Goal: Communication & Community: Answer question/provide support

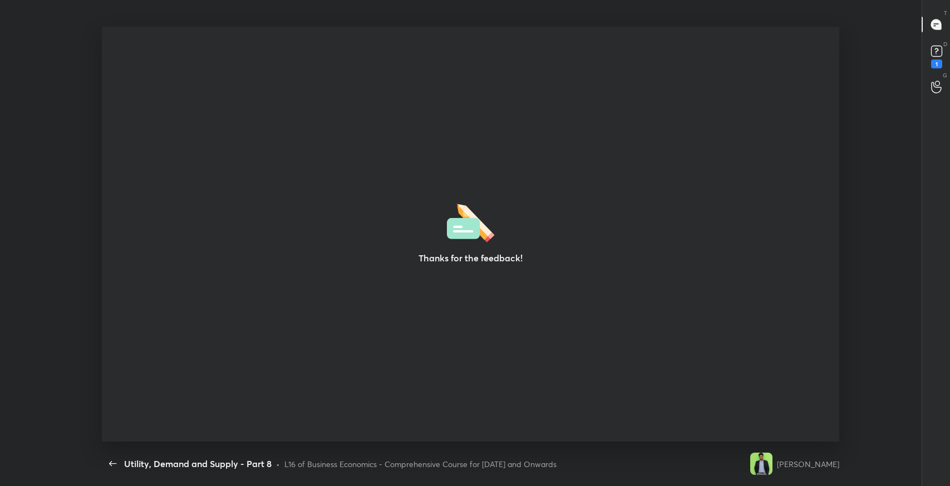
scroll to position [3, 0]
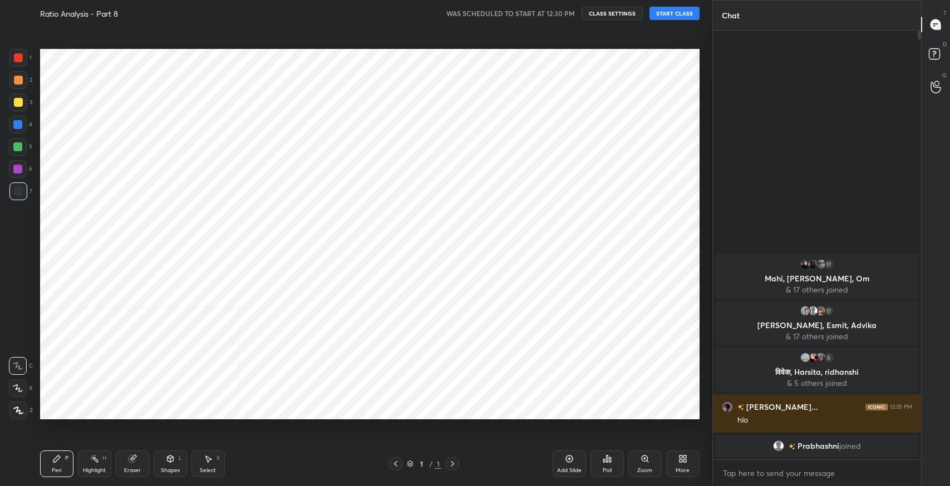
scroll to position [55229, 54976]
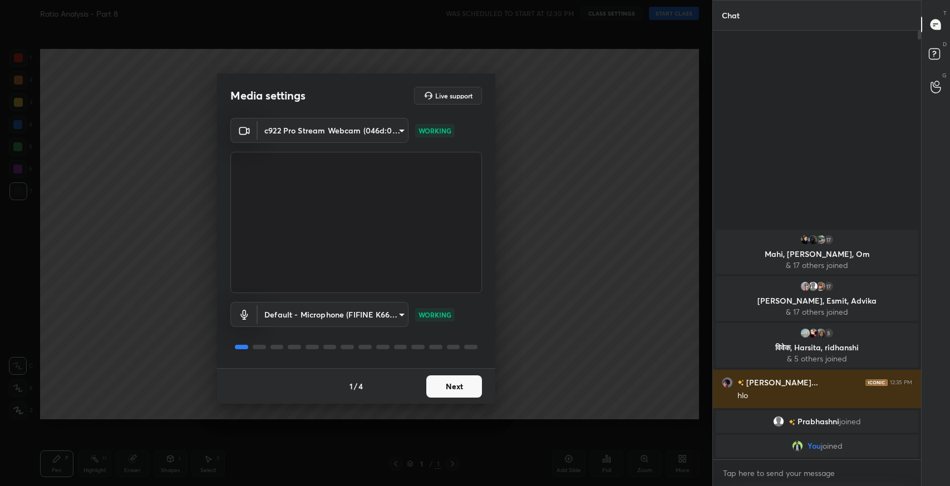
click at [447, 388] on button "Next" at bounding box center [454, 387] width 56 height 22
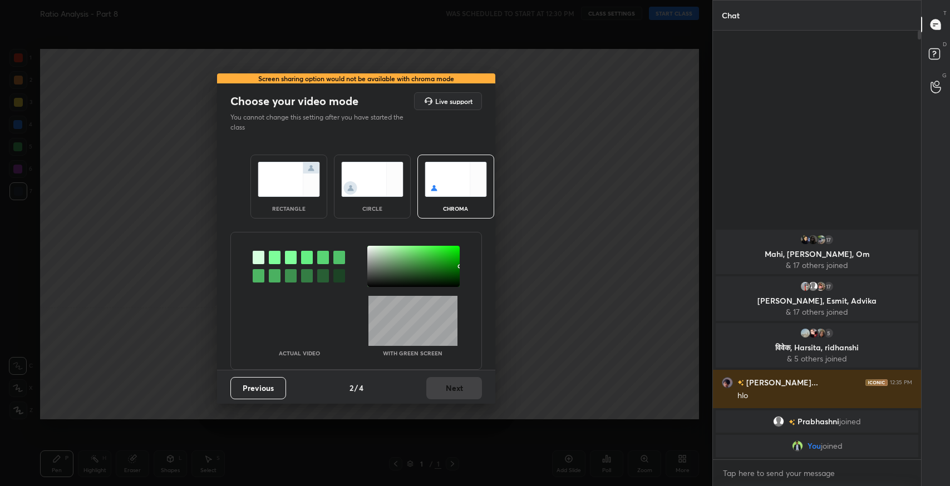
click at [294, 171] on img at bounding box center [289, 179] width 62 height 35
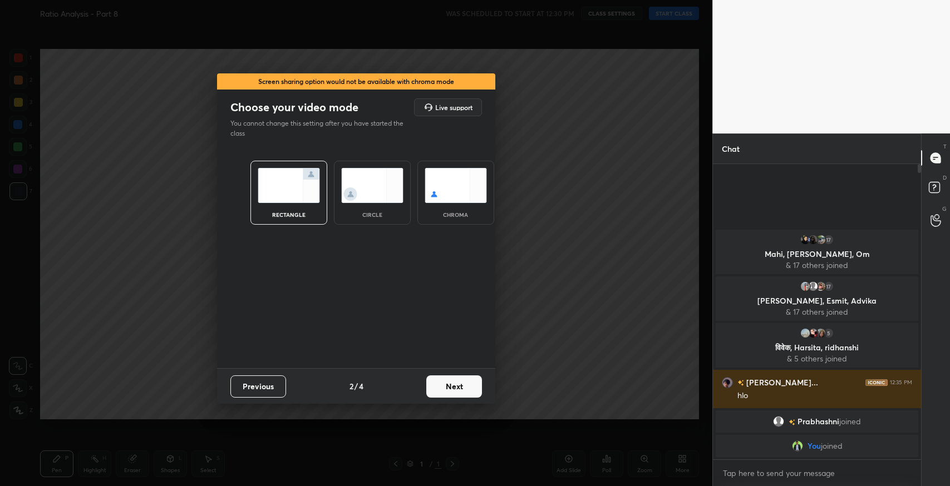
scroll to position [319, 205]
click at [454, 386] on button "Next" at bounding box center [454, 387] width 56 height 22
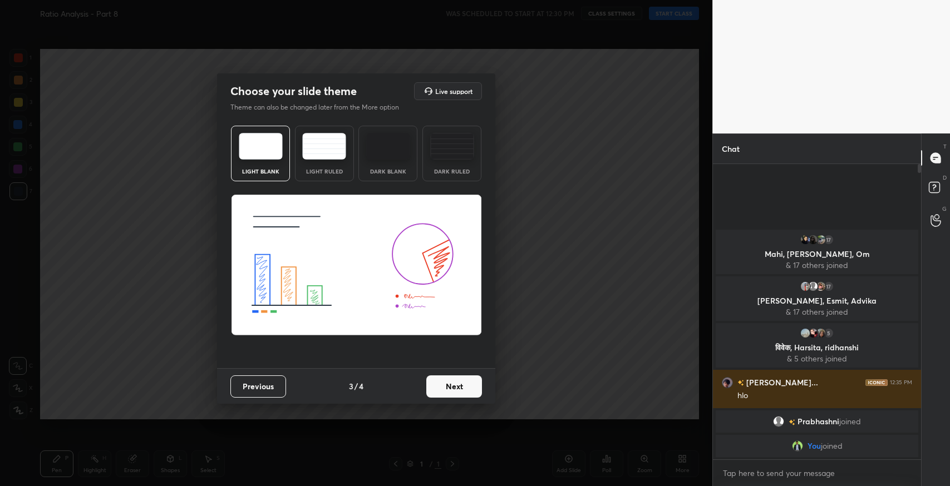
click at [329, 152] on img at bounding box center [324, 146] width 44 height 27
click at [476, 390] on button "Next" at bounding box center [454, 387] width 56 height 22
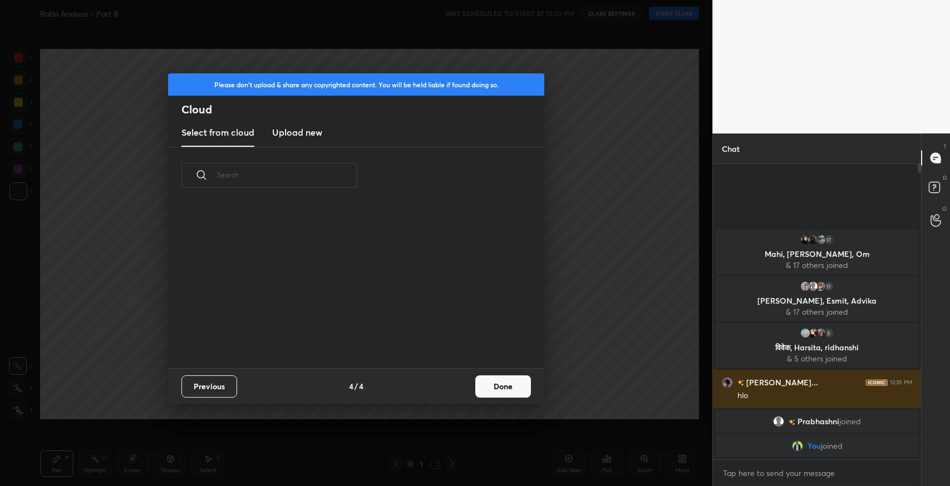
scroll to position [165, 357]
click at [492, 390] on button "Done" at bounding box center [503, 387] width 56 height 22
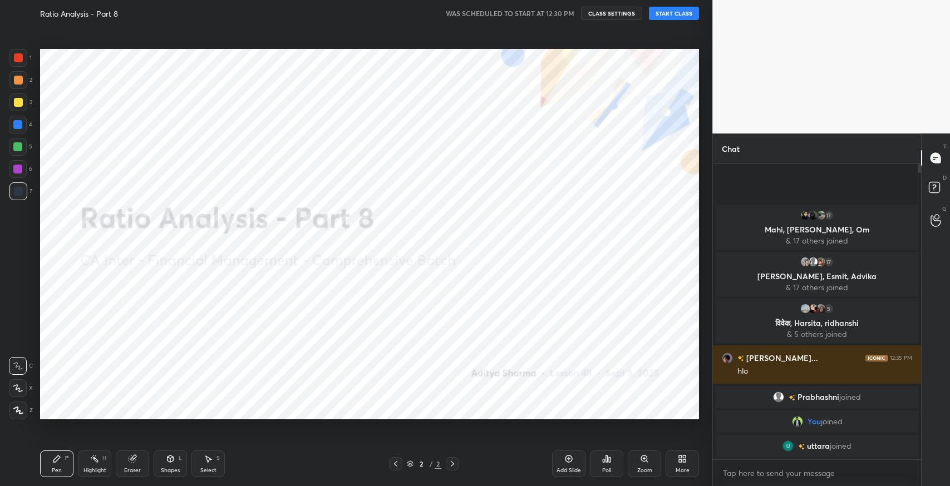
click at [671, 17] on button "START CLASS" at bounding box center [674, 13] width 50 height 13
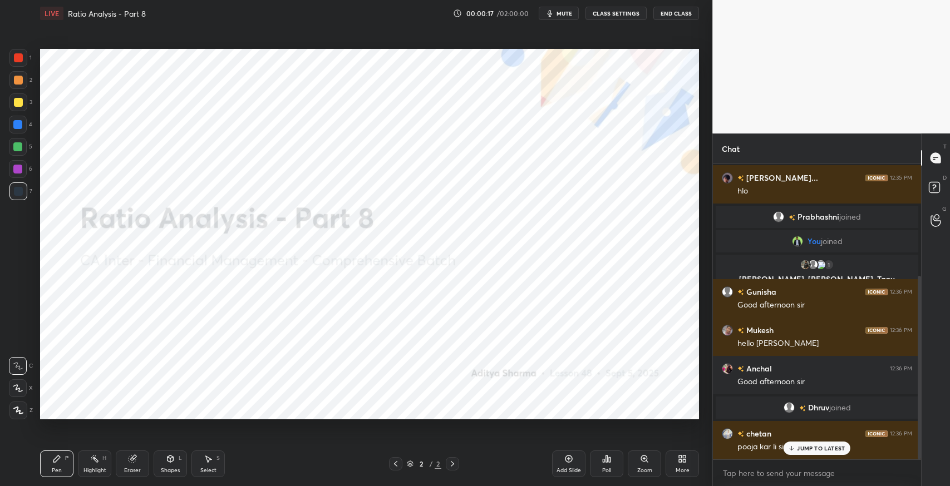
scroll to position [179, 0]
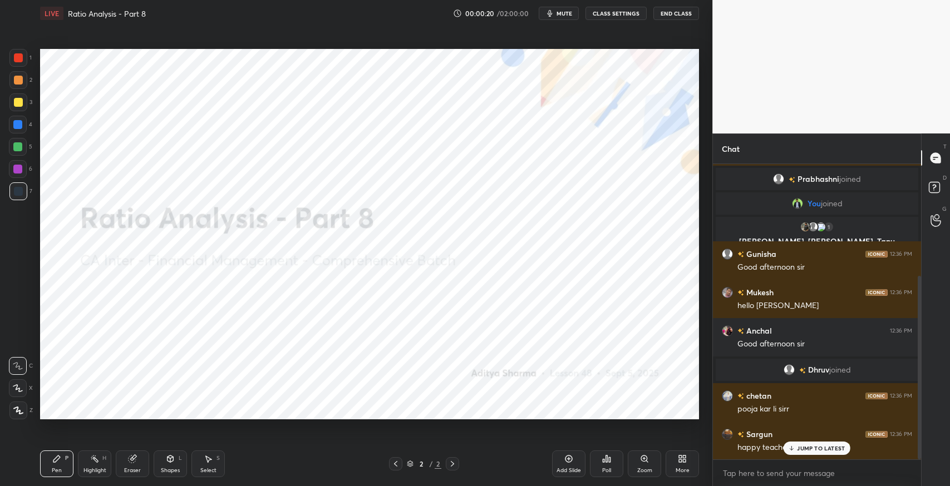
click at [812, 445] on p "JUMP TO LATEST" at bounding box center [821, 448] width 48 height 7
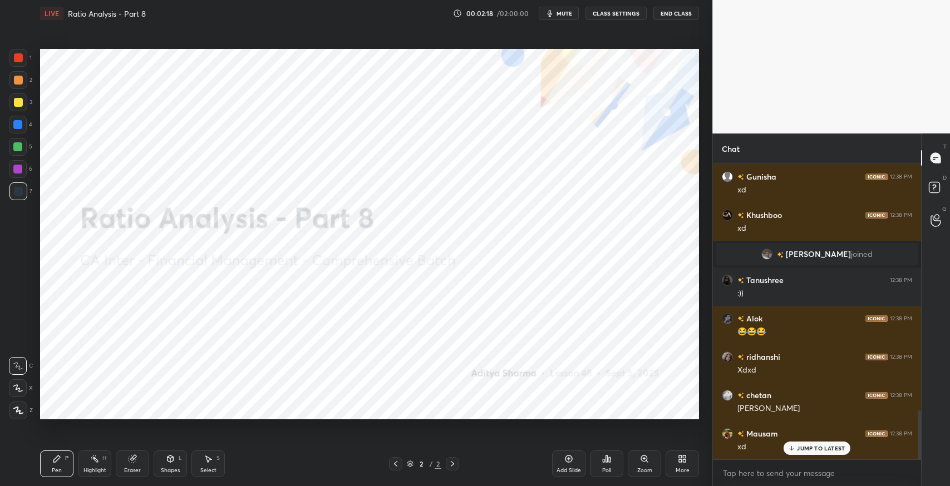
scroll to position [1492, 0]
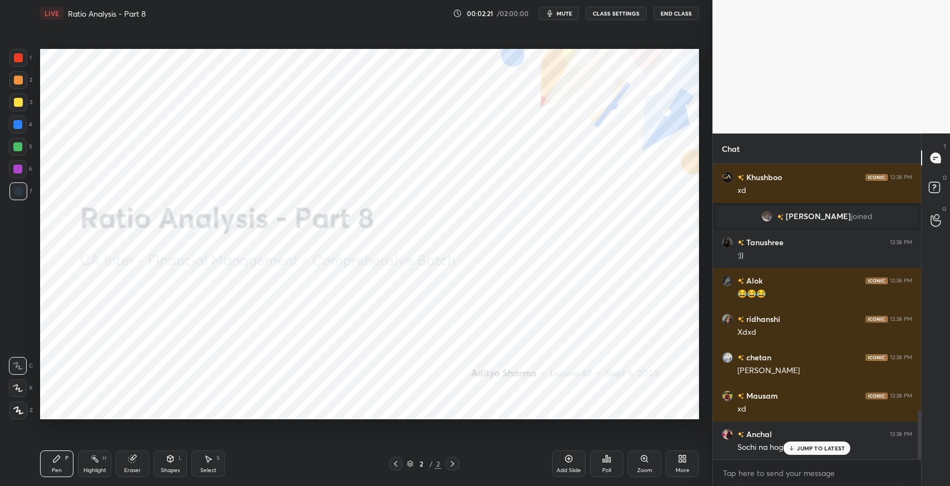
click at [808, 448] on p "JUMP TO LATEST" at bounding box center [821, 448] width 48 height 7
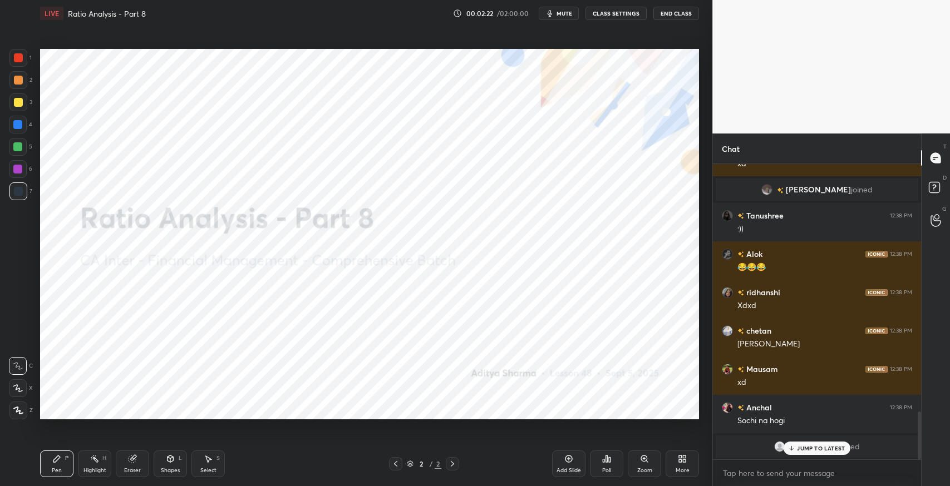
click at [827, 448] on p "JUMP TO LATEST" at bounding box center [821, 448] width 48 height 7
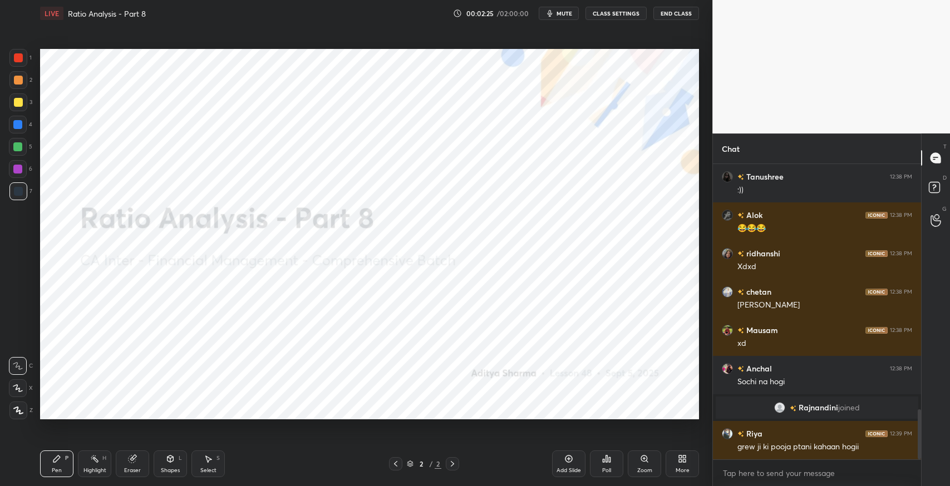
scroll to position [1452, 0]
click at [813, 448] on p "JUMP TO LATEST" at bounding box center [821, 448] width 48 height 7
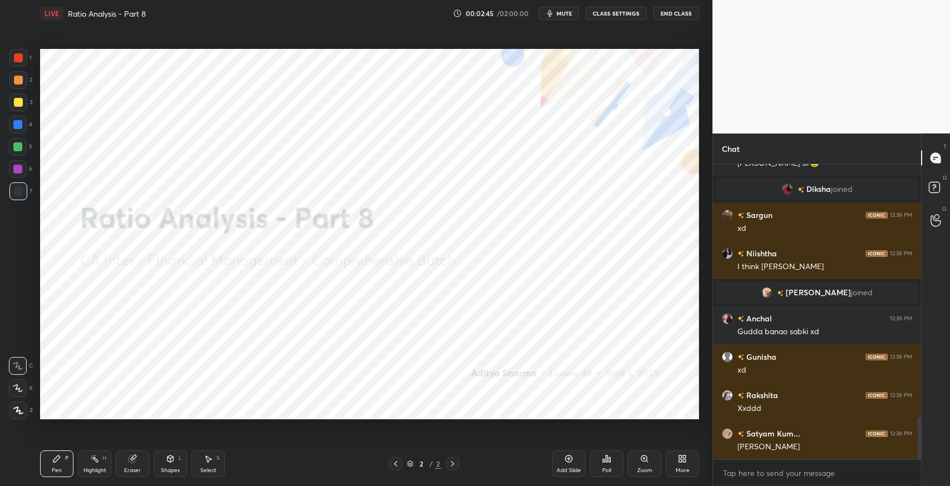
scroll to position [0, 0]
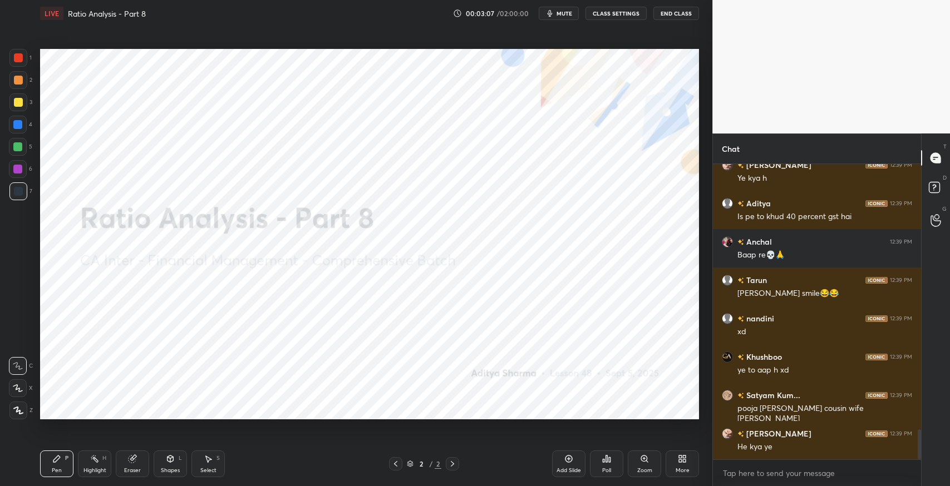
click at [135, 465] on div "Eraser" at bounding box center [132, 464] width 33 height 27
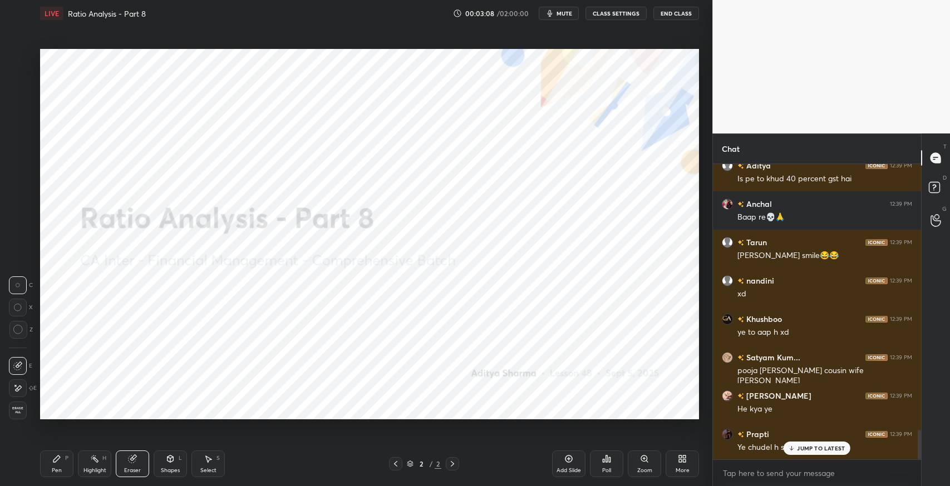
click at [18, 411] on span "Erase all" at bounding box center [17, 411] width 17 height 8
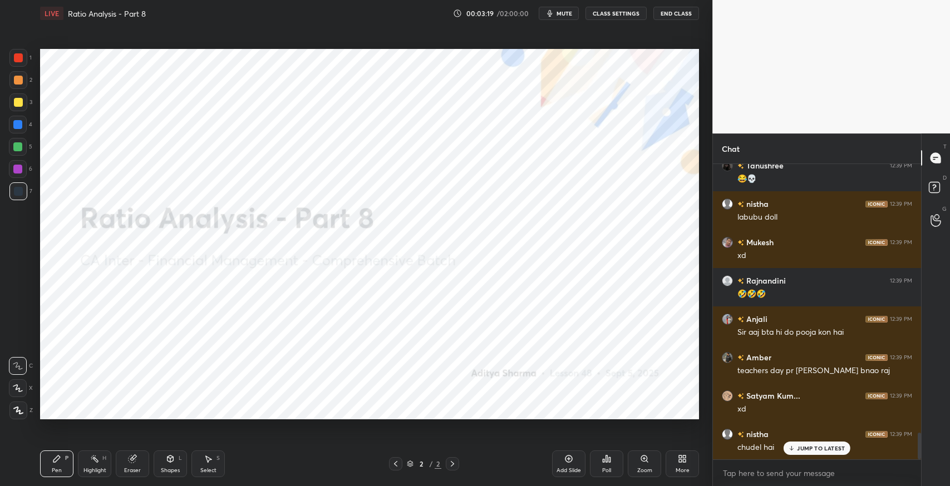
click at [677, 470] on div "More" at bounding box center [683, 471] width 14 height 6
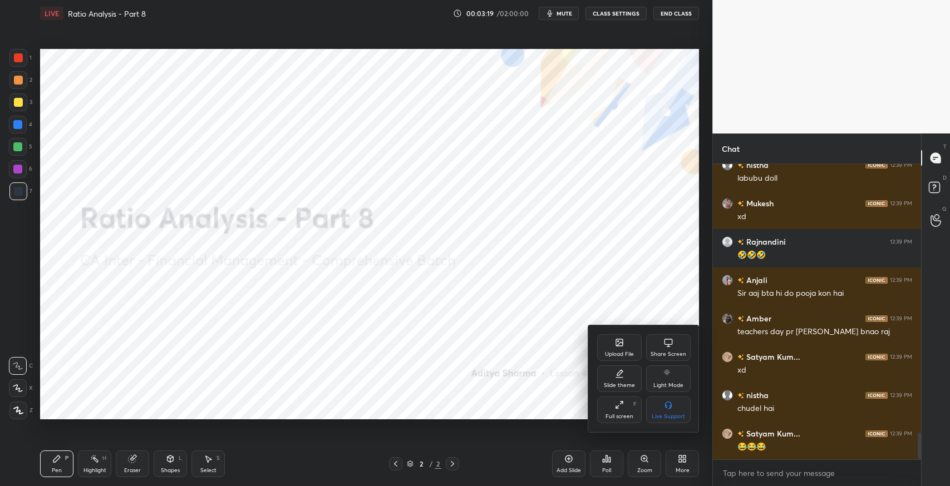
click at [618, 343] on icon at bounding box center [619, 342] width 7 height 7
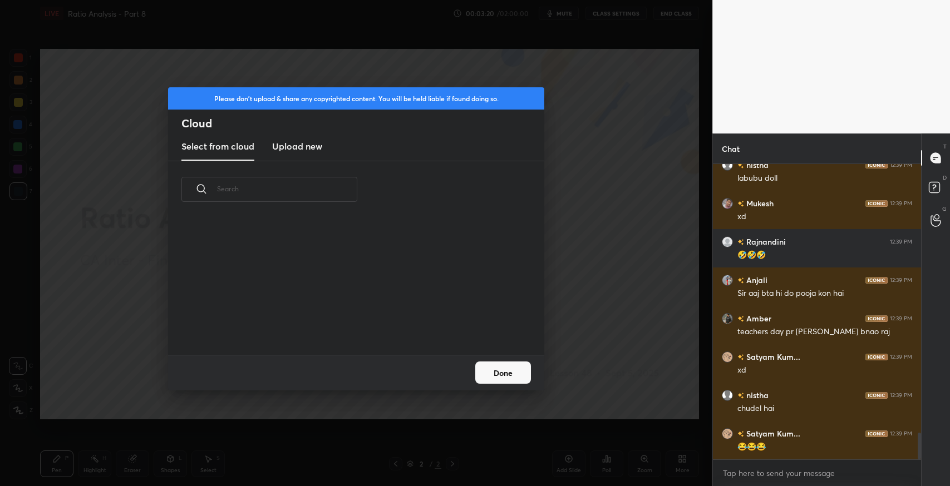
click at [298, 146] on h3 "Upload new" at bounding box center [297, 146] width 50 height 13
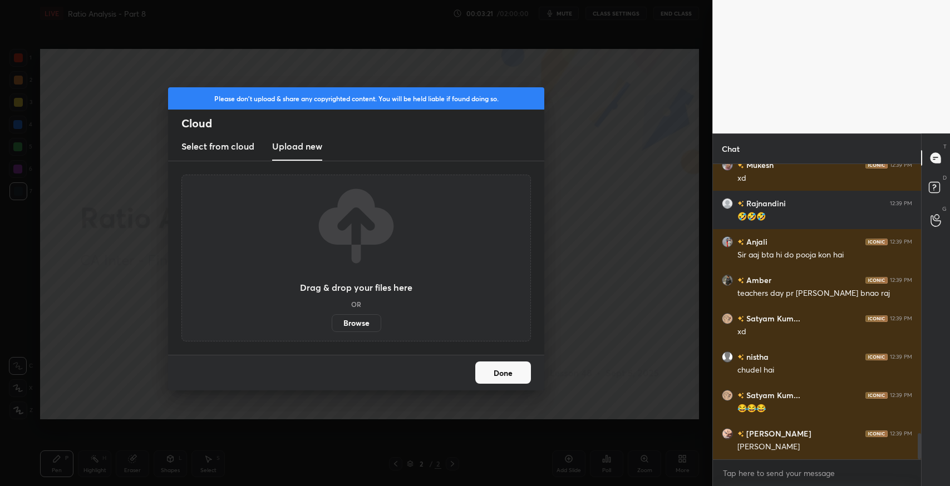
click at [358, 324] on label "Browse" at bounding box center [357, 323] width 50 height 18
click at [332, 324] on input "Browse" at bounding box center [332, 323] width 0 height 18
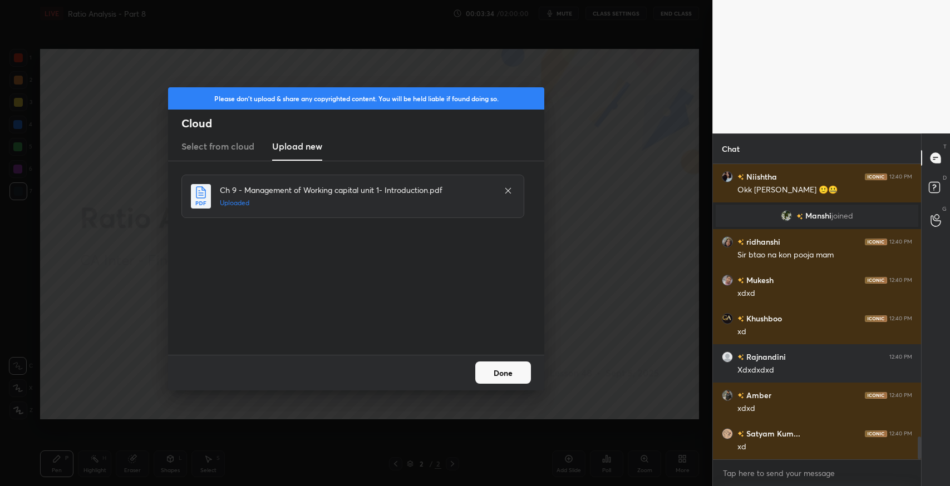
click at [494, 381] on button "Done" at bounding box center [503, 373] width 56 height 22
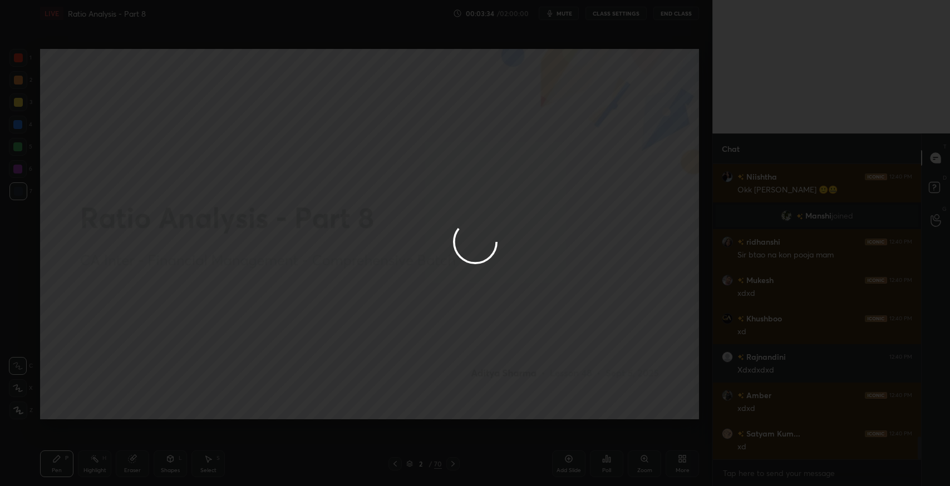
click at [504, 369] on div at bounding box center [475, 243] width 950 height 486
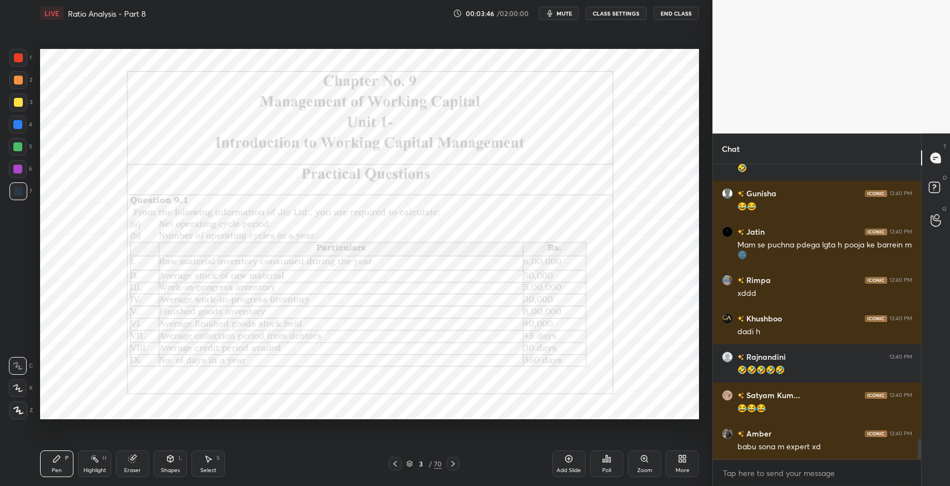
click at [459, 462] on div at bounding box center [452, 463] width 13 height 13
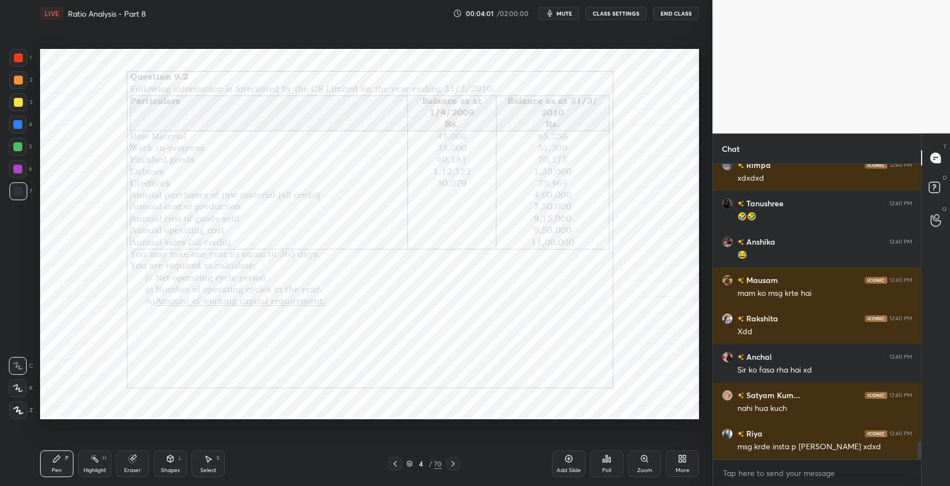
click at [456, 461] on icon at bounding box center [452, 464] width 9 height 9
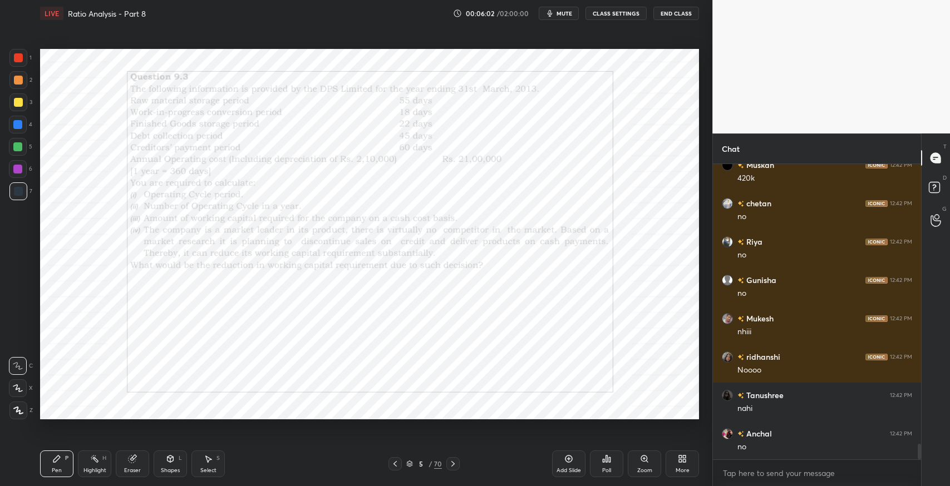
scroll to position [5346, 0]
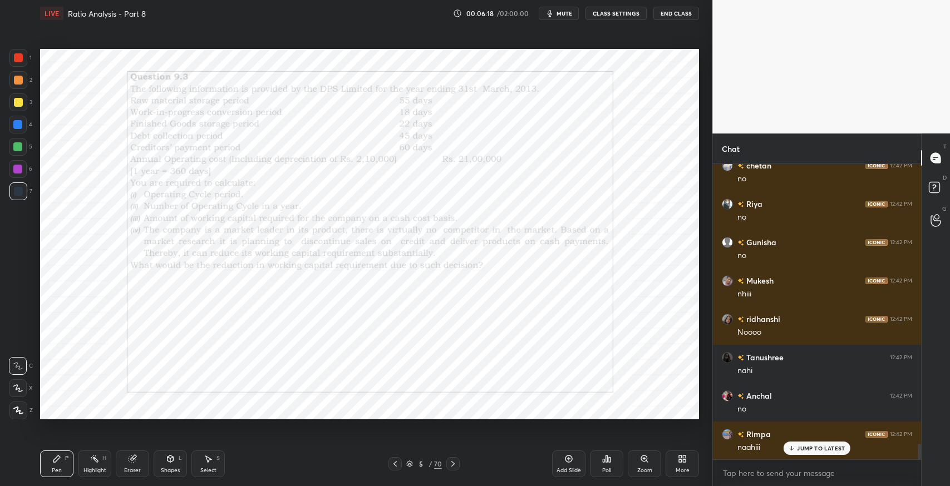
click at [205, 459] on icon at bounding box center [208, 459] width 9 height 9
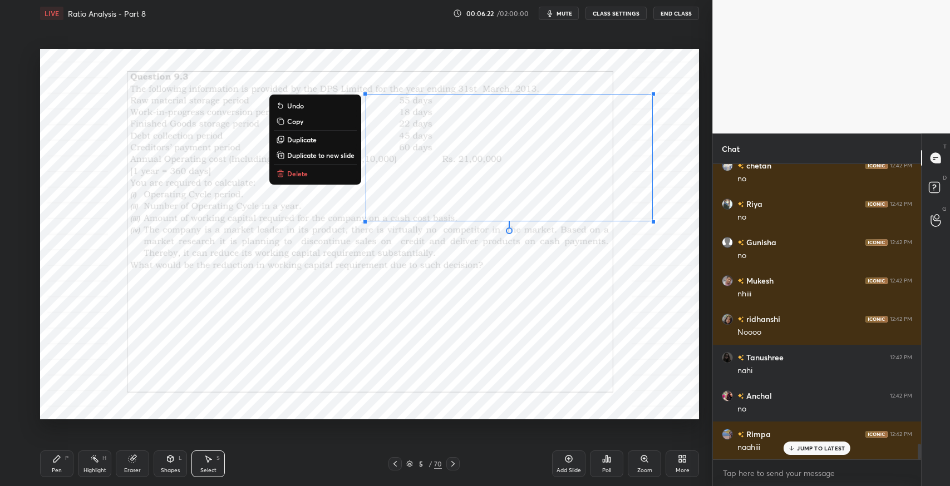
click at [317, 156] on p "Duplicate to new slide" at bounding box center [320, 155] width 67 height 9
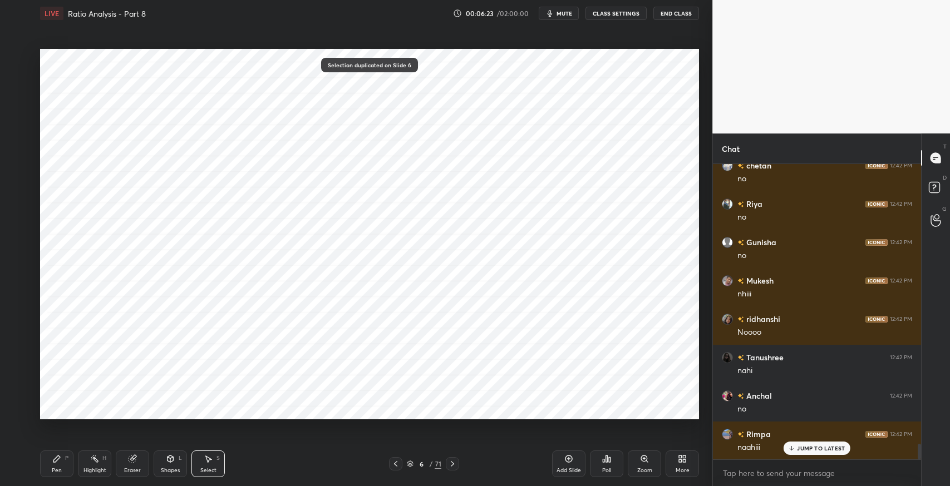
click at [397, 465] on icon at bounding box center [395, 464] width 9 height 9
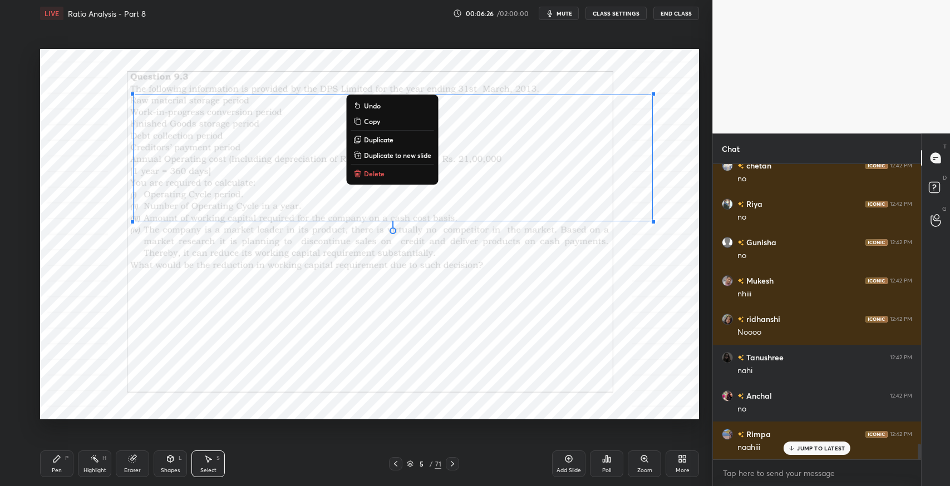
click at [386, 144] on p "Duplicate" at bounding box center [378, 139] width 29 height 9
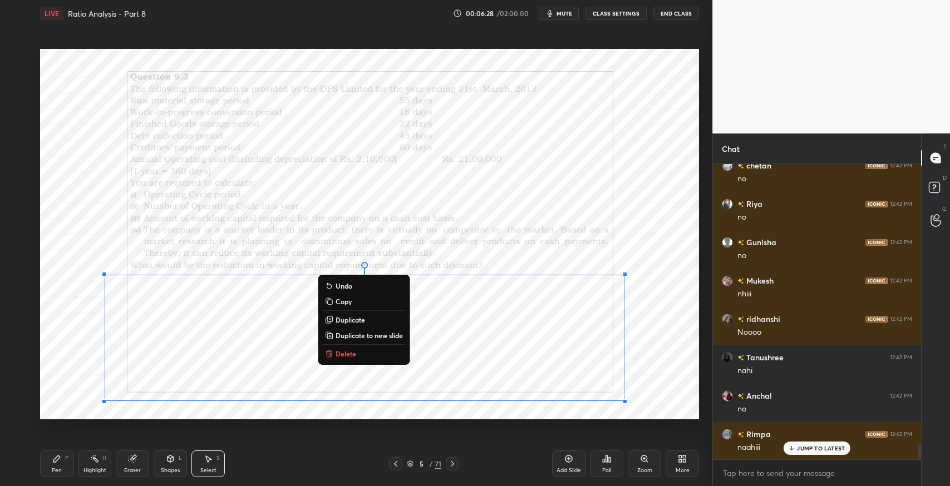
click at [130, 469] on div "Eraser" at bounding box center [132, 471] width 17 height 6
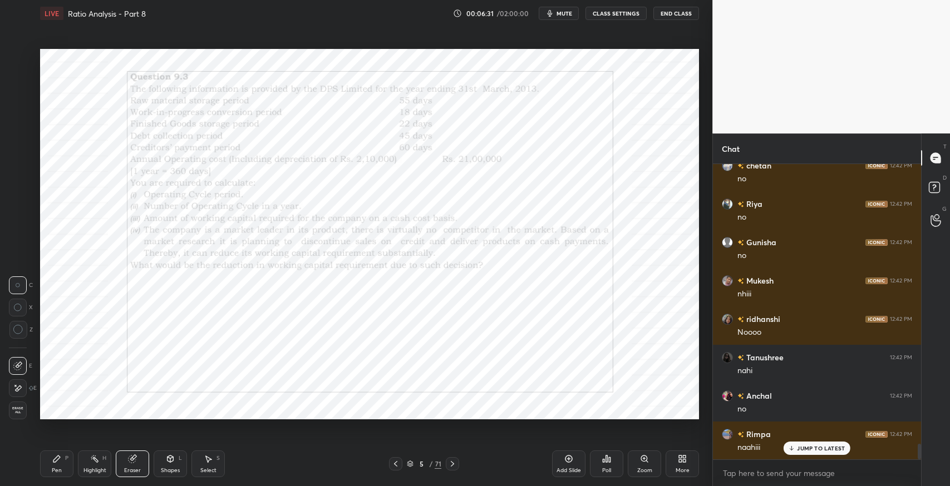
scroll to position [5373, 0]
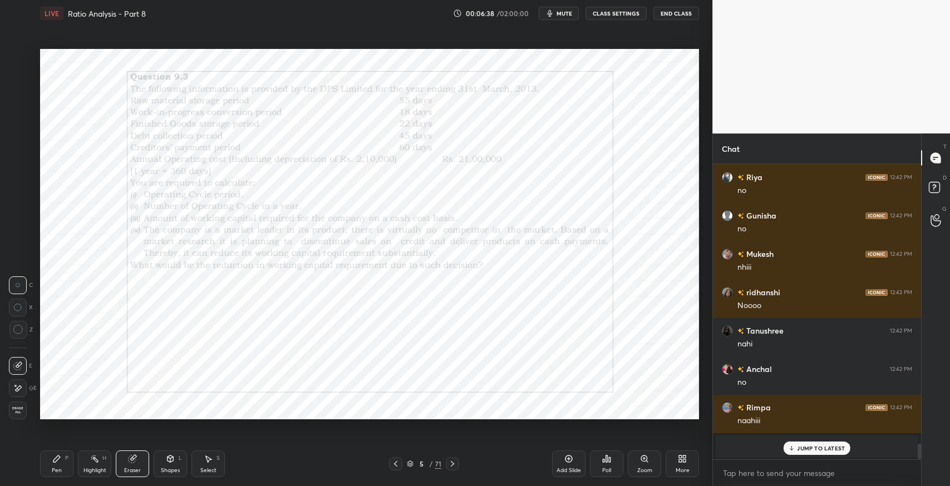
click at [66, 462] on div "Pen P" at bounding box center [56, 464] width 33 height 27
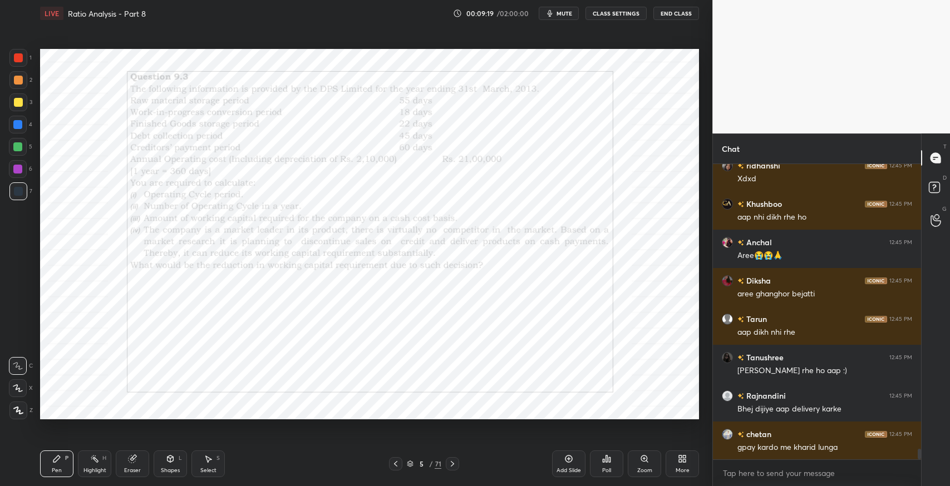
scroll to position [7812, 0]
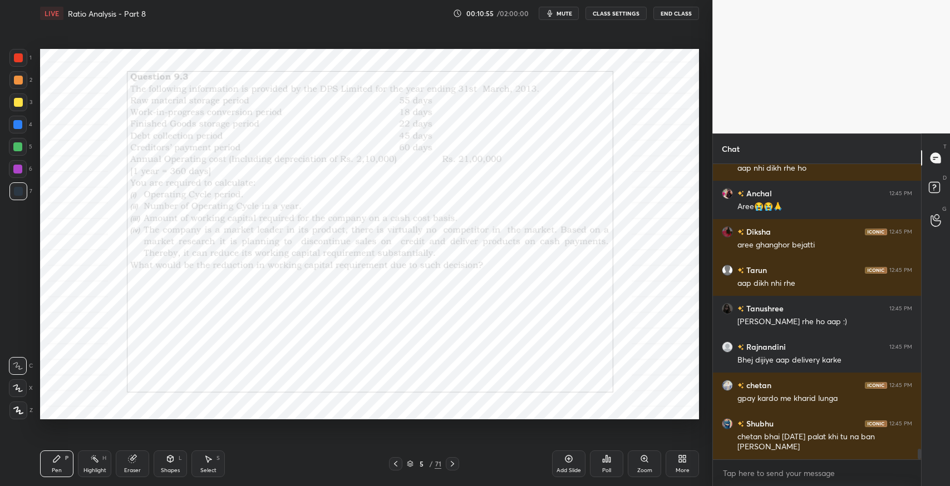
click at [566, 461] on icon at bounding box center [568, 459] width 7 height 7
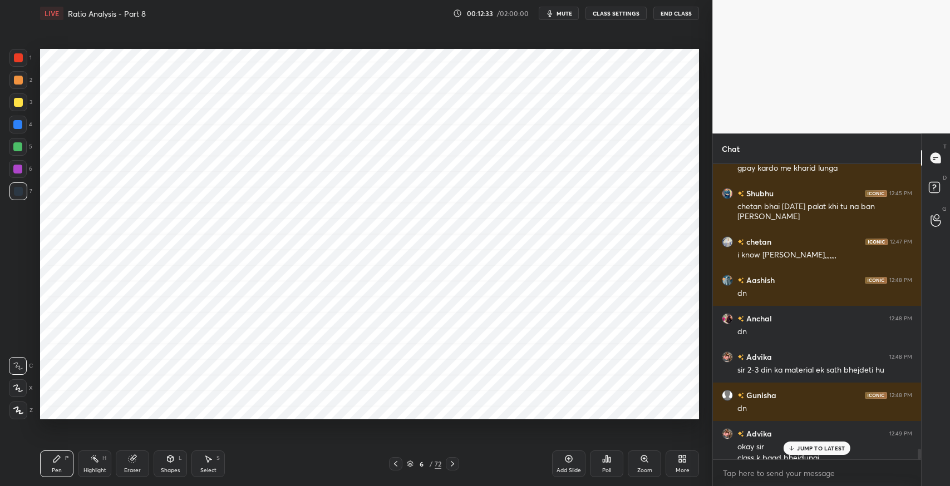
scroll to position [8053, 0]
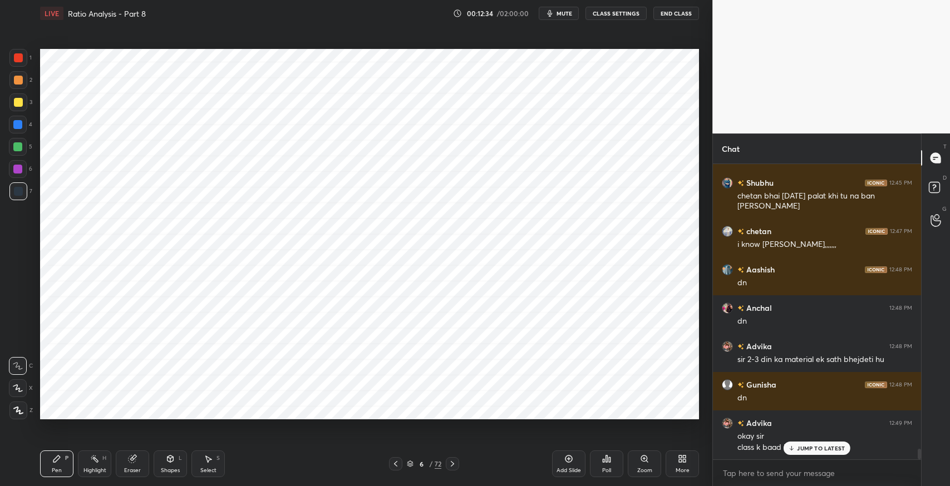
click at [802, 449] on p "JUMP TO LATEST" at bounding box center [821, 448] width 48 height 7
click at [176, 459] on div "Shapes L" at bounding box center [170, 464] width 33 height 27
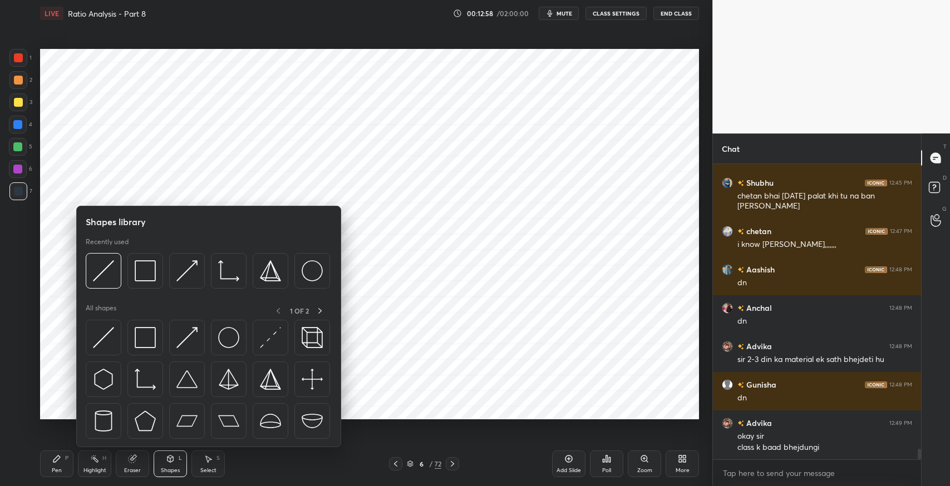
click at [140, 341] on img at bounding box center [145, 337] width 21 height 21
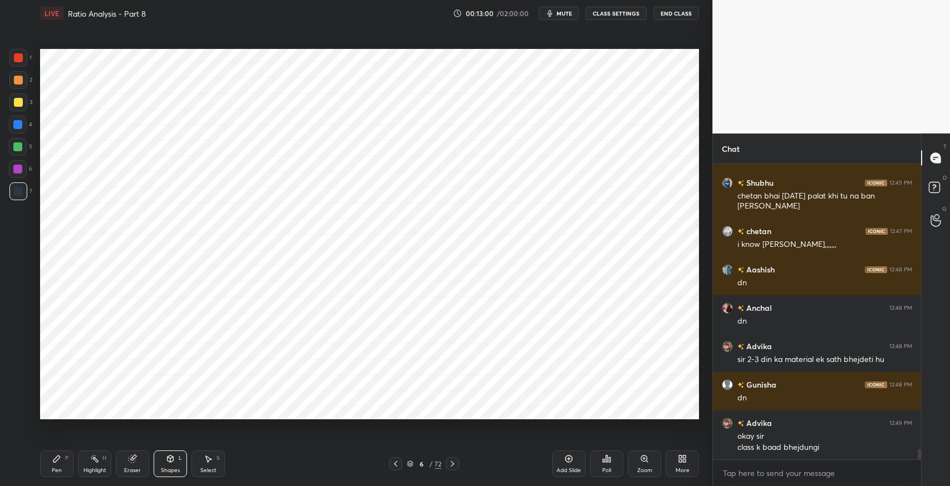
click at [54, 459] on icon at bounding box center [56, 459] width 9 height 9
click at [168, 463] on icon at bounding box center [170, 459] width 9 height 9
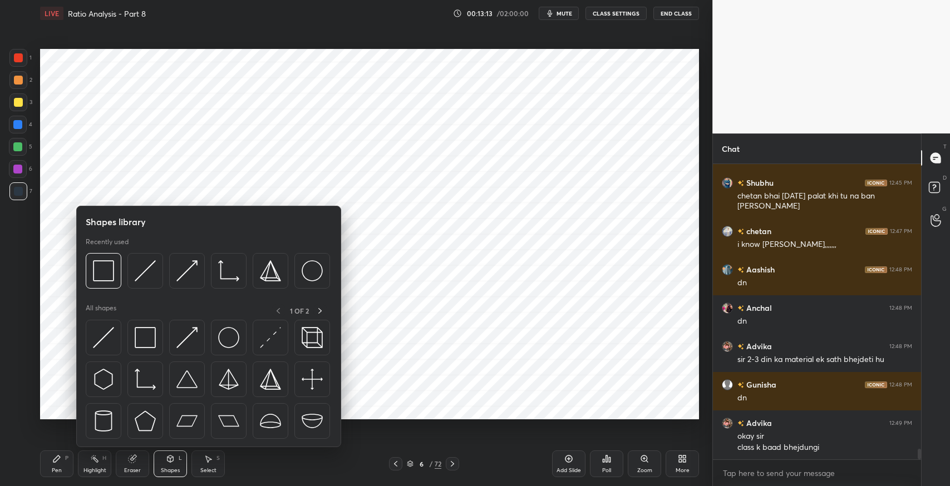
click at [146, 335] on img at bounding box center [145, 337] width 21 height 21
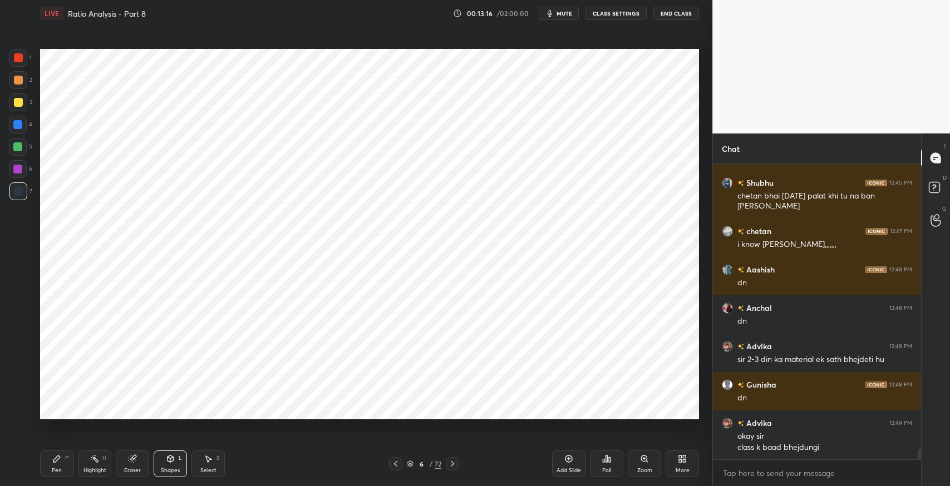
click at [57, 460] on icon at bounding box center [56, 459] width 7 height 7
click at [207, 455] on icon at bounding box center [208, 459] width 9 height 9
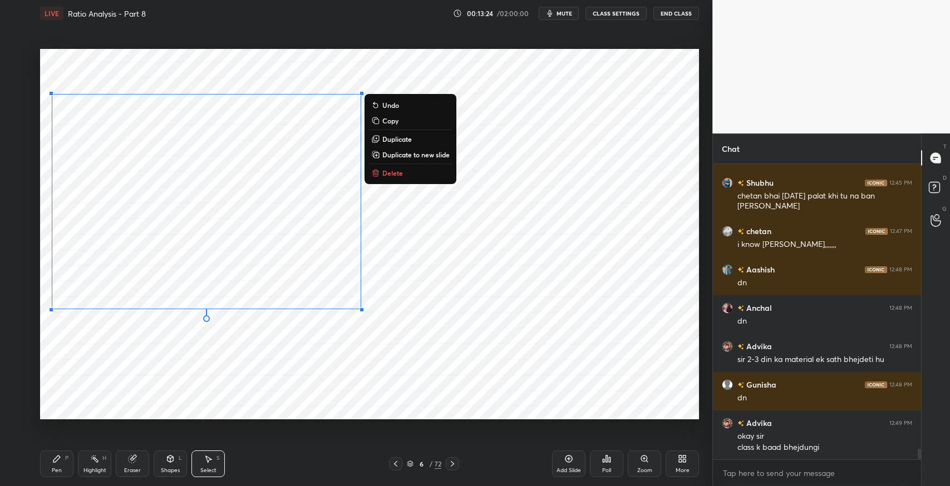
click at [314, 349] on div "0 ° Undo Copy Duplicate Duplicate to new slide Delete" at bounding box center [369, 234] width 659 height 371
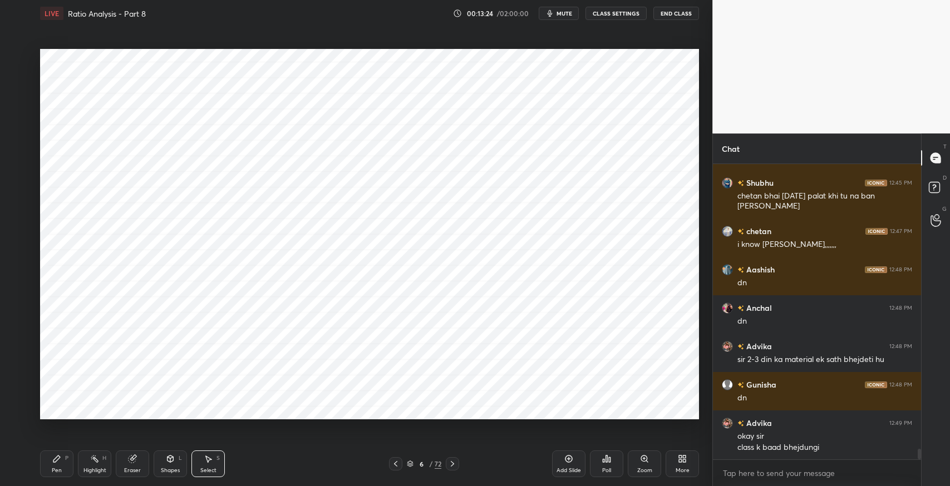
click at [163, 468] on div "Shapes" at bounding box center [170, 471] width 19 height 6
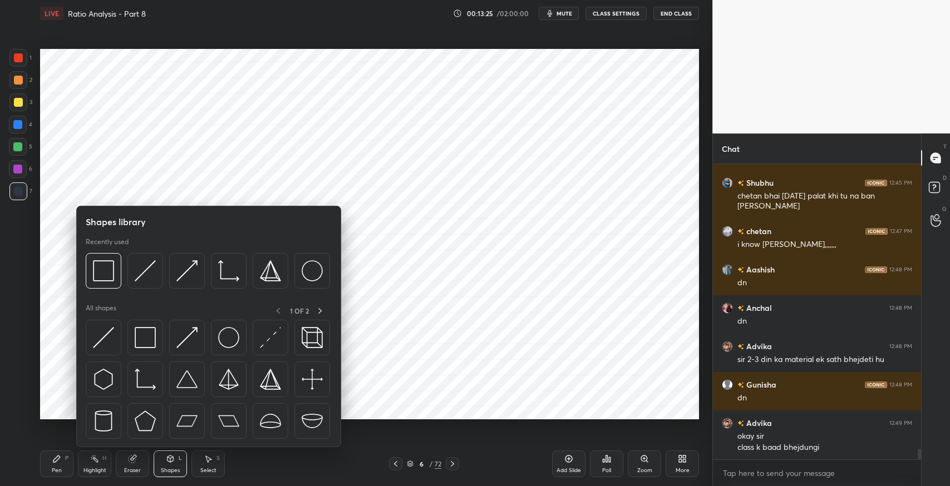
click at [151, 330] on img at bounding box center [145, 337] width 21 height 21
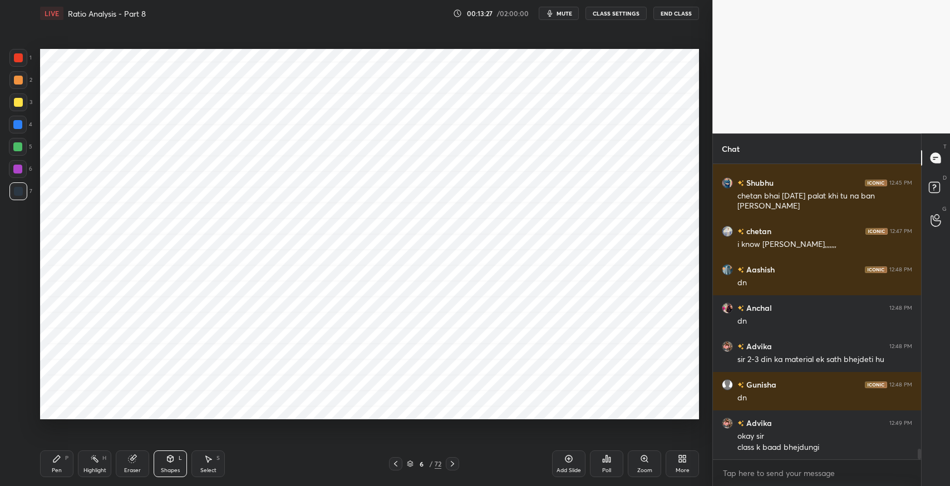
click at [62, 464] on div "Pen P" at bounding box center [56, 464] width 33 height 27
click at [209, 457] on icon at bounding box center [208, 459] width 9 height 9
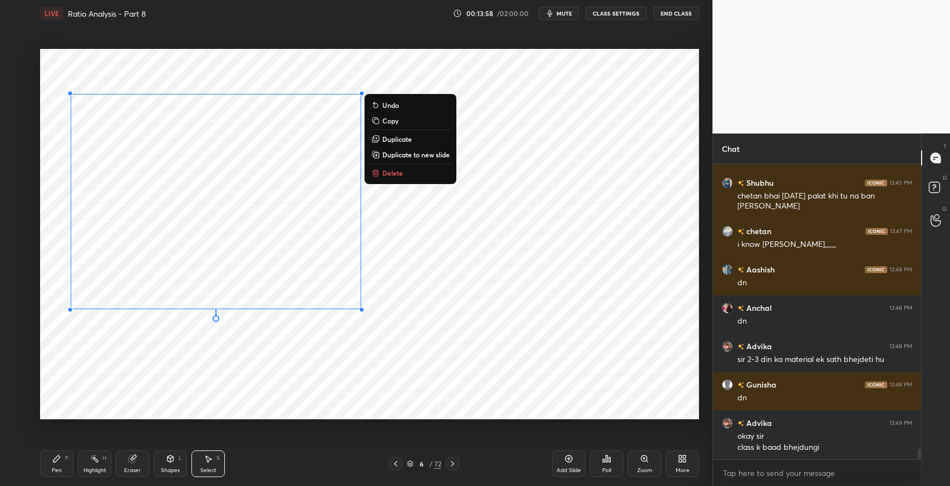
click at [401, 139] on p "Duplicate" at bounding box center [396, 139] width 29 height 9
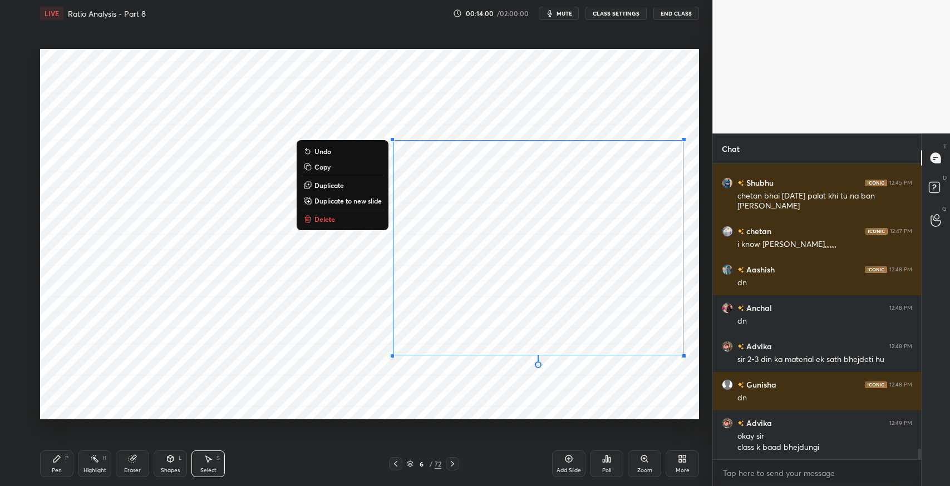
click at [130, 466] on div "Eraser" at bounding box center [132, 464] width 33 height 27
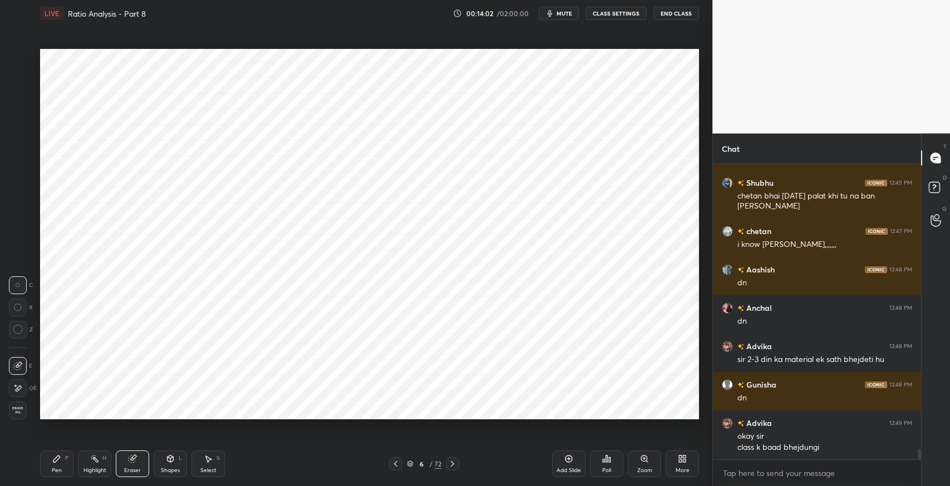
click at [55, 465] on div "Pen P" at bounding box center [56, 464] width 33 height 27
click at [17, 60] on div at bounding box center [18, 57] width 9 height 9
click at [147, 455] on div "Eraser" at bounding box center [132, 464] width 33 height 27
click at [59, 456] on icon at bounding box center [56, 459] width 7 height 7
click at [143, 456] on div "Eraser" at bounding box center [132, 464] width 33 height 27
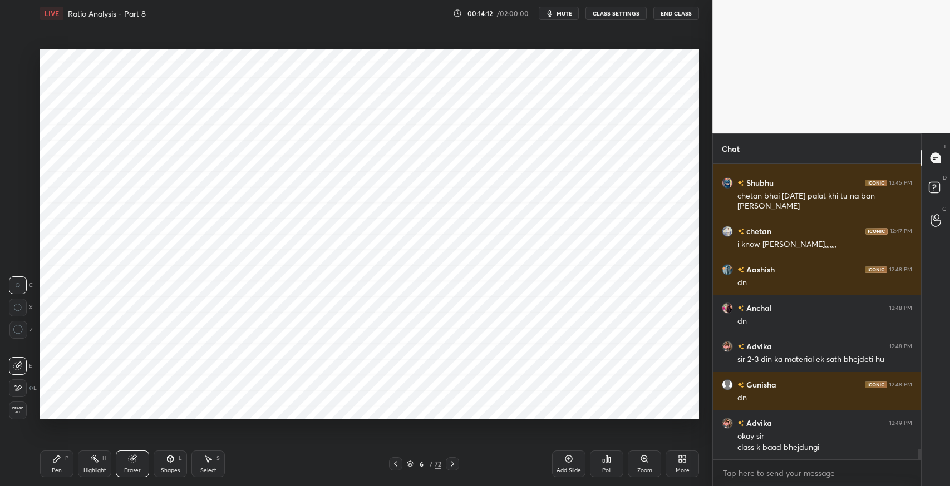
scroll to position [8092, 0]
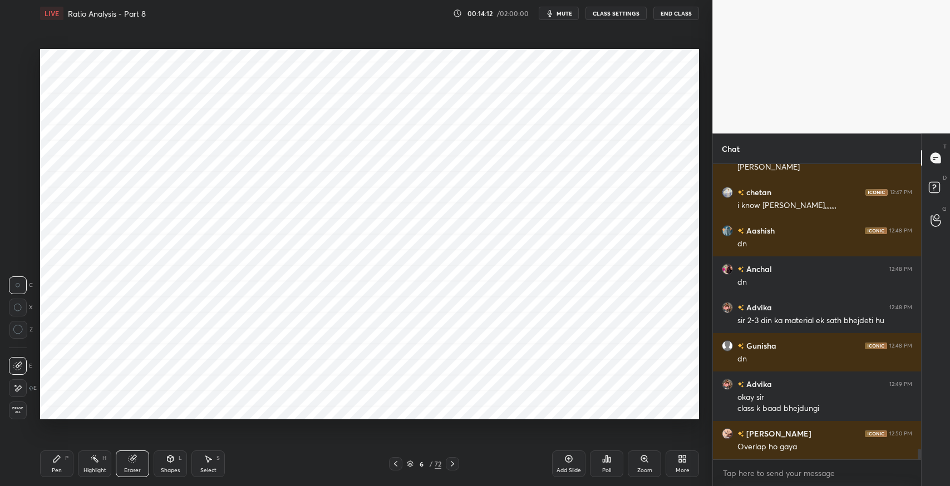
click at [62, 464] on div "Pen P" at bounding box center [56, 464] width 33 height 27
click at [396, 464] on icon at bounding box center [395, 464] width 9 height 9
click at [448, 465] on icon at bounding box center [452, 464] width 9 height 9
click at [131, 460] on icon at bounding box center [132, 459] width 7 height 7
click at [72, 464] on div "Pen P" at bounding box center [56, 464] width 33 height 27
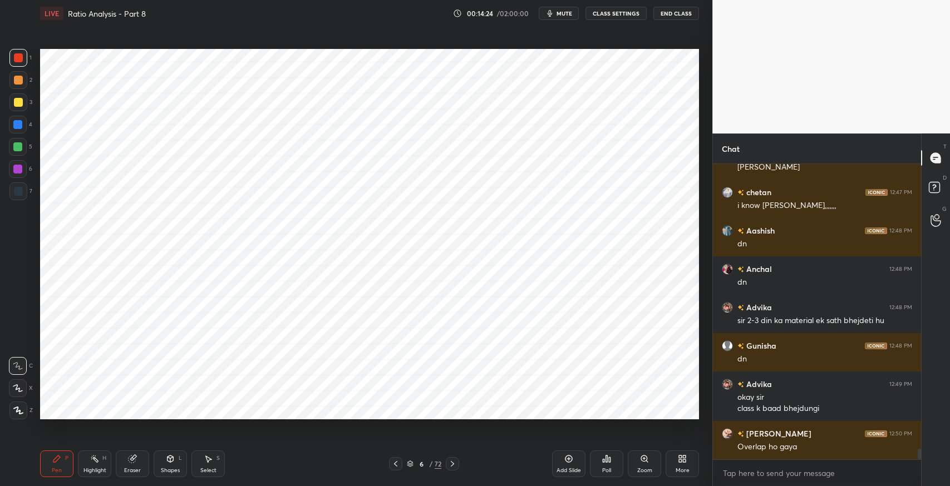
click at [129, 462] on icon at bounding box center [132, 459] width 7 height 7
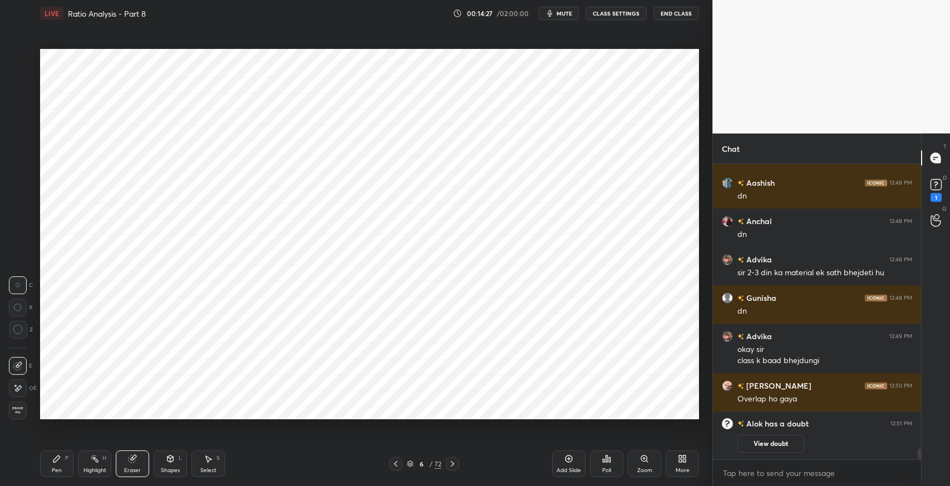
click at [56, 465] on div "Pen P" at bounding box center [56, 464] width 33 height 27
click at [395, 461] on icon at bounding box center [395, 464] width 9 height 9
click at [451, 463] on icon at bounding box center [452, 464] width 9 height 9
click at [53, 461] on icon at bounding box center [56, 459] width 7 height 7
click at [22, 194] on div at bounding box center [18, 192] width 18 height 18
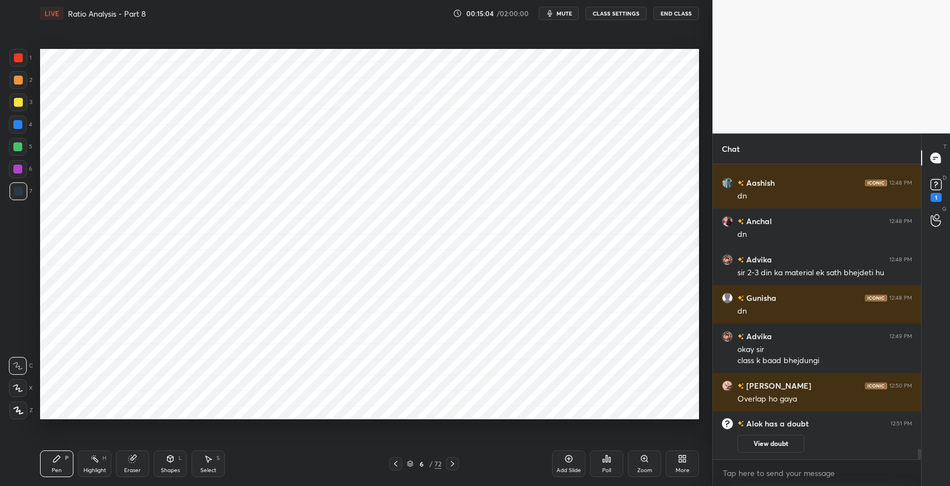
click at [144, 463] on div "Eraser" at bounding box center [132, 464] width 33 height 27
click at [58, 462] on icon at bounding box center [56, 459] width 9 height 9
click at [394, 464] on icon at bounding box center [395, 464] width 3 height 6
click at [454, 464] on icon at bounding box center [452, 464] width 9 height 9
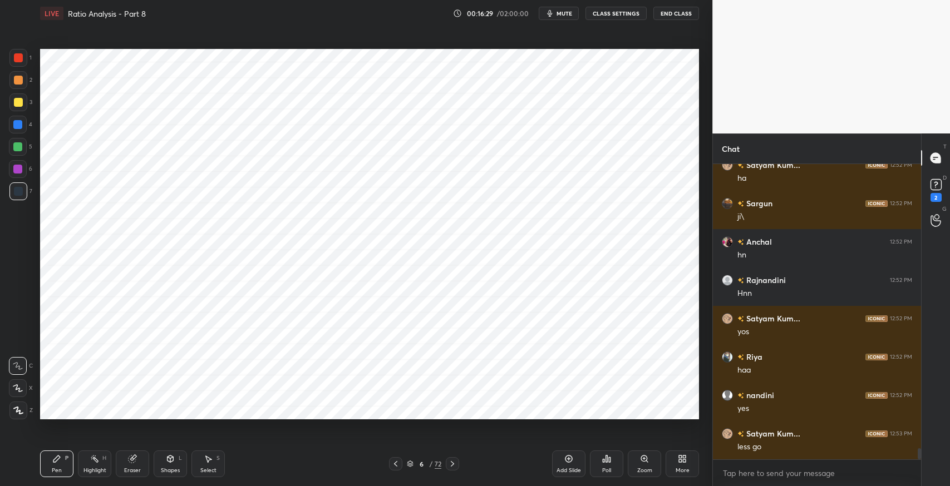
scroll to position [7724, 0]
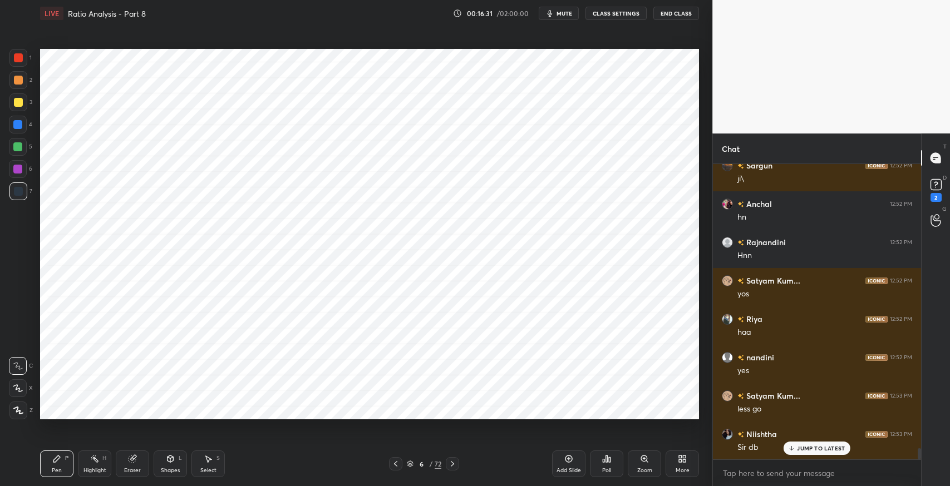
click at [940, 197] on div "2" at bounding box center [935, 197] width 11 height 9
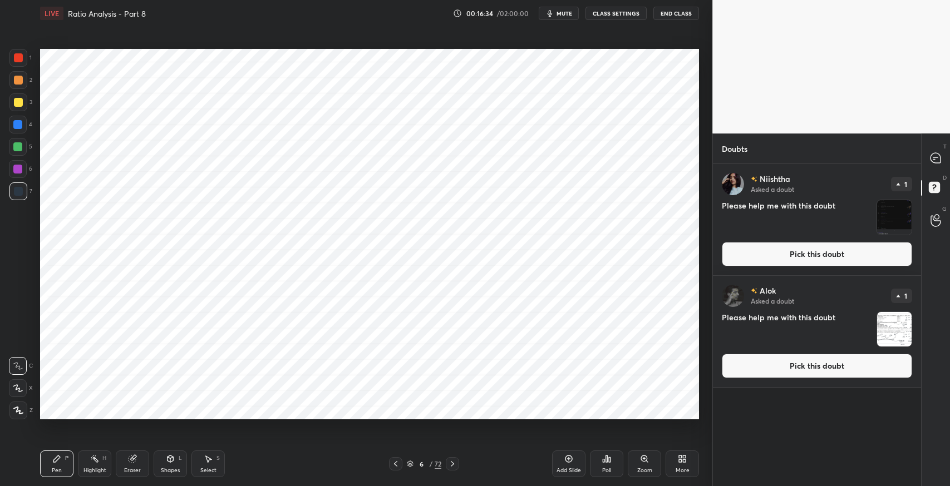
click at [806, 254] on button "Pick this doubt" at bounding box center [817, 254] width 190 height 24
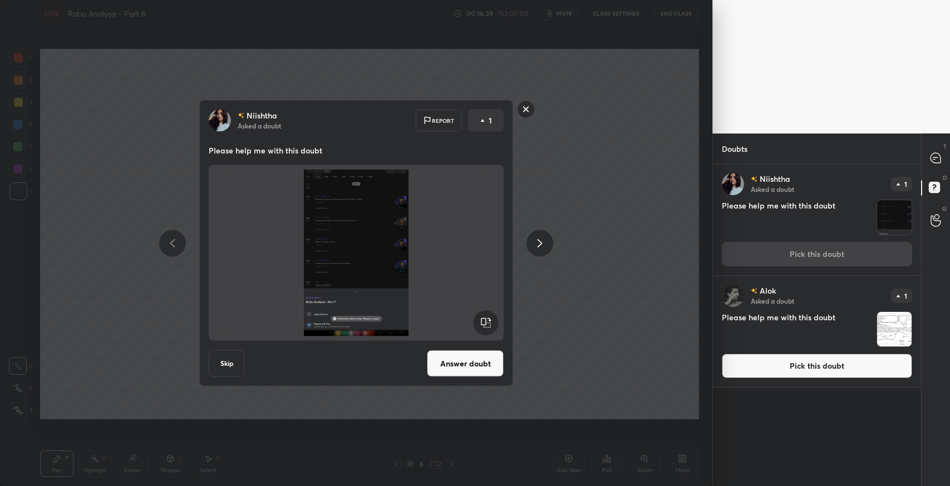
click at [609, 272] on div "[PERSON_NAME] Asked a doubt Report 1 Please help me with this doubt Skip Answer…" at bounding box center [356, 243] width 712 height 486
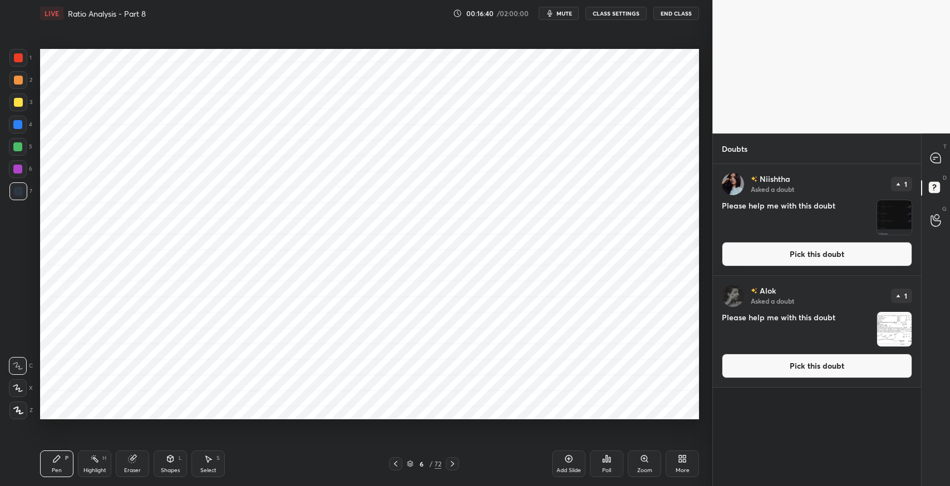
click at [933, 159] on icon at bounding box center [934, 159] width 2 height 0
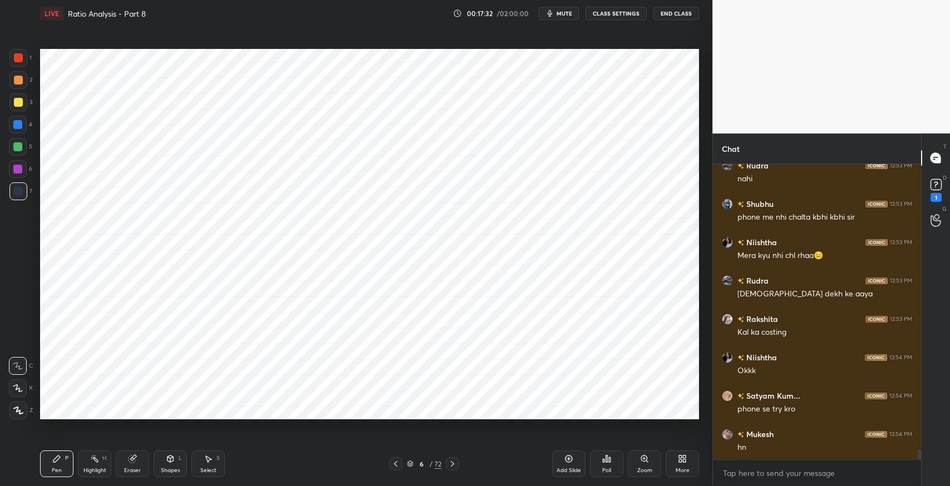
scroll to position [8270, 0]
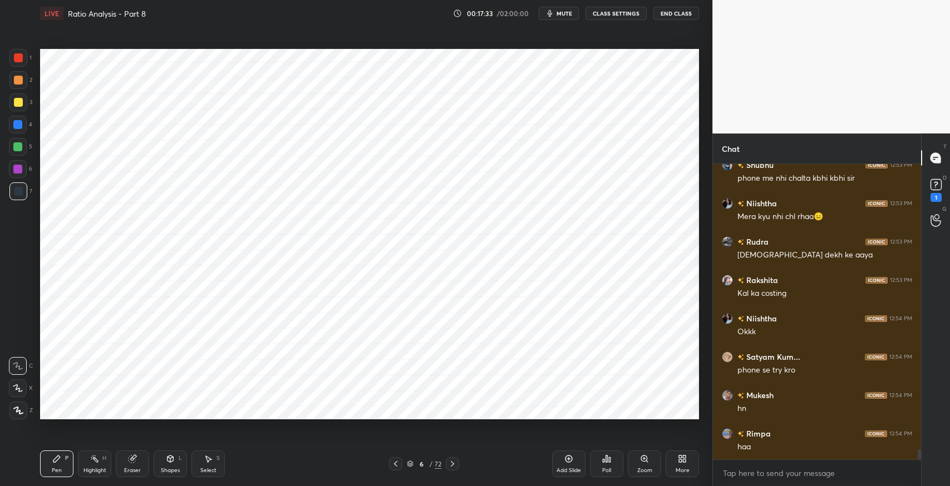
click at [455, 468] on icon at bounding box center [452, 464] width 9 height 9
click at [454, 465] on icon at bounding box center [452, 464] width 9 height 9
click at [64, 462] on div "Pen P" at bounding box center [56, 464] width 33 height 27
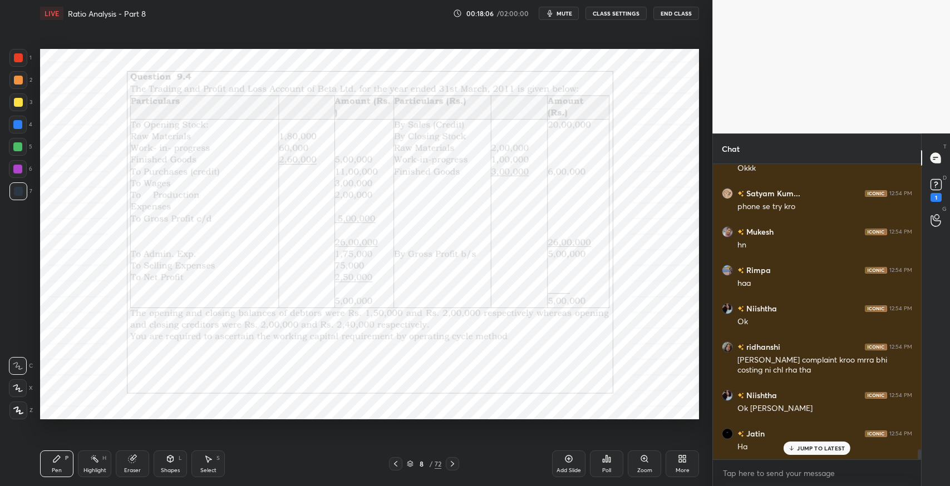
scroll to position [8471, 0]
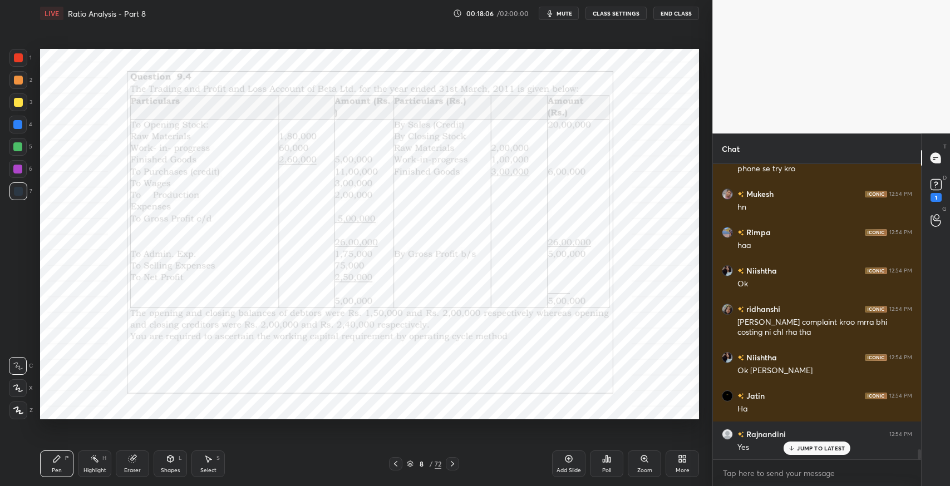
click at [22, 148] on div at bounding box center [17, 146] width 9 height 9
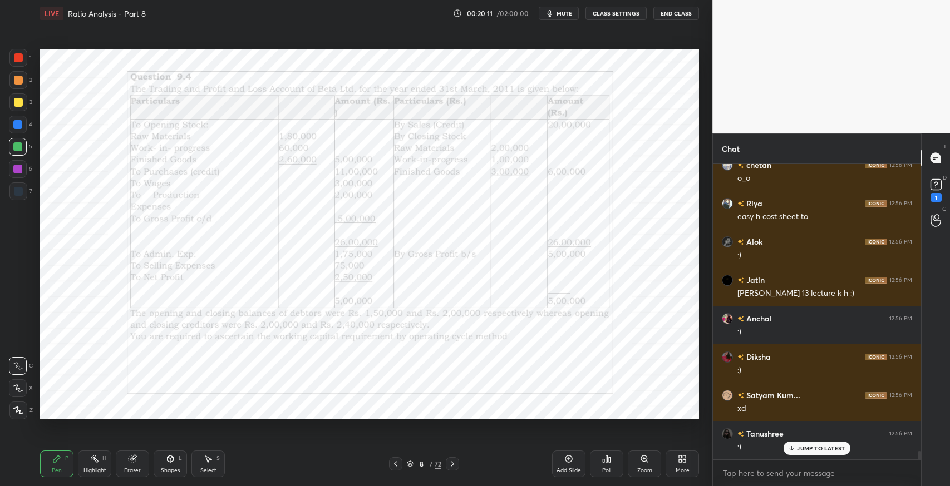
scroll to position [9865, 0]
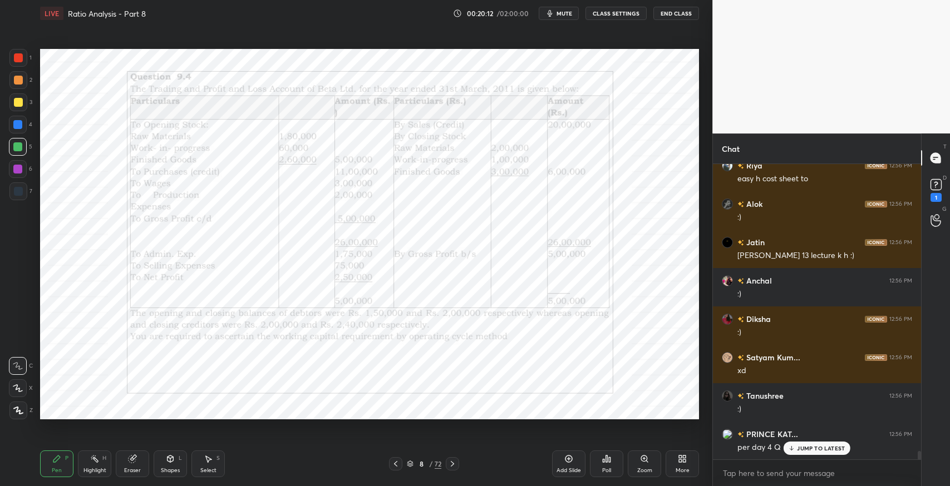
click at [566, 464] on div "Add Slide" at bounding box center [568, 464] width 33 height 27
click at [26, 194] on div at bounding box center [18, 192] width 18 height 18
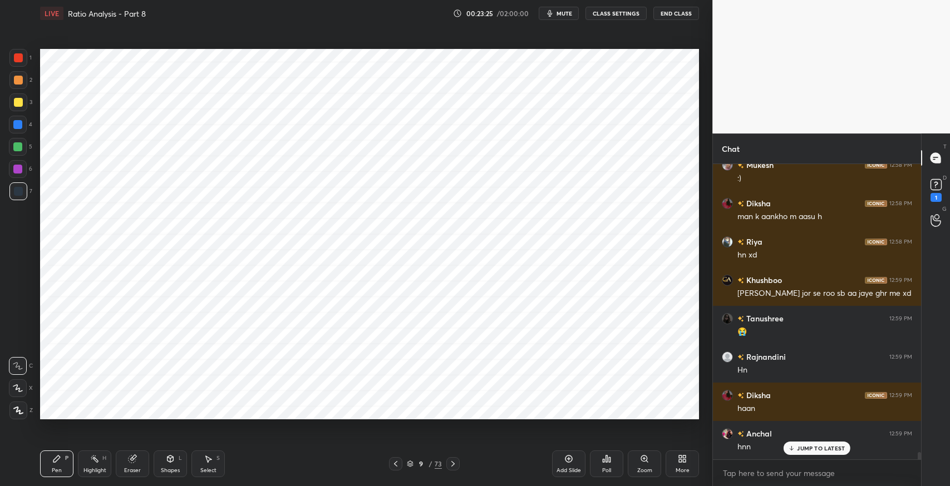
scroll to position [11707, 0]
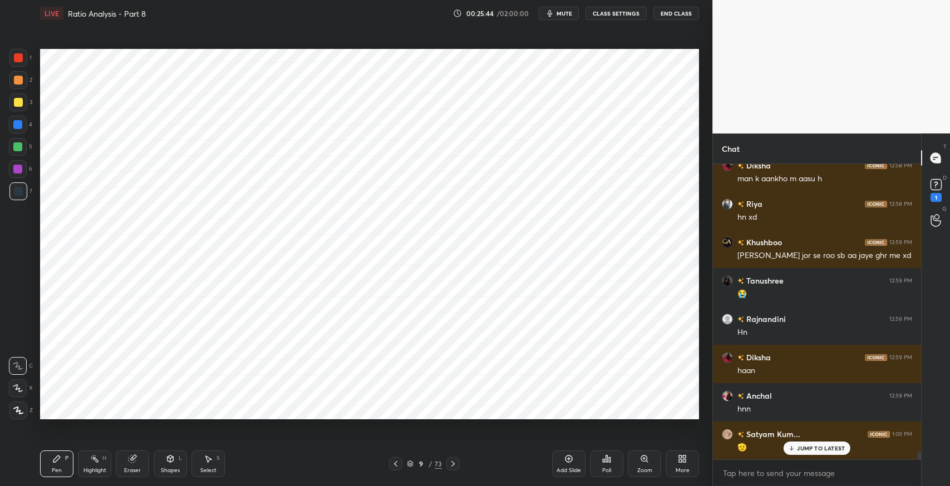
click at [134, 465] on div "Eraser" at bounding box center [132, 464] width 33 height 27
click at [57, 464] on div "Pen P" at bounding box center [56, 464] width 33 height 27
click at [171, 457] on icon at bounding box center [170, 459] width 6 height 7
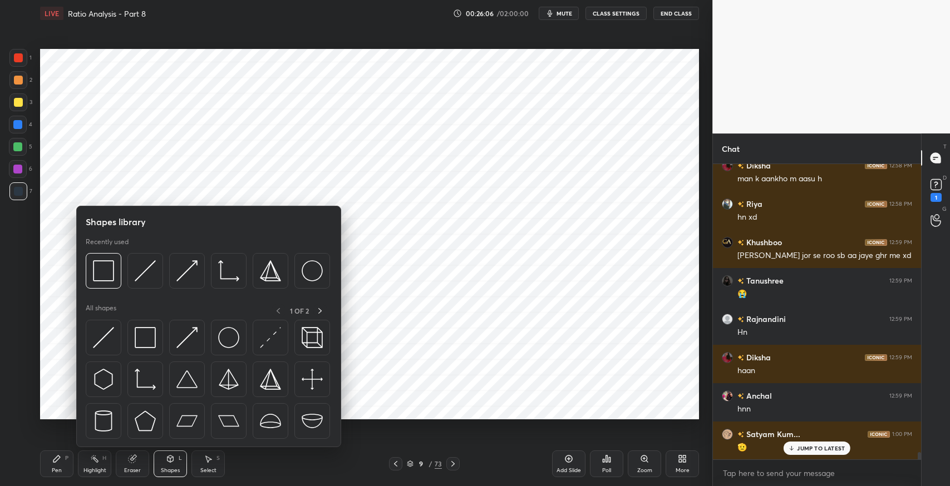
click at [149, 333] on img at bounding box center [145, 337] width 21 height 21
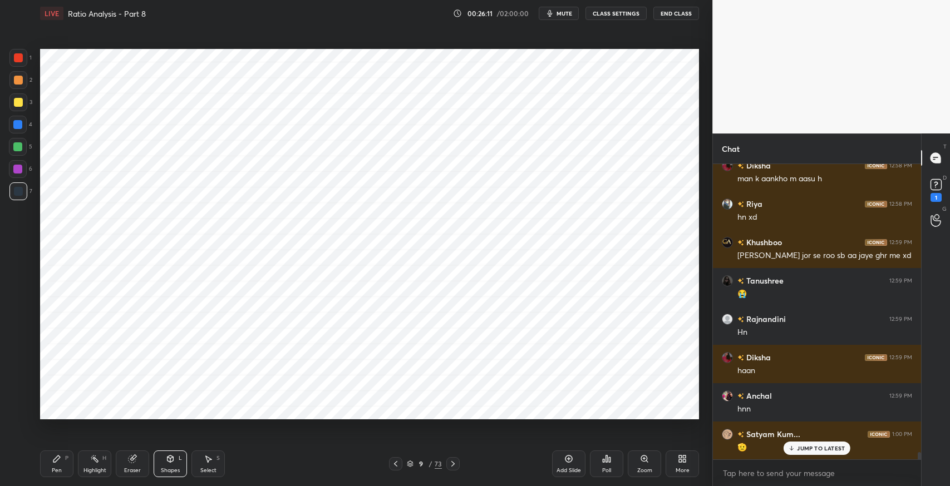
click at [62, 460] on div "Pen P" at bounding box center [56, 464] width 33 height 27
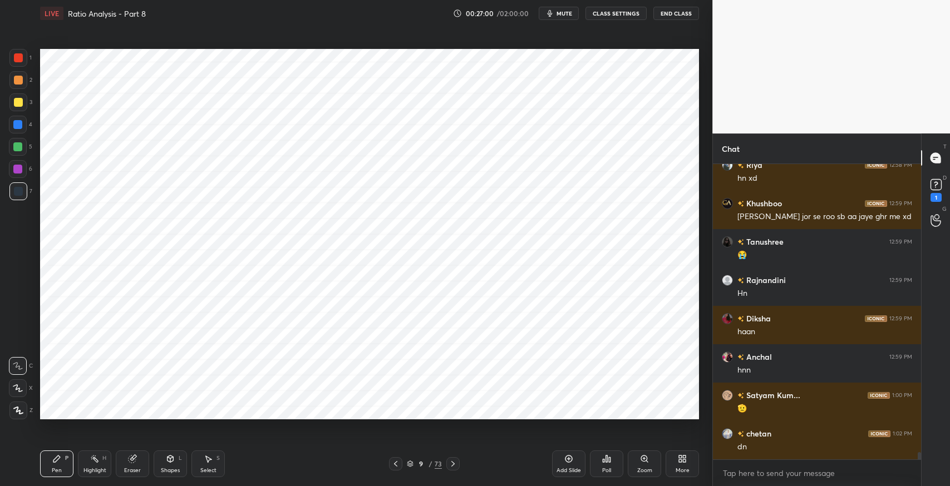
click at [130, 464] on div "Eraser" at bounding box center [132, 464] width 33 height 27
click at [45, 462] on div "Pen P" at bounding box center [56, 464] width 33 height 27
click at [206, 464] on div "Select S" at bounding box center [207, 464] width 33 height 27
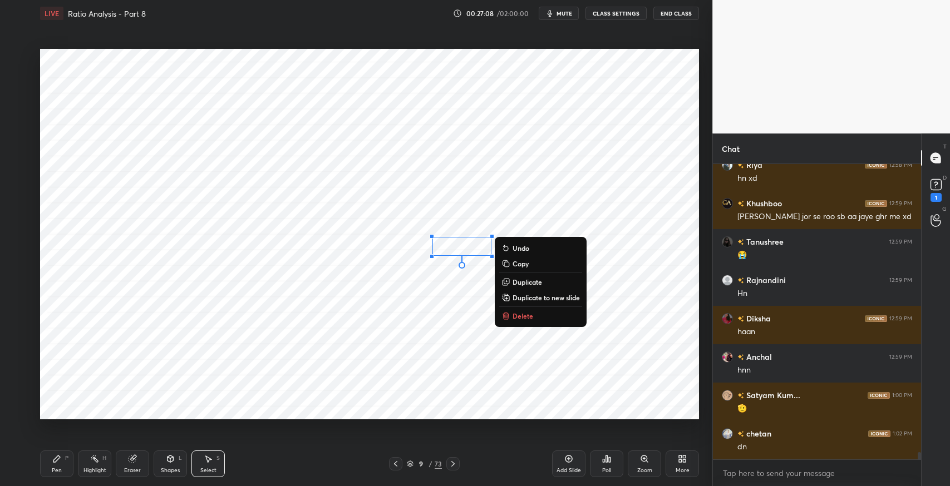
click at [51, 460] on div "Pen P" at bounding box center [56, 464] width 33 height 27
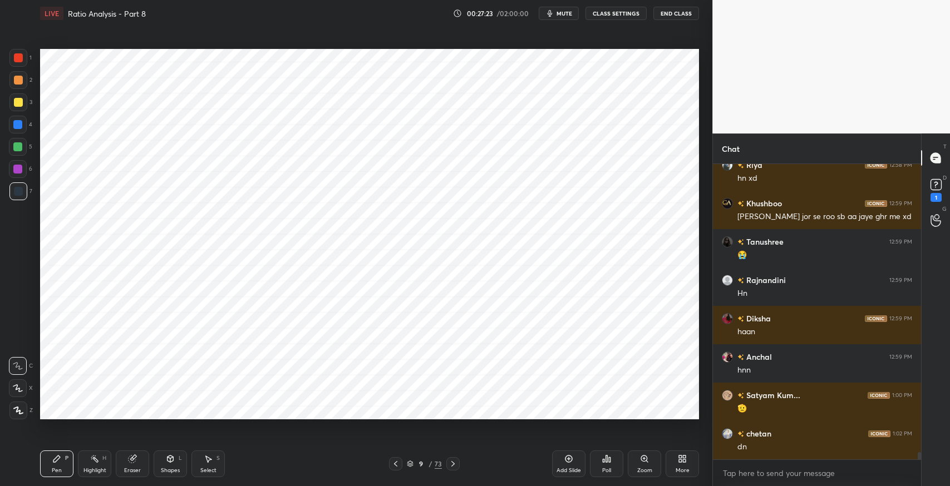
click at [140, 456] on div "Eraser" at bounding box center [132, 464] width 33 height 27
click at [58, 461] on icon at bounding box center [56, 459] width 9 height 9
click at [128, 463] on icon at bounding box center [132, 459] width 9 height 9
click at [52, 465] on div "Pen P" at bounding box center [56, 464] width 33 height 27
click at [213, 455] on div "Select S" at bounding box center [207, 464] width 33 height 27
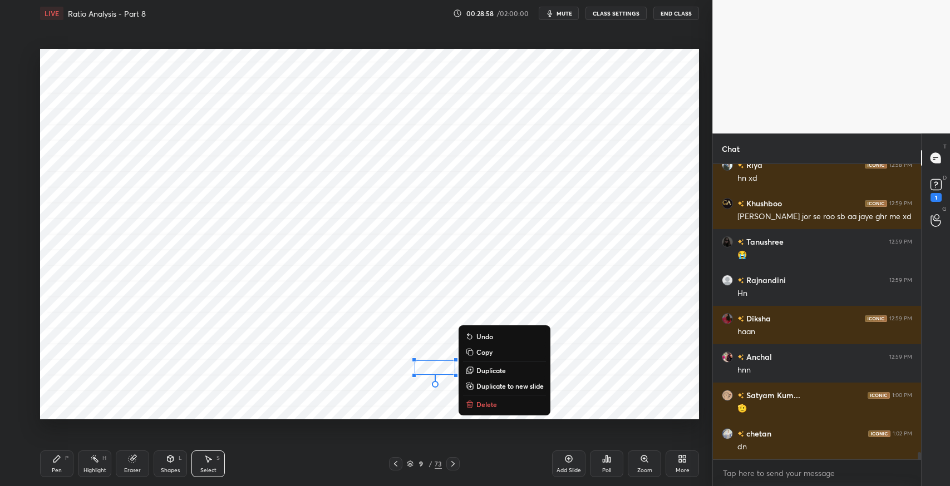
click at [482, 403] on p "Delete" at bounding box center [486, 404] width 21 height 9
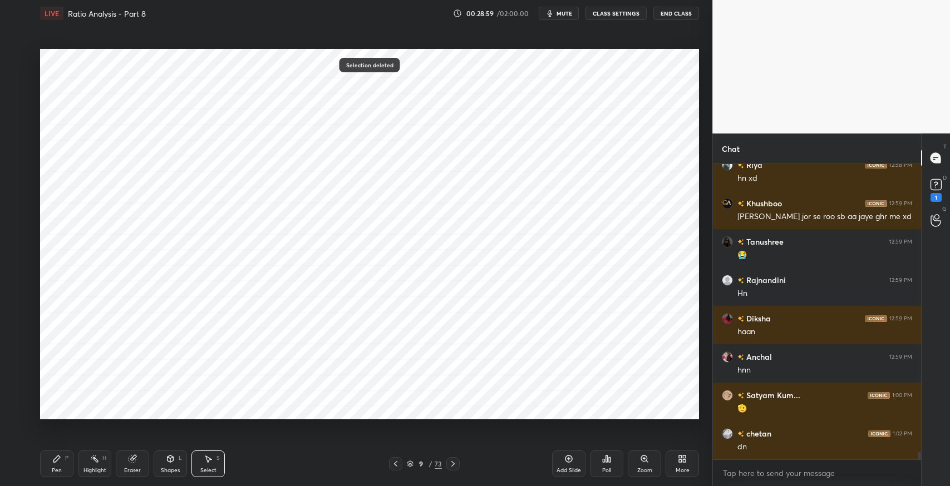
click at [62, 462] on div "Pen P" at bounding box center [56, 464] width 33 height 27
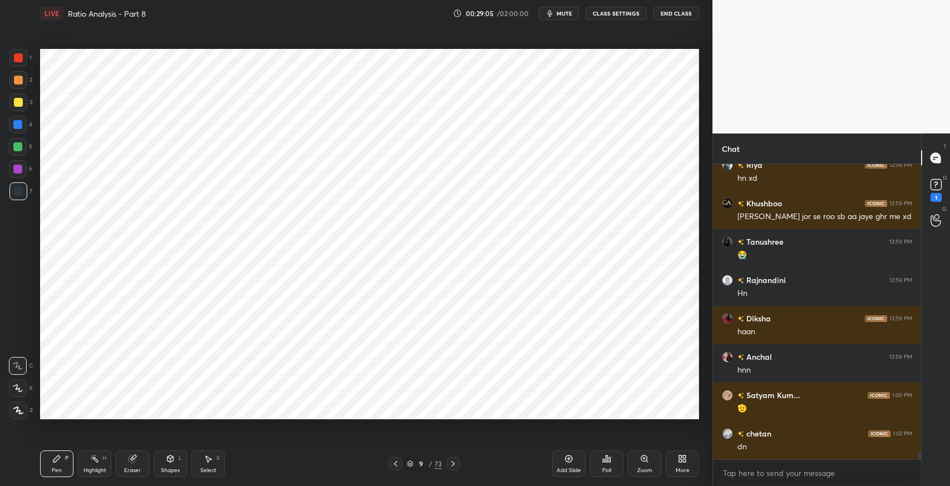
scroll to position [11773, 0]
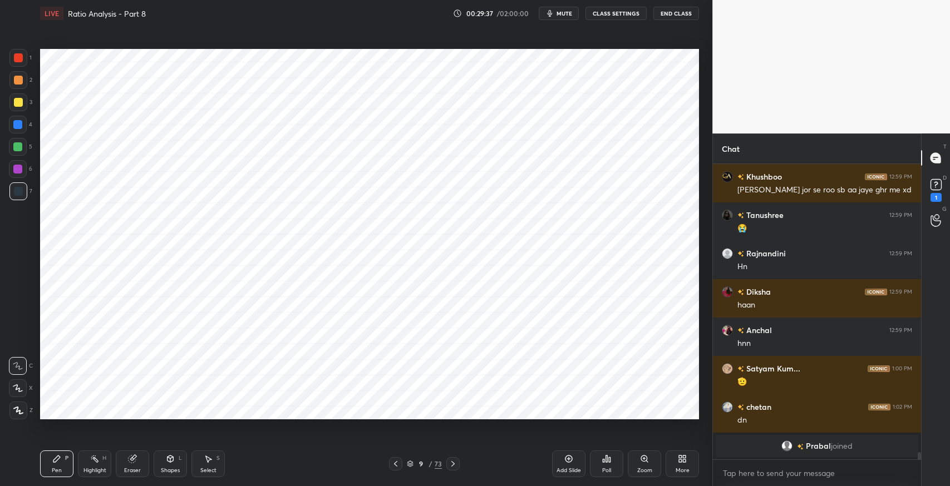
click at [206, 465] on div "Select S" at bounding box center [207, 464] width 33 height 27
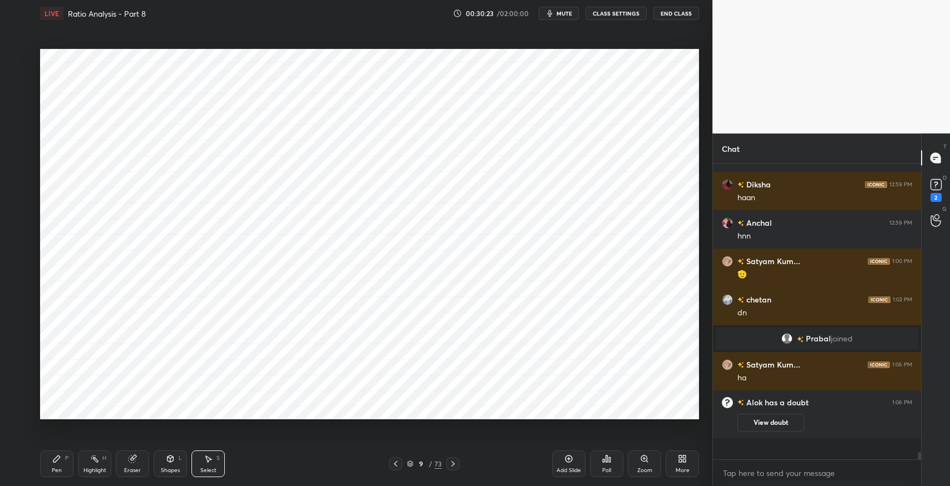
scroll to position [10730, 0]
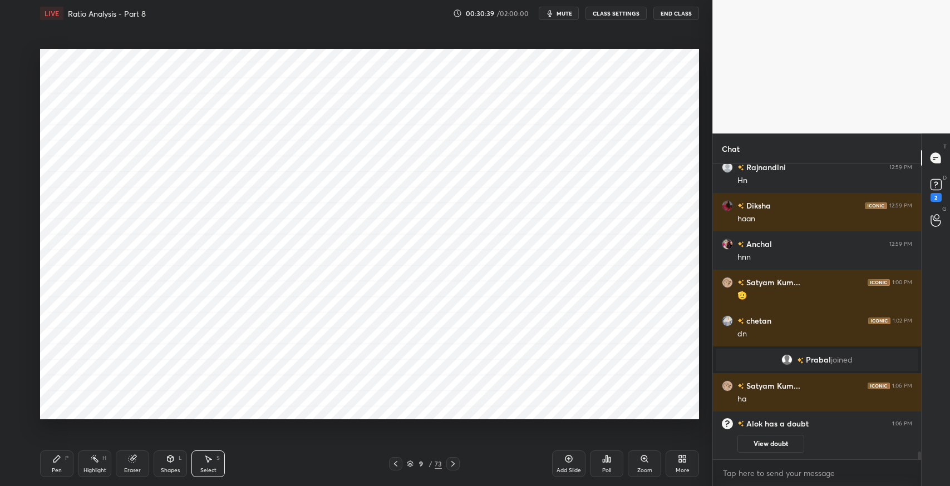
click at [210, 460] on icon at bounding box center [209, 459] width 6 height 7
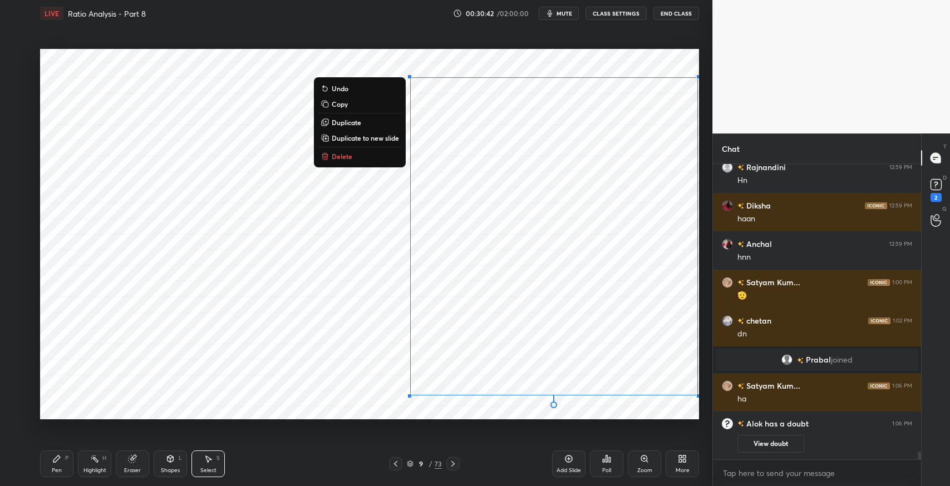
click at [364, 137] on p "Duplicate to new slide" at bounding box center [365, 138] width 67 height 9
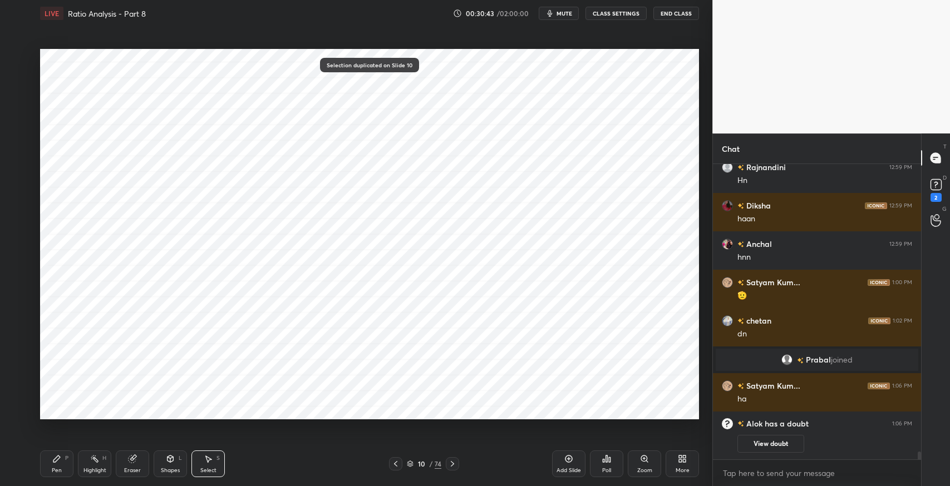
click at [56, 463] on icon at bounding box center [56, 459] width 9 height 9
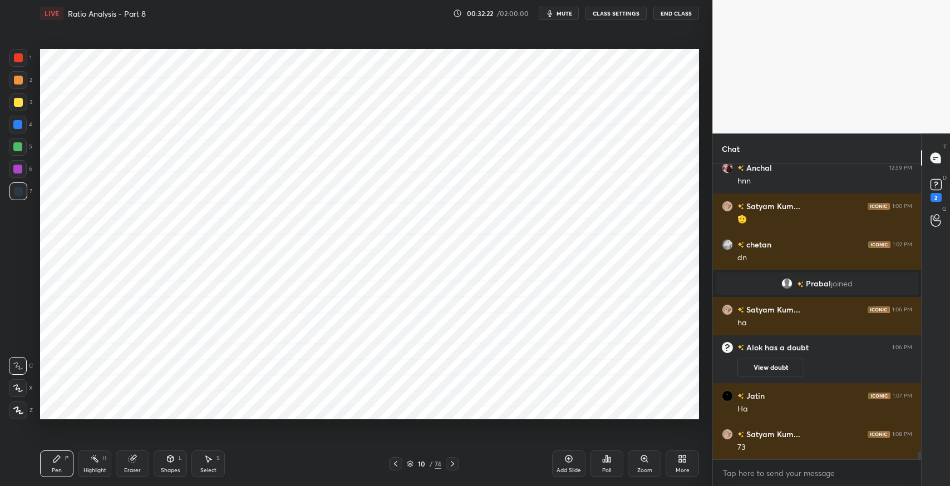
scroll to position [10803, 0]
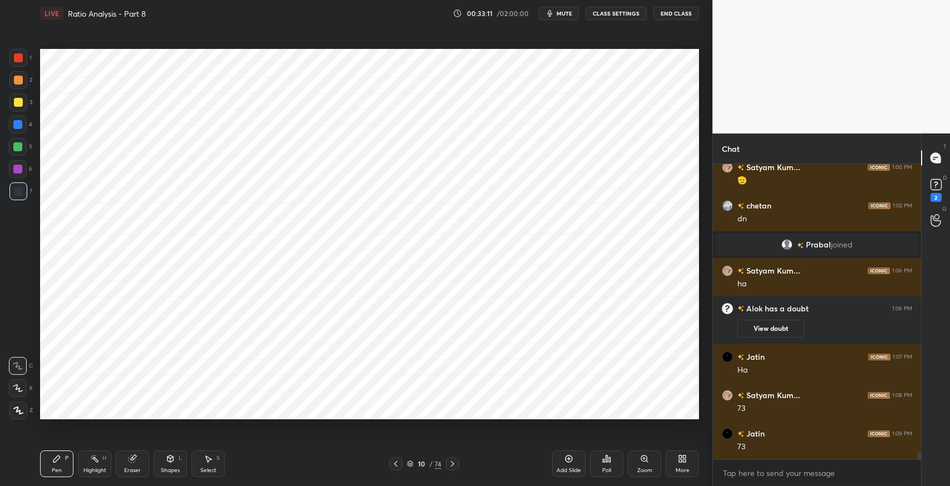
click at [213, 462] on div "Select S" at bounding box center [207, 464] width 33 height 27
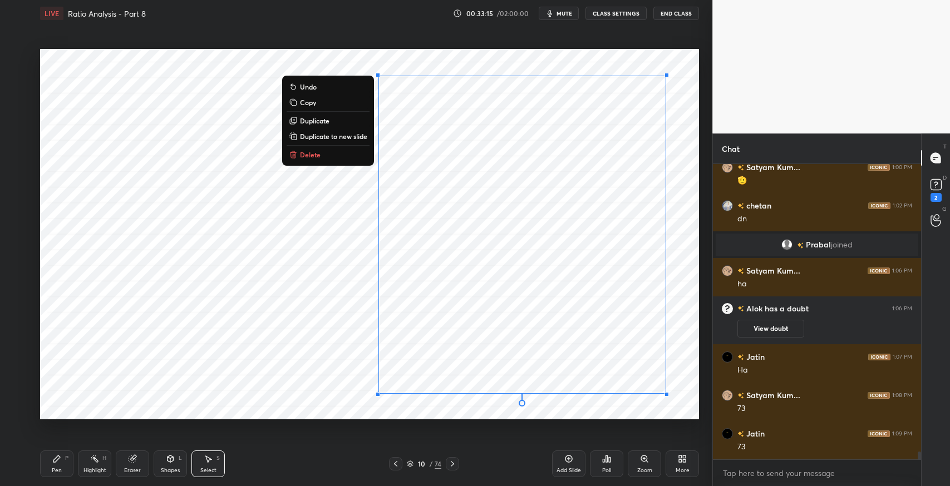
click at [58, 459] on icon at bounding box center [56, 459] width 7 height 7
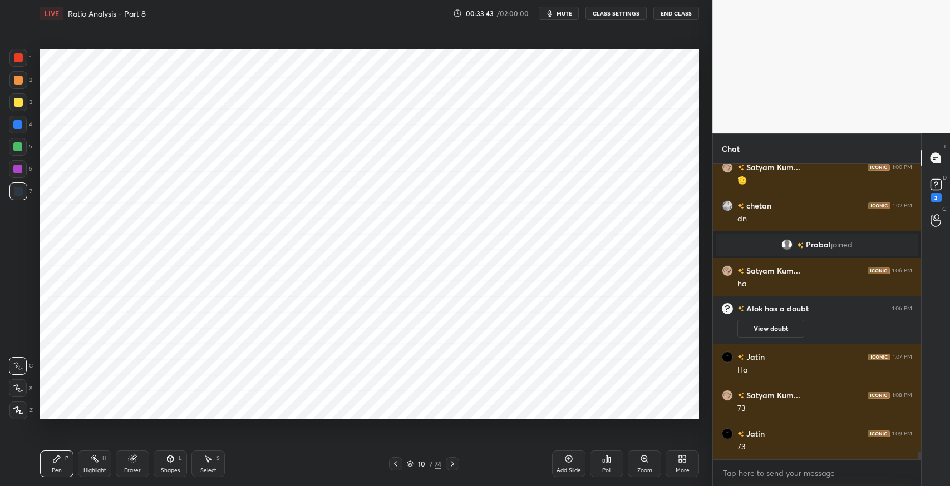
click at [169, 461] on icon at bounding box center [170, 459] width 6 height 7
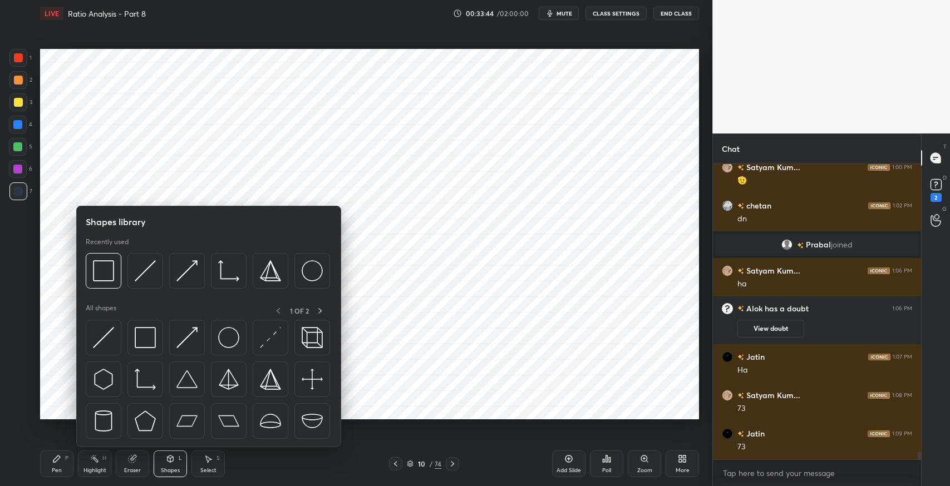
click at [150, 338] on img at bounding box center [145, 337] width 21 height 21
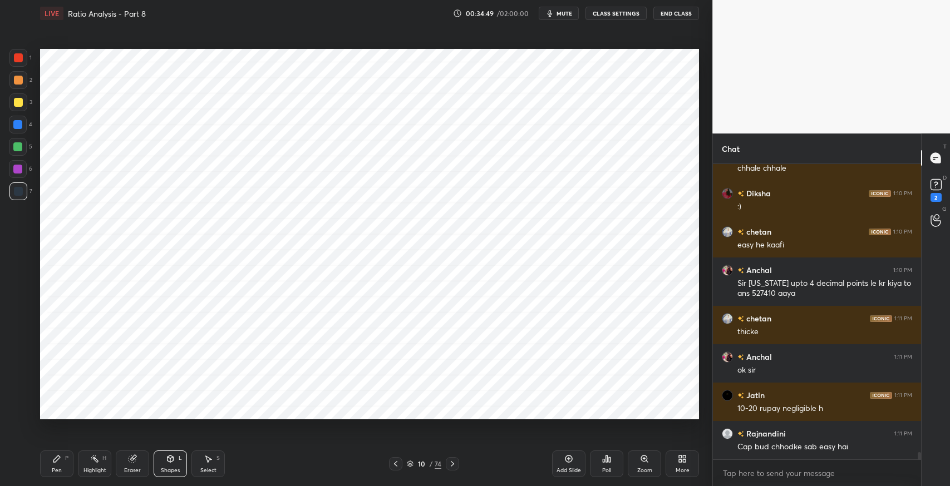
scroll to position [11361, 0]
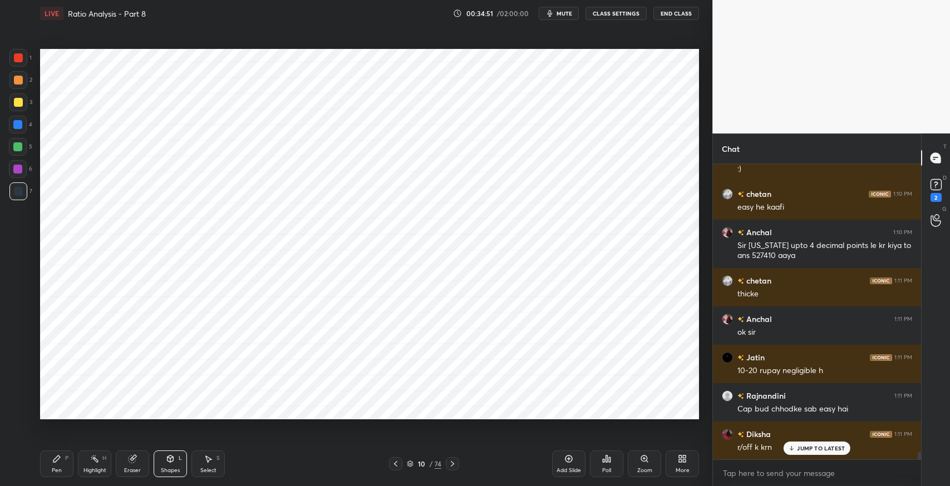
click at [556, 468] on div "Add Slide" at bounding box center [568, 471] width 24 height 6
click at [0, 445] on div "1 2 3 4 5 6 7 C X Z C X Z E E Erase all H H LIVE Ratio Analysis - Part 8 00:34:…" at bounding box center [351, 243] width 703 height 486
click at [132, 457] on icon at bounding box center [132, 459] width 7 height 7
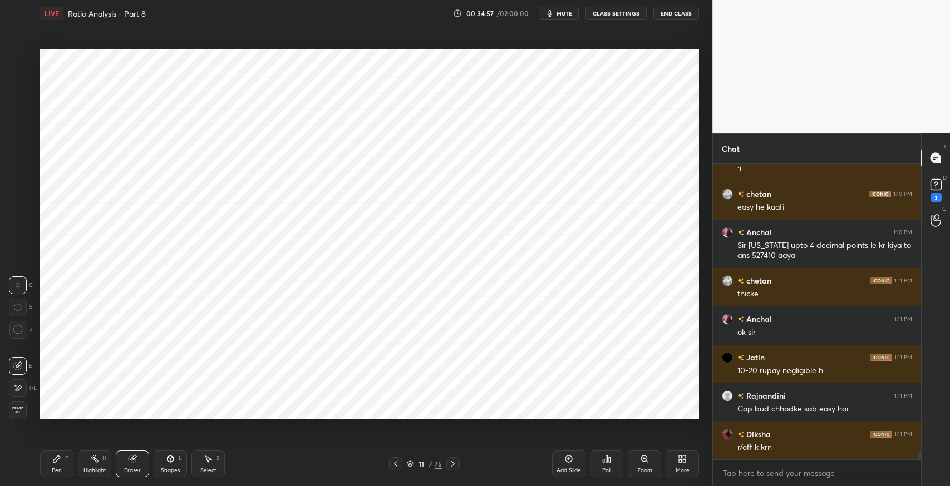
click at [19, 401] on div "Erase all" at bounding box center [19, 408] width 20 height 22
click at [56, 464] on div "Pen P" at bounding box center [56, 464] width 33 height 27
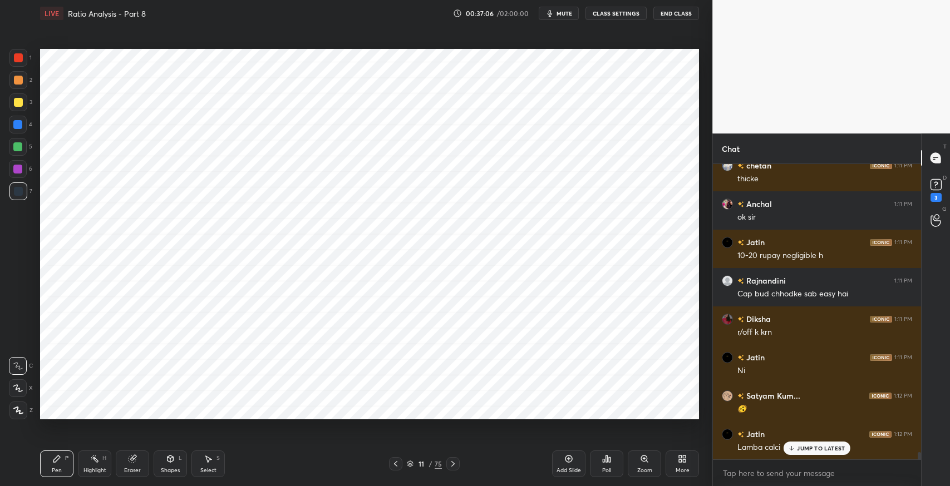
scroll to position [11515, 0]
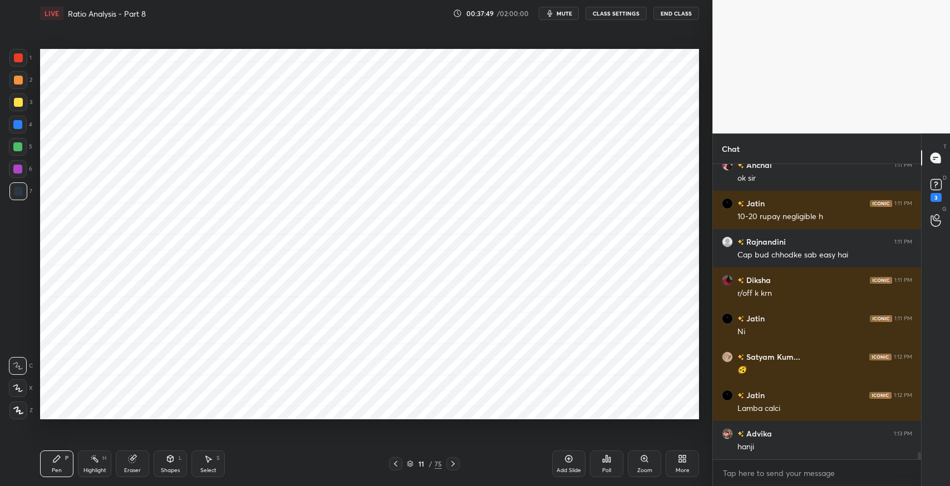
click at [214, 461] on div "Select S" at bounding box center [207, 464] width 33 height 27
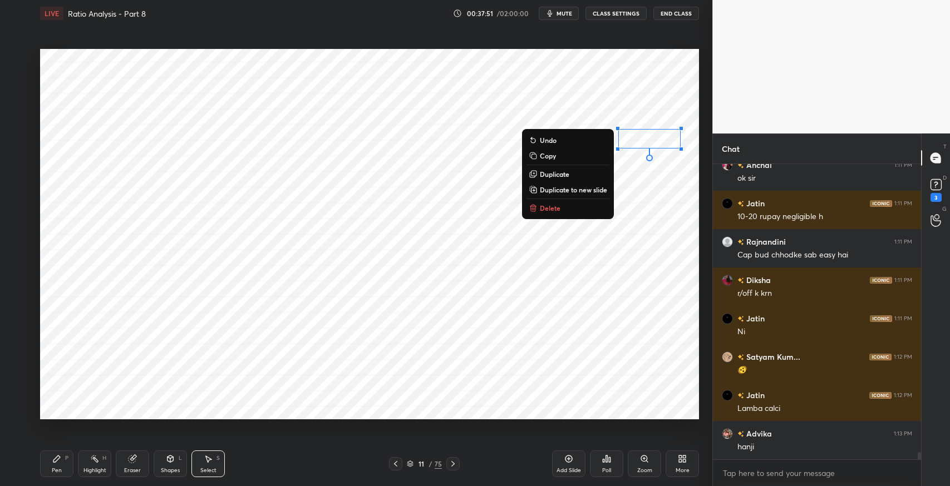
click at [582, 209] on button "Delete" at bounding box center [567, 207] width 83 height 13
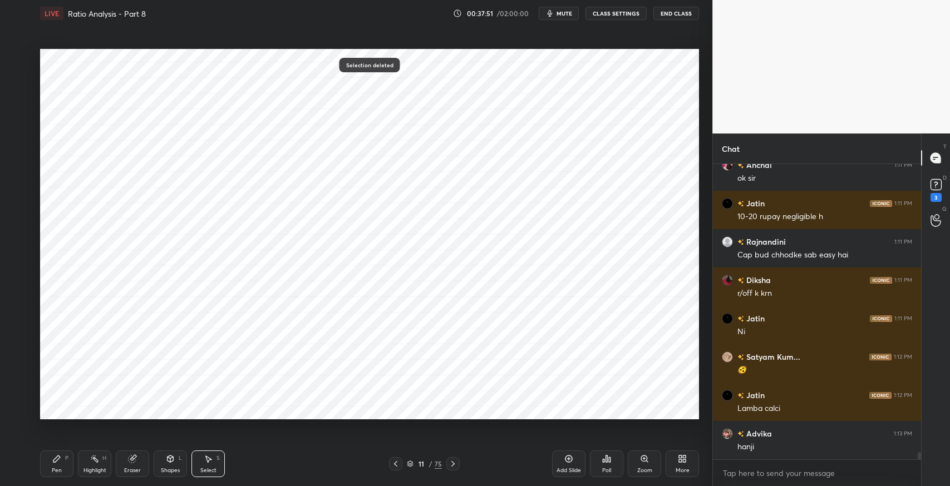
click at [50, 460] on div "Pen P" at bounding box center [56, 464] width 33 height 27
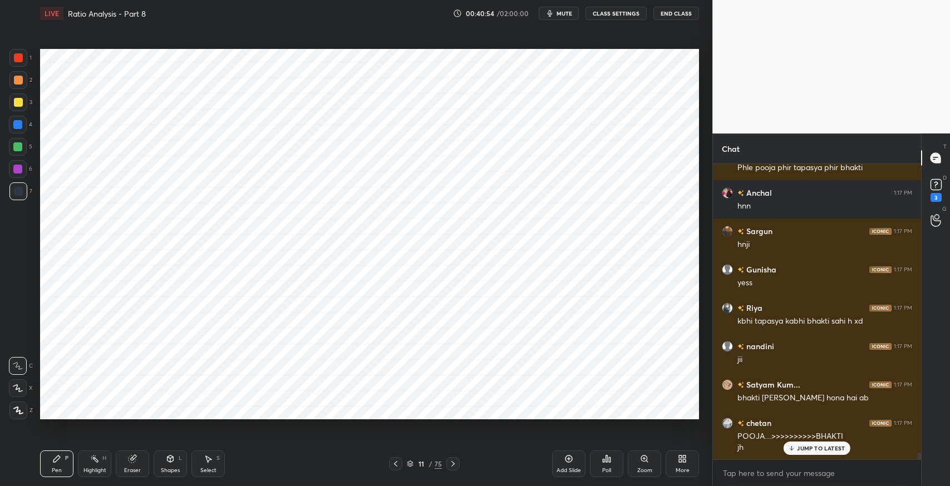
scroll to position [12601, 0]
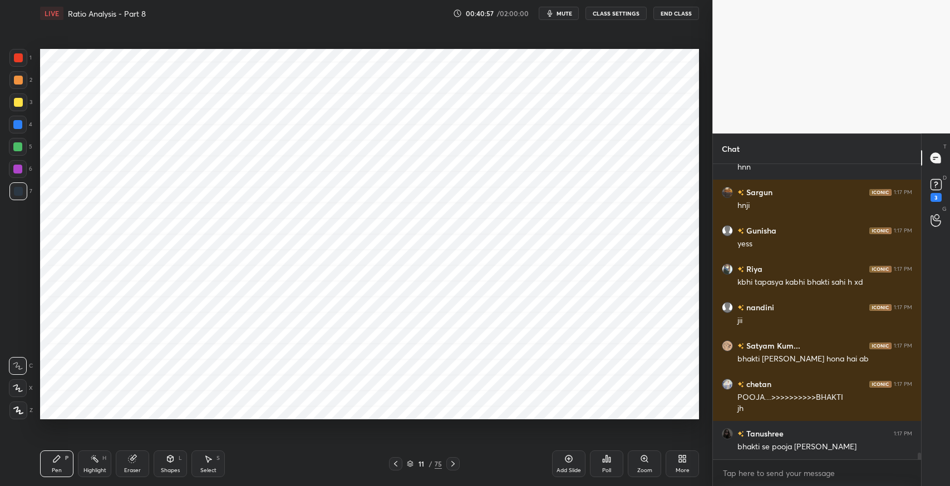
click at [564, 468] on div "Add Slide" at bounding box center [568, 471] width 24 height 6
click at [62, 456] on div "Pen P" at bounding box center [56, 464] width 33 height 27
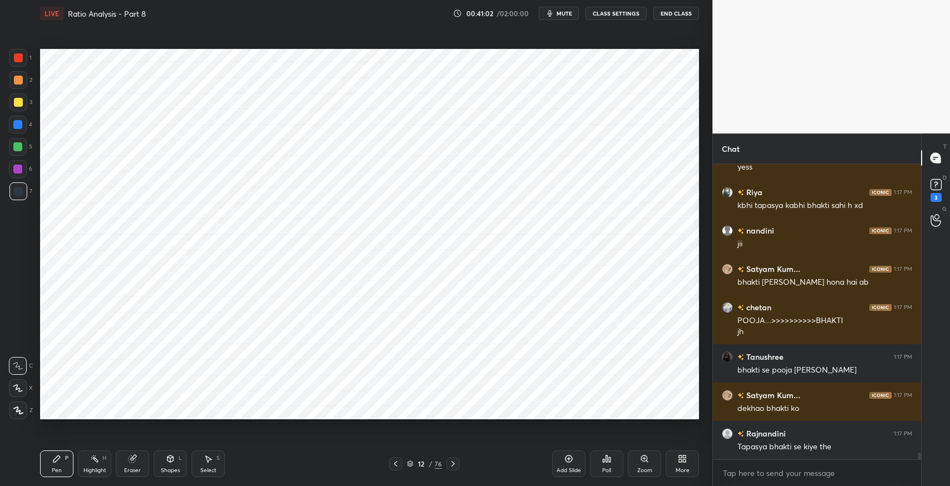
scroll to position [12716, 0]
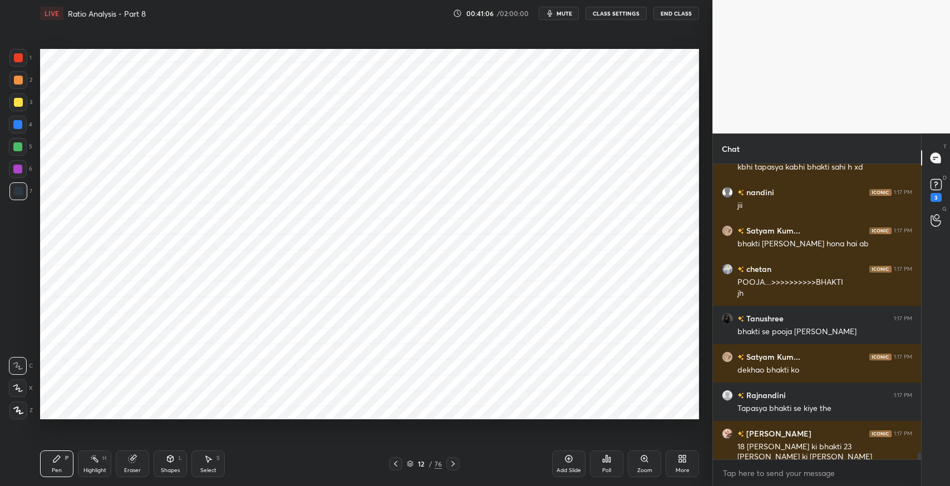
click at [174, 458] on icon at bounding box center [170, 459] width 9 height 9
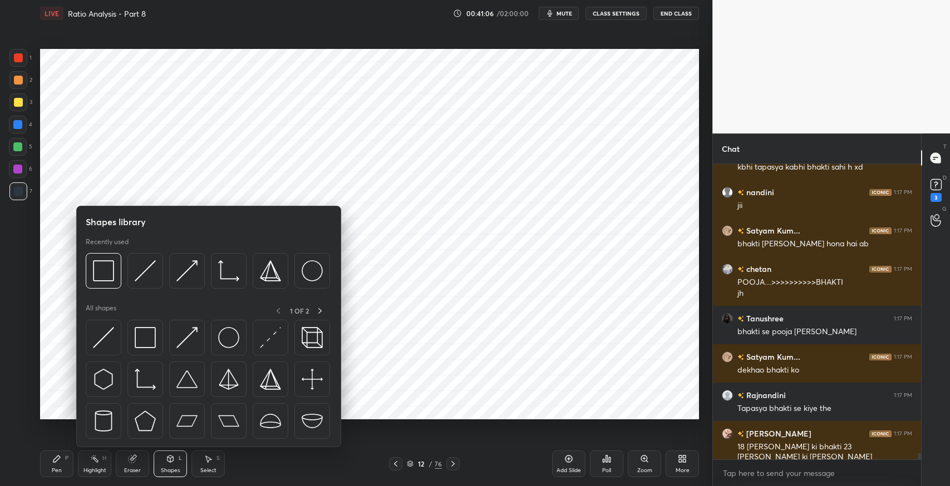
click at [154, 341] on img at bounding box center [145, 337] width 21 height 21
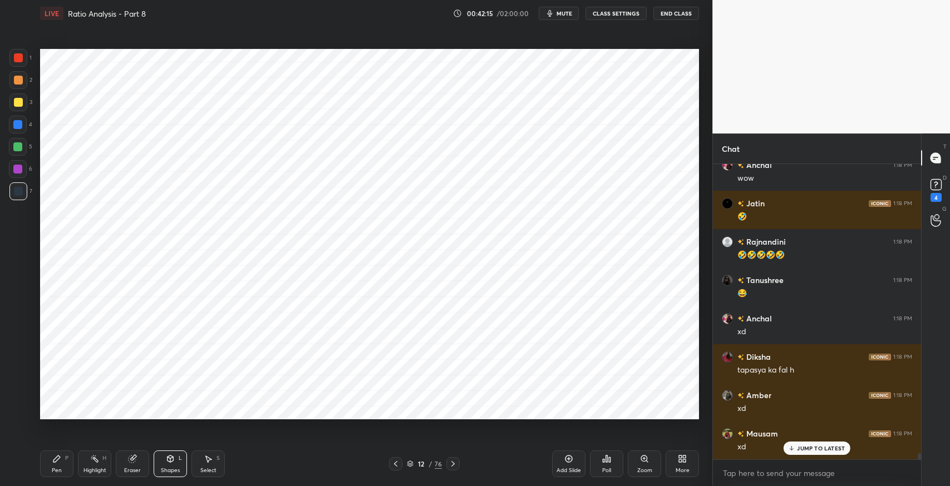
scroll to position [14005, 0]
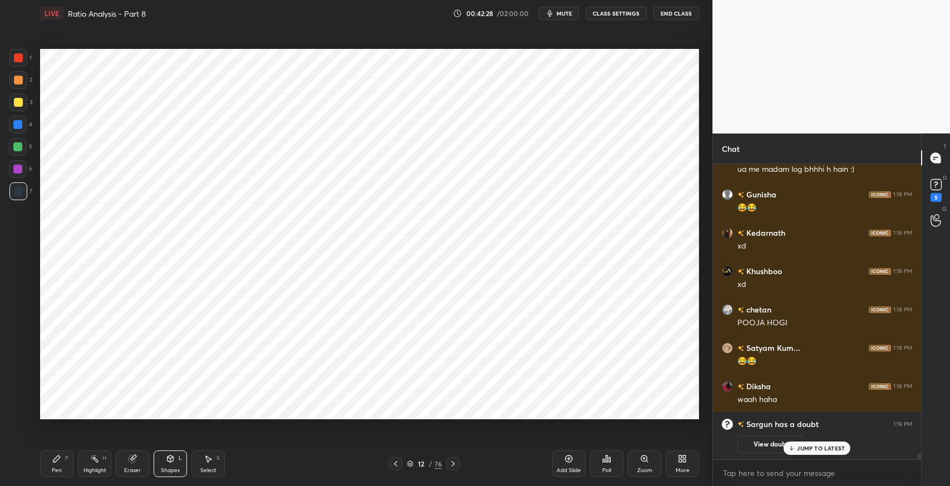
click at [57, 461] on icon at bounding box center [56, 459] width 9 height 9
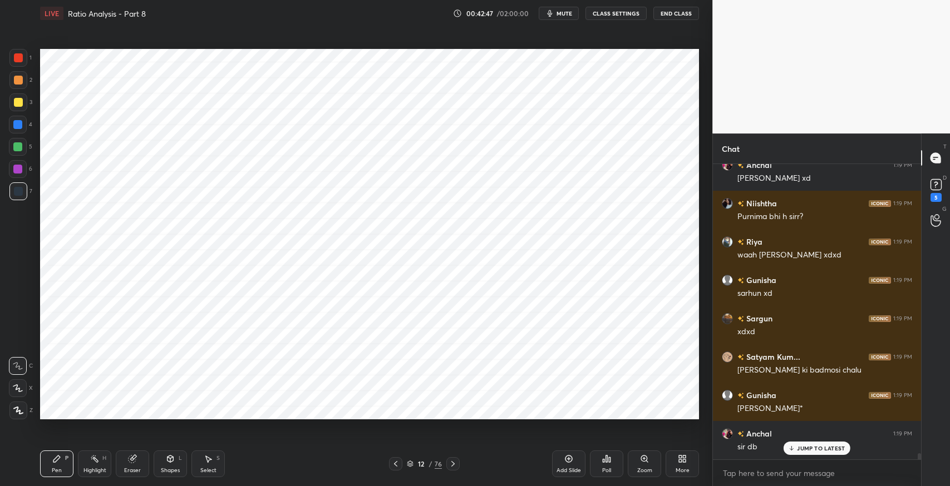
scroll to position [14303, 0]
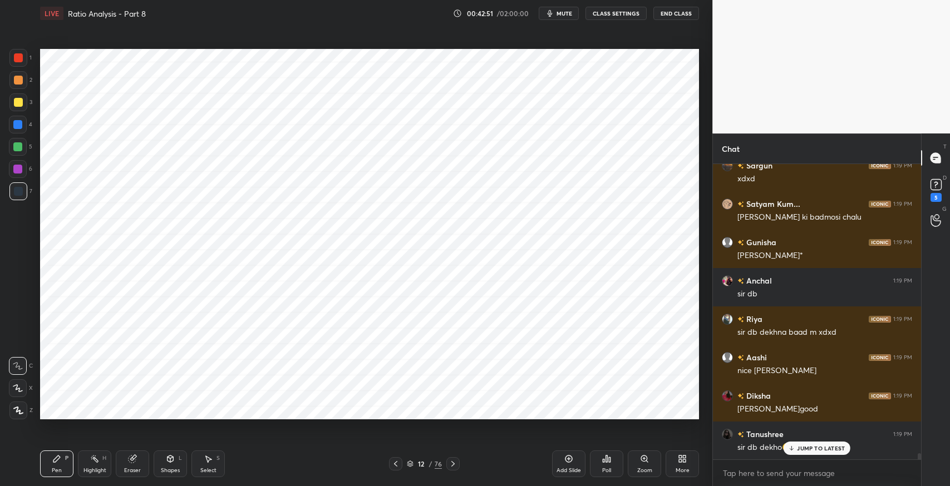
click at [930, 190] on rect at bounding box center [935, 185] width 11 height 11
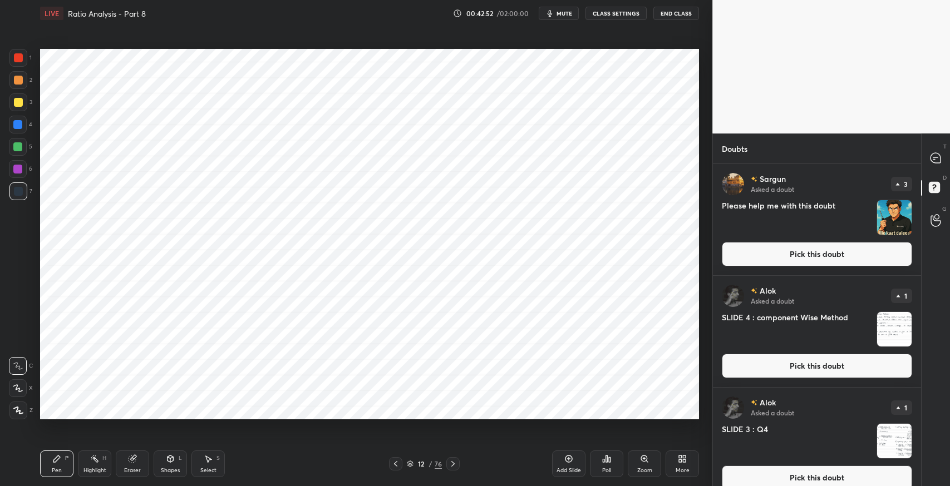
click at [786, 262] on button "Pick this doubt" at bounding box center [817, 254] width 190 height 24
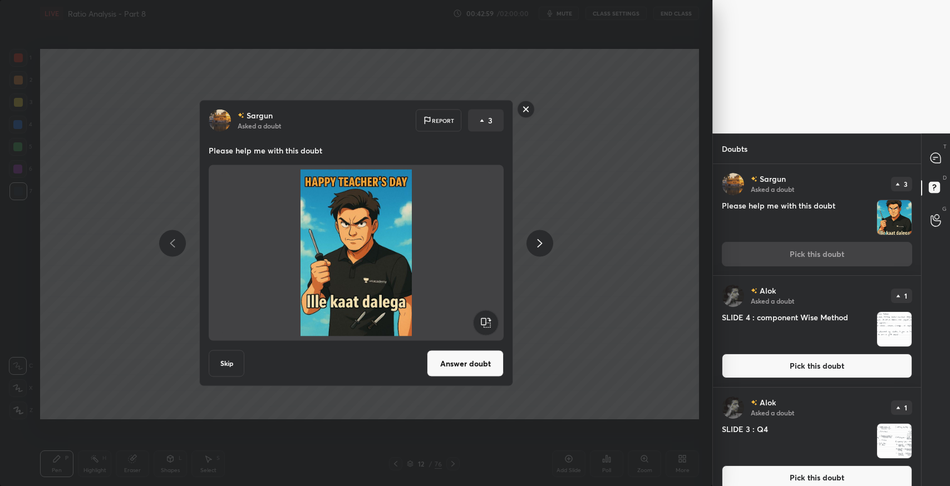
click at [570, 314] on div "[PERSON_NAME] Asked a doubt Report 3 Please help me with this doubt Skip Answer…" at bounding box center [356, 243] width 712 height 486
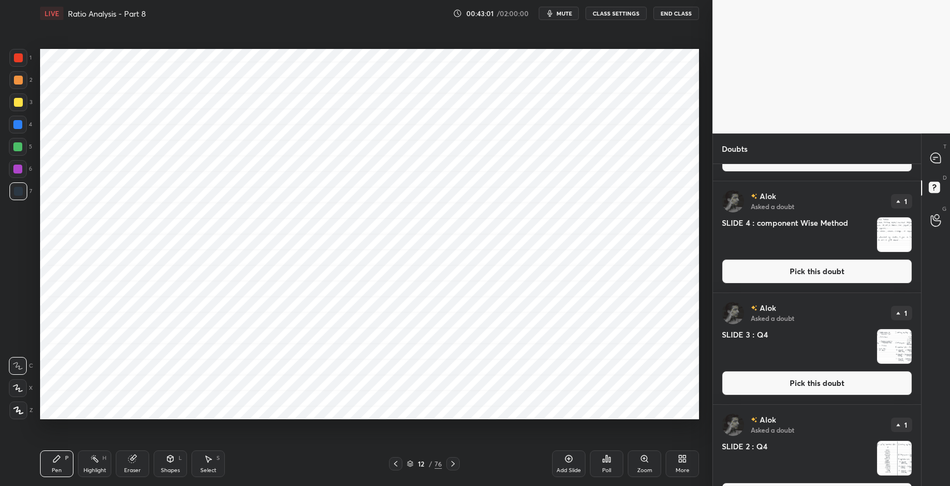
scroll to position [98, 0]
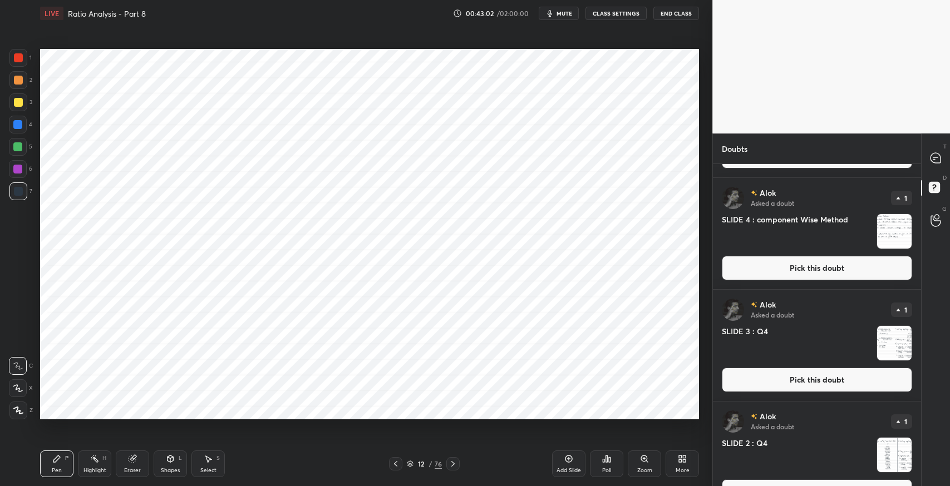
click at [935, 157] on icon at bounding box center [935, 158] width 10 height 10
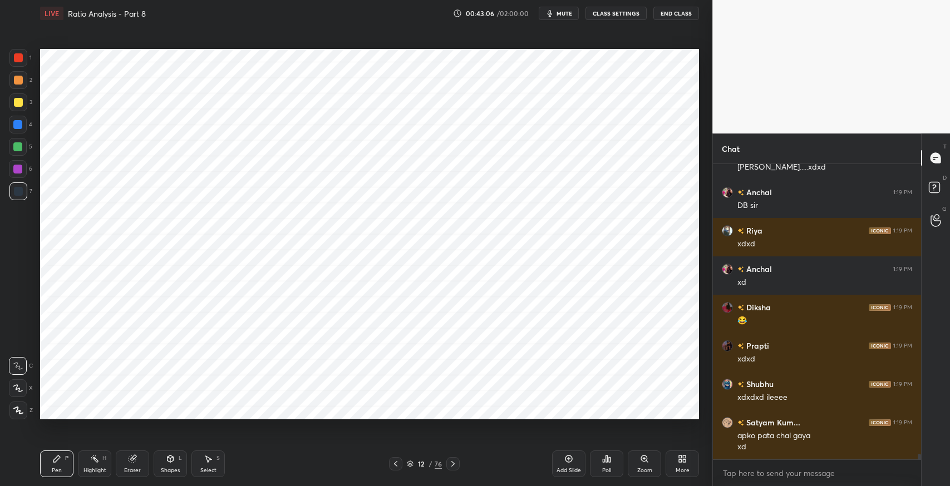
scroll to position [14882, 0]
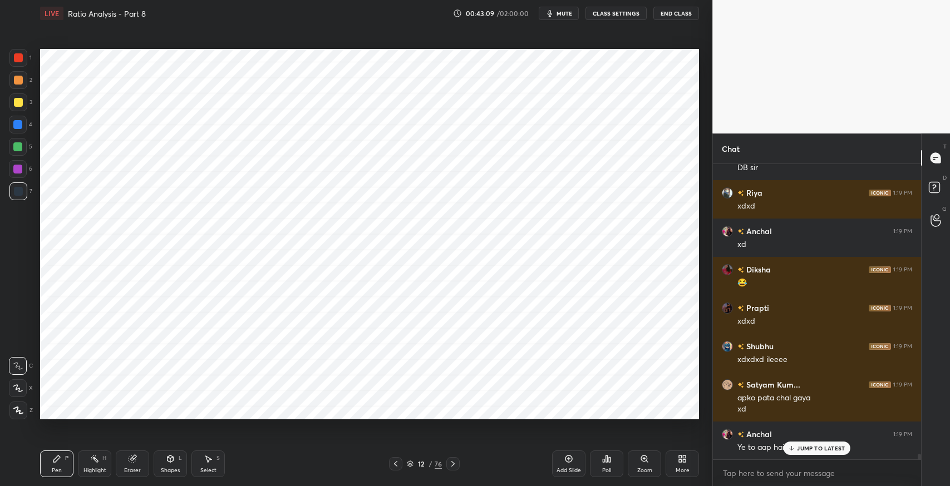
click at [815, 452] on div "JUMP TO LATEST" at bounding box center [816, 448] width 67 height 13
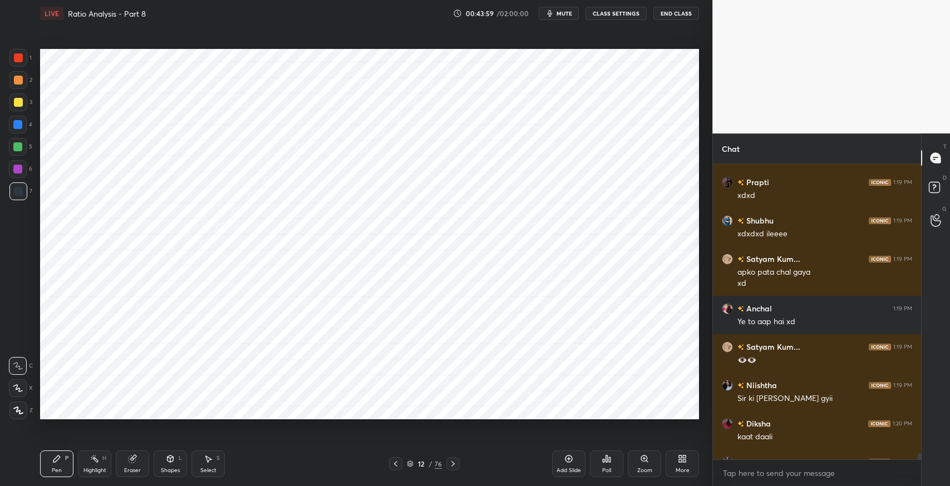
scroll to position [14572, 0]
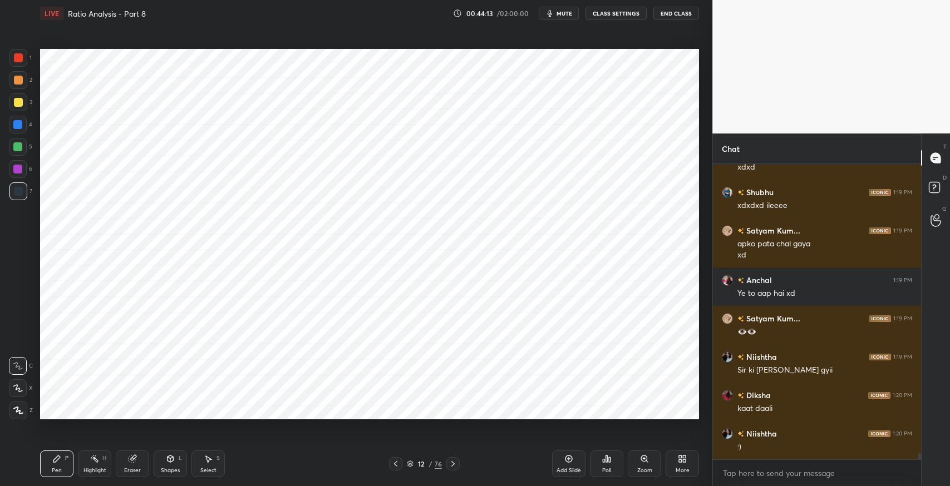
click at [204, 459] on icon at bounding box center [208, 459] width 9 height 9
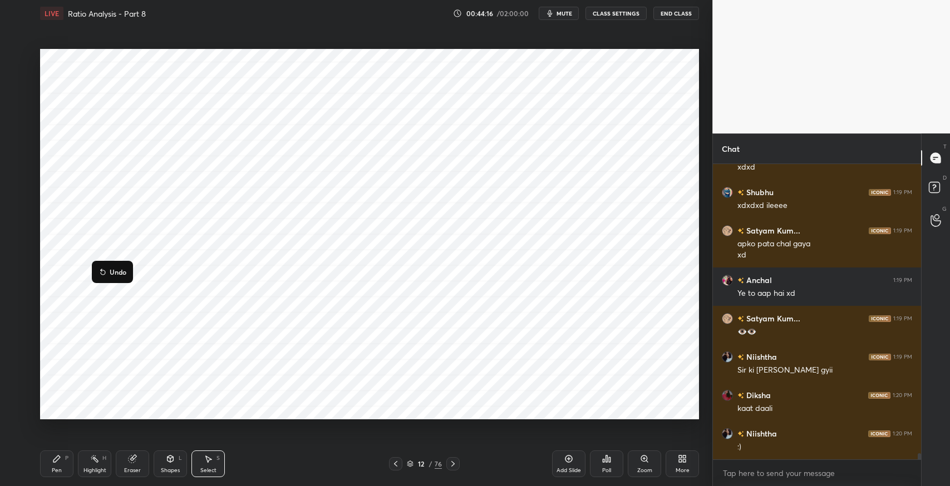
click at [52, 470] on div "Pen" at bounding box center [57, 471] width 10 height 6
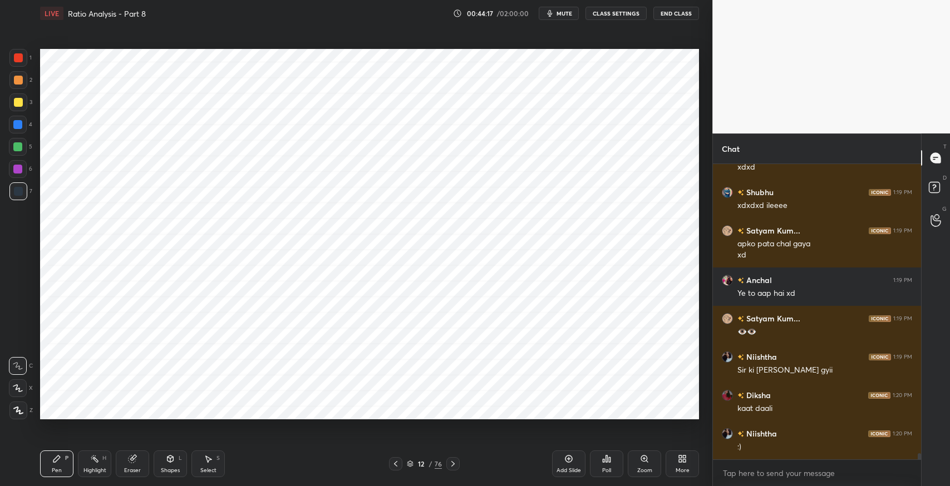
click at [17, 405] on div at bounding box center [18, 411] width 18 height 18
click at [209, 458] on icon at bounding box center [209, 459] width 6 height 7
click at [591, 314] on div "0 ° Undo Copy Duplicate Duplicate to new slide Delete" at bounding box center [369, 234] width 659 height 371
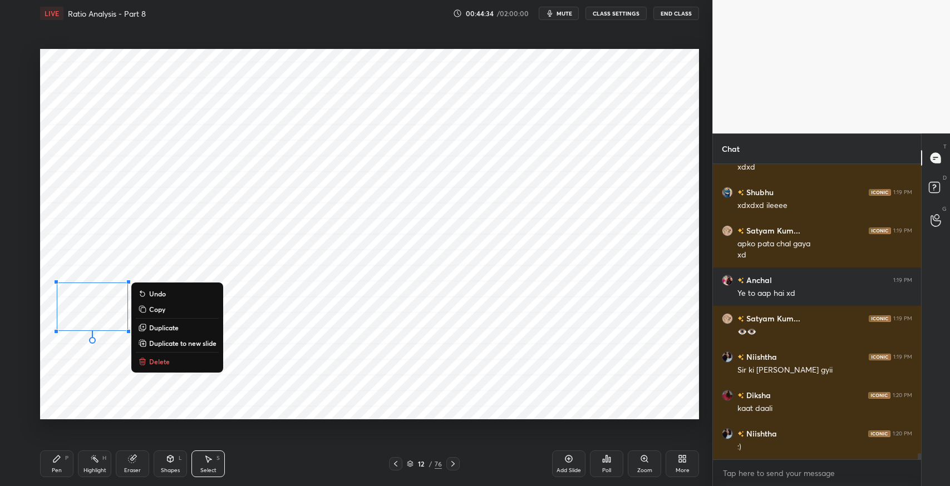
click at [607, 342] on div "0 ° Undo Copy Duplicate Duplicate to new slide Delete" at bounding box center [369, 234] width 659 height 371
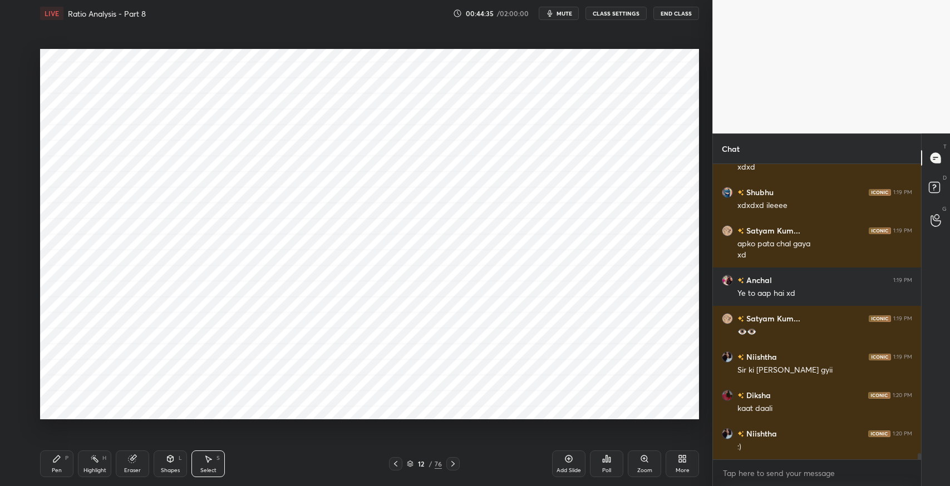
click at [52, 466] on div "Pen P" at bounding box center [56, 464] width 33 height 27
click at [19, 361] on div at bounding box center [18, 366] width 18 height 18
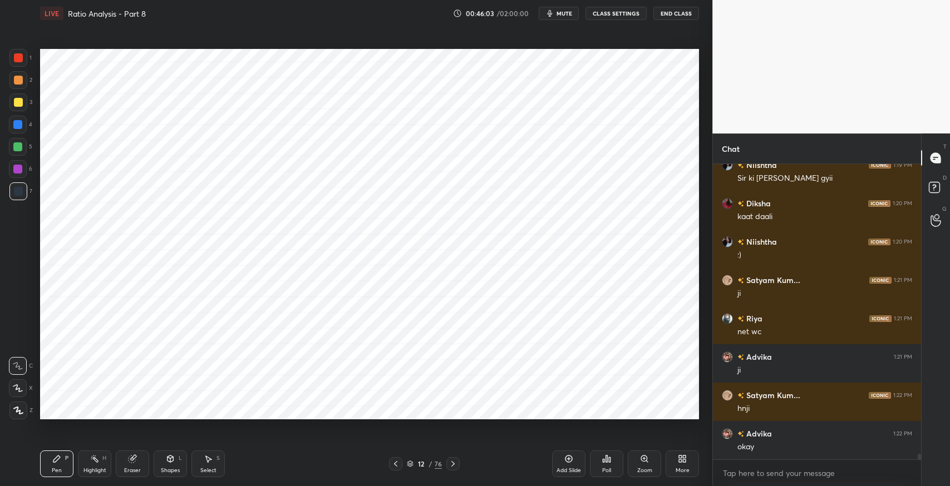
scroll to position [14802, 0]
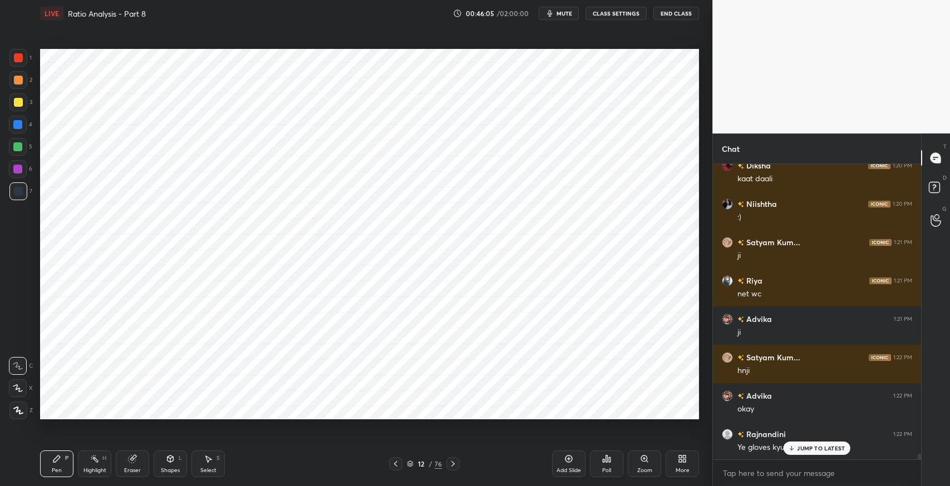
click at [810, 448] on p "JUMP TO LATEST" at bounding box center [821, 448] width 48 height 7
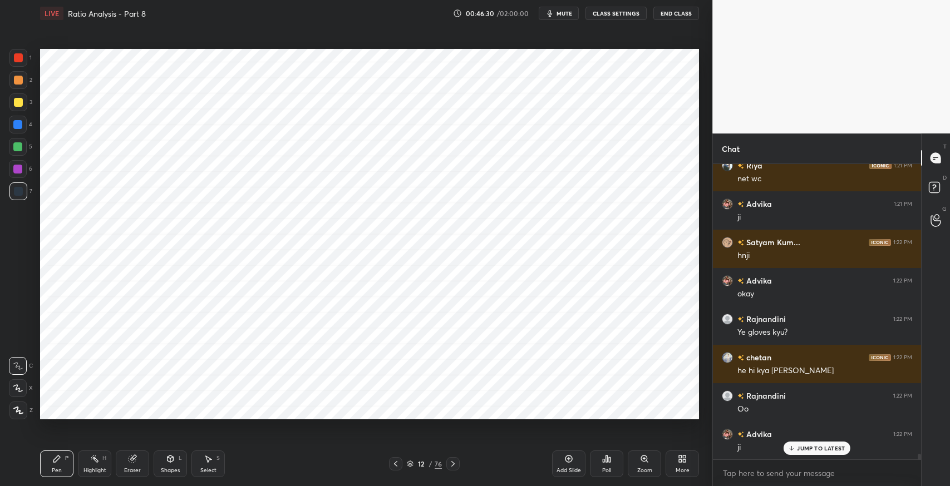
scroll to position [14956, 0]
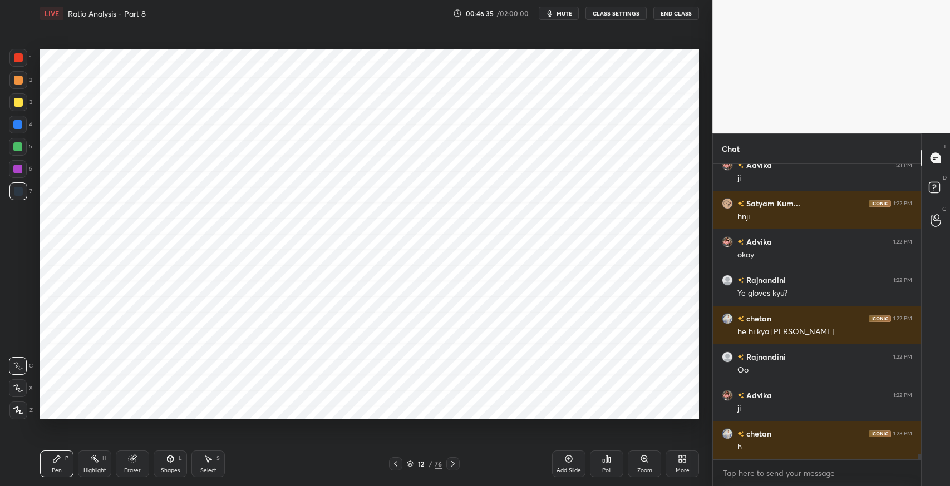
click at [568, 465] on div "Add Slide" at bounding box center [568, 464] width 33 height 27
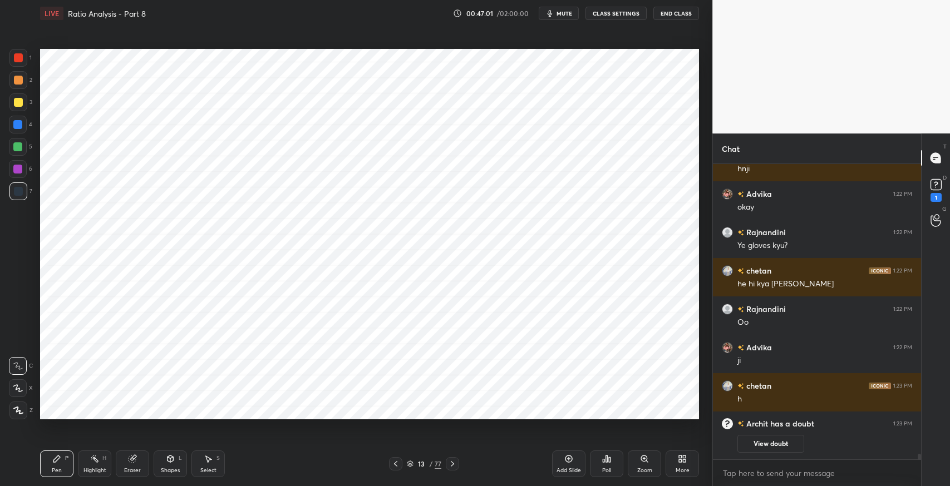
click at [644, 465] on div "Zoom" at bounding box center [644, 464] width 33 height 27
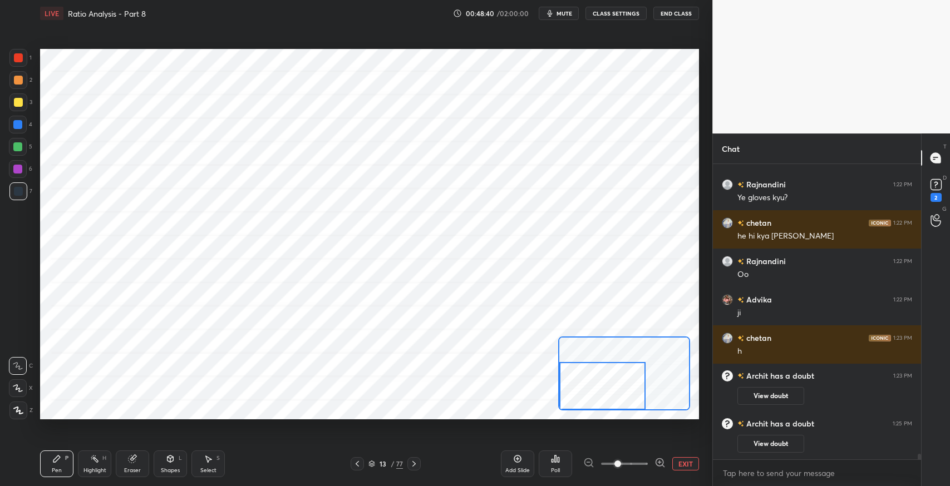
scroll to position [14935, 0]
click at [129, 457] on icon at bounding box center [132, 459] width 7 height 7
click at [53, 461] on icon at bounding box center [56, 459] width 9 height 9
click at [683, 461] on button "EXIT" at bounding box center [685, 463] width 27 height 13
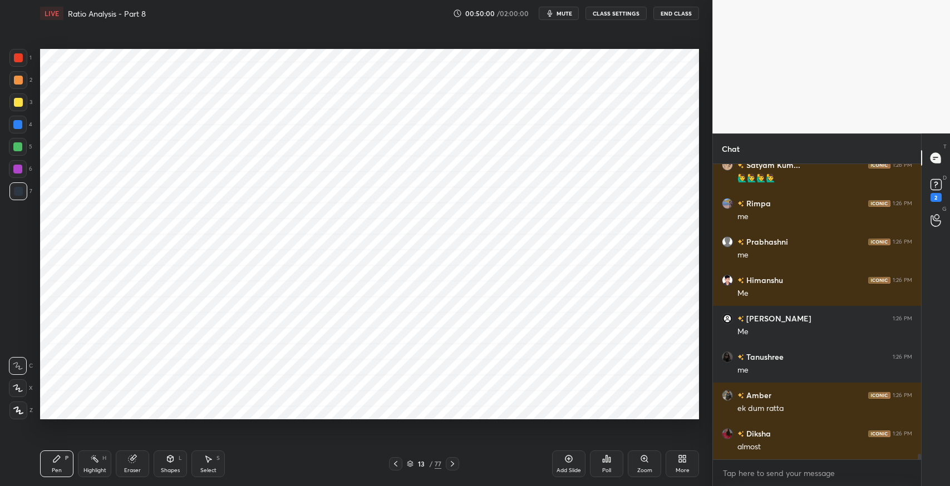
scroll to position [15626, 0]
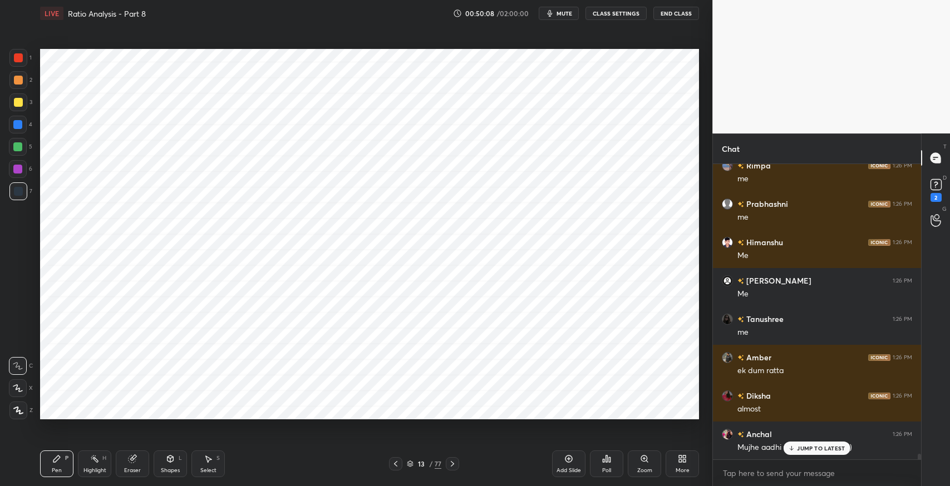
click at [815, 448] on p "JUMP TO LATEST" at bounding box center [821, 448] width 48 height 7
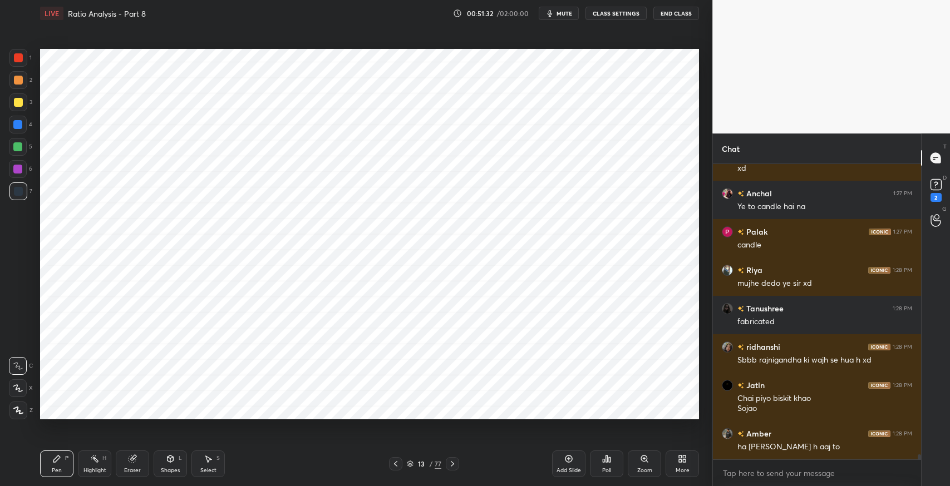
scroll to position [17517, 0]
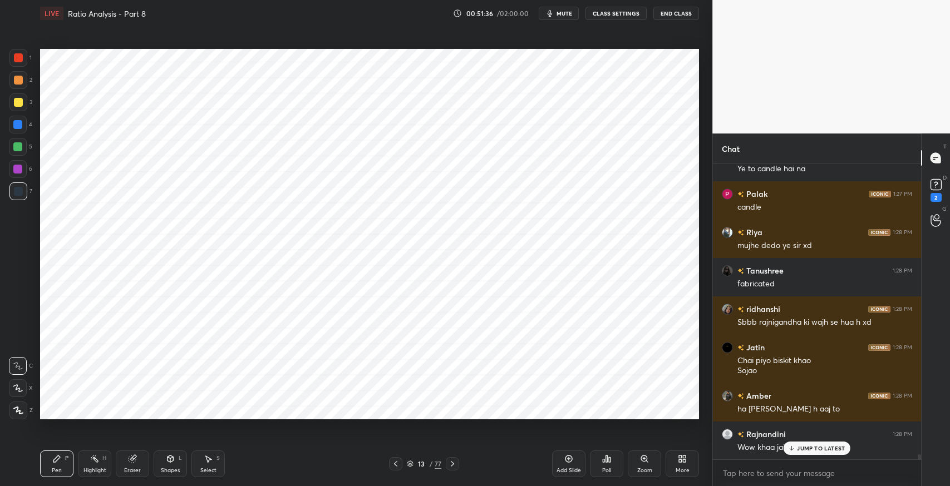
click at [802, 451] on p "JUMP TO LATEST" at bounding box center [821, 448] width 48 height 7
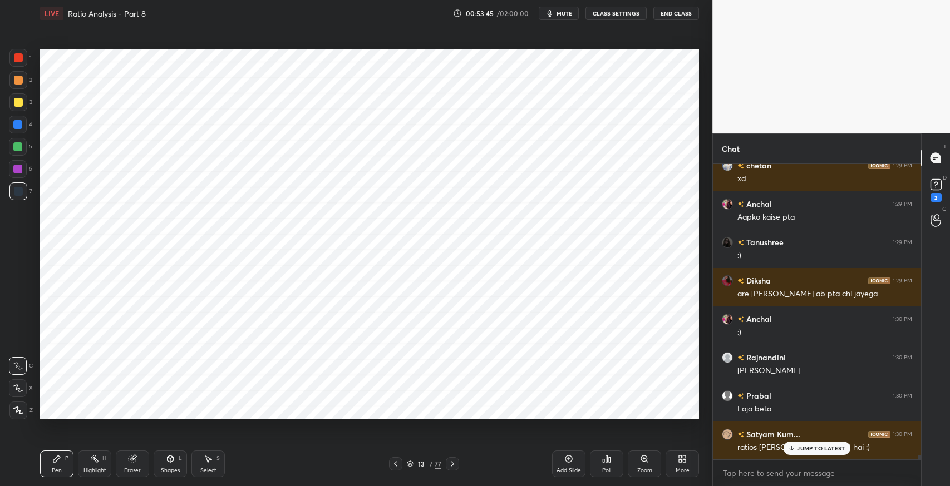
scroll to position [18526, 0]
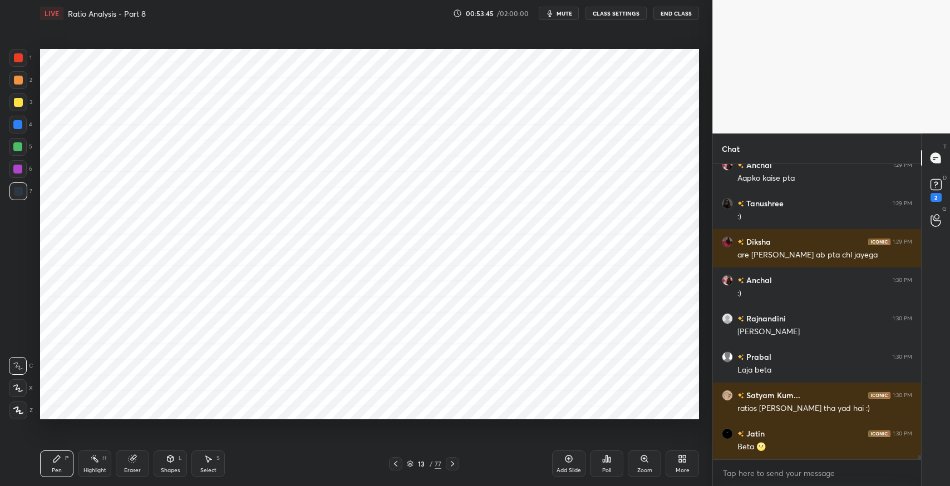
click at [57, 470] on div "Pen" at bounding box center [57, 471] width 10 height 6
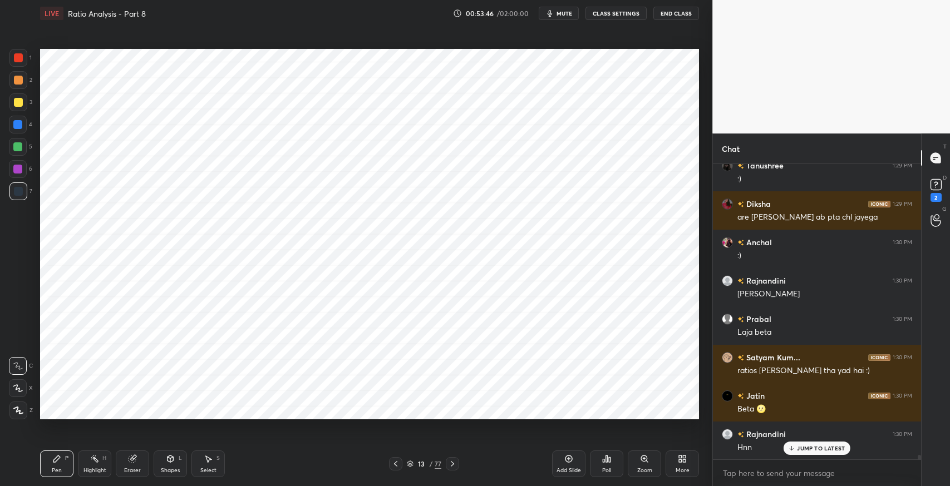
click at [15, 128] on div at bounding box center [17, 124] width 9 height 9
click at [391, 464] on icon at bounding box center [395, 464] width 9 height 9
click at [454, 467] on icon at bounding box center [452, 464] width 9 height 9
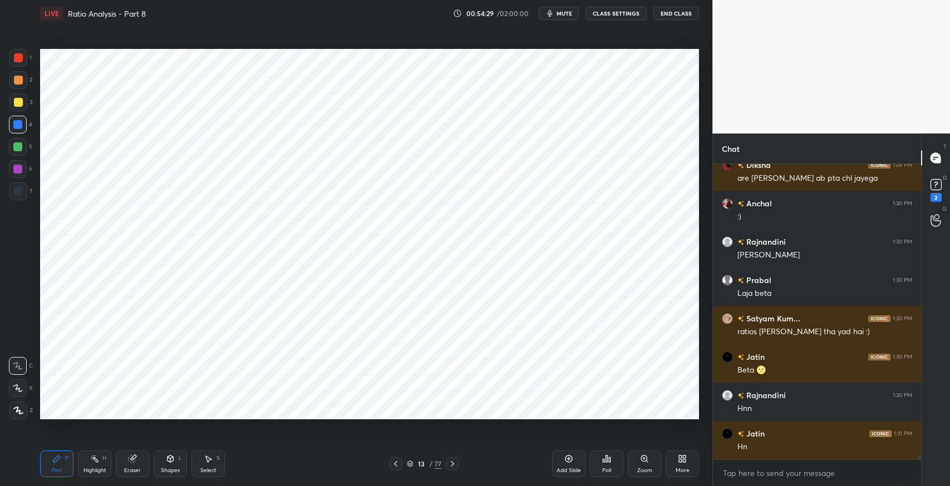
click at [397, 469] on div at bounding box center [395, 463] width 13 height 13
click at [457, 467] on div at bounding box center [452, 463] width 13 height 13
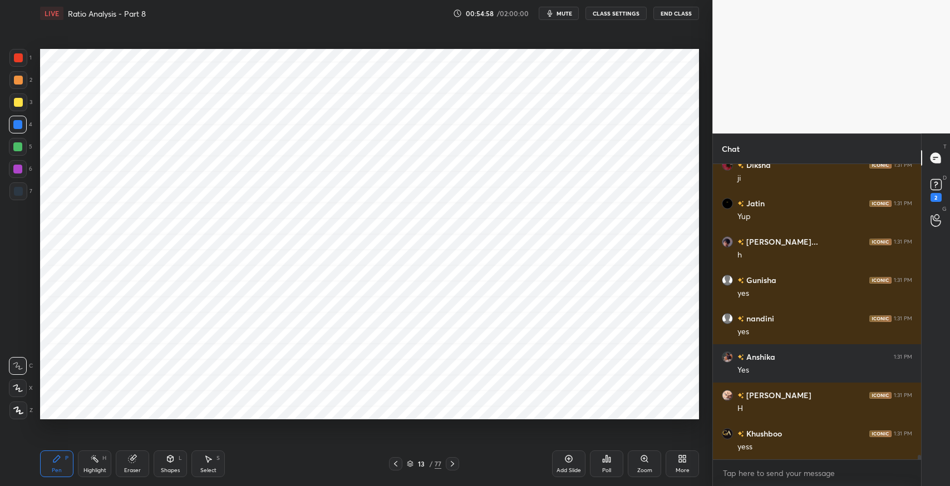
scroll to position [19064, 0]
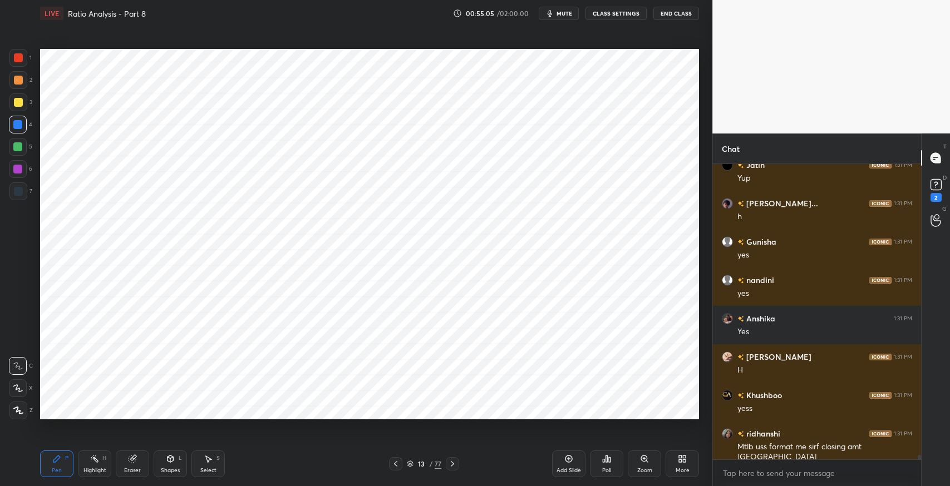
click at [756, 451] on div "Mtlb uss format me sirf closing amt [GEOGRAPHIC_DATA]" at bounding box center [824, 452] width 175 height 21
click at [564, 470] on div "Add Slide" at bounding box center [568, 471] width 24 height 6
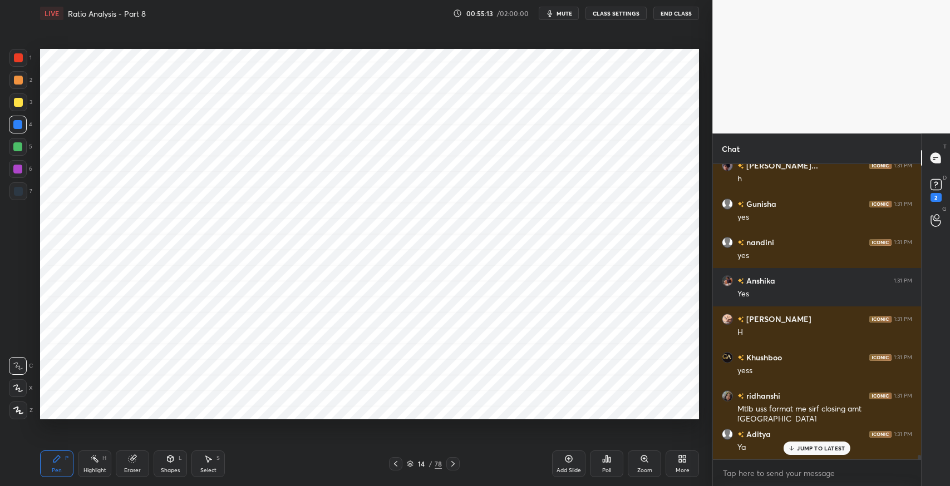
click at [18, 191] on div at bounding box center [18, 191] width 9 height 9
click at [124, 465] on div "Eraser" at bounding box center [132, 464] width 33 height 27
click at [74, 456] on div "Pen P Highlight H Eraser Shapes L Select S" at bounding box center [168, 464] width 256 height 27
click at [71, 477] on div "Pen P" at bounding box center [56, 464] width 33 height 27
click at [169, 472] on div "Shapes" at bounding box center [170, 471] width 19 height 6
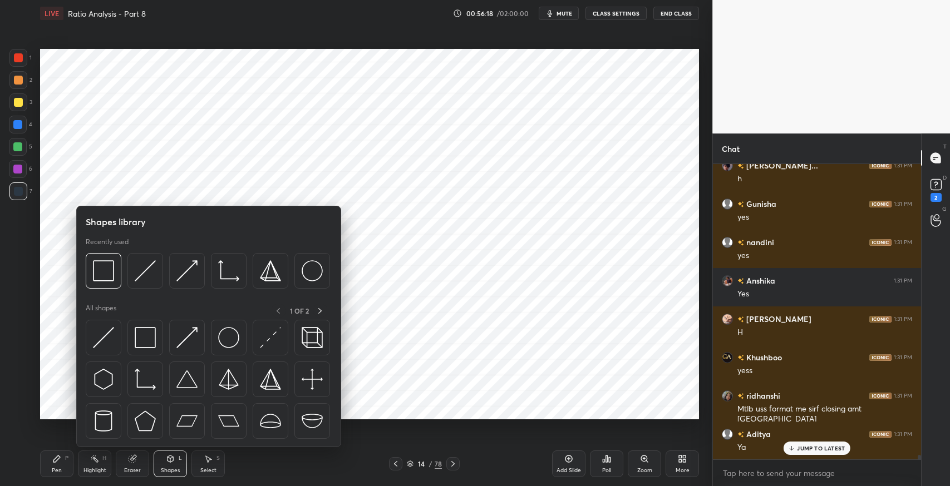
click at [142, 339] on img at bounding box center [145, 337] width 21 height 21
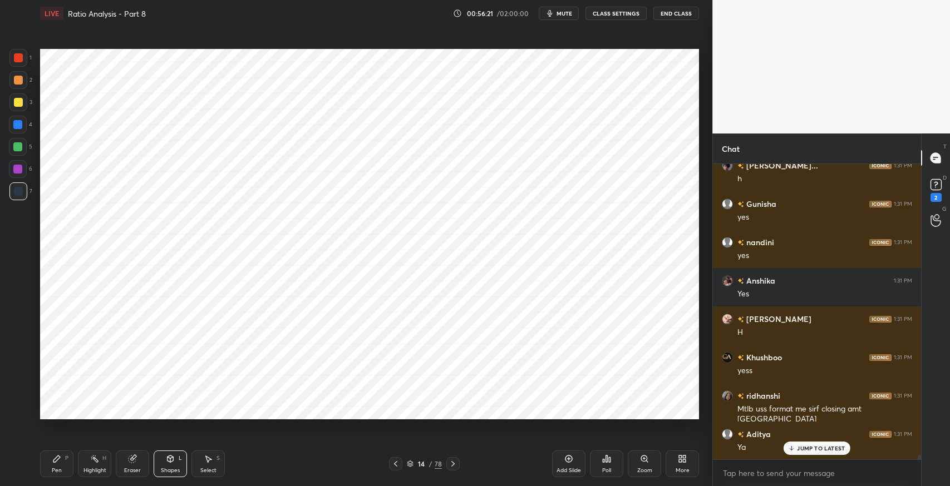
click at [57, 459] on icon at bounding box center [56, 459] width 7 height 7
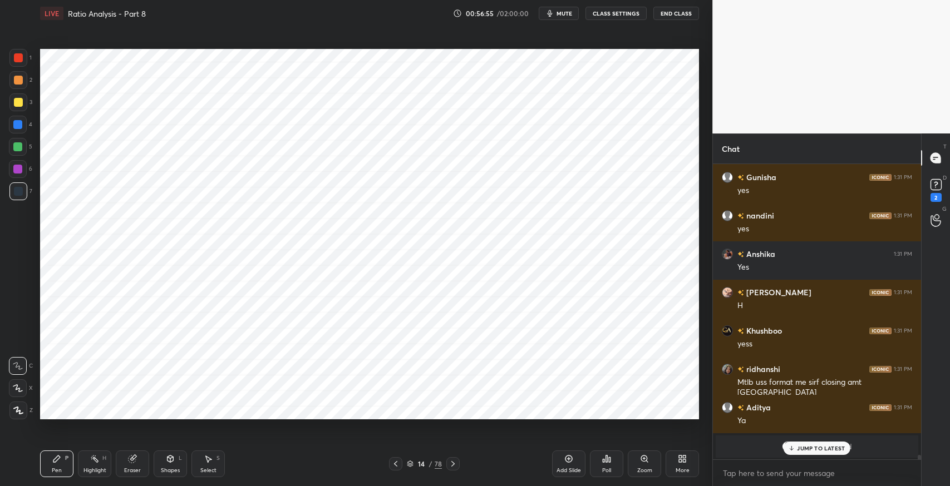
click at [215, 465] on div "Select S" at bounding box center [207, 464] width 33 height 27
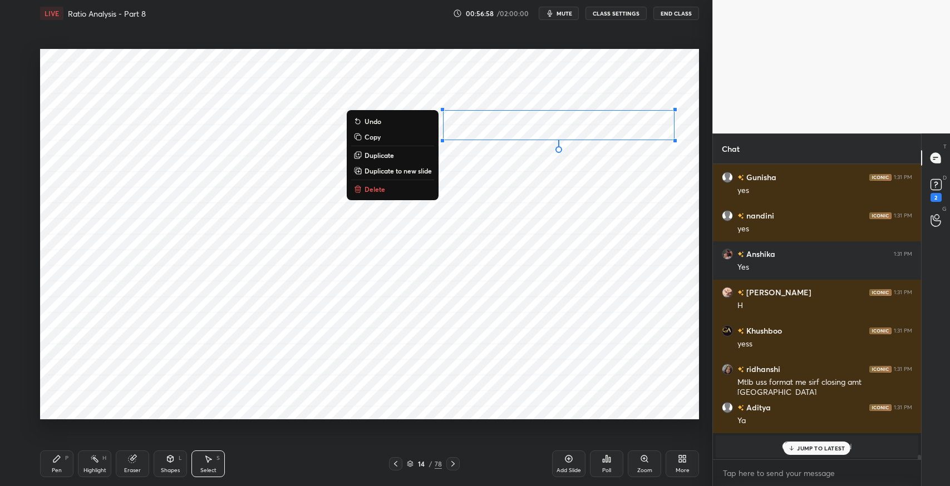
click at [389, 155] on p "Duplicate" at bounding box center [378, 155] width 29 height 9
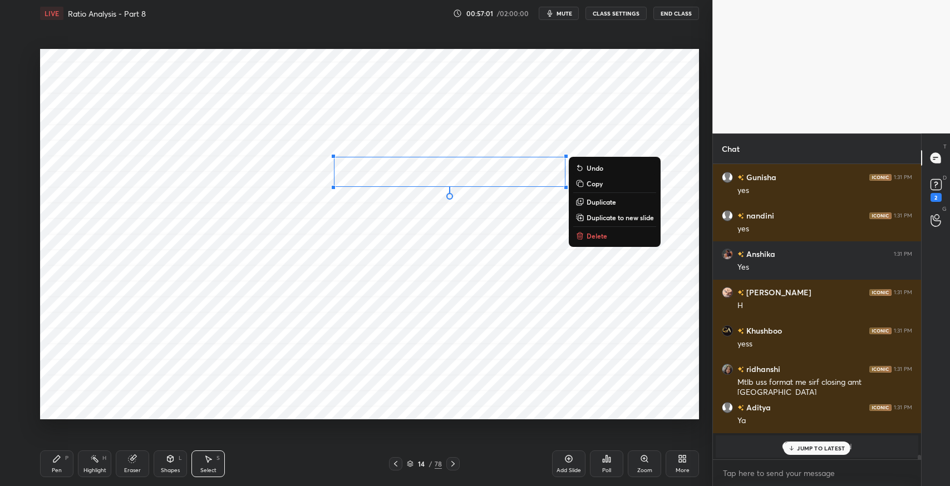
click at [416, 286] on div "0 ° Undo Copy Duplicate Duplicate to new slide Delete" at bounding box center [369, 234] width 659 height 371
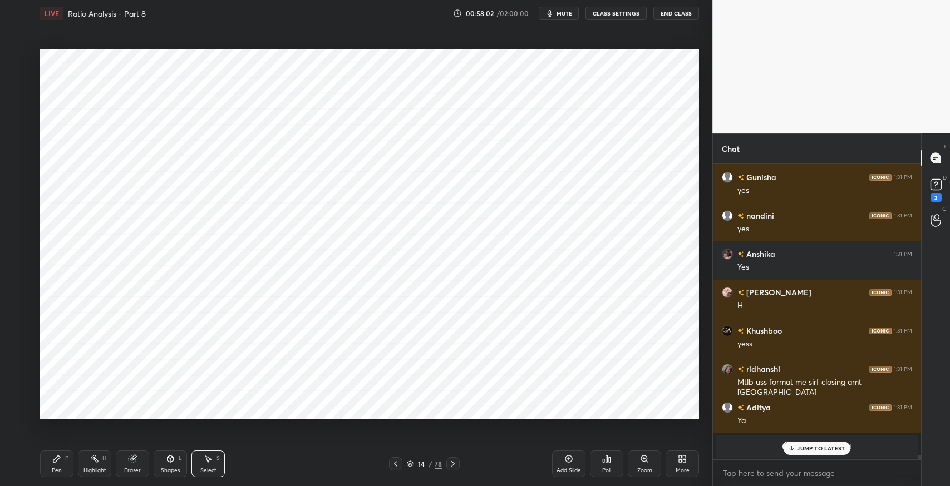
click at [52, 465] on div "Pen P" at bounding box center [56, 464] width 33 height 27
click at [22, 176] on div at bounding box center [18, 169] width 18 height 18
click at [120, 469] on div "Eraser" at bounding box center [132, 464] width 33 height 27
click at [53, 469] on div "Pen" at bounding box center [57, 471] width 10 height 6
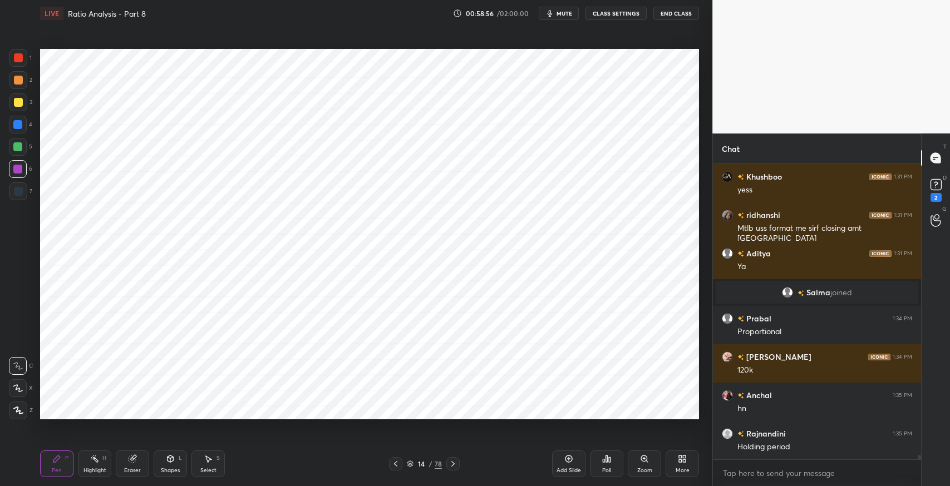
scroll to position [19320, 0]
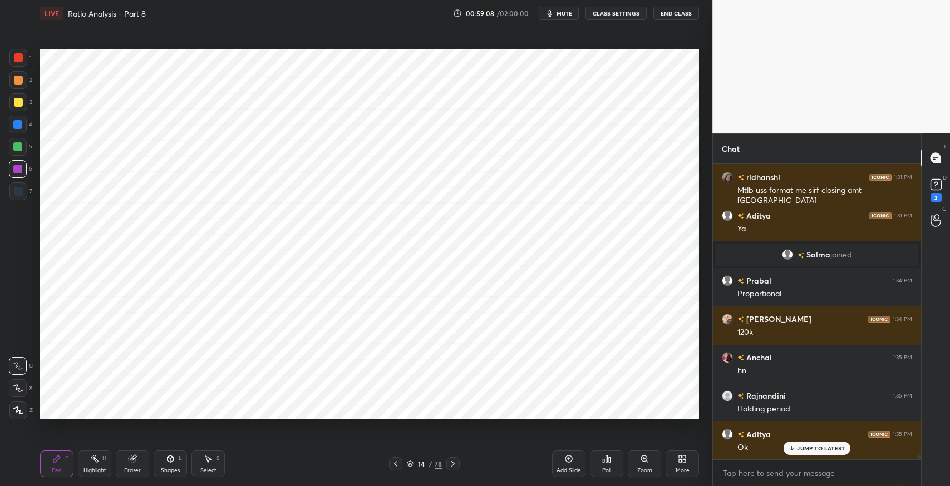
click at [452, 464] on icon at bounding box center [452, 464] width 9 height 9
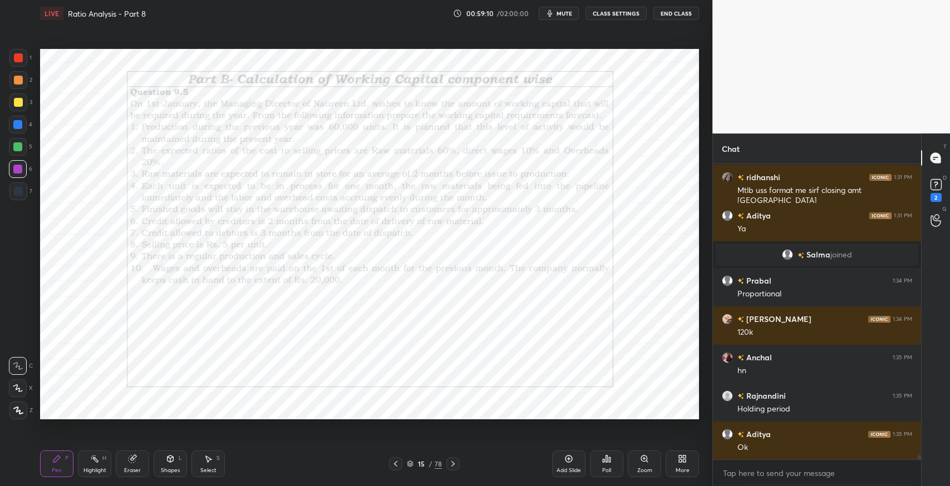
scroll to position [19359, 0]
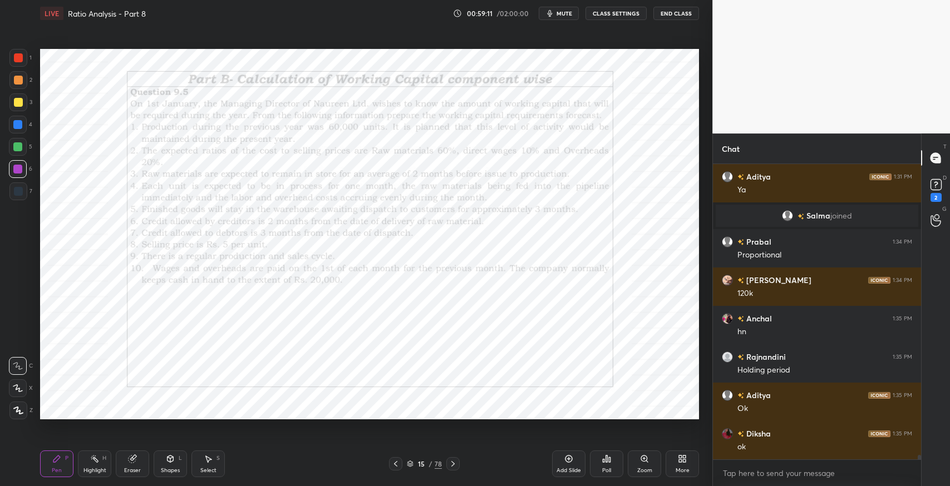
click at [57, 470] on div "Pen" at bounding box center [57, 471] width 10 height 6
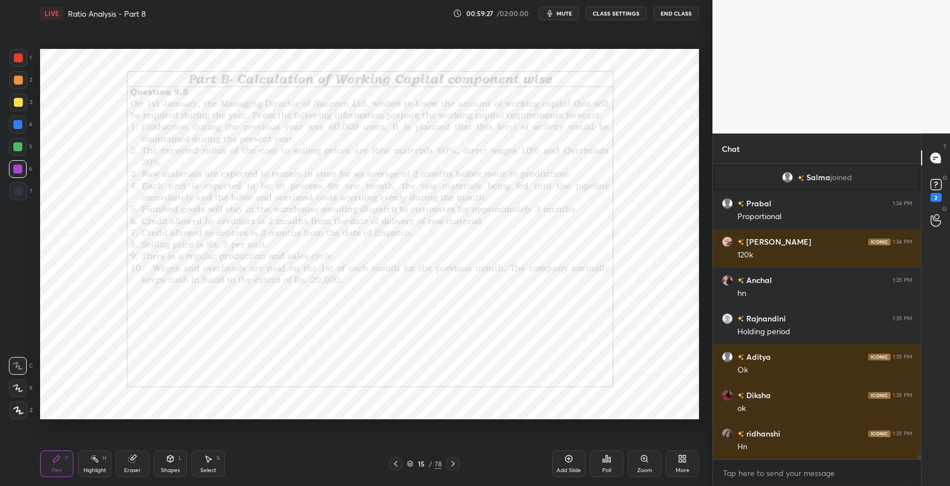
click at [454, 469] on div at bounding box center [452, 463] width 13 height 13
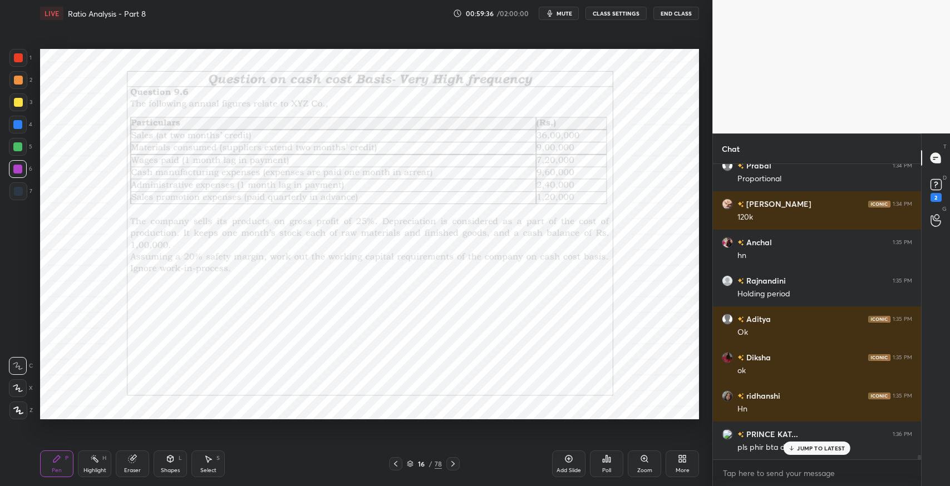
click at [791, 450] on icon at bounding box center [791, 450] width 3 height 2
click at [395, 464] on icon at bounding box center [395, 464] width 9 height 9
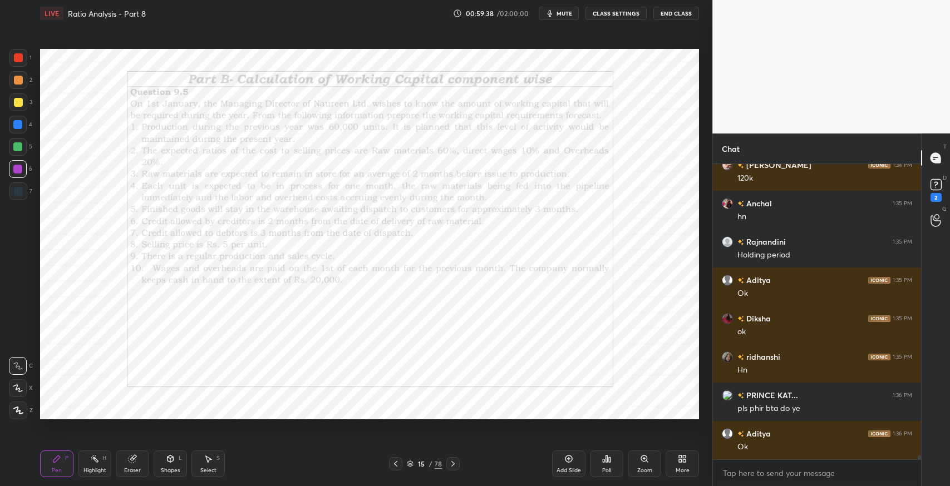
click at [392, 463] on icon at bounding box center [395, 464] width 9 height 9
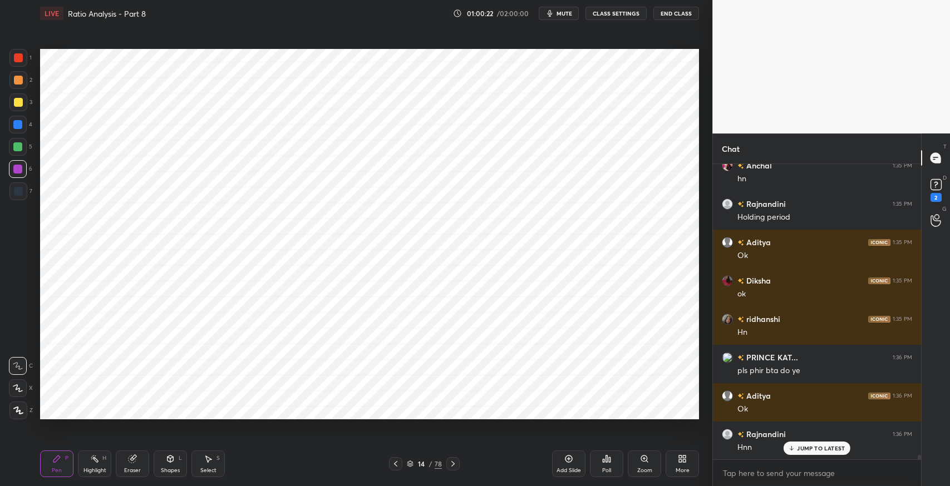
click at [67, 458] on div "P" at bounding box center [66, 459] width 3 height 6
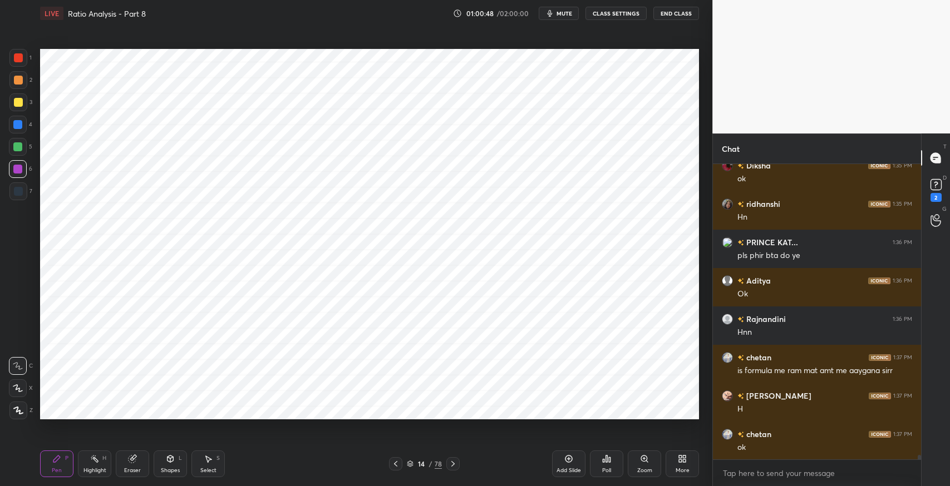
scroll to position [19666, 0]
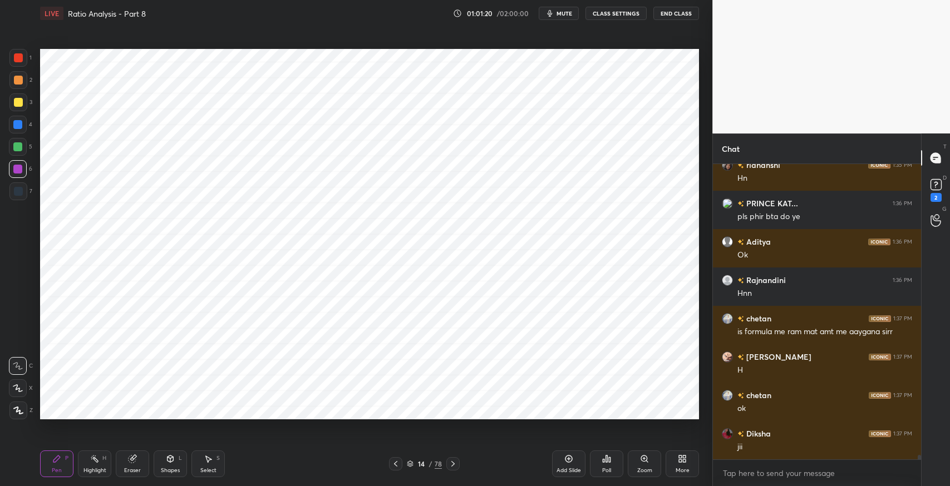
click at [133, 458] on icon at bounding box center [132, 459] width 7 height 7
click at [23, 385] on div at bounding box center [18, 388] width 18 height 18
click at [52, 465] on div "Pen P" at bounding box center [56, 464] width 33 height 27
click at [125, 459] on div "Eraser" at bounding box center [132, 464] width 33 height 27
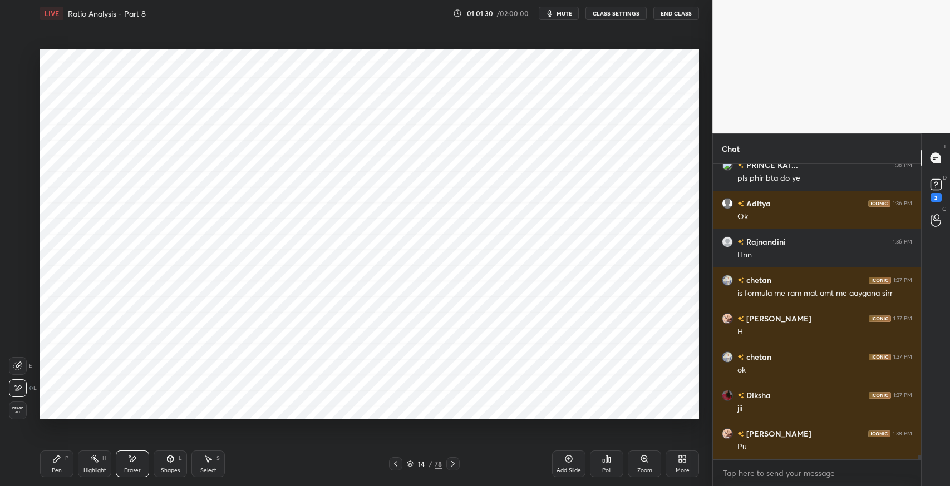
click at [53, 460] on icon at bounding box center [56, 459] width 9 height 9
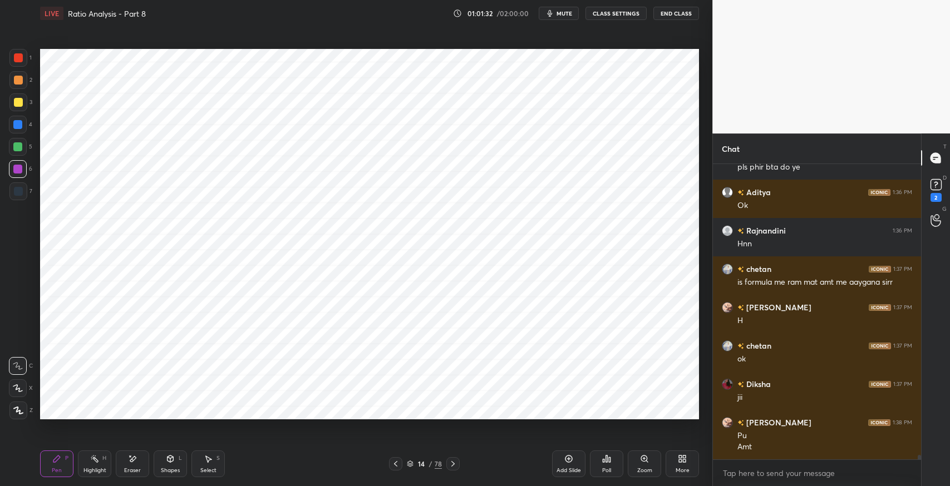
click at [452, 465] on icon at bounding box center [452, 464] width 9 height 9
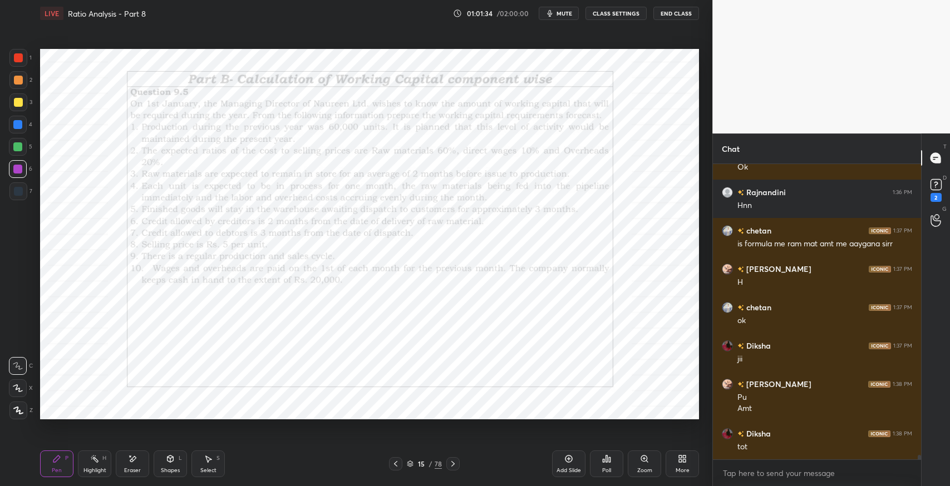
click at [54, 474] on div "Pen" at bounding box center [57, 471] width 10 height 6
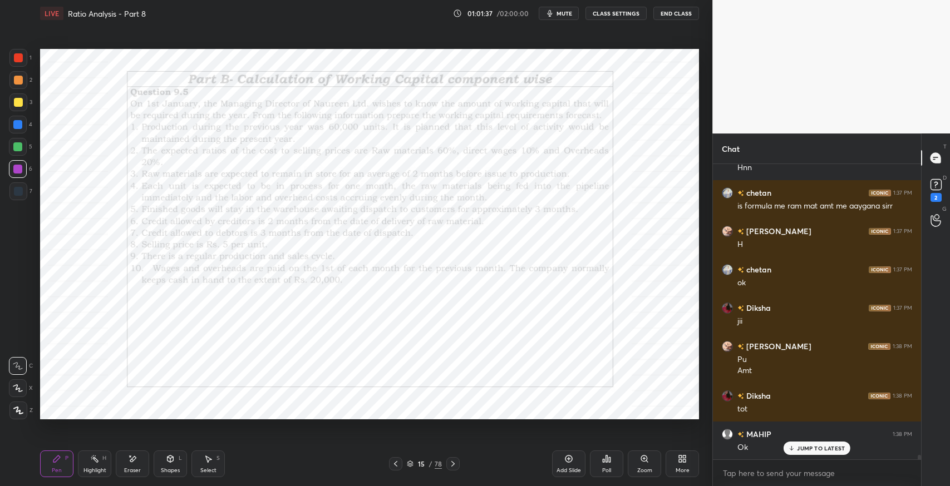
scroll to position [19831, 0]
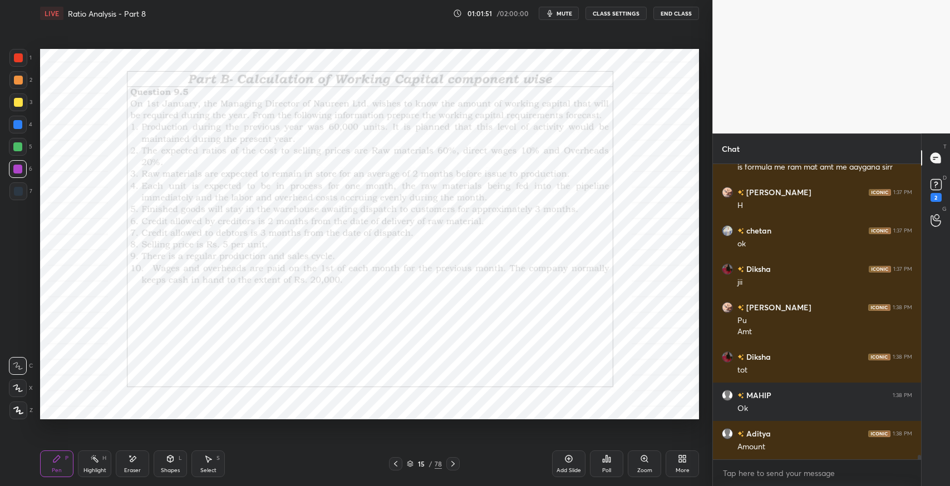
click at [452, 466] on icon at bounding box center [452, 464] width 9 height 9
click at [392, 464] on icon at bounding box center [395, 464] width 9 height 9
click at [390, 464] on div at bounding box center [395, 463] width 13 height 13
click at [53, 463] on icon at bounding box center [56, 459] width 9 height 9
click at [20, 183] on div at bounding box center [18, 192] width 18 height 18
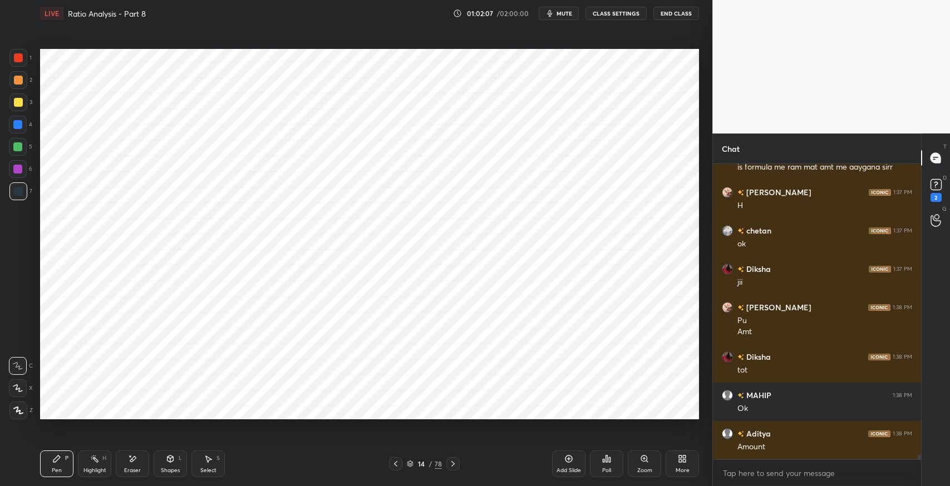
scroll to position [19879, 0]
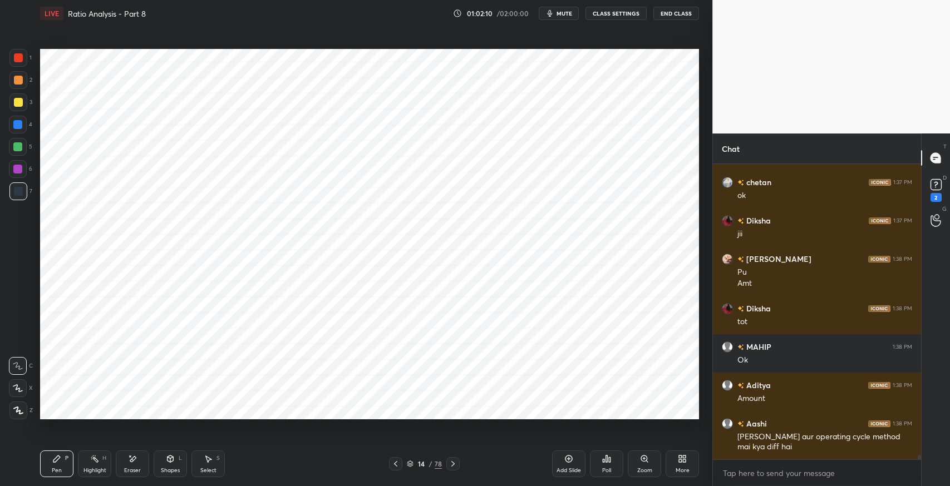
click at [128, 466] on div "Eraser" at bounding box center [132, 464] width 33 height 27
click at [55, 465] on div "Pen P" at bounding box center [56, 464] width 33 height 27
click at [211, 459] on icon at bounding box center [208, 459] width 9 height 9
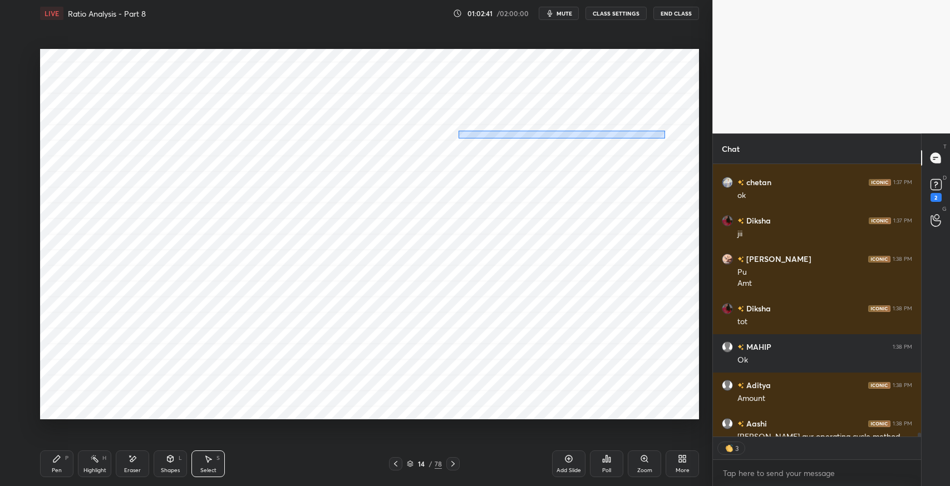
scroll to position [19879, 0]
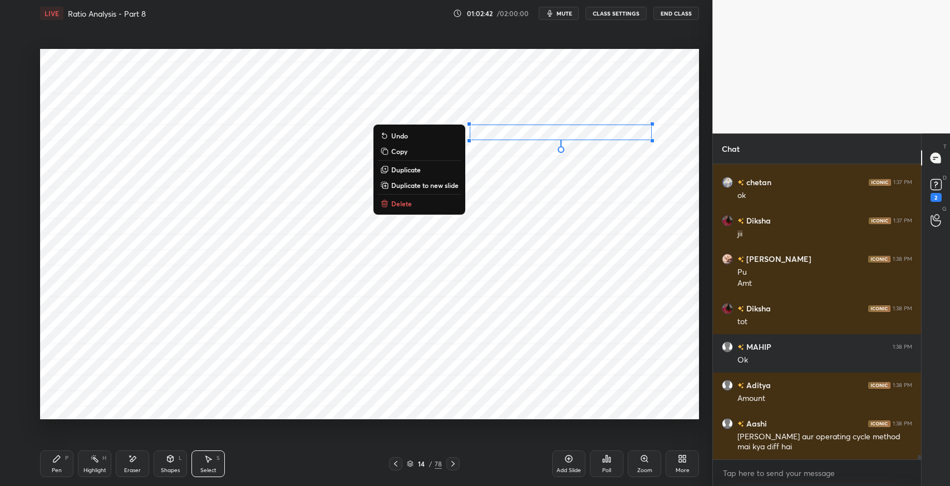
click at [410, 169] on p "Duplicate" at bounding box center [405, 169] width 29 height 9
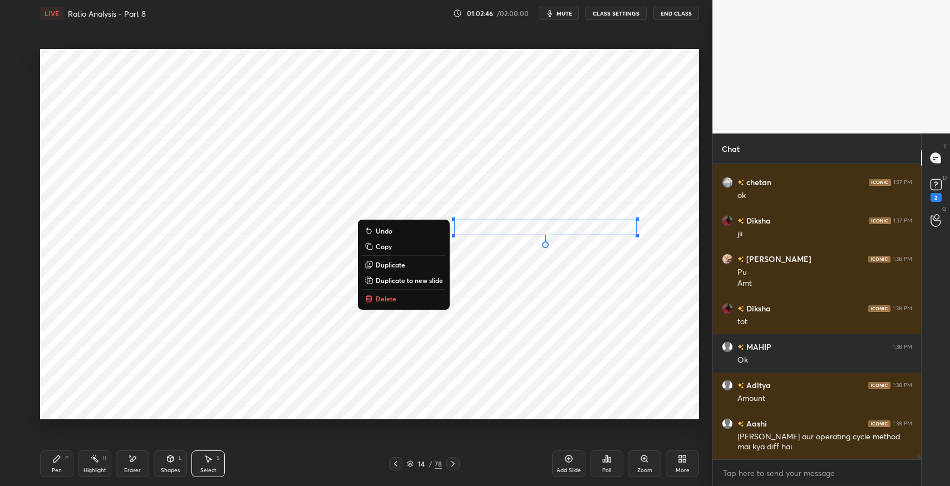
click at [172, 461] on icon at bounding box center [170, 459] width 6 height 7
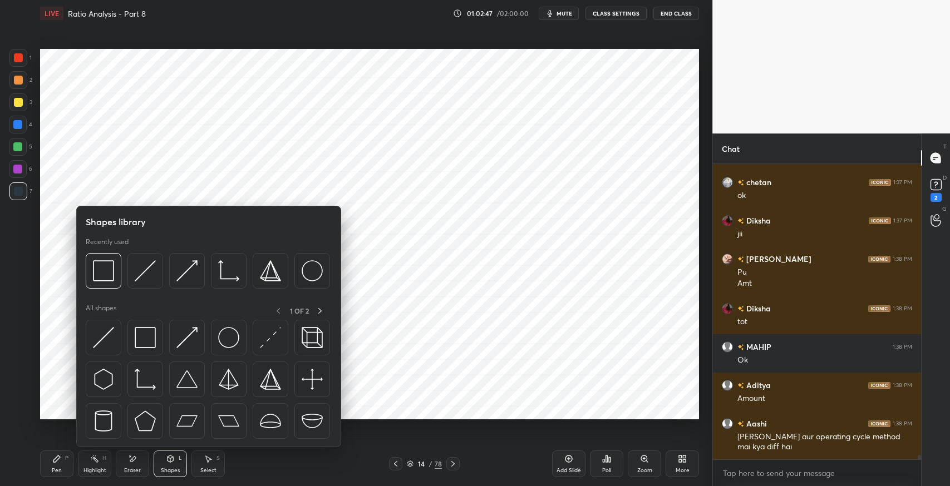
click at [140, 346] on img at bounding box center [145, 337] width 21 height 21
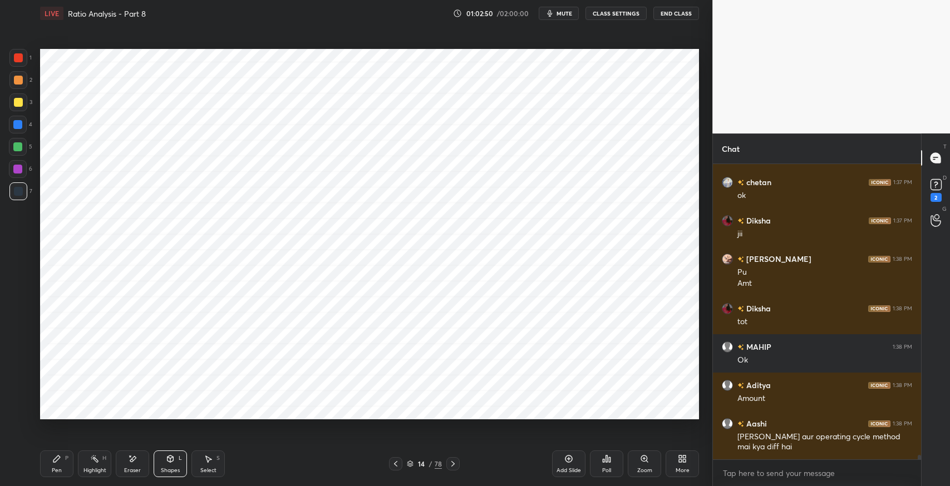
click at [56, 461] on icon at bounding box center [56, 459] width 7 height 7
click at [213, 457] on div "Select S" at bounding box center [207, 464] width 33 height 27
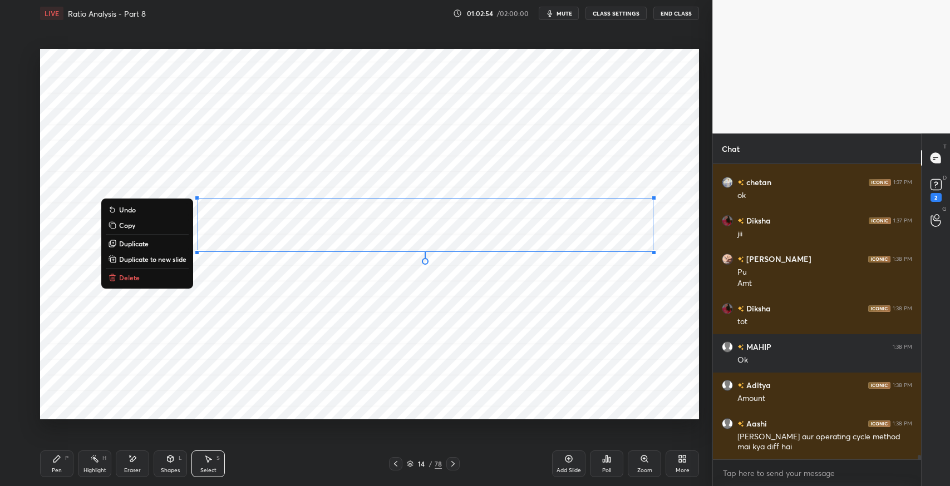
click at [159, 260] on p "Duplicate to new slide" at bounding box center [152, 259] width 67 height 9
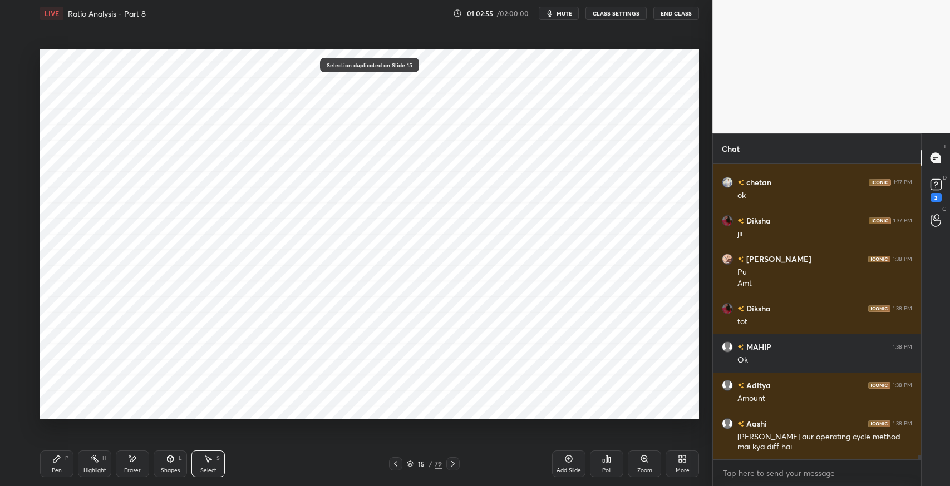
click at [396, 462] on icon at bounding box center [395, 464] width 9 height 9
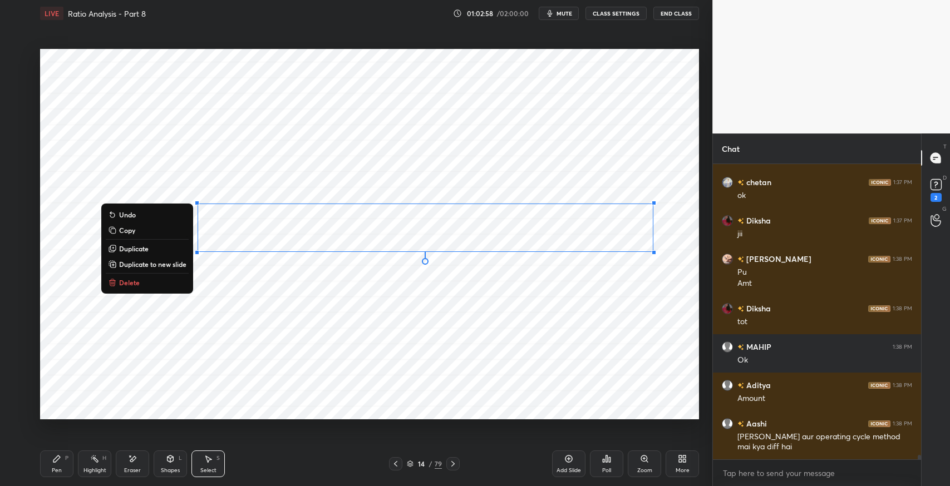
click at [153, 249] on button "Duplicate" at bounding box center [147, 248] width 83 height 13
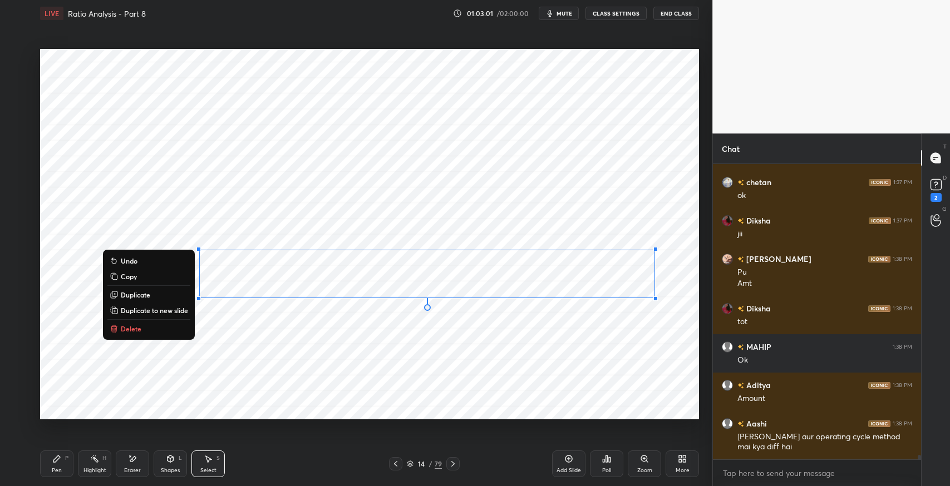
click at [65, 458] on div "P" at bounding box center [66, 459] width 3 height 6
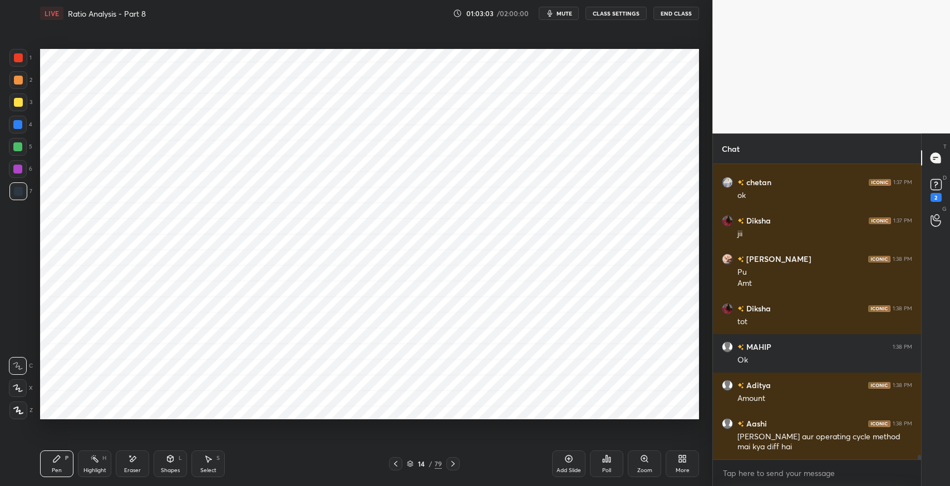
click at [142, 464] on div "Eraser" at bounding box center [132, 464] width 33 height 27
click at [63, 462] on div "Pen P" at bounding box center [56, 464] width 33 height 27
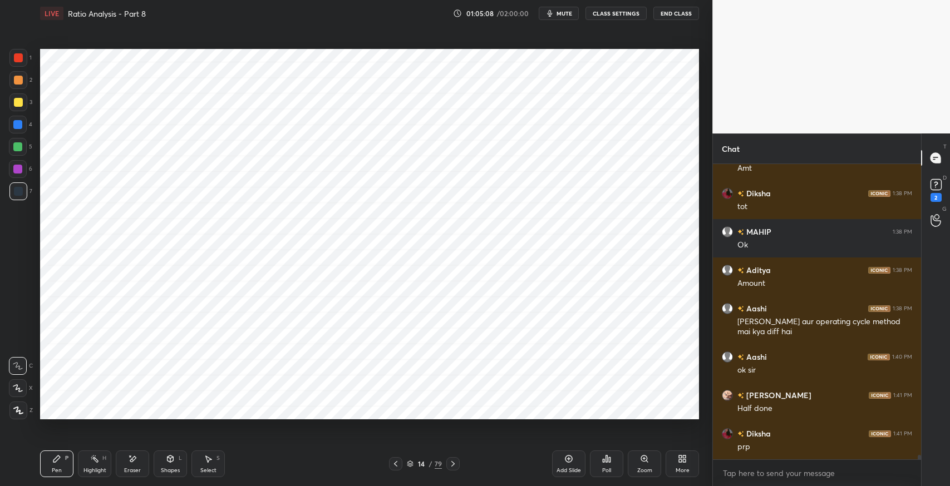
scroll to position [20032, 0]
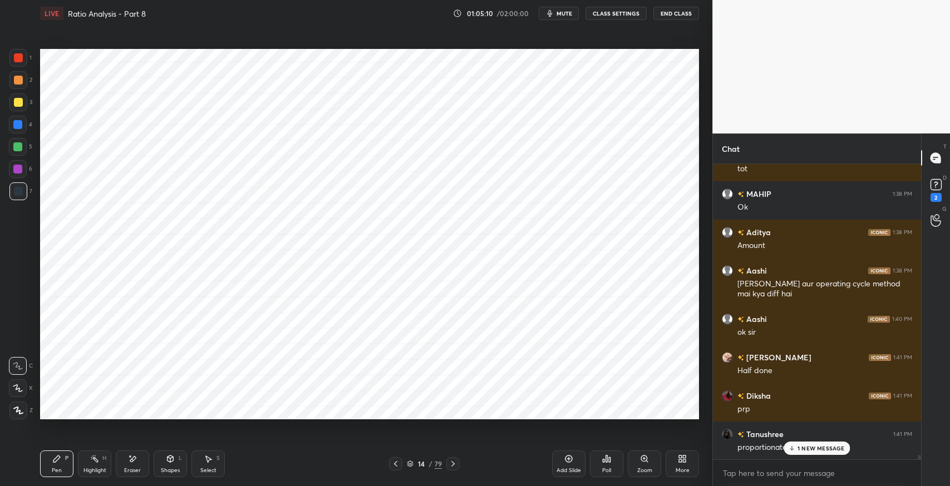
click at [809, 450] on div "[PERSON_NAME] 1:35 PM ok ridhanshi 1:35 PM [PERSON_NAME] KAT... 1:36 PM pls phi…" at bounding box center [817, 311] width 208 height 295
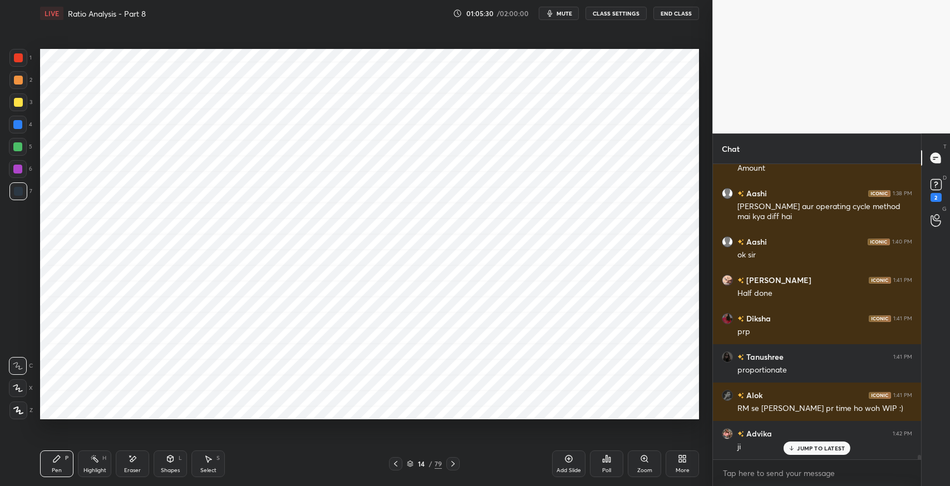
scroll to position [20147, 0]
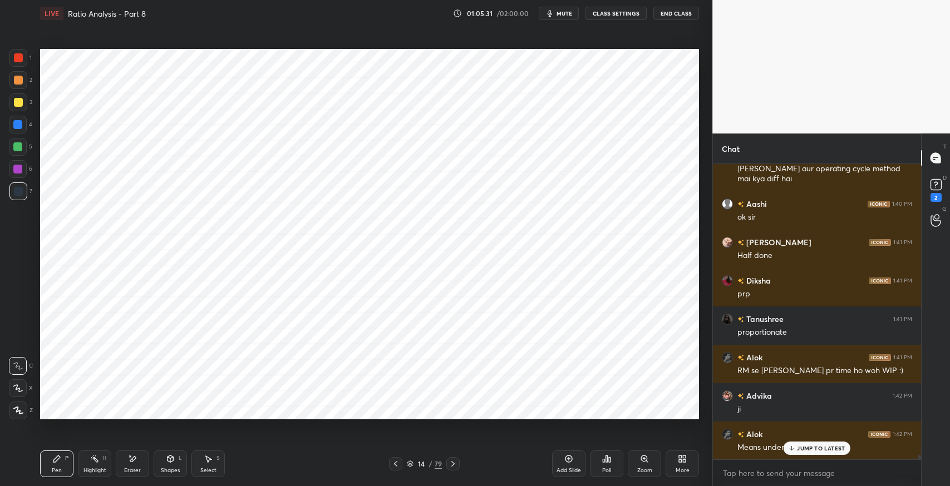
click at [211, 460] on icon at bounding box center [209, 459] width 6 height 7
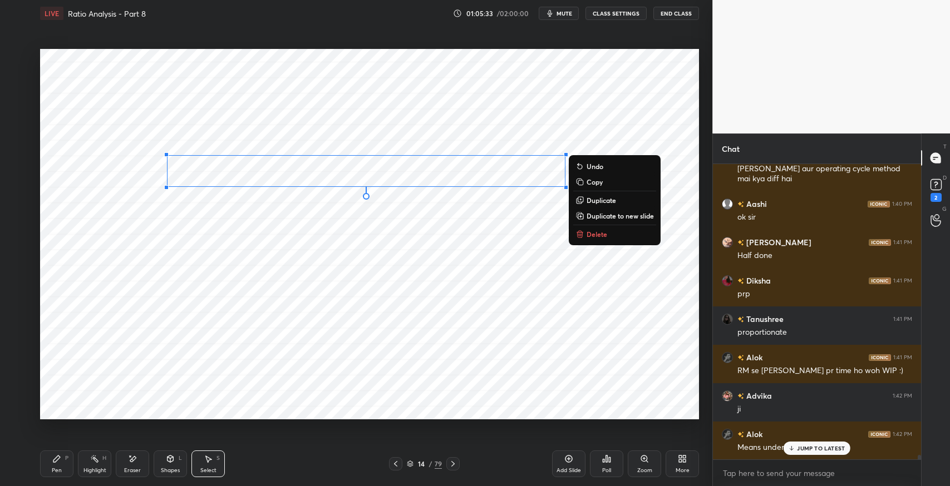
click at [596, 193] on div "0 ° Undo Copy Duplicate Duplicate to new slide Delete" at bounding box center [369, 234] width 659 height 371
click at [595, 192] on div "0 ° Undo Copy Duplicate Duplicate to new slide Delete" at bounding box center [369, 234] width 659 height 371
click at [156, 299] on div "0 ° Undo Copy Duplicate Duplicate to new slide Delete" at bounding box center [369, 234] width 659 height 371
click at [606, 206] on button "Duplicate" at bounding box center [614, 200] width 83 height 13
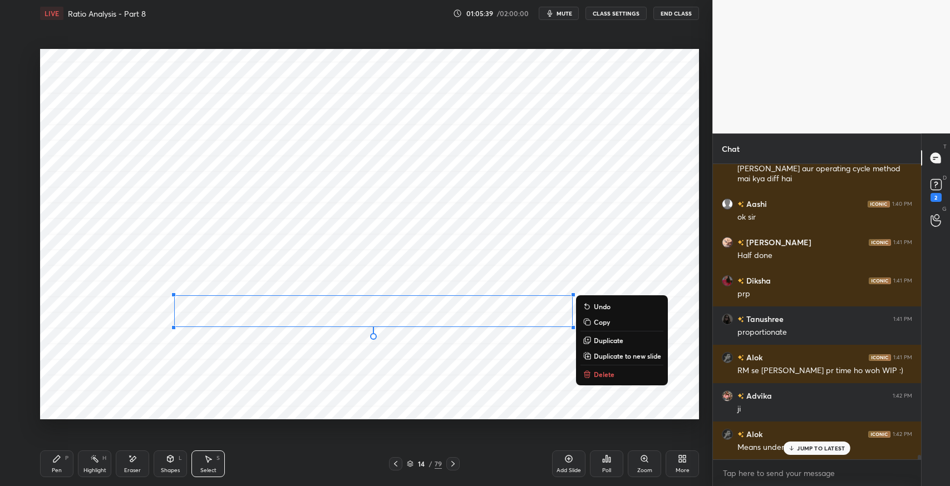
click at [129, 460] on icon at bounding box center [132, 459] width 9 height 9
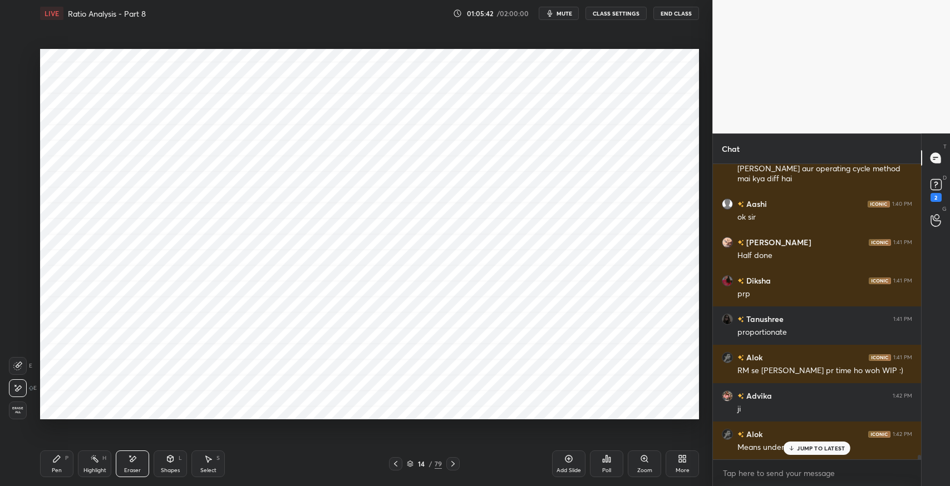
click at [52, 464] on div "Pen P" at bounding box center [56, 464] width 33 height 27
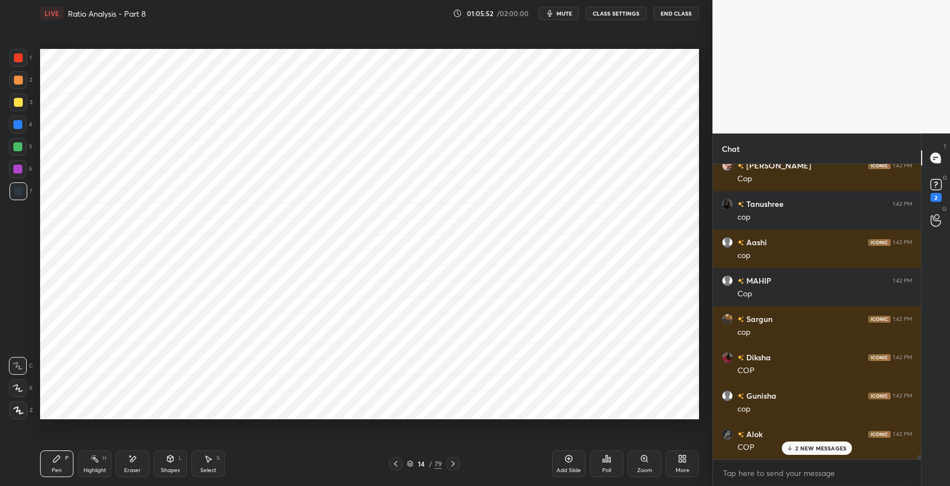
scroll to position [20531, 0]
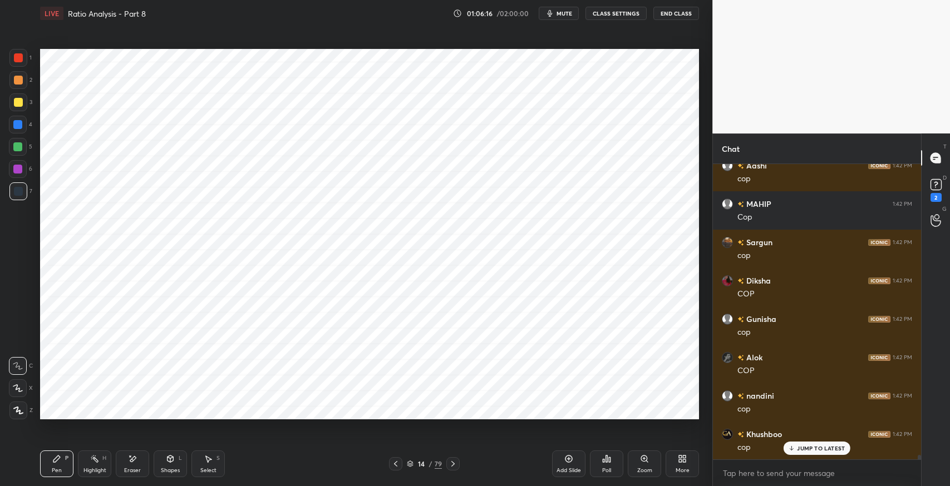
click at [807, 447] on p "JUMP TO LATEST" at bounding box center [821, 448] width 48 height 7
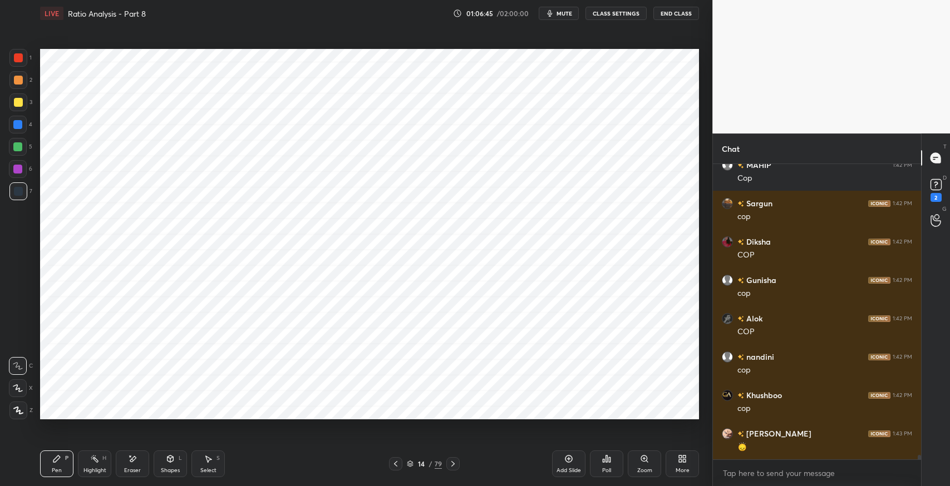
click at [53, 469] on div "Pen" at bounding box center [57, 471] width 10 height 6
click at [58, 465] on div "Pen P" at bounding box center [56, 464] width 33 height 27
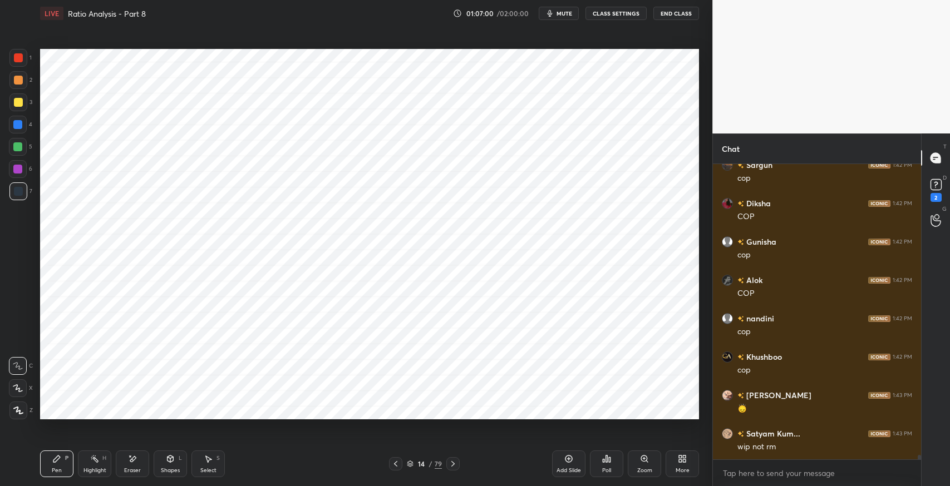
scroll to position [20647, 0]
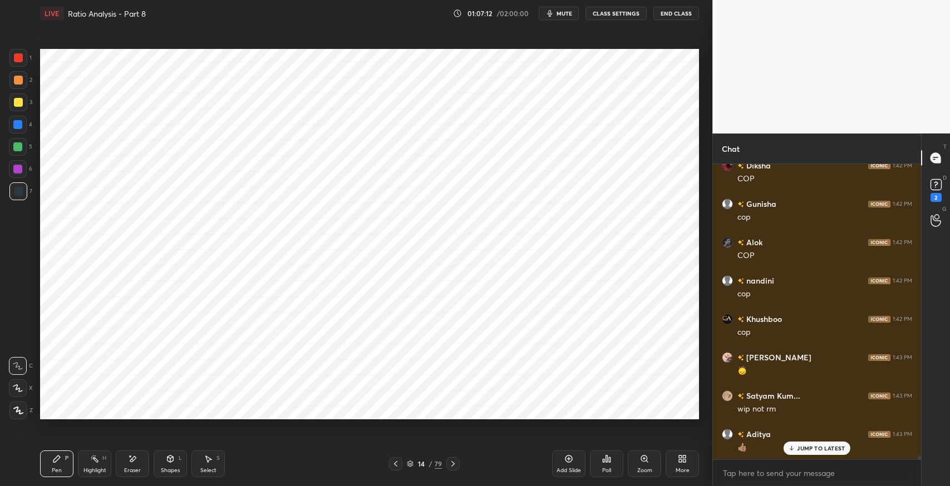
click at [167, 461] on icon at bounding box center [170, 459] width 6 height 7
click at [201, 464] on div "Select S" at bounding box center [207, 464] width 33 height 27
click at [49, 467] on div "Pen P" at bounding box center [56, 464] width 33 height 27
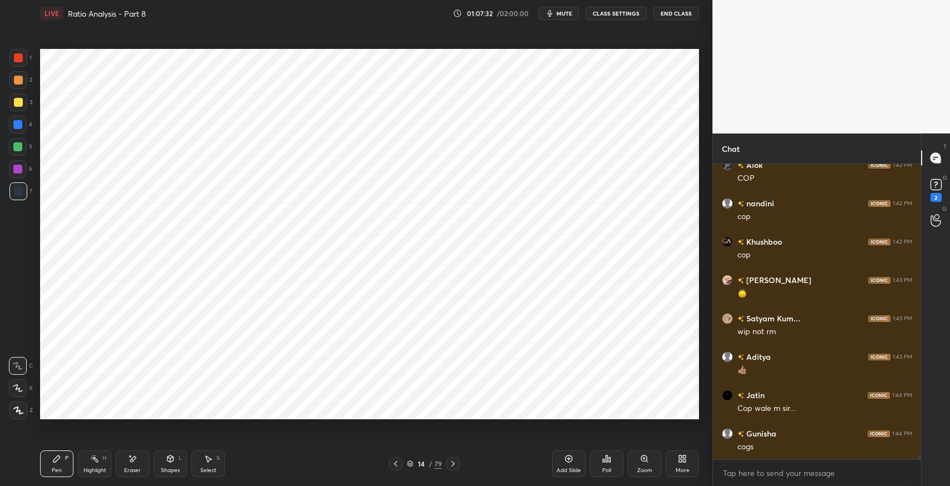
scroll to position [20762, 0]
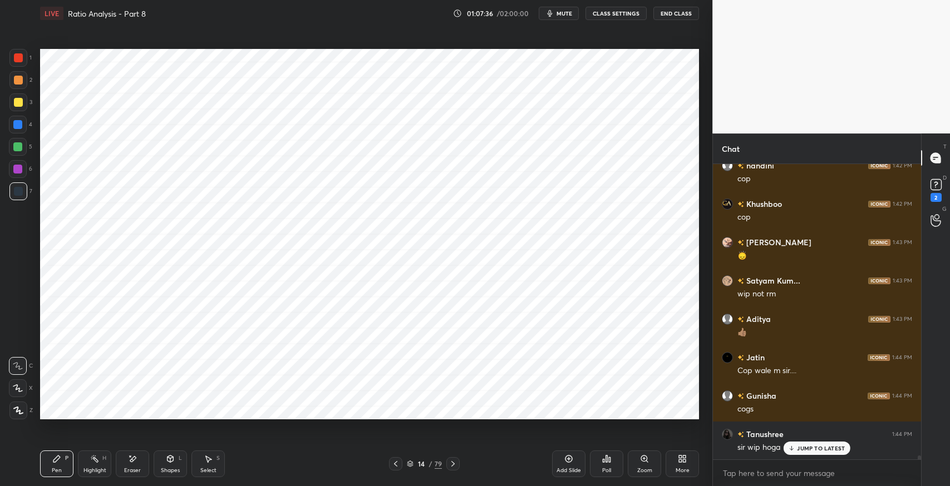
click at [825, 450] on p "JUMP TO LATEST" at bounding box center [821, 448] width 48 height 7
click at [138, 461] on div "Eraser" at bounding box center [132, 464] width 33 height 27
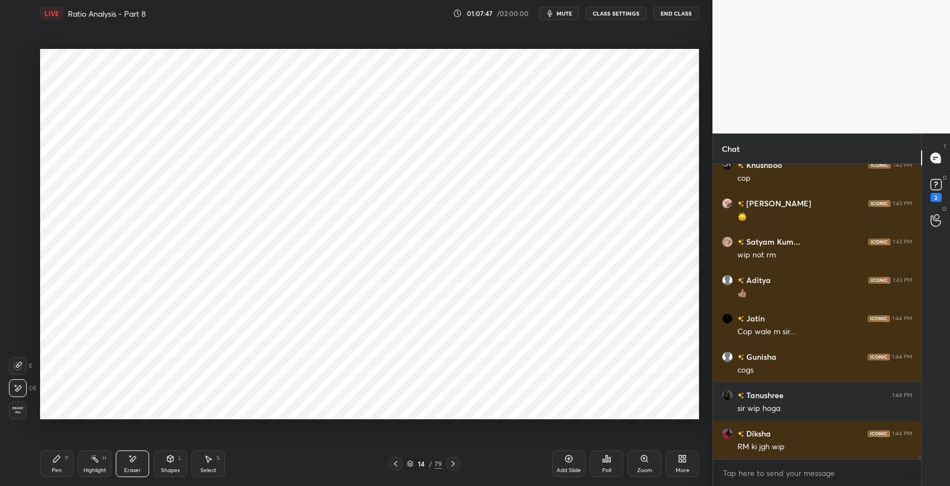
click at [61, 463] on div "Pen P" at bounding box center [56, 464] width 33 height 27
click at [134, 461] on icon at bounding box center [132, 459] width 9 height 9
click at [67, 466] on div "Pen P" at bounding box center [56, 464] width 33 height 27
click at [201, 456] on div "Select S" at bounding box center [207, 464] width 33 height 27
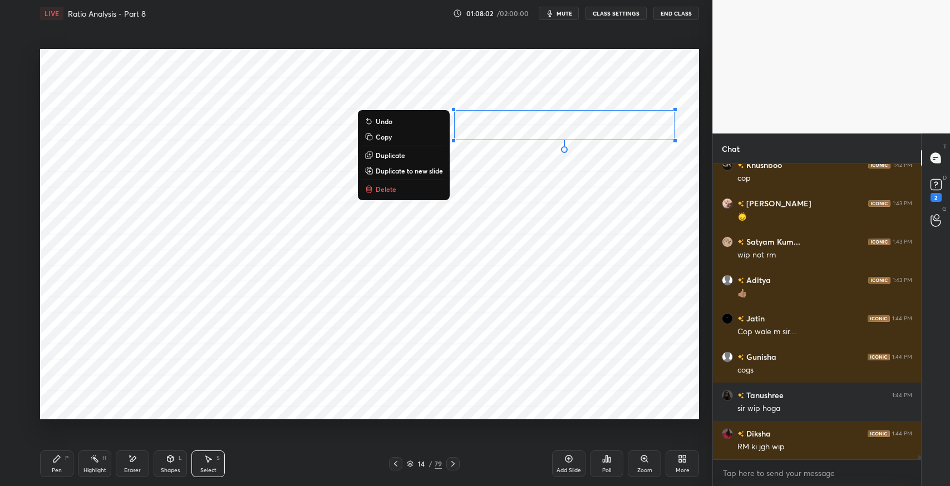
click at [396, 155] on p "Duplicate" at bounding box center [390, 155] width 29 height 9
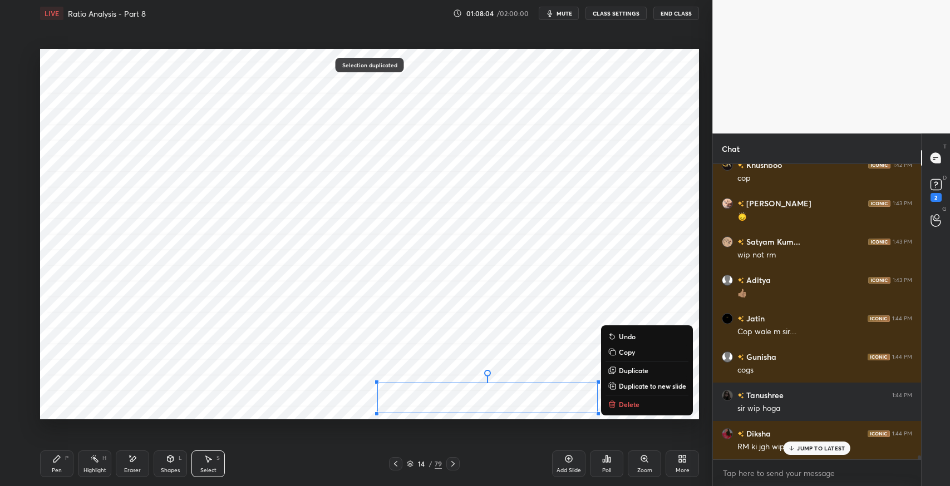
scroll to position [20839, 0]
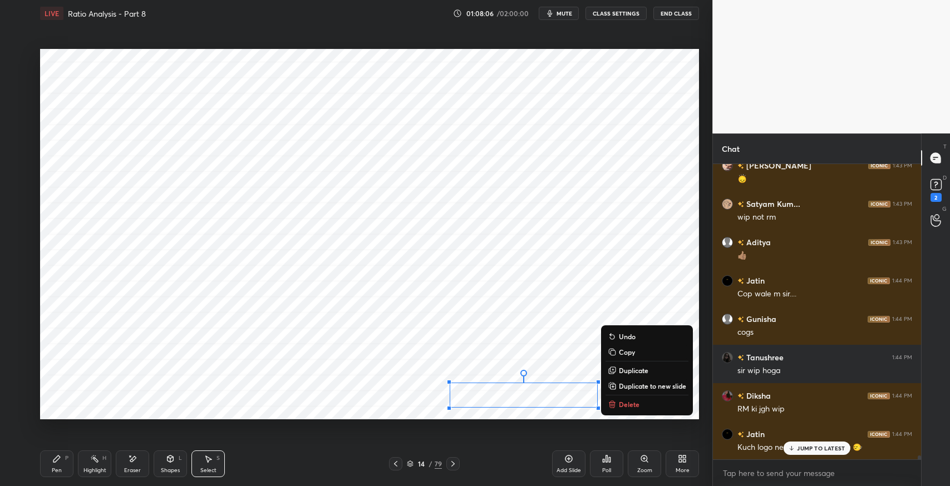
click at [317, 393] on div "0 ° Undo Copy Duplicate Duplicate to new slide Delete" at bounding box center [369, 234] width 659 height 371
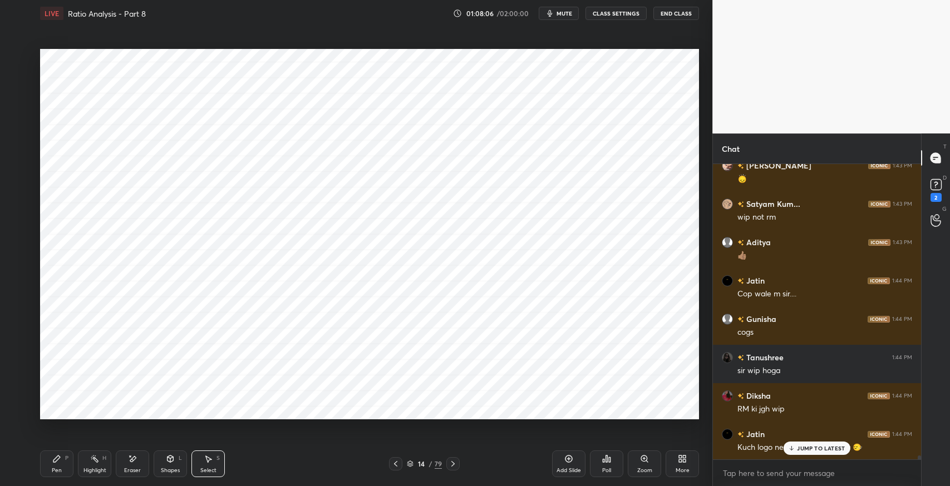
click at [132, 458] on icon at bounding box center [132, 459] width 9 height 9
click at [60, 466] on div "Pen P" at bounding box center [56, 464] width 33 height 27
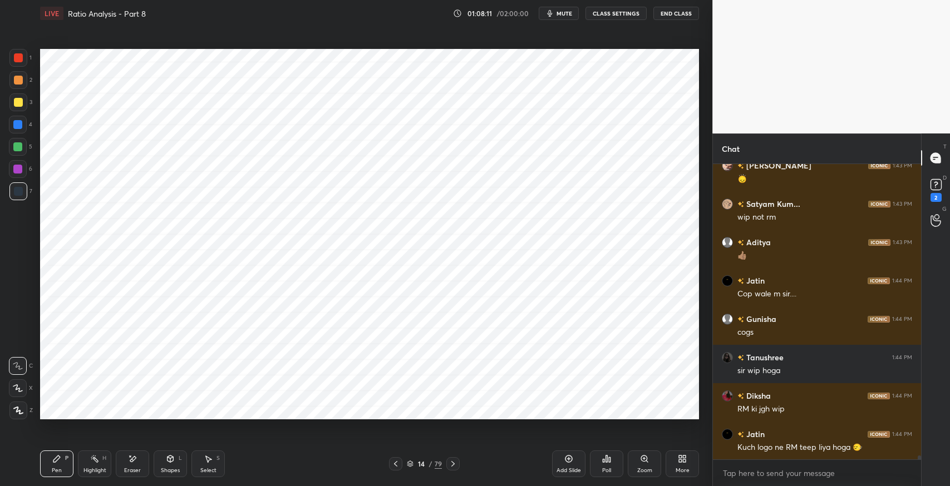
scroll to position [20878, 0]
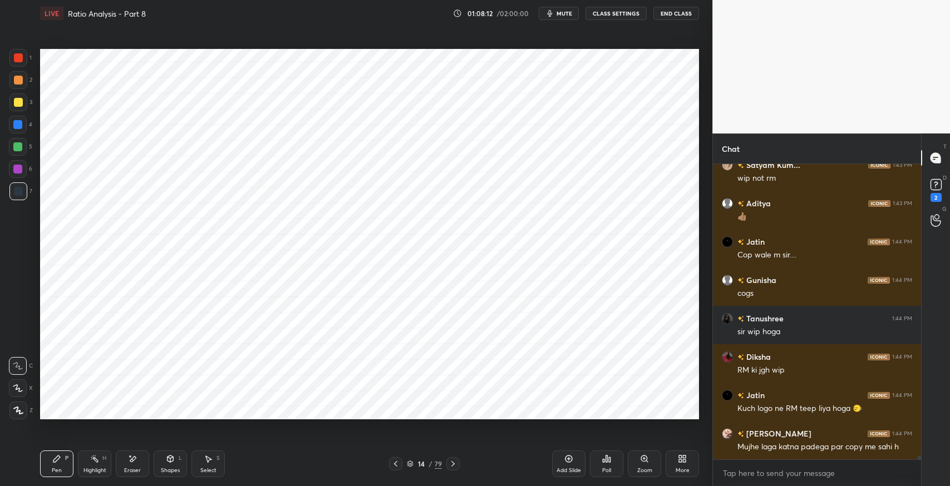
click at [209, 457] on icon at bounding box center [208, 459] width 9 height 9
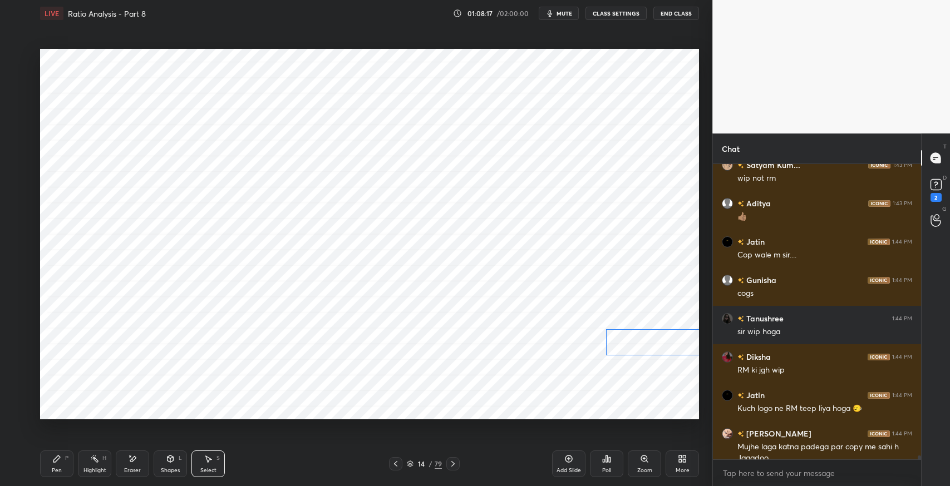
scroll to position [20889, 0]
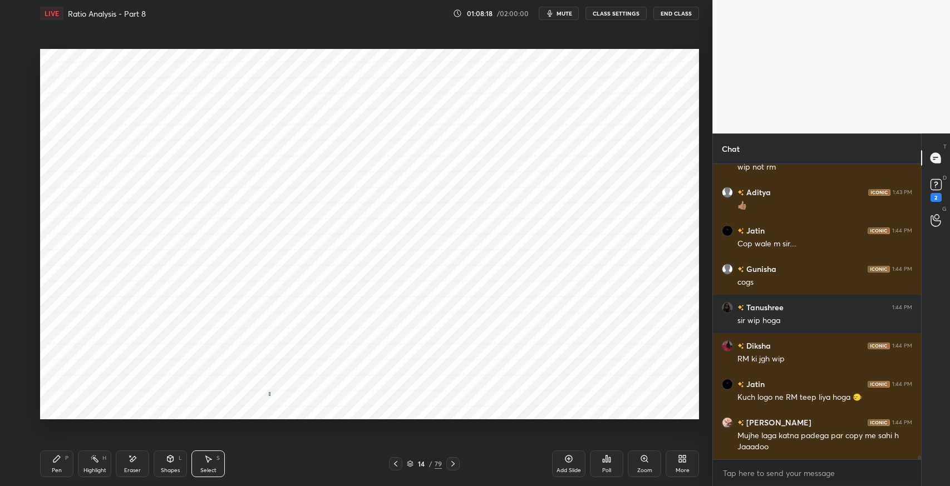
click at [268, 395] on div "0 ° Undo Copy Duplicate Duplicate to new slide Delete" at bounding box center [369, 234] width 659 height 371
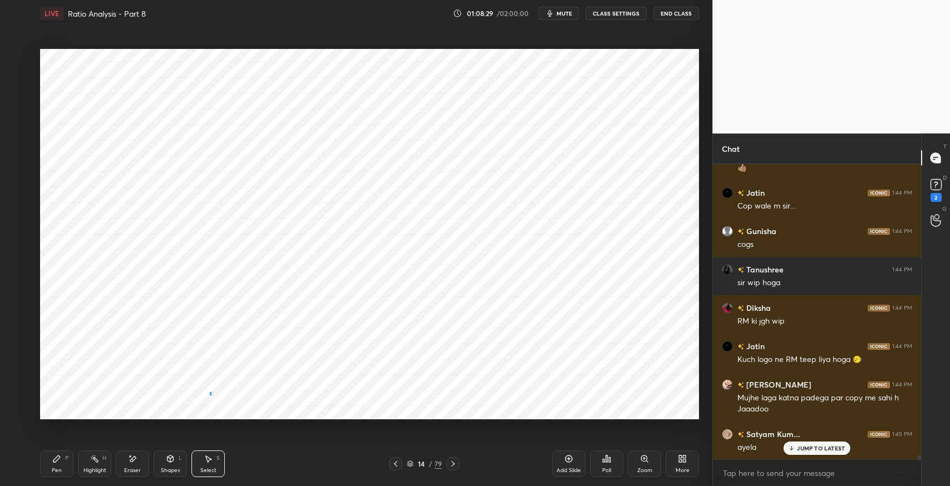
click at [209, 395] on div "0 ° Undo Copy Duplicate Duplicate to new slide Delete" at bounding box center [369, 234] width 659 height 371
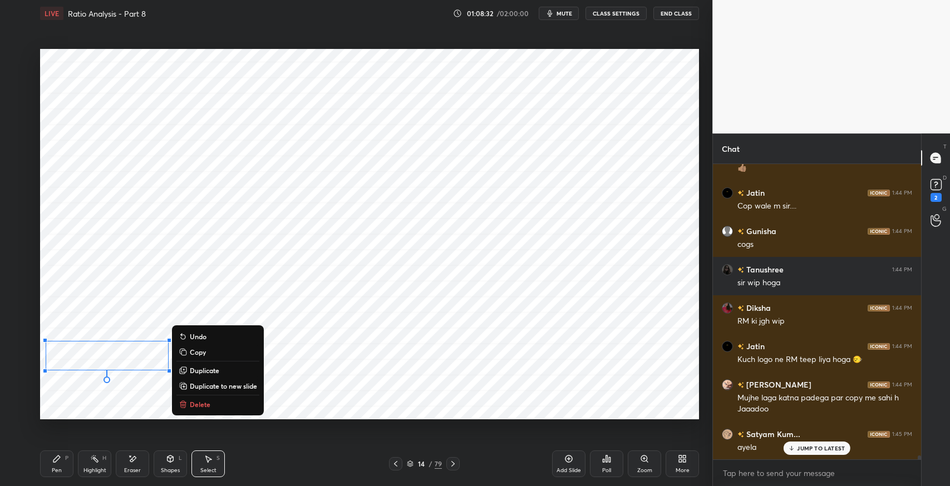
click at [424, 392] on div "0 ° Undo Copy Duplicate Duplicate to new slide Delete" at bounding box center [369, 234] width 659 height 371
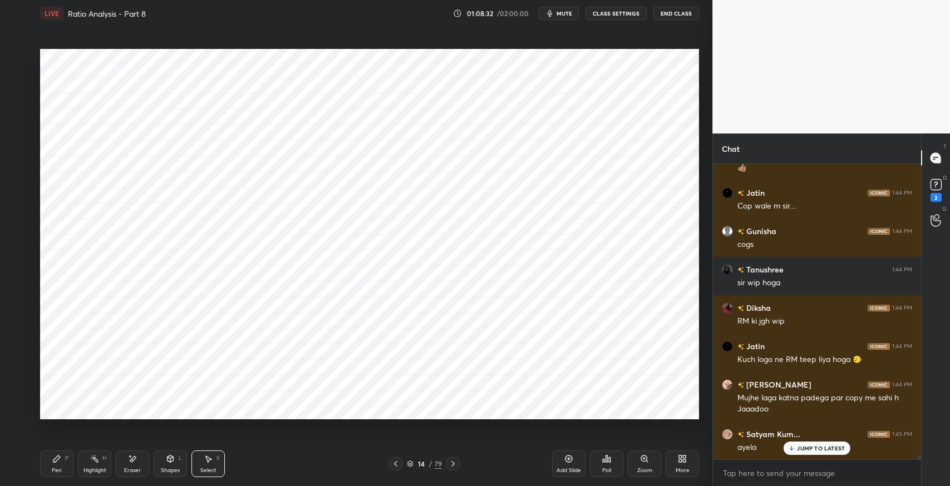
click at [128, 463] on icon at bounding box center [132, 459] width 9 height 9
click at [176, 457] on div "Shapes L" at bounding box center [170, 464] width 33 height 27
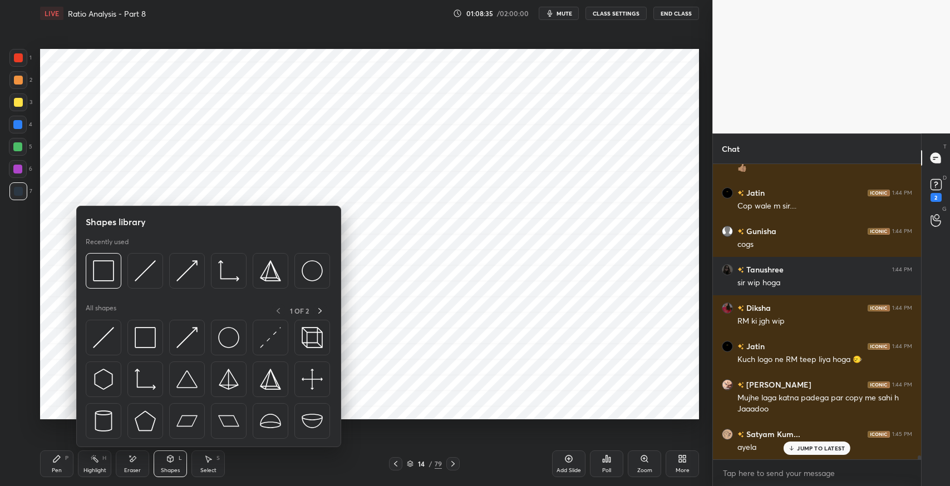
click at [147, 338] on img at bounding box center [145, 337] width 21 height 21
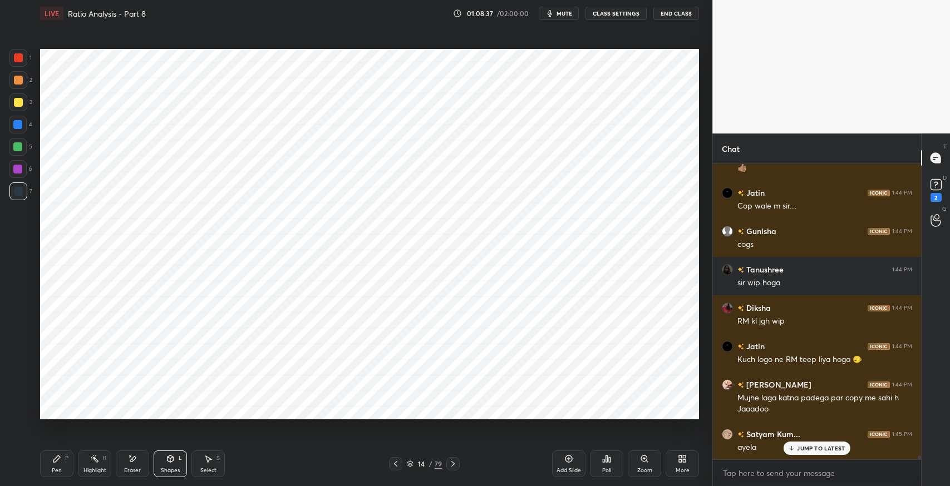
click at [56, 462] on icon at bounding box center [56, 459] width 9 height 9
click at [805, 451] on p "JUMP TO LATEST" at bounding box center [821, 448] width 48 height 7
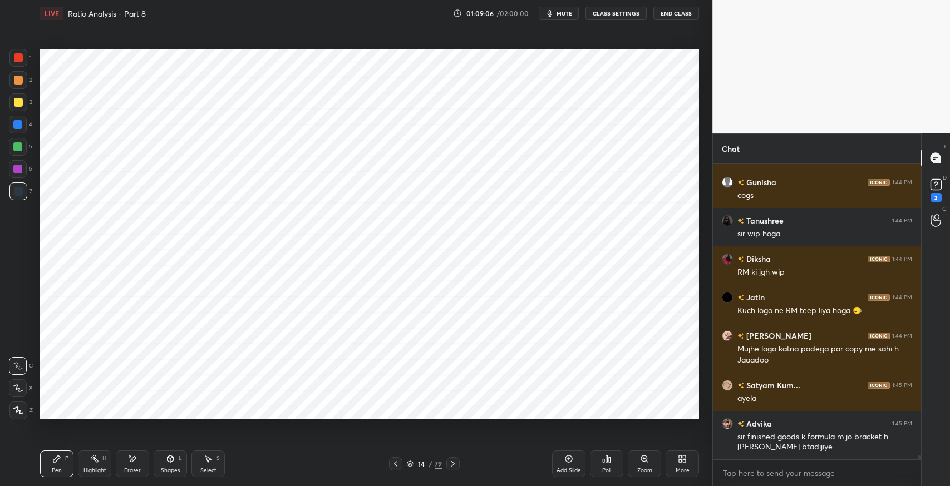
click at [208, 462] on icon at bounding box center [209, 459] width 6 height 7
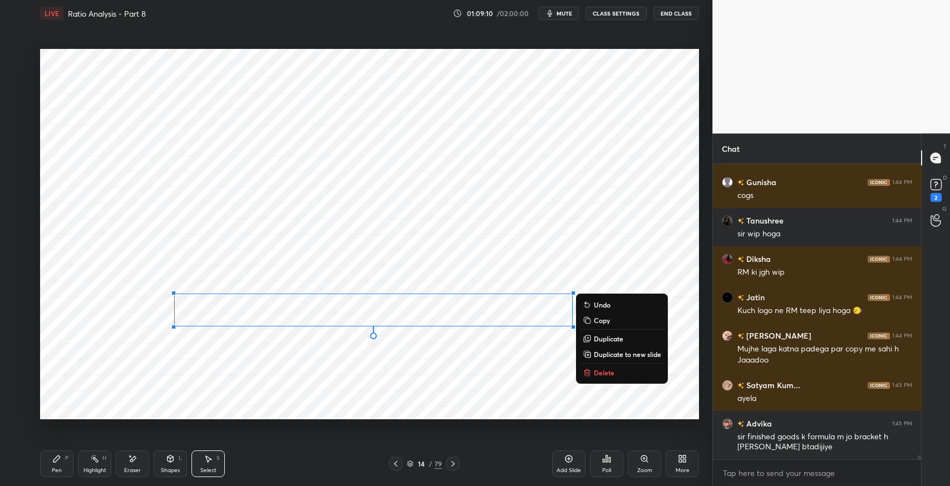
click at [603, 337] on p "Duplicate" at bounding box center [608, 338] width 29 height 9
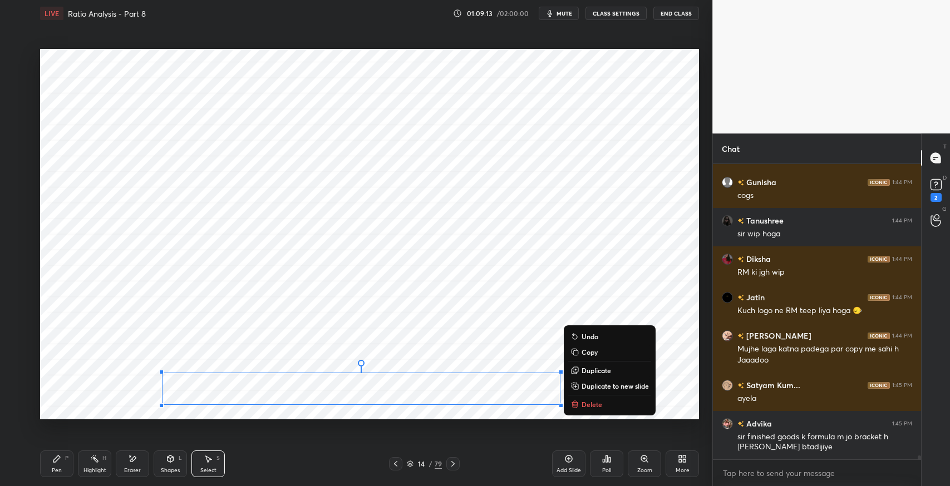
click at [122, 461] on div "Eraser" at bounding box center [132, 464] width 33 height 27
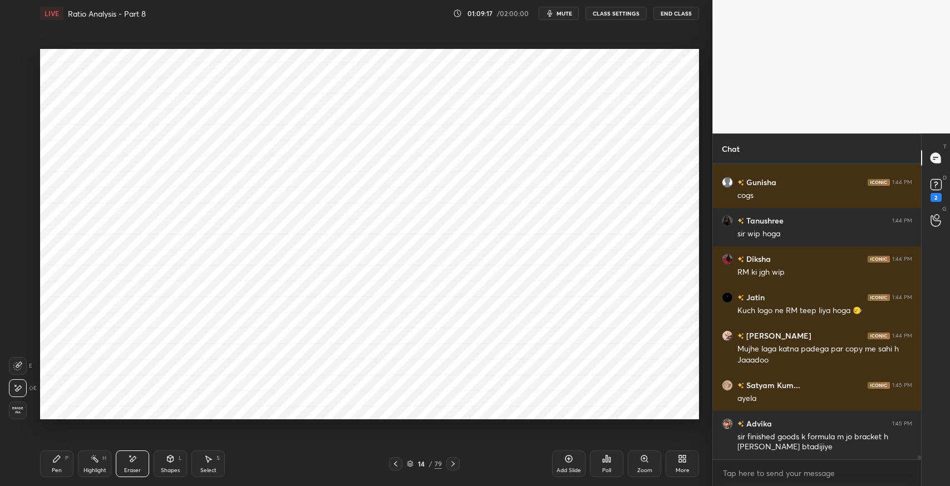
click at [18, 364] on icon at bounding box center [19, 365] width 6 height 6
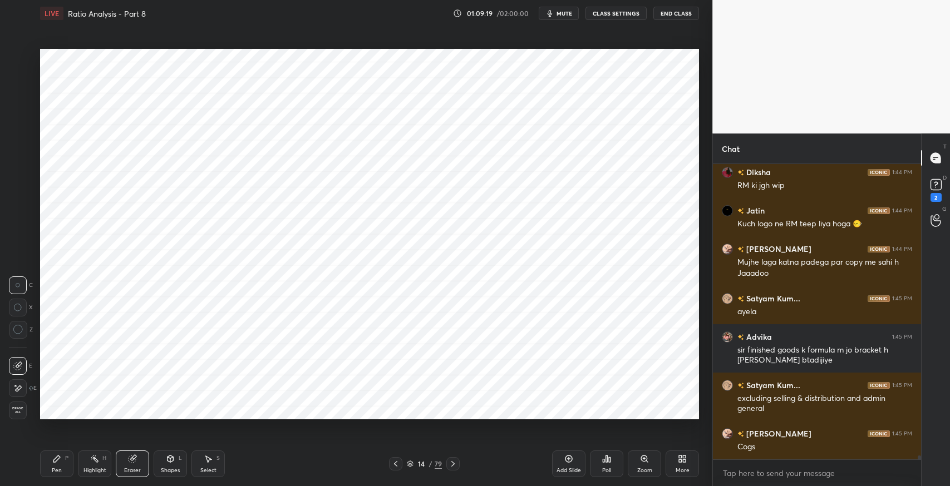
click at [213, 459] on div "Select S" at bounding box center [207, 464] width 33 height 27
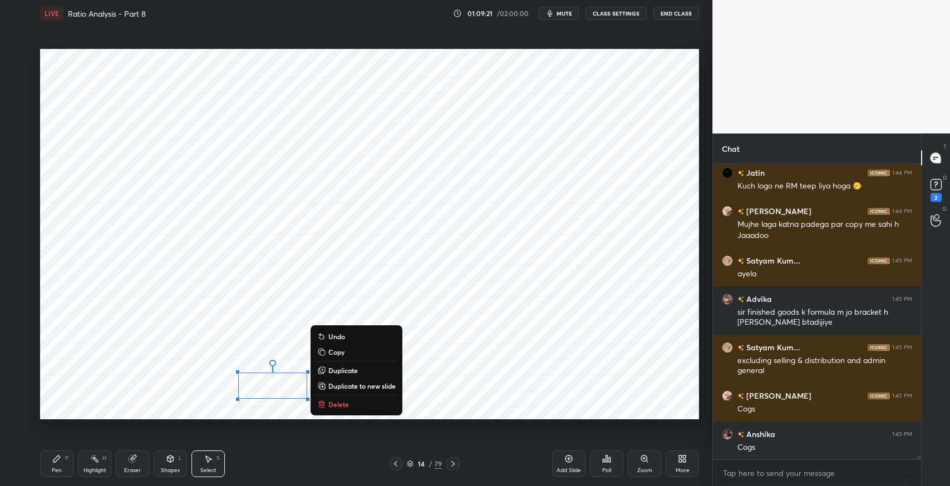
click at [354, 403] on button "Delete" at bounding box center [356, 404] width 83 height 13
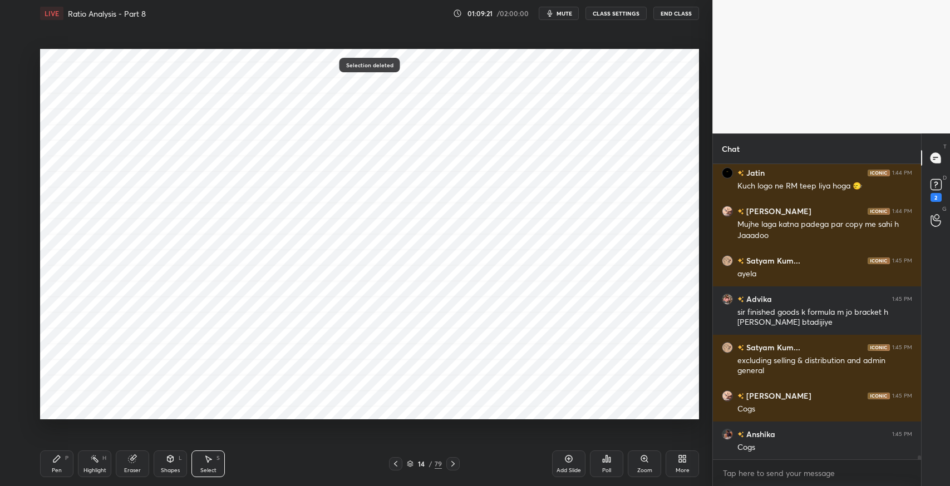
scroll to position [21177, 0]
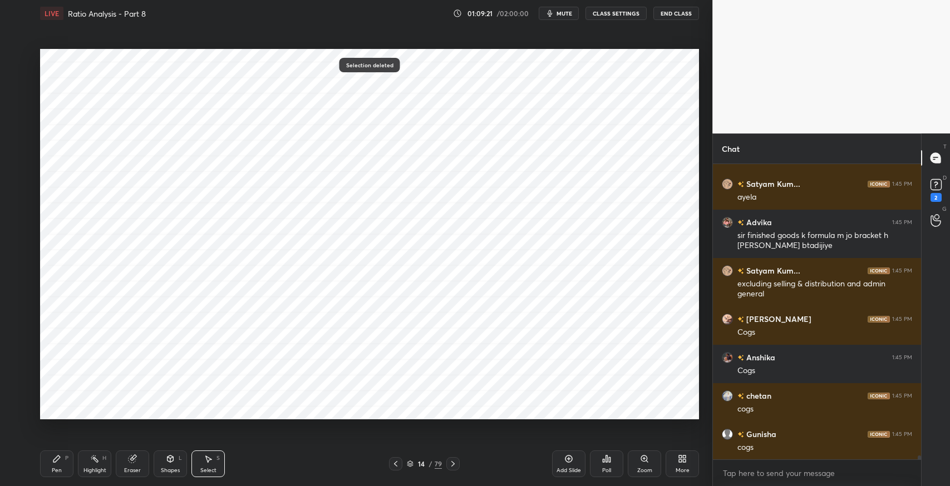
click at [55, 466] on div "Pen P" at bounding box center [56, 464] width 33 height 27
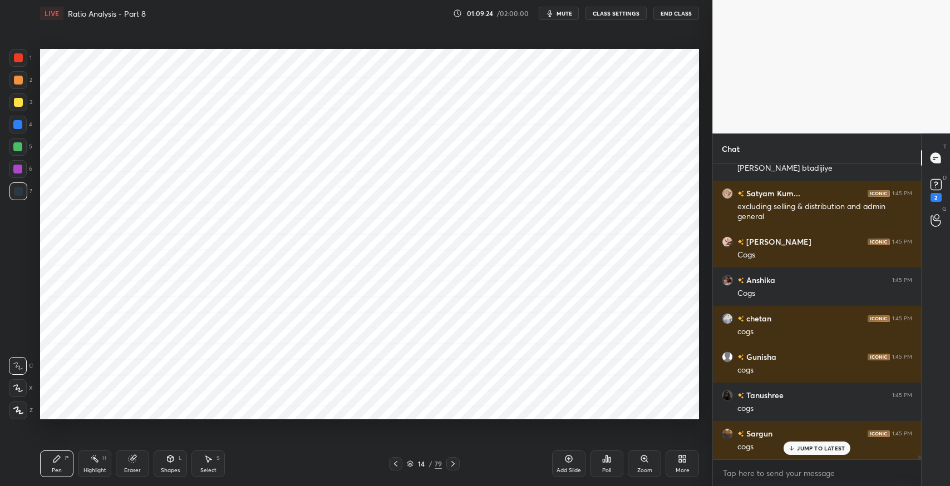
scroll to position [21292, 0]
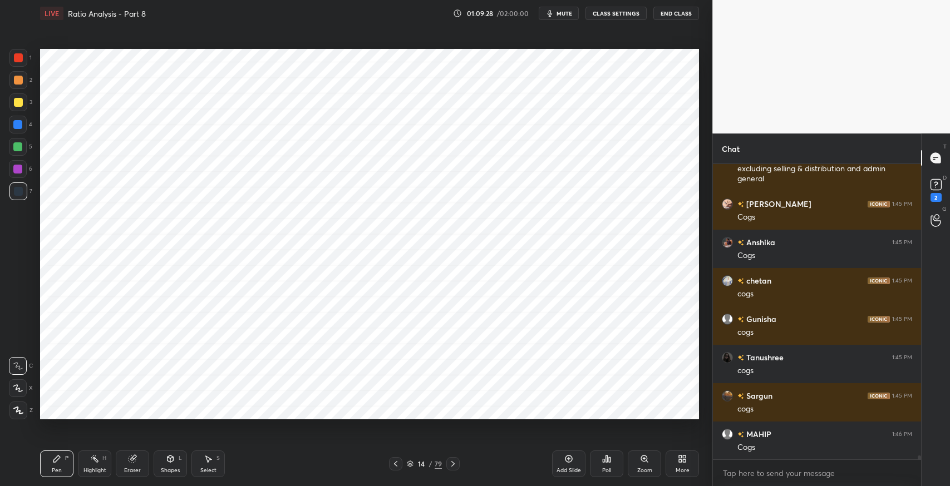
click at [142, 460] on div "Eraser" at bounding box center [132, 464] width 33 height 27
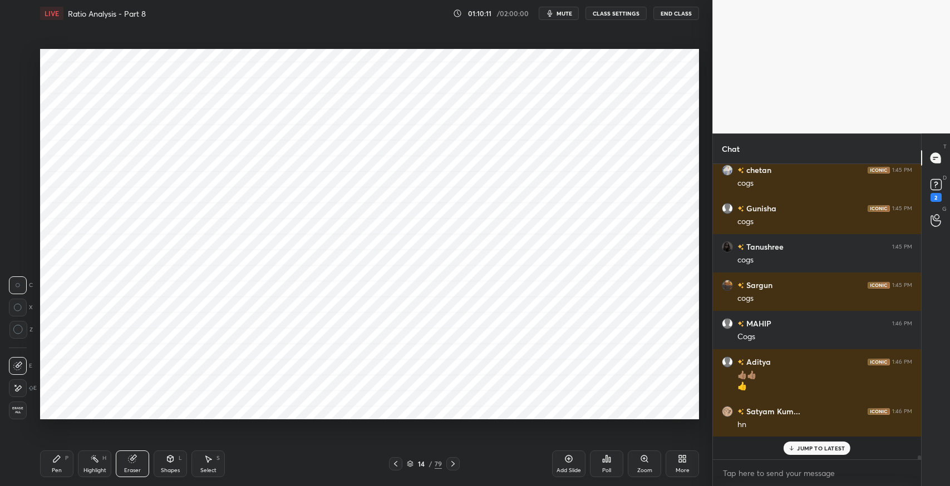
scroll to position [21381, 0]
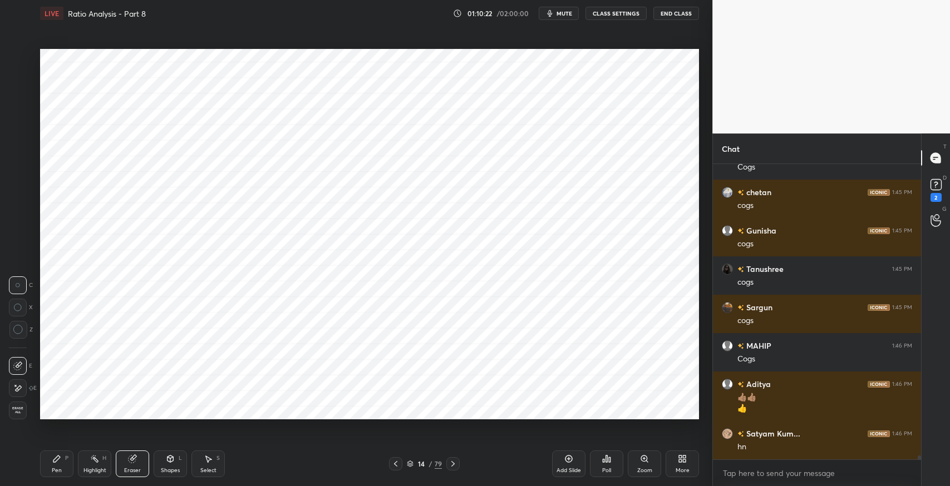
click at [568, 459] on icon at bounding box center [568, 458] width 3 height 3
click at [57, 459] on icon at bounding box center [56, 459] width 7 height 7
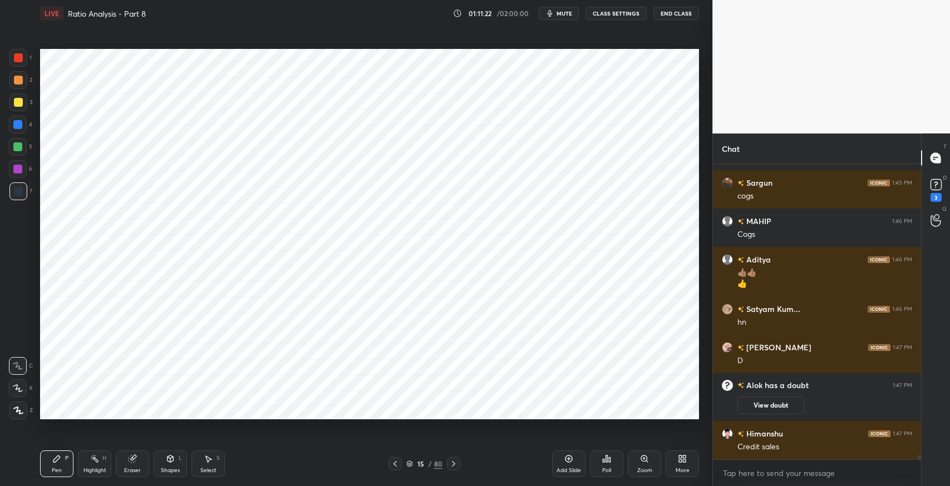
scroll to position [19676, 0]
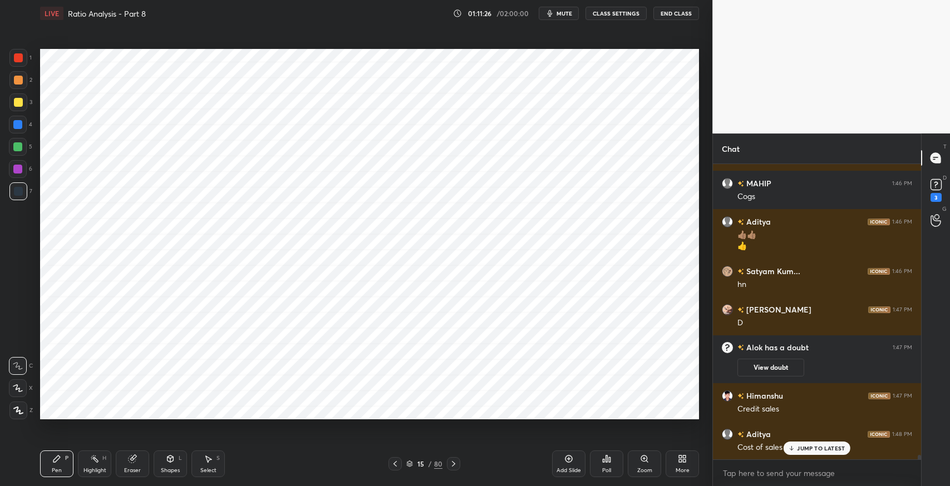
click at [824, 448] on p "JUMP TO LATEST" at bounding box center [821, 448] width 48 height 7
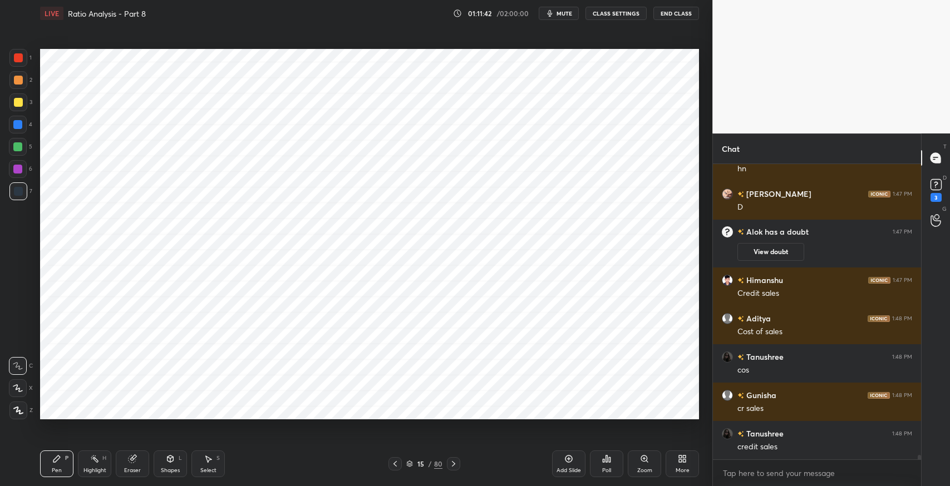
scroll to position [19830, 0]
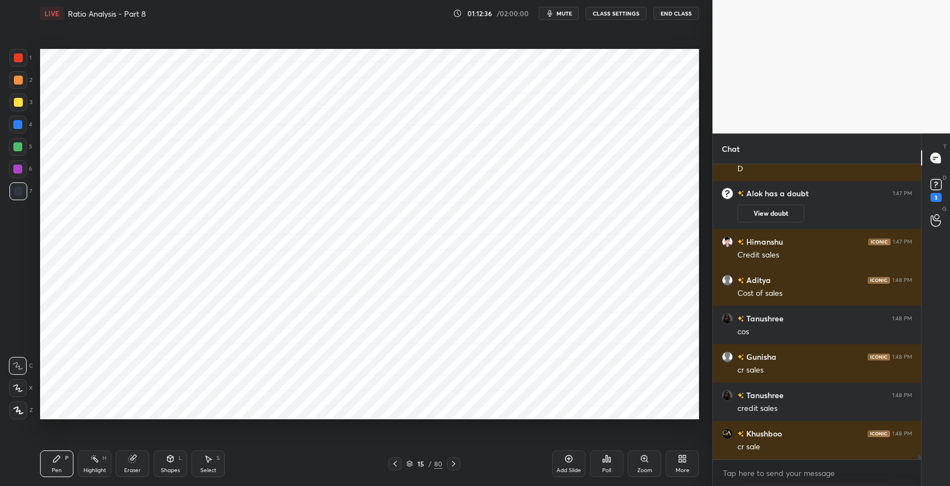
click at [209, 452] on div "Select S" at bounding box center [207, 464] width 33 height 27
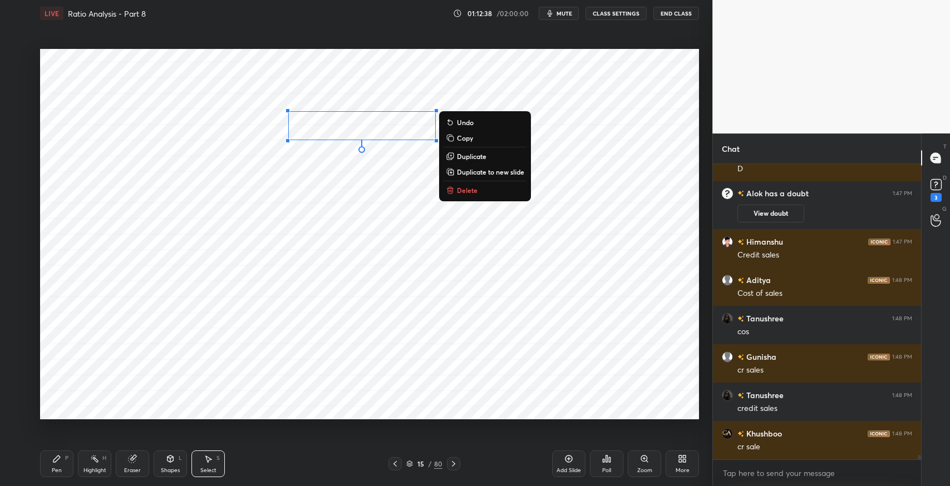
click at [473, 156] on p "Duplicate" at bounding box center [471, 156] width 29 height 9
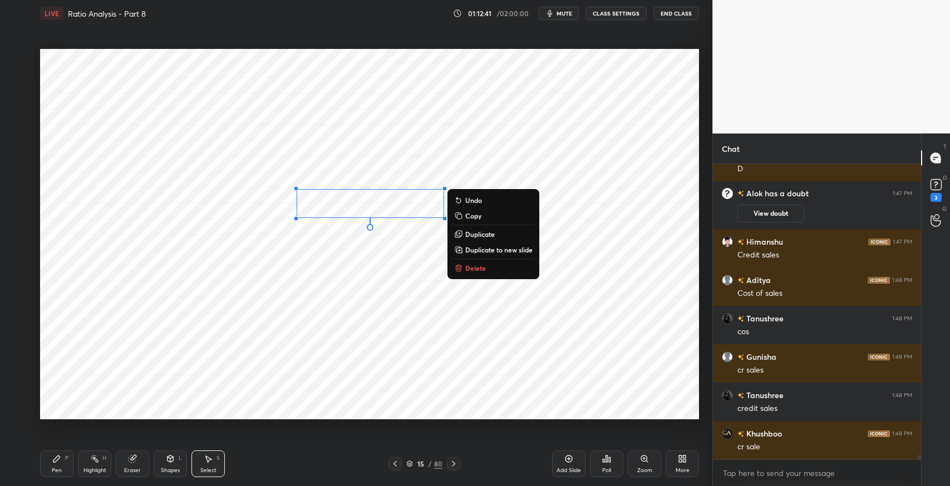
click at [290, 344] on div "0 ° Undo Copy Duplicate Duplicate to new slide Delete" at bounding box center [369, 234] width 659 height 371
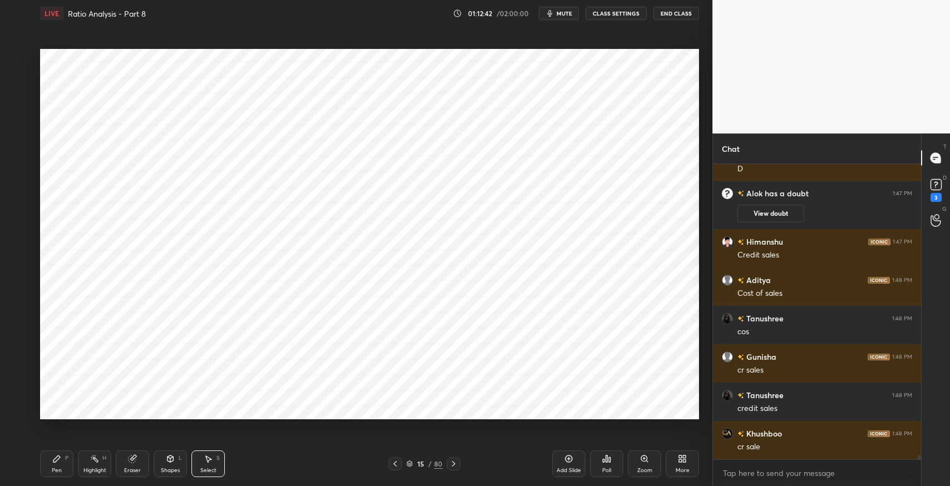
click at [49, 463] on div "Pen P" at bounding box center [56, 464] width 33 height 27
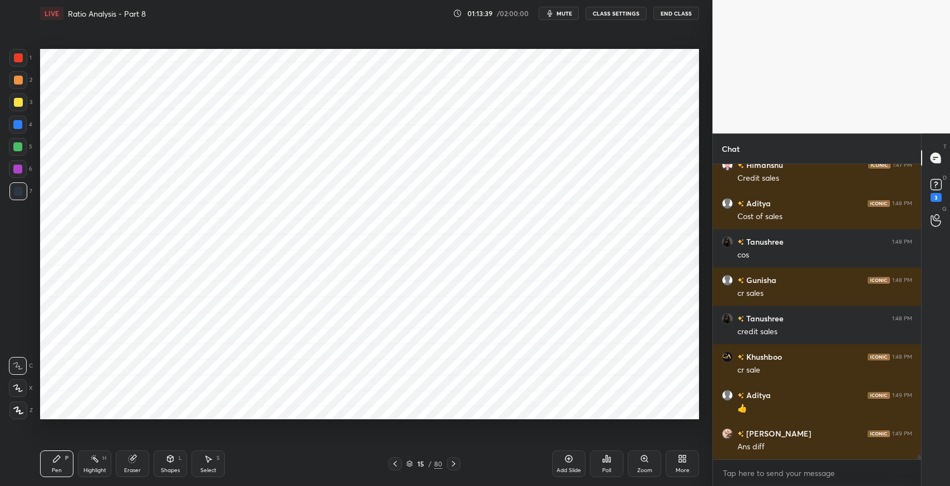
scroll to position [19945, 0]
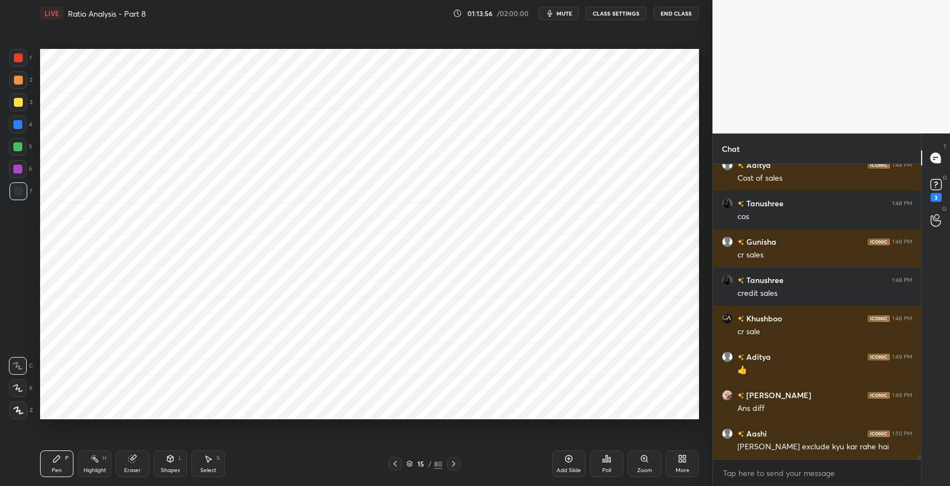
click at [395, 464] on icon at bounding box center [395, 464] width 9 height 9
click at [394, 469] on div at bounding box center [394, 463] width 13 height 13
click at [57, 465] on div "Pen P" at bounding box center [56, 464] width 33 height 27
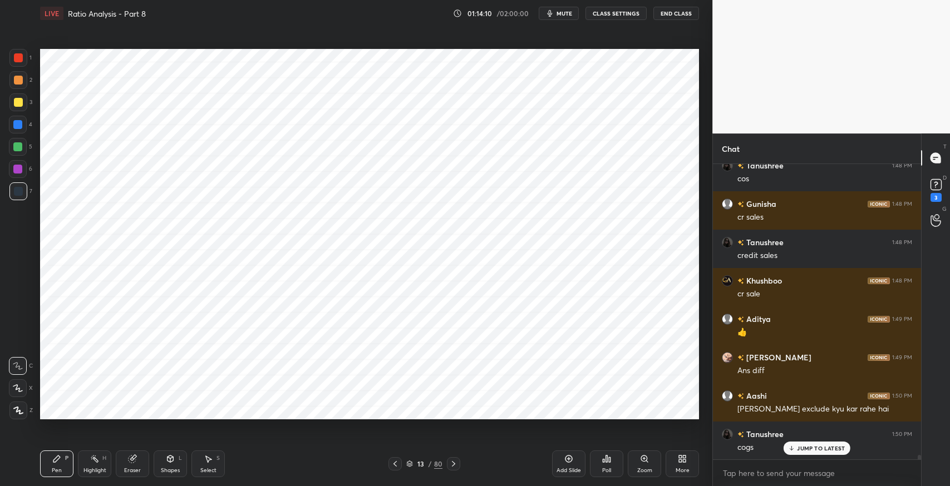
click at [130, 465] on div "Eraser" at bounding box center [132, 464] width 33 height 27
click at [210, 459] on icon at bounding box center [209, 459] width 6 height 7
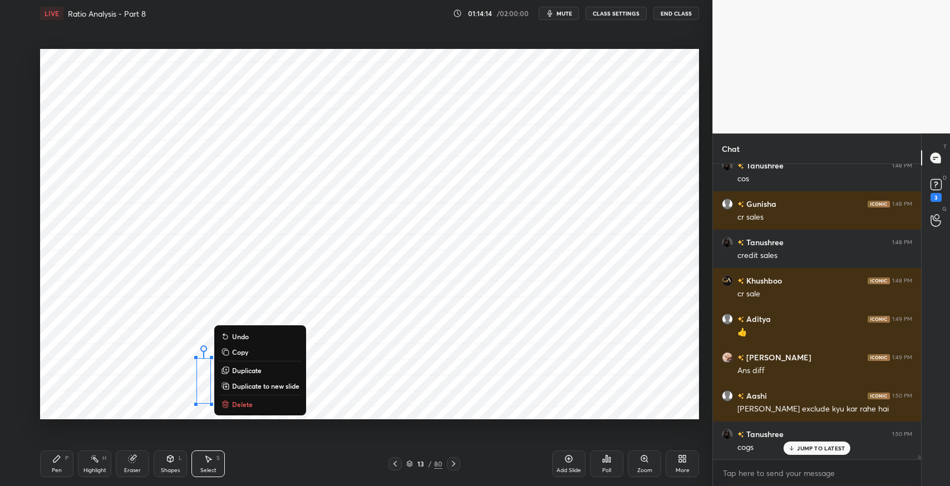
click at [274, 403] on button "Delete" at bounding box center [260, 404] width 83 height 13
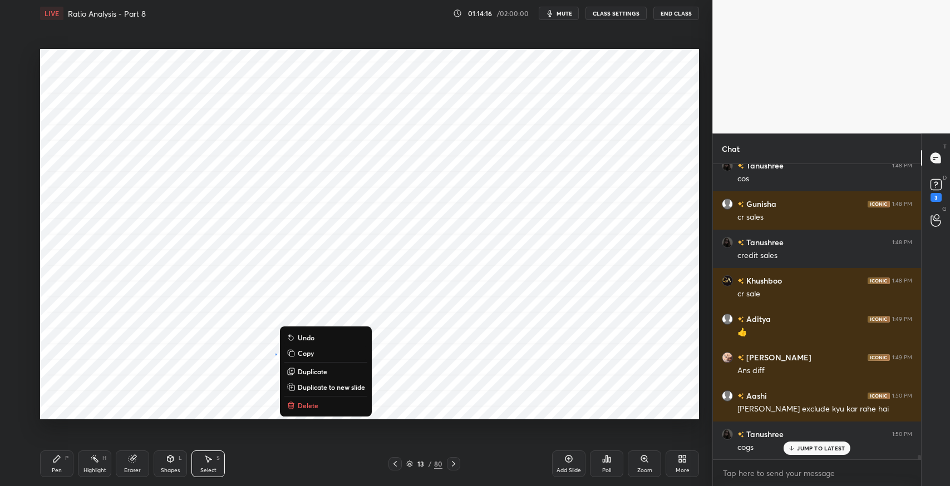
click at [316, 403] on p "Delete" at bounding box center [308, 405] width 21 height 9
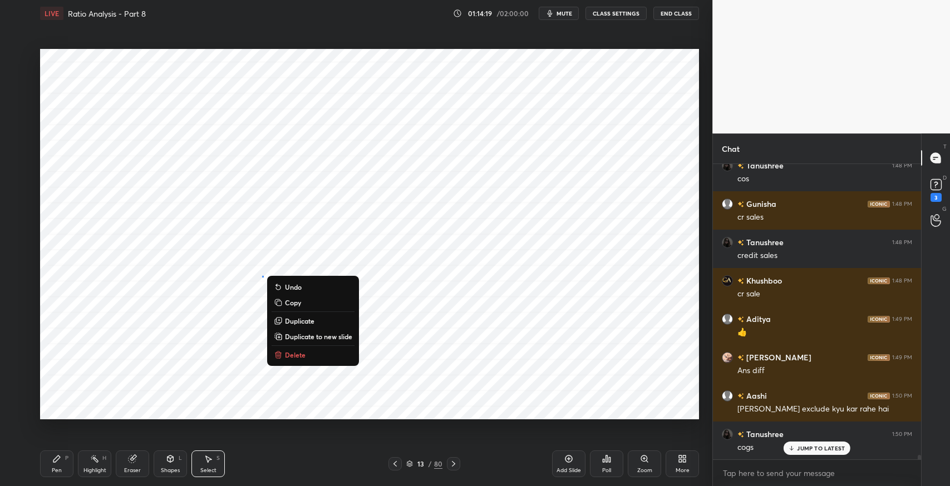
click at [312, 355] on button "Delete" at bounding box center [313, 354] width 83 height 13
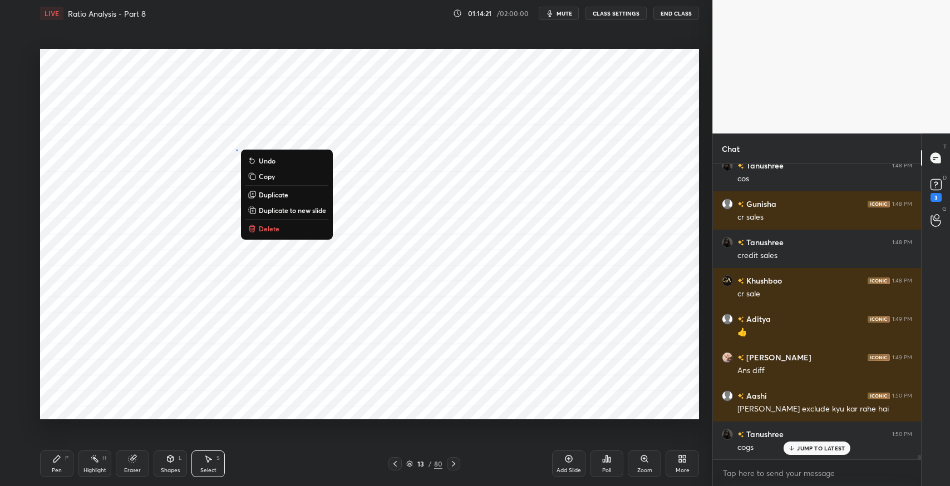
click at [289, 230] on button "Delete" at bounding box center [286, 228] width 83 height 13
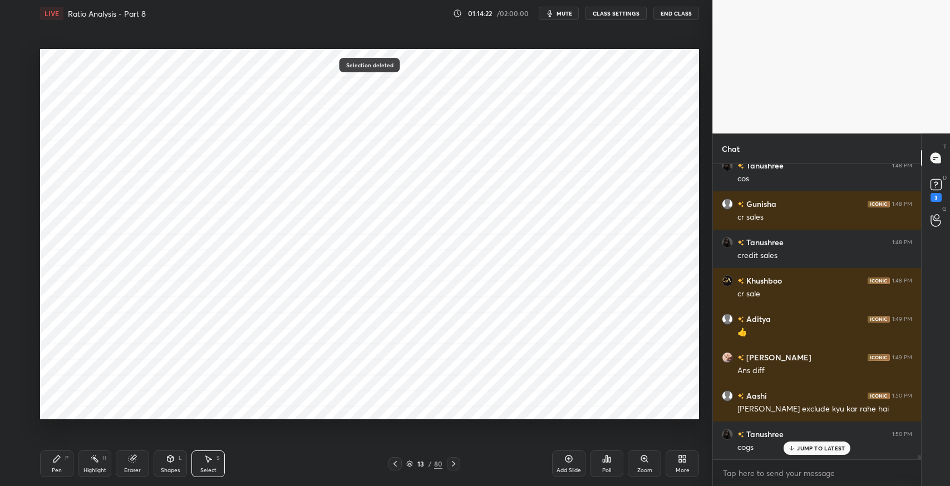
click at [817, 452] on p "JUMP TO LATEST" at bounding box center [821, 448] width 48 height 7
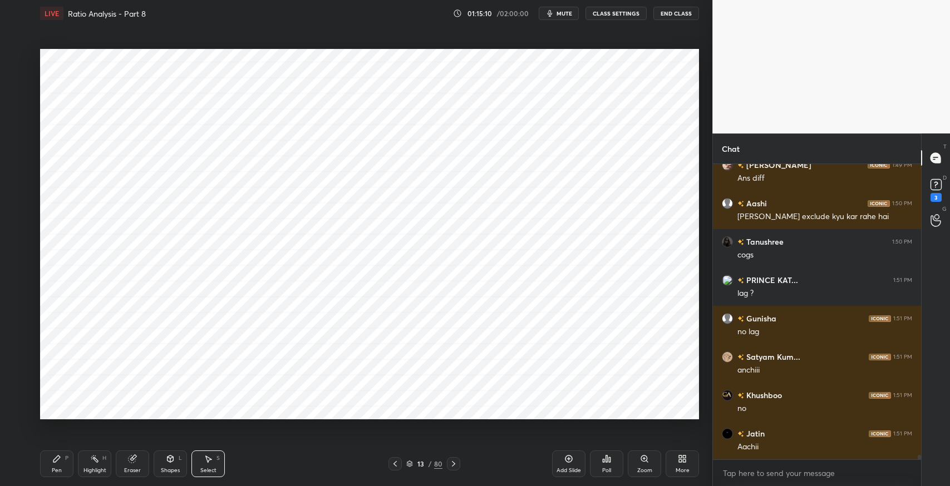
scroll to position [20045, 0]
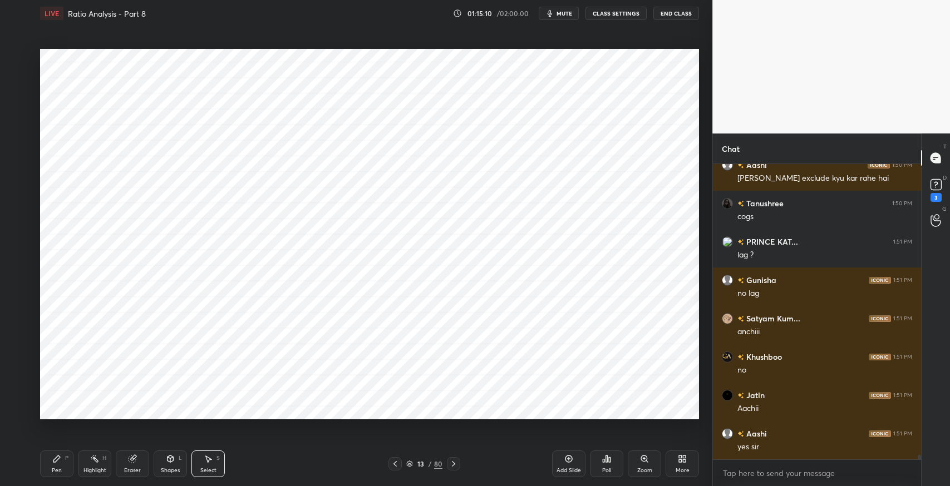
click at [297, 415] on div "0 ° Undo Copy Duplicate Duplicate to new slide Delete" at bounding box center [369, 234] width 659 height 371
click at [454, 466] on icon at bounding box center [453, 464] width 9 height 9
click at [453, 466] on icon at bounding box center [453, 464] width 9 height 9
click at [53, 464] on div "Pen P" at bounding box center [56, 464] width 33 height 27
click at [205, 457] on icon at bounding box center [208, 459] width 9 height 9
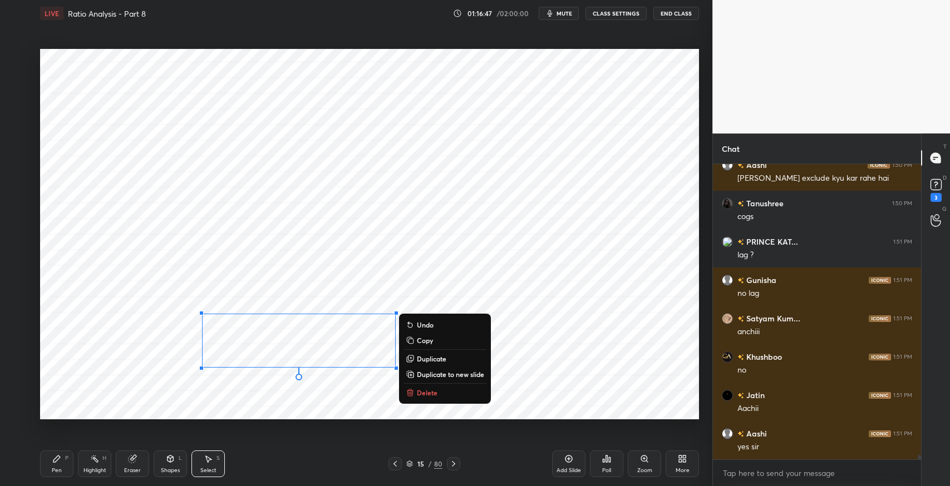
click at [436, 396] on p "Delete" at bounding box center [427, 392] width 21 height 9
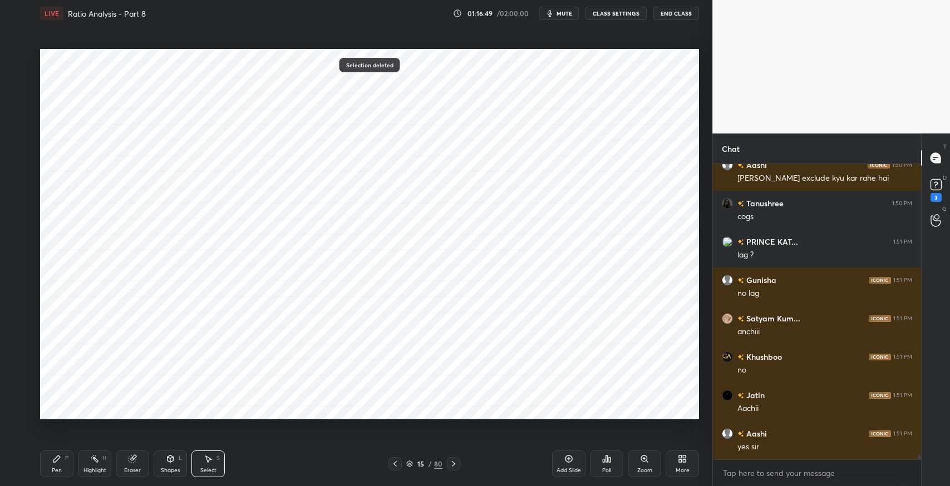
scroll to position [20083, 0]
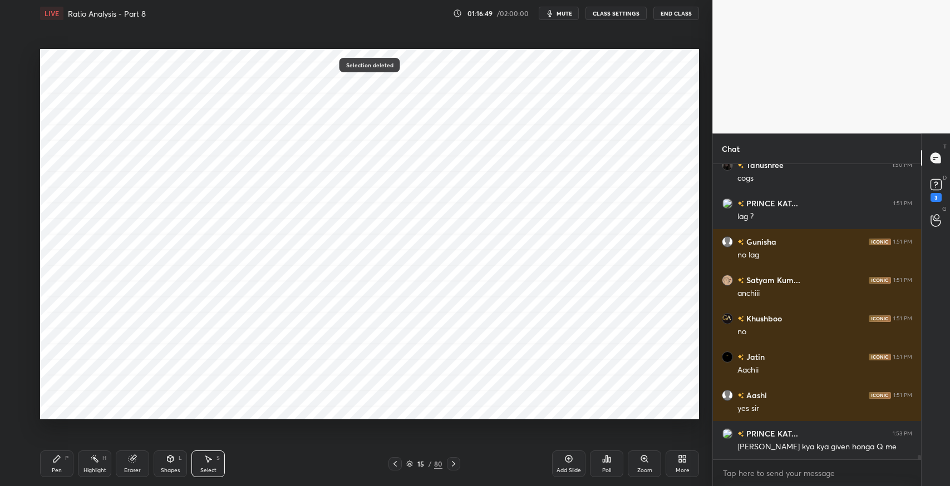
click at [49, 466] on div "Pen P" at bounding box center [56, 464] width 33 height 27
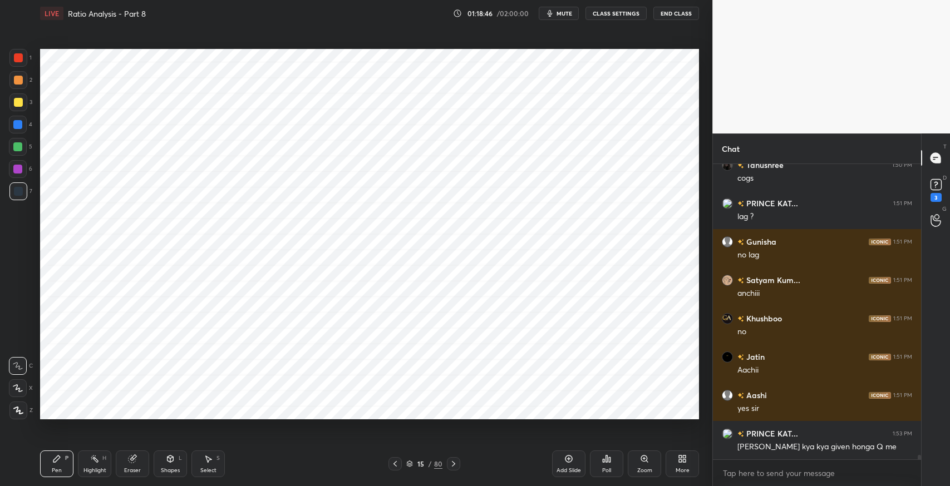
click at [208, 462] on icon at bounding box center [209, 459] width 6 height 7
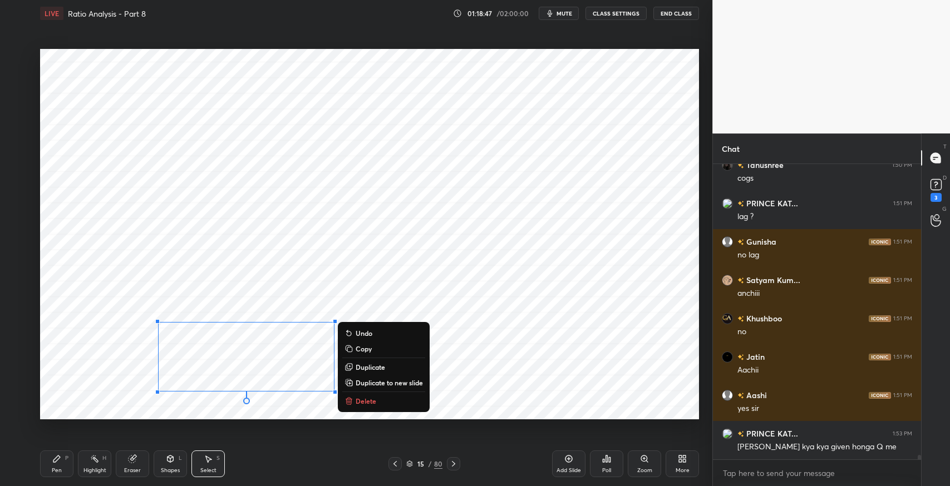
click at [376, 398] on p "Delete" at bounding box center [366, 401] width 21 height 9
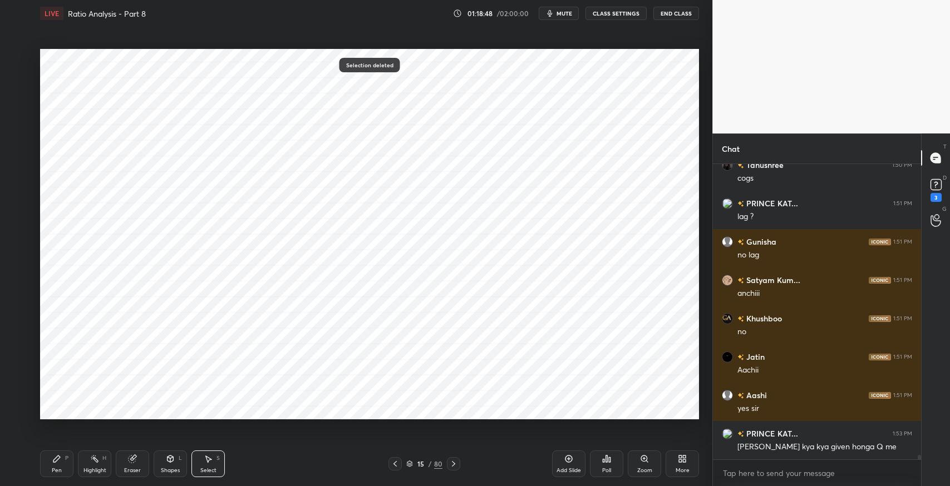
click at [52, 460] on icon at bounding box center [56, 459] width 9 height 9
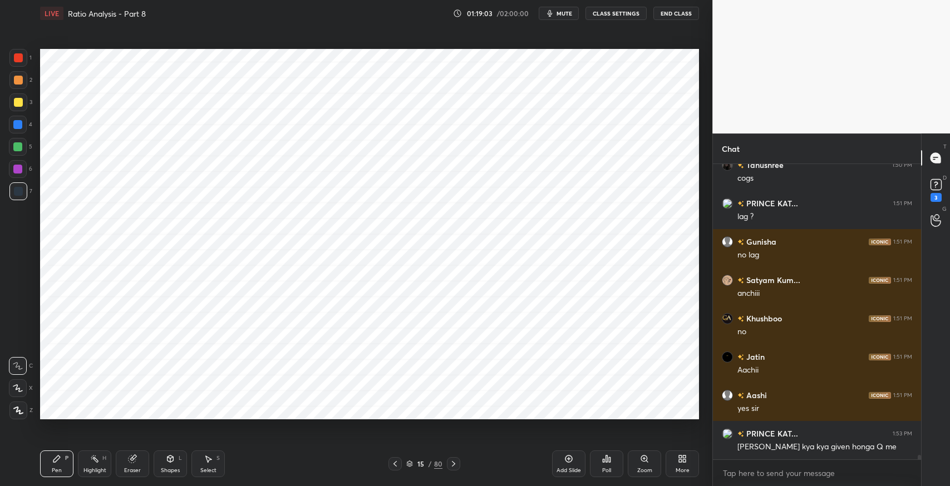
click at [205, 465] on div "Select S" at bounding box center [207, 464] width 33 height 27
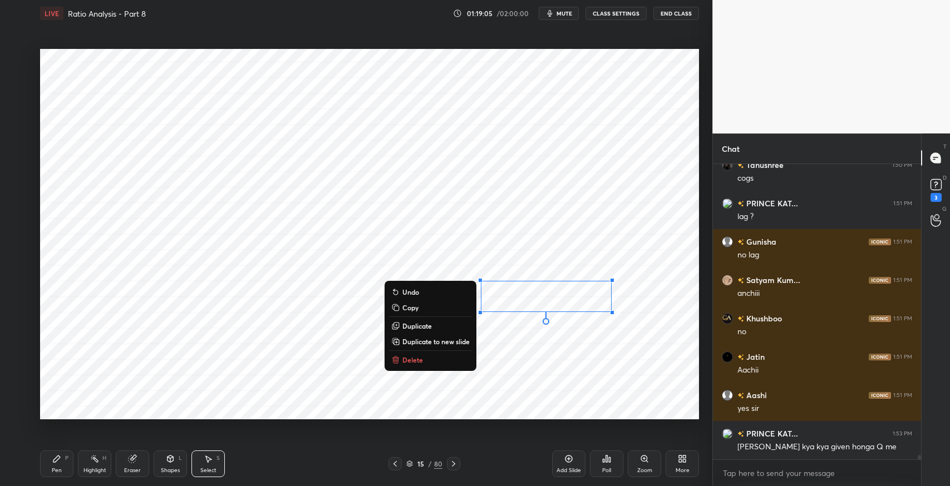
click at [432, 325] on button "Duplicate" at bounding box center [430, 325] width 83 height 13
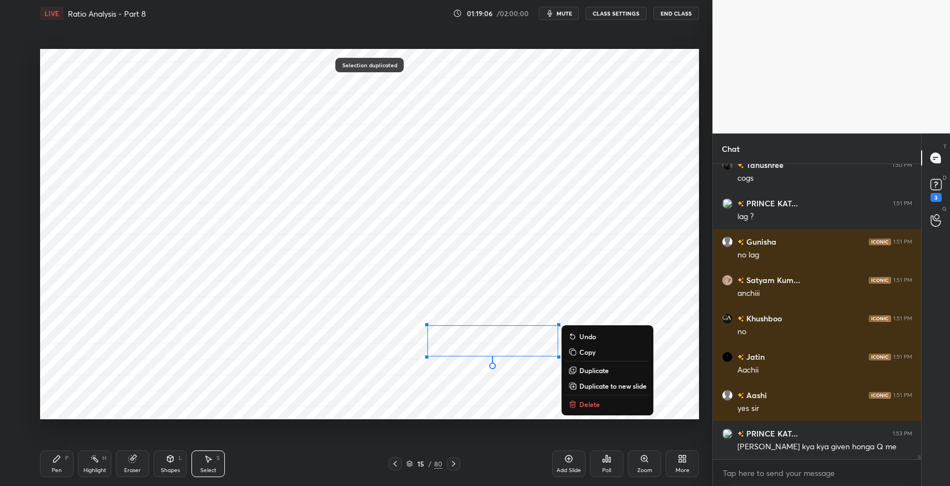
click at [362, 404] on div "0 ° Undo Copy Duplicate Duplicate to new slide Delete" at bounding box center [369, 234] width 659 height 371
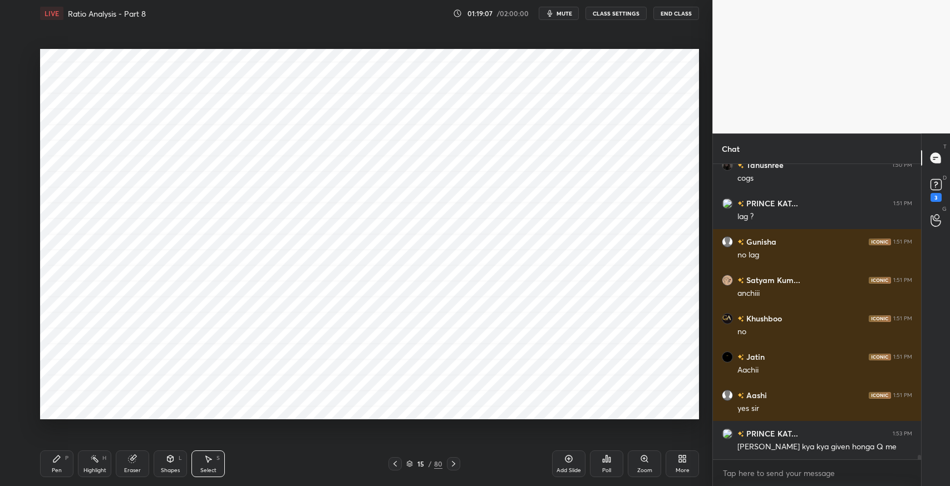
click at [43, 462] on div "Pen P" at bounding box center [56, 464] width 33 height 27
click at [113, 467] on div "Pen P Highlight H Eraser Shapes L Select S" at bounding box center [168, 464] width 256 height 27
click at [86, 465] on div "Highlight H" at bounding box center [94, 464] width 33 height 27
click at [394, 462] on icon at bounding box center [395, 464] width 9 height 9
click at [453, 466] on icon at bounding box center [453, 464] width 9 height 9
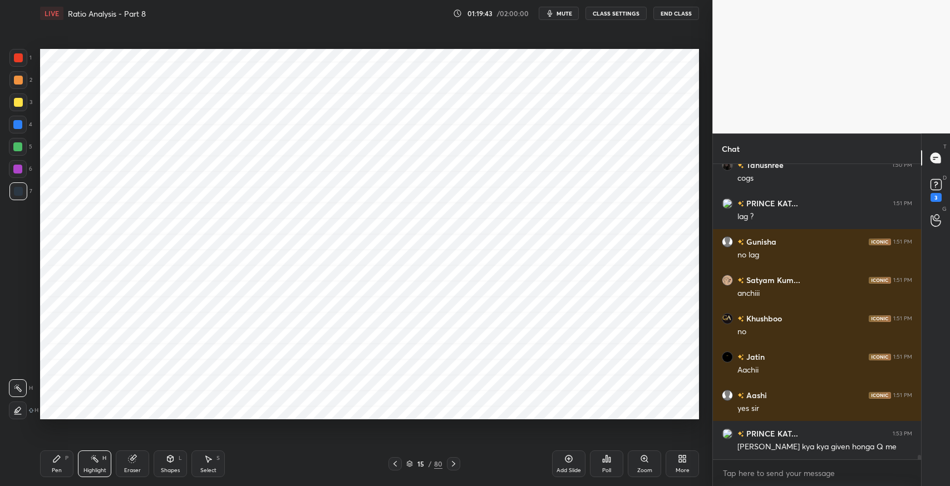
click at [394, 466] on icon at bounding box center [395, 464] width 9 height 9
click at [459, 464] on div at bounding box center [453, 463] width 13 height 13
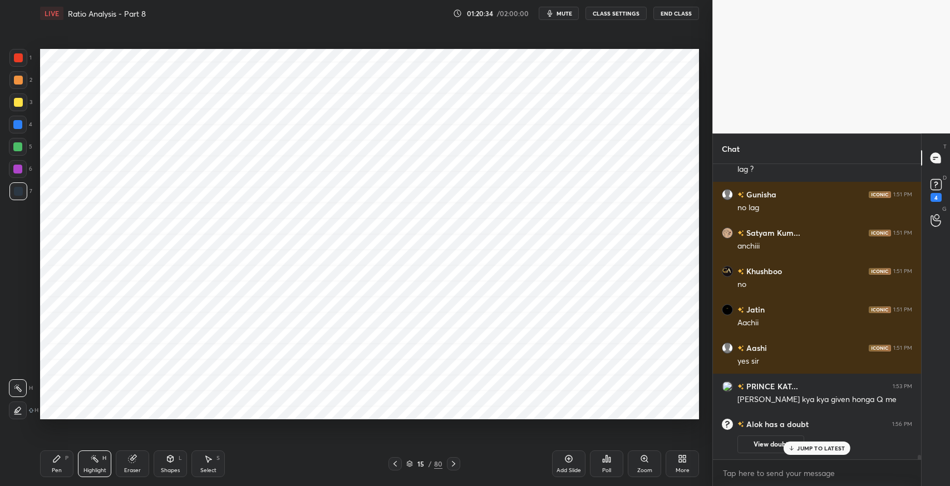
scroll to position [20085, 0]
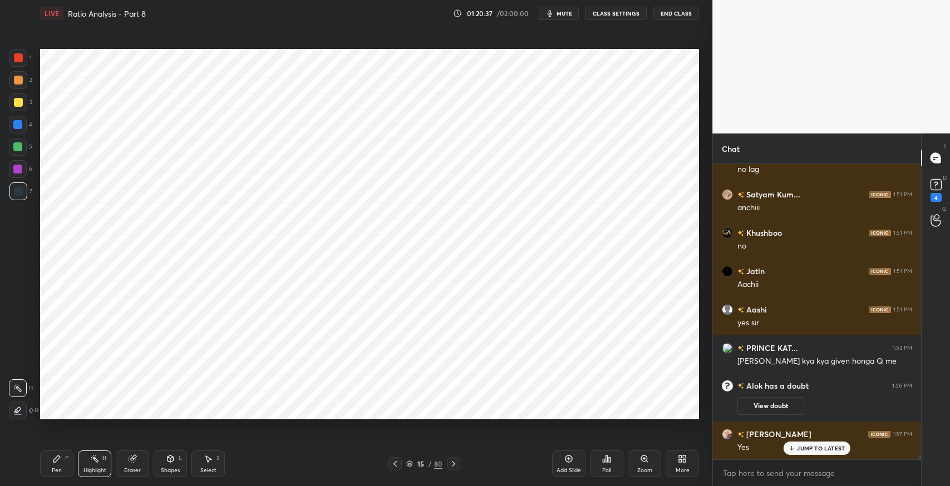
click at [453, 463] on icon at bounding box center [453, 464] width 3 height 6
click at [125, 469] on div "Eraser" at bounding box center [132, 471] width 17 height 6
click at [17, 410] on span "Erase all" at bounding box center [17, 411] width 17 height 8
click at [53, 460] on icon at bounding box center [56, 459] width 7 height 7
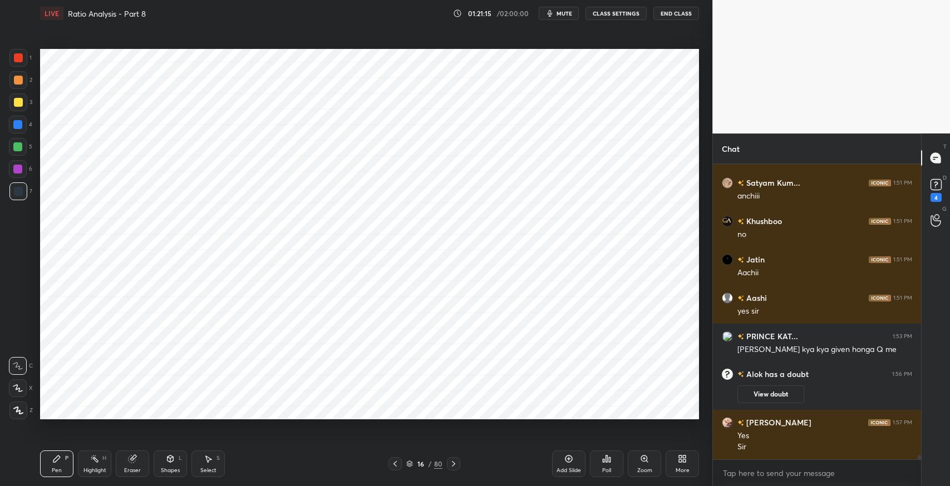
click at [174, 476] on div "Shapes L" at bounding box center [170, 464] width 33 height 27
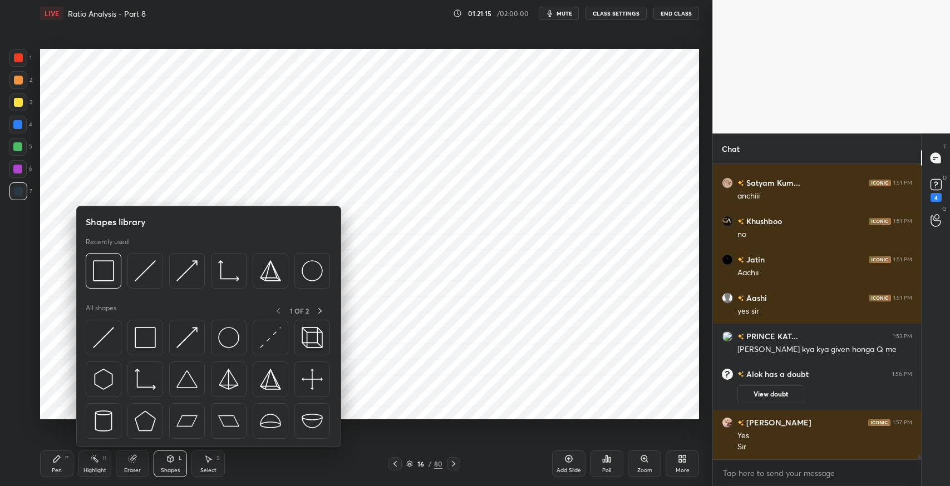
click at [146, 339] on img at bounding box center [145, 337] width 21 height 21
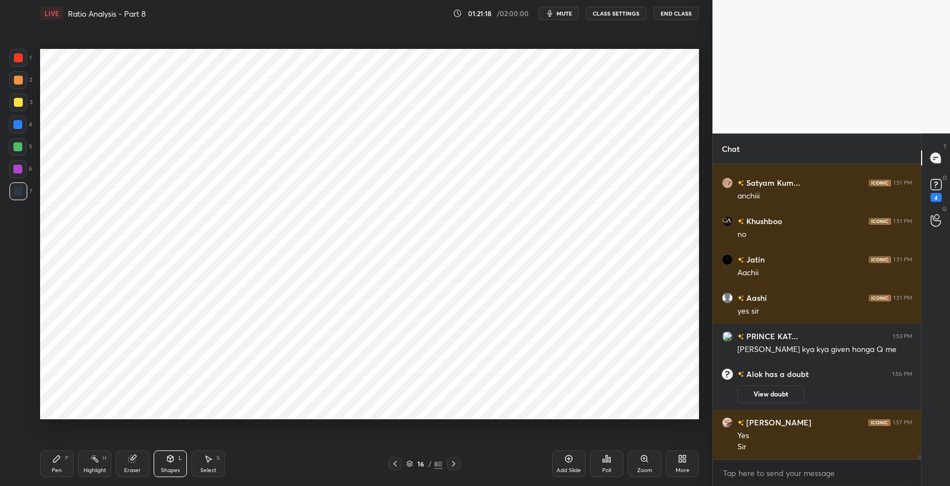
click at [61, 462] on div "Pen P" at bounding box center [56, 464] width 33 height 27
click at [203, 463] on div "Select S" at bounding box center [207, 464] width 33 height 27
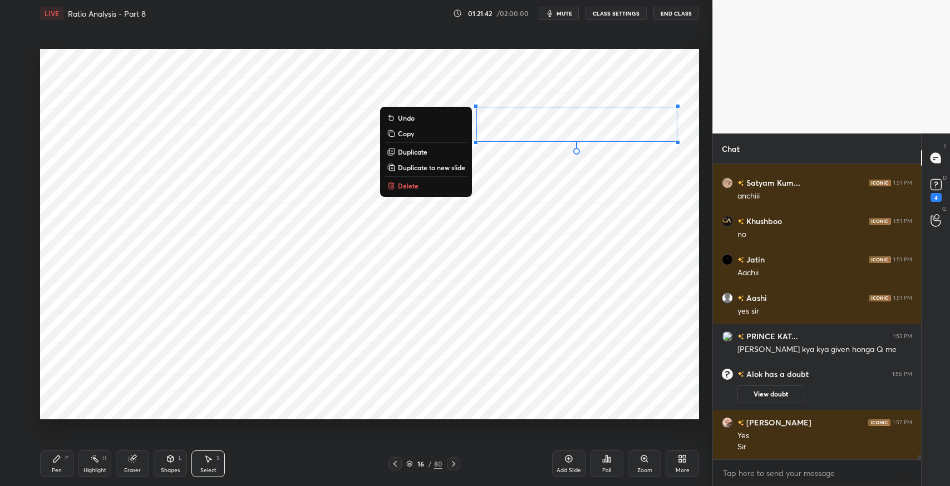
click at [417, 154] on p "Duplicate" at bounding box center [412, 151] width 29 height 9
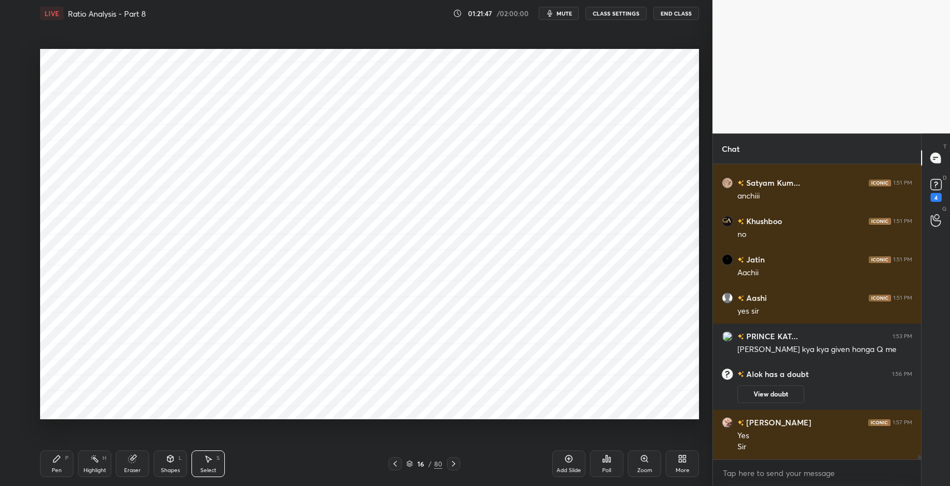
click at [58, 465] on div "Pen P" at bounding box center [56, 464] width 33 height 27
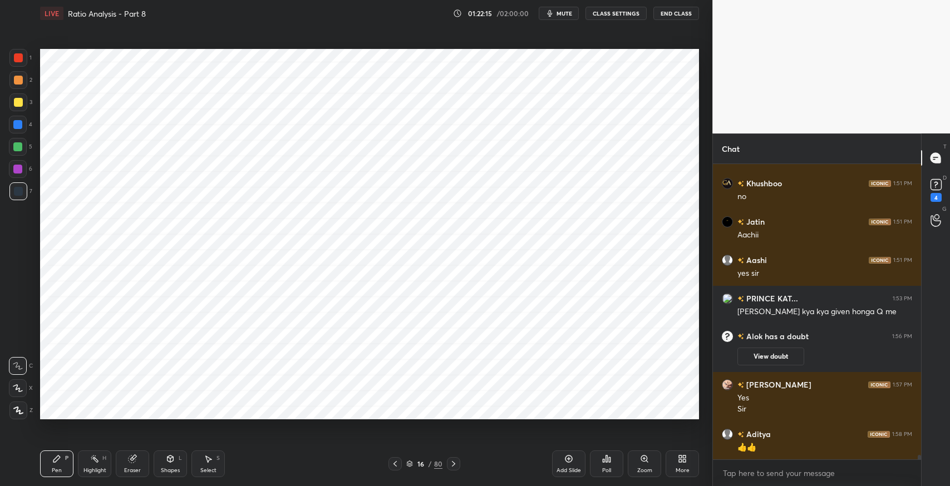
click at [209, 455] on icon at bounding box center [208, 459] width 9 height 9
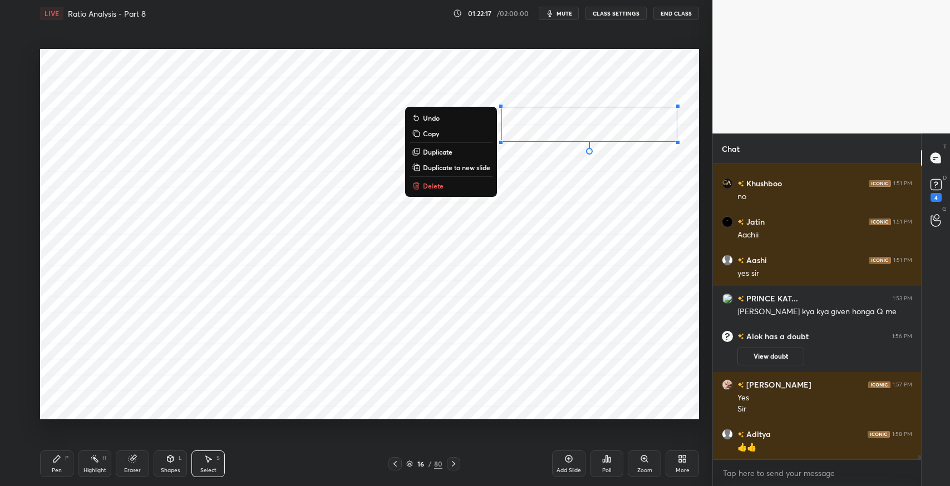
click at [450, 152] on p "Duplicate" at bounding box center [437, 151] width 29 height 9
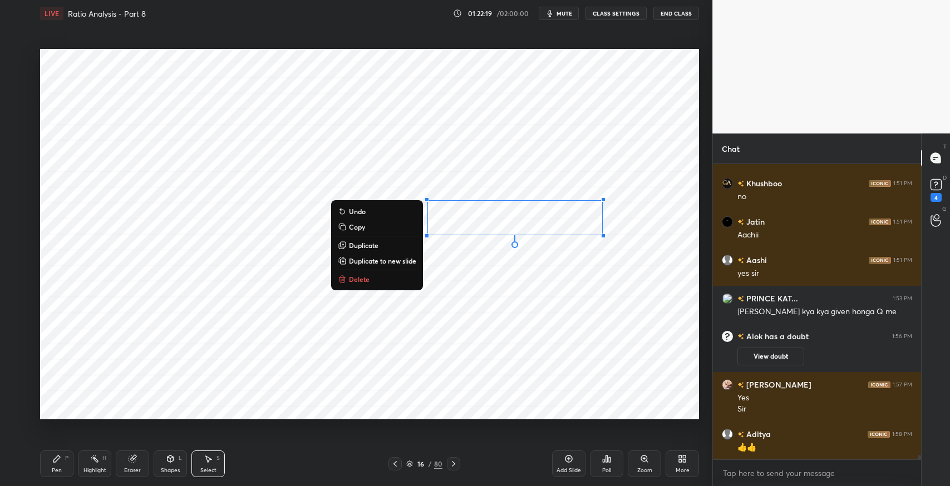
click at [62, 456] on div "Pen P" at bounding box center [56, 464] width 33 height 27
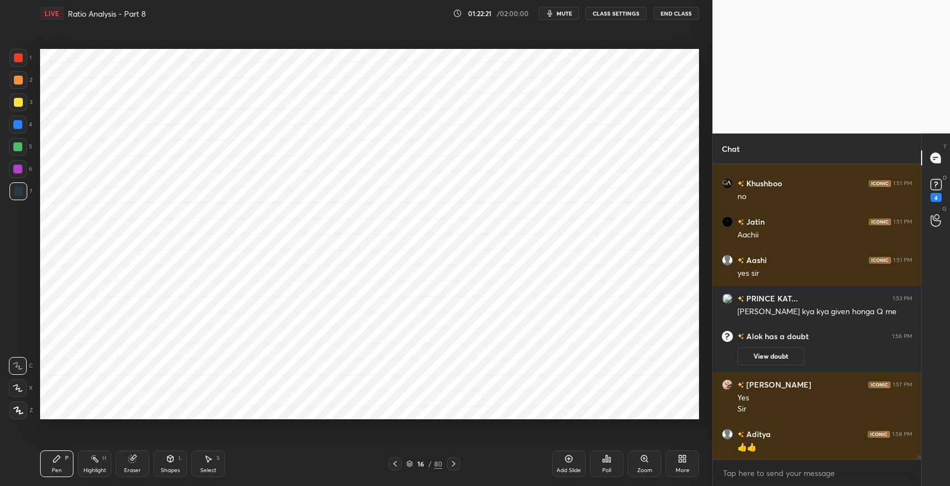
click at [50, 461] on div "Pen P" at bounding box center [56, 464] width 33 height 27
click at [204, 455] on icon at bounding box center [208, 459] width 9 height 9
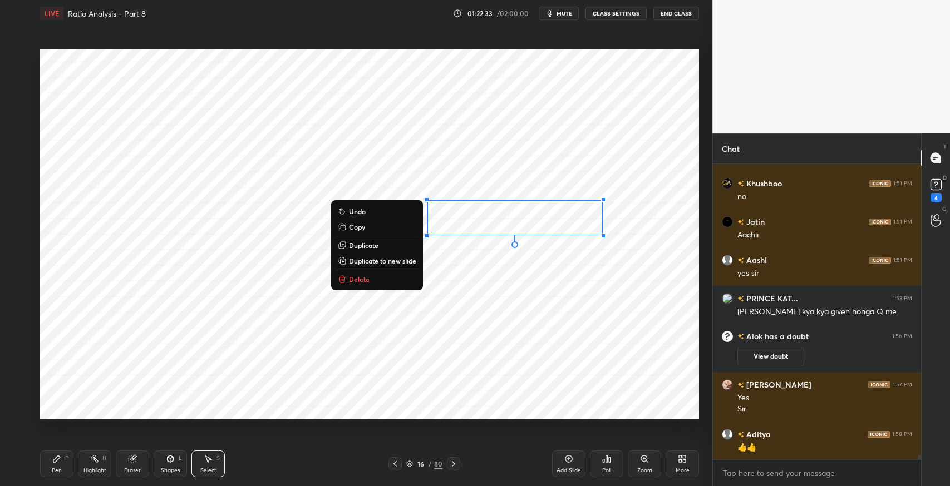
click at [374, 243] on p "Duplicate" at bounding box center [363, 245] width 29 height 9
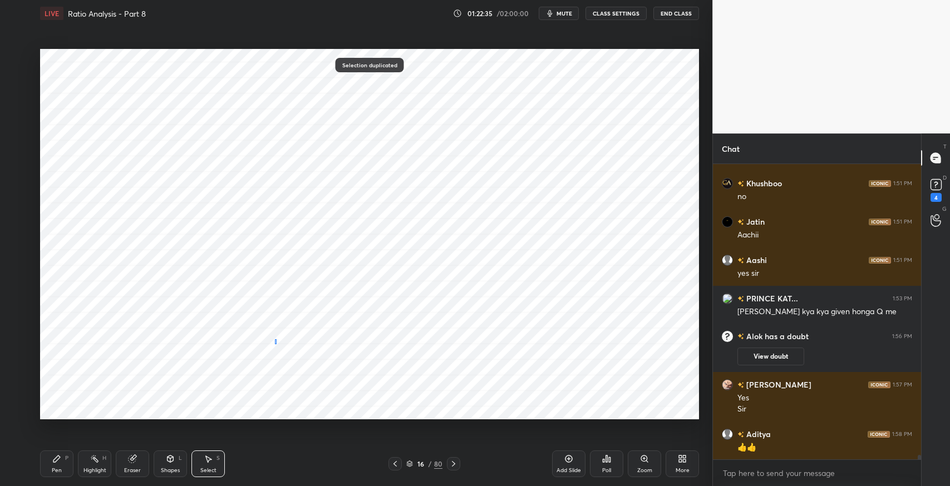
click at [275, 344] on div "0 ° Undo Copy Duplicate Duplicate to new slide Delete" at bounding box center [369, 234] width 659 height 371
click at [58, 461] on icon at bounding box center [56, 459] width 9 height 9
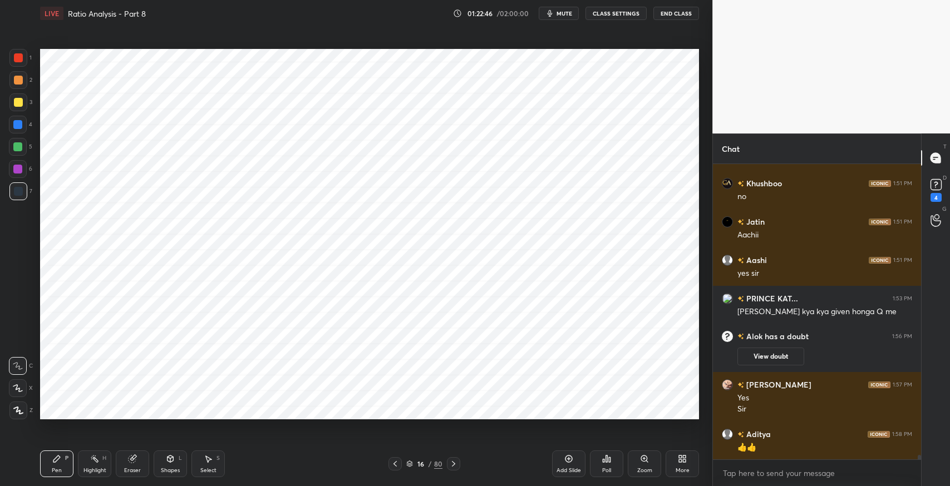
click at [202, 460] on div "Select S" at bounding box center [207, 464] width 33 height 27
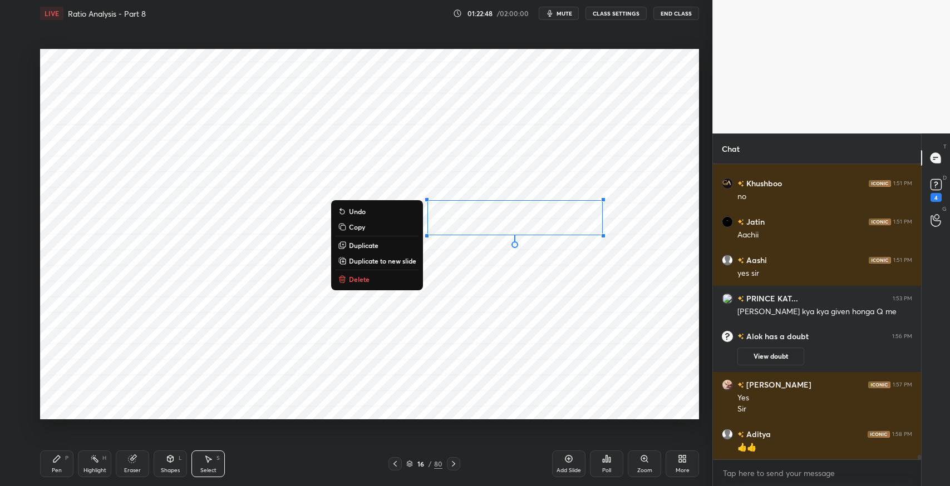
click at [383, 245] on button "Duplicate" at bounding box center [377, 245] width 83 height 13
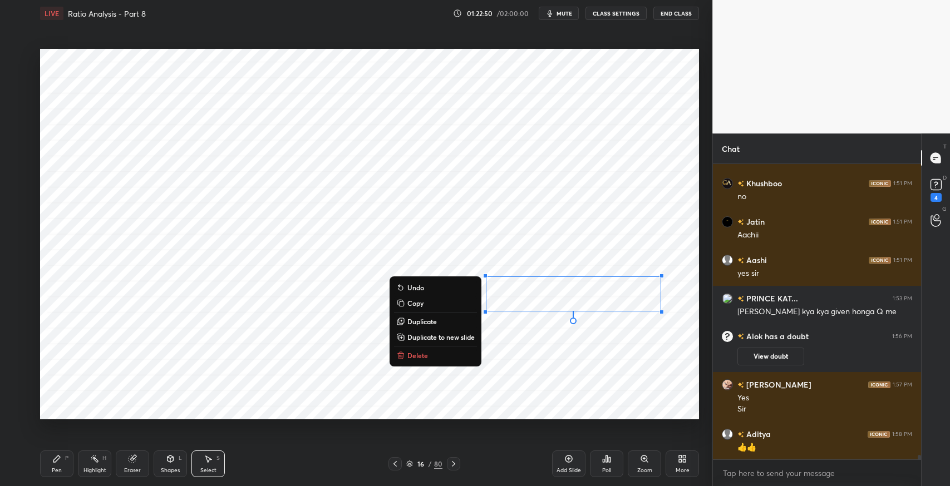
click at [51, 466] on div "Pen P" at bounding box center [56, 464] width 33 height 27
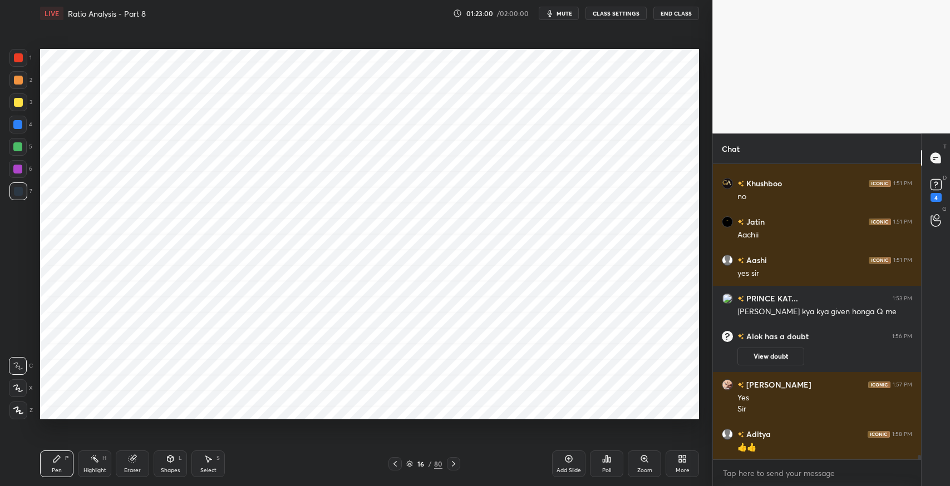
click at [205, 455] on icon at bounding box center [208, 459] width 9 height 9
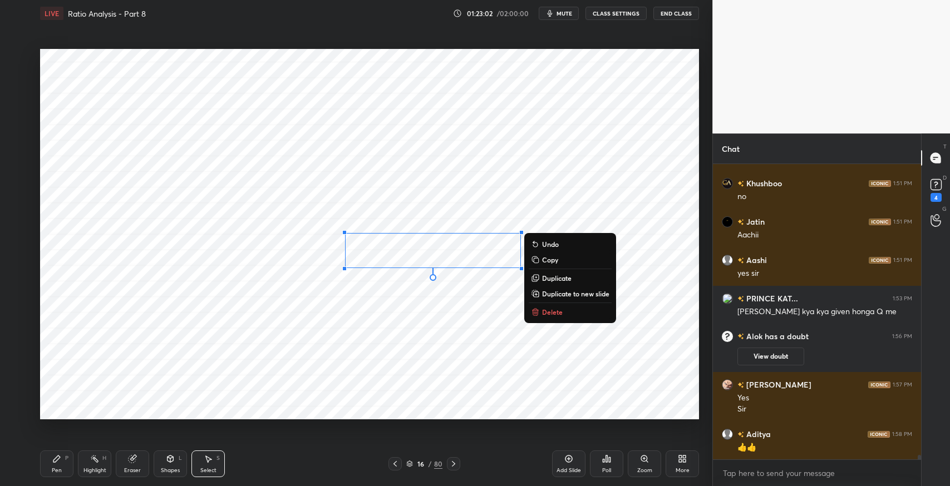
click at [548, 277] on p "Duplicate" at bounding box center [556, 278] width 29 height 9
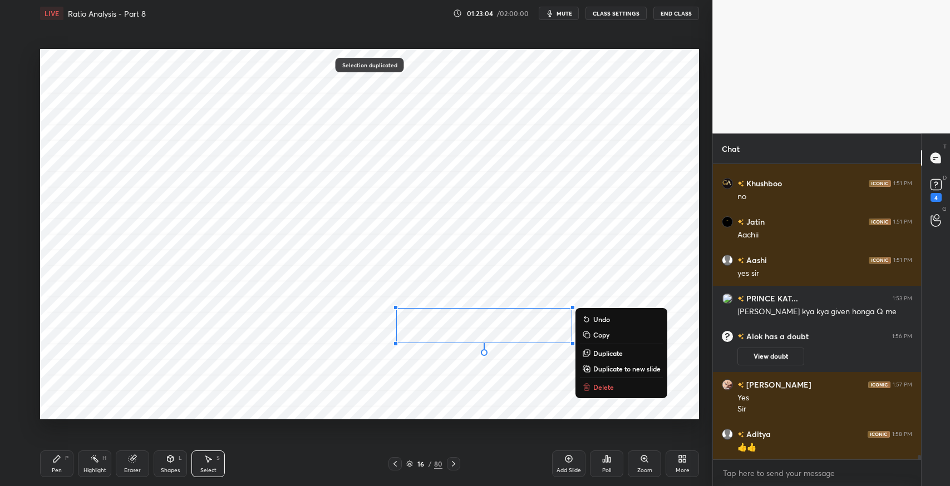
click at [310, 391] on div "0 ° Undo Copy Duplicate Duplicate to new slide Delete" at bounding box center [369, 234] width 659 height 371
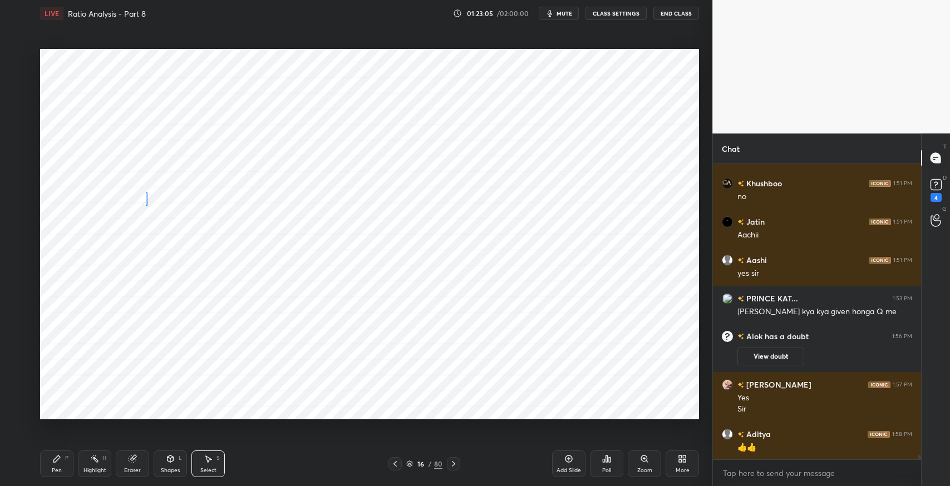
click at [143, 194] on div "0 ° Undo Copy Duplicate Duplicate to new slide Delete" at bounding box center [369, 234] width 659 height 371
click at [144, 189] on div "0 ° Undo Copy Duplicate Duplicate to new slide Delete" at bounding box center [369, 234] width 659 height 371
click at [49, 465] on div "Pen P" at bounding box center [56, 464] width 33 height 27
click at [394, 462] on icon at bounding box center [395, 464] width 9 height 9
click at [481, 461] on div "15 / 80" at bounding box center [424, 463] width 256 height 13
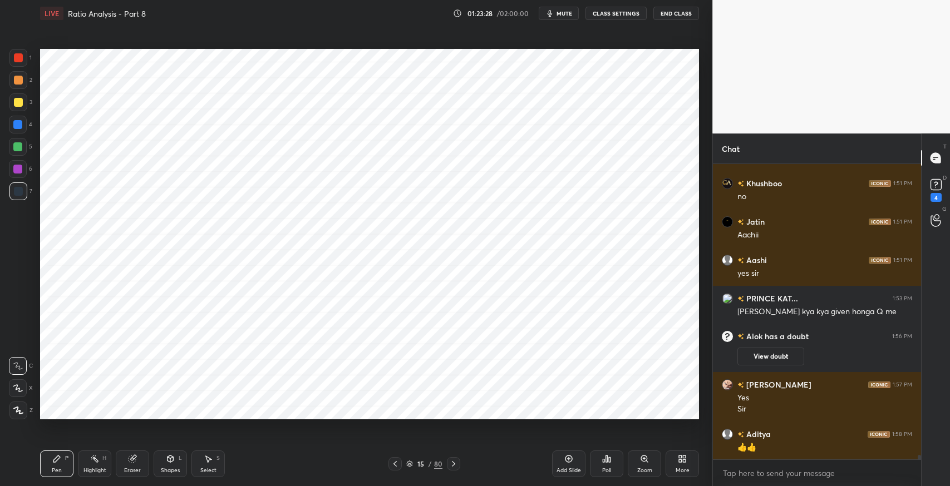
click at [457, 464] on icon at bounding box center [453, 464] width 9 height 9
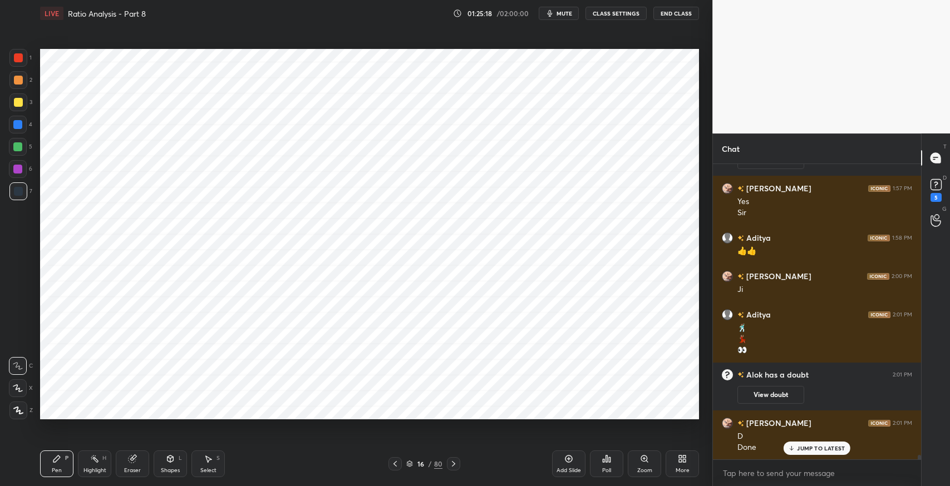
scroll to position [20307, 0]
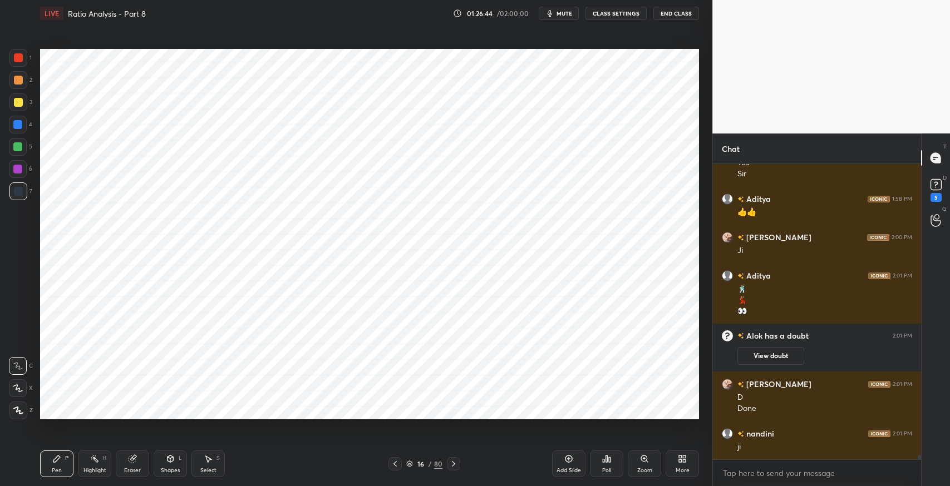
click at [395, 464] on icon at bounding box center [395, 464] width 9 height 9
click at [18, 58] on div at bounding box center [18, 57] width 9 height 9
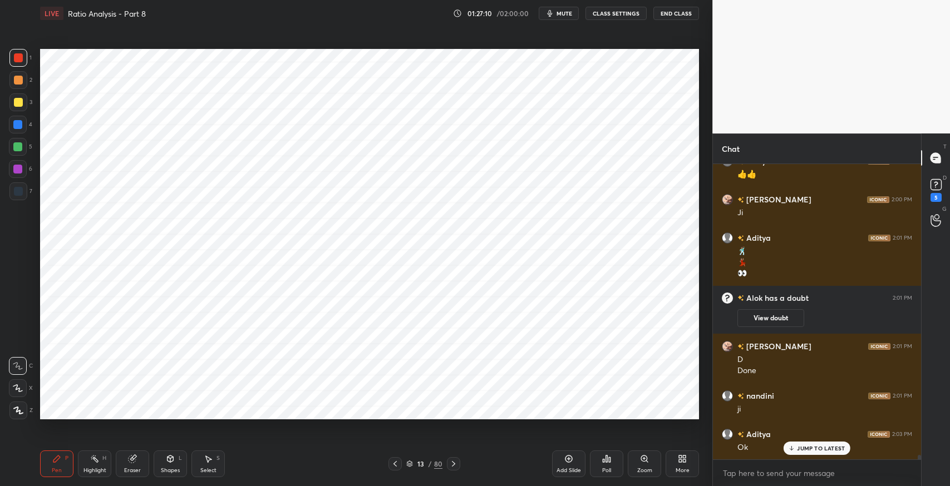
click at [205, 455] on icon at bounding box center [208, 459] width 9 height 9
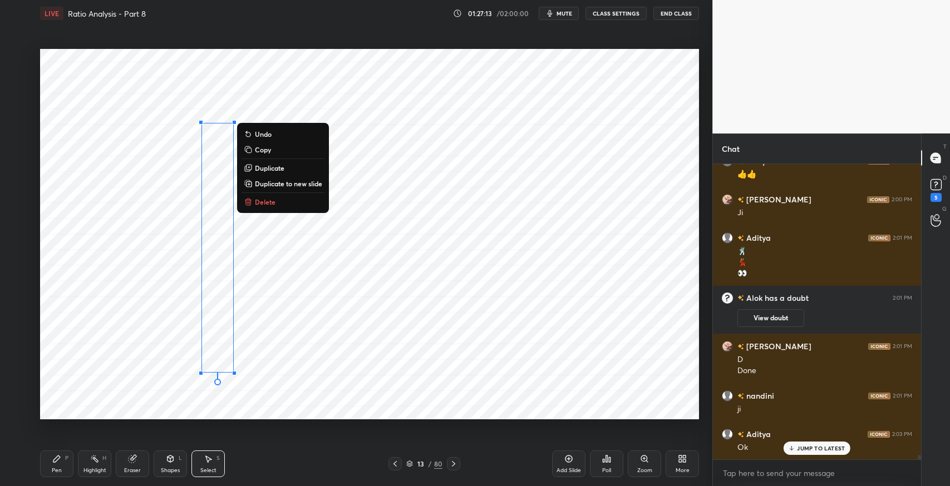
click at [280, 203] on button "Delete" at bounding box center [282, 201] width 83 height 13
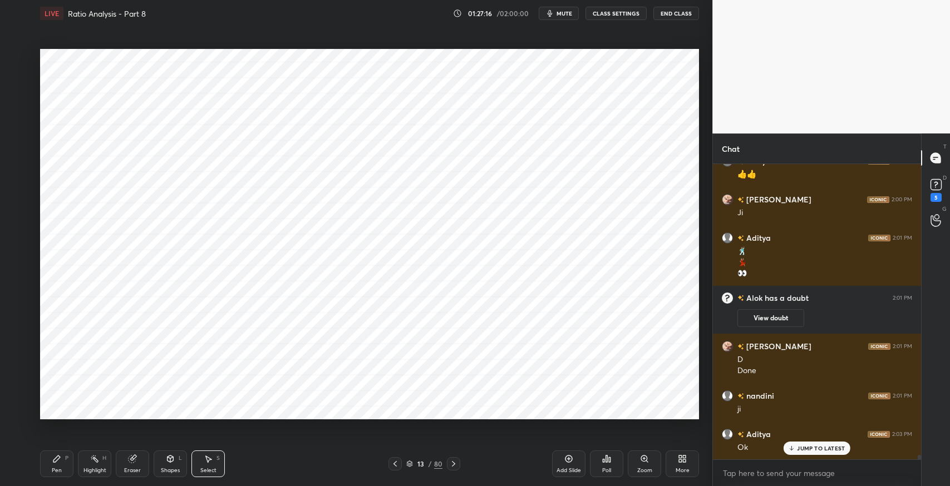
click at [453, 464] on icon at bounding box center [453, 464] width 9 height 9
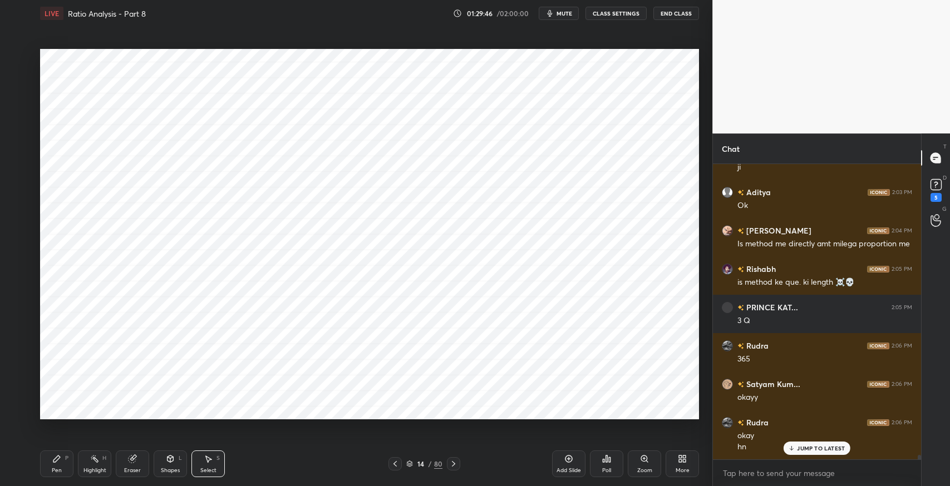
scroll to position [20624, 0]
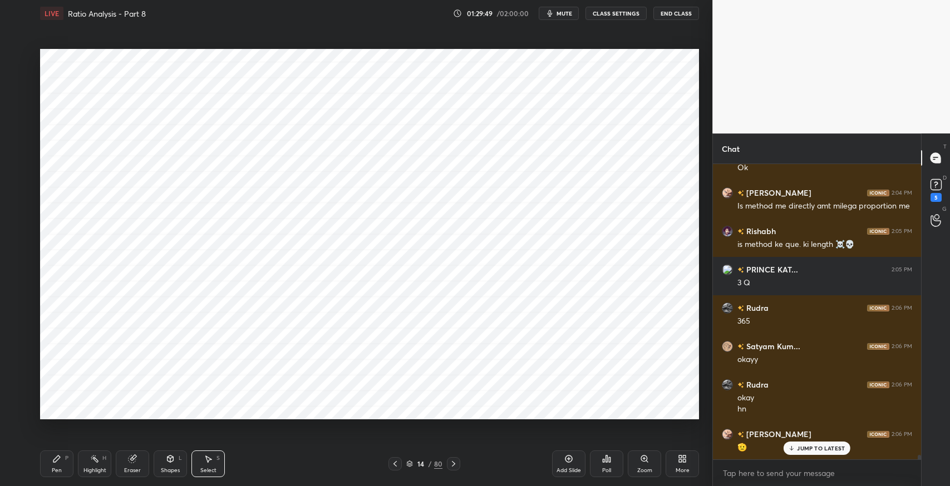
click at [459, 466] on div at bounding box center [453, 463] width 13 height 13
click at [457, 466] on icon at bounding box center [453, 464] width 9 height 9
click at [455, 466] on icon at bounding box center [453, 464] width 9 height 9
click at [135, 465] on div "Eraser" at bounding box center [132, 464] width 33 height 27
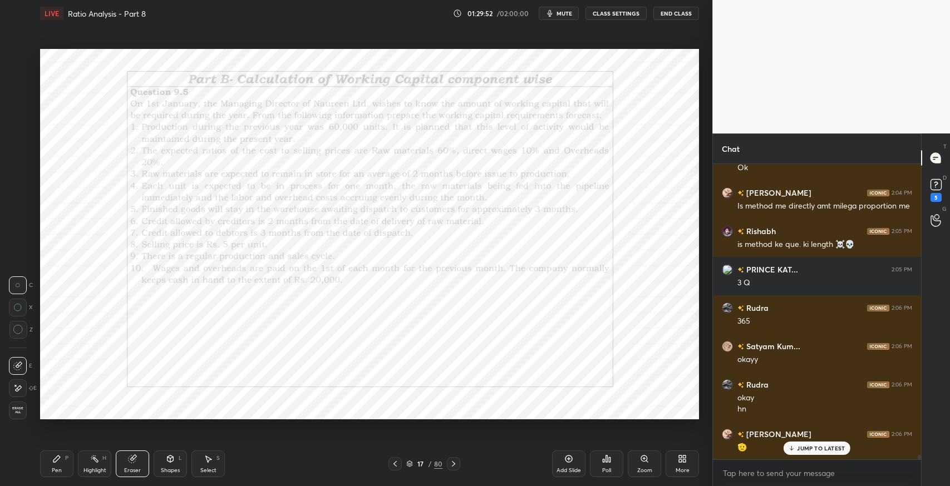
click at [18, 405] on div "Erase all" at bounding box center [18, 411] width 18 height 18
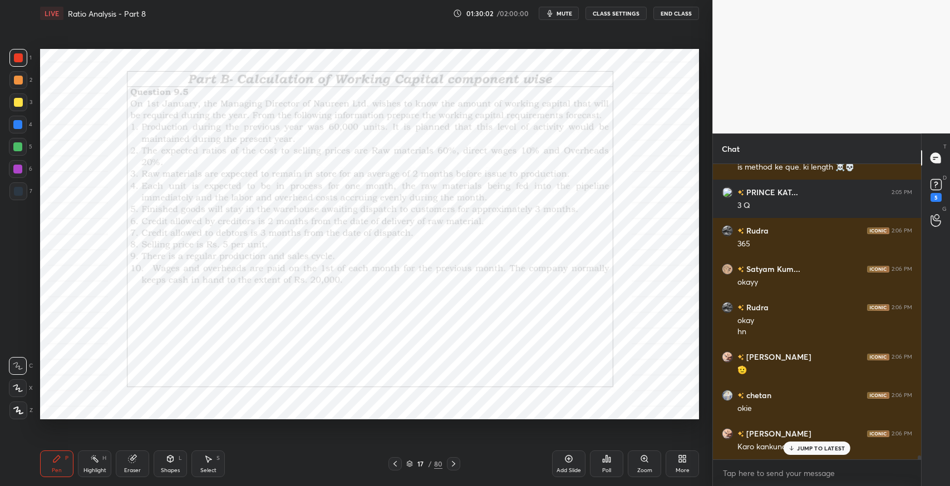
scroll to position [20740, 0]
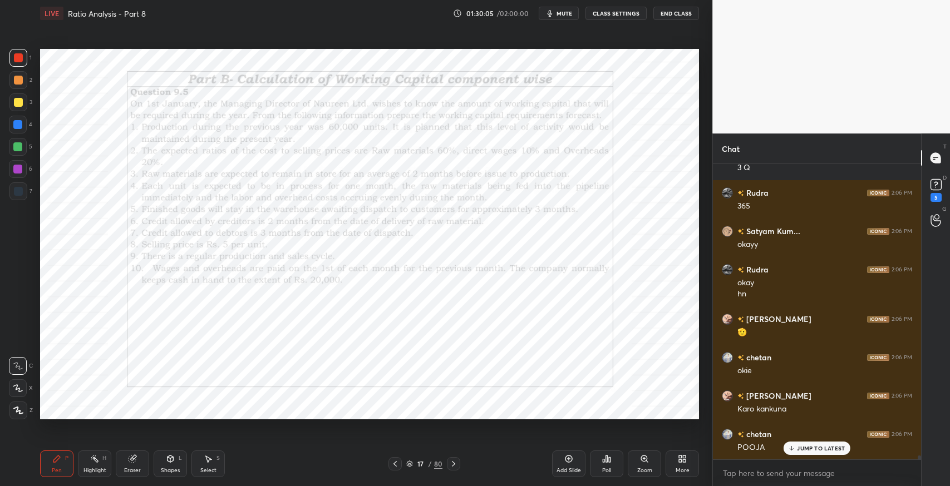
click at [60, 462] on icon at bounding box center [56, 459] width 9 height 9
click at [22, 193] on div at bounding box center [18, 191] width 9 height 9
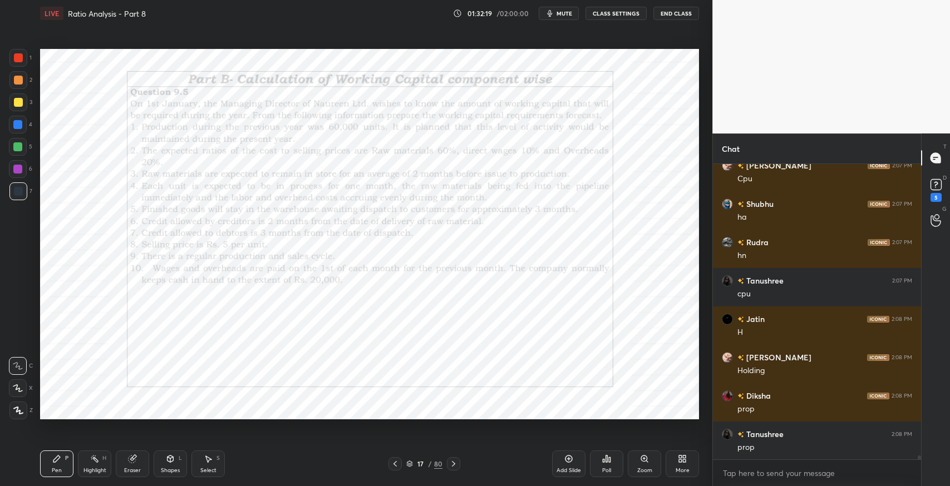
scroll to position [21393, 0]
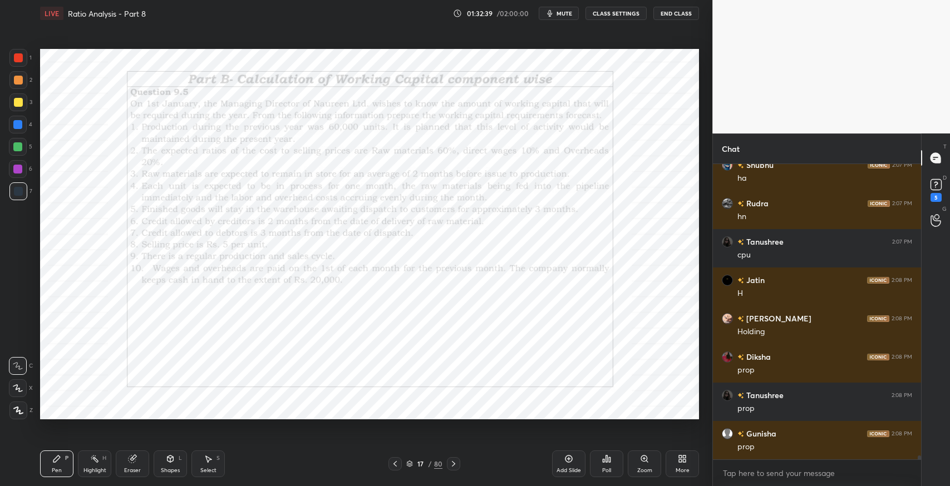
click at [139, 466] on div "Eraser" at bounding box center [132, 464] width 33 height 27
click at [58, 470] on div "Pen" at bounding box center [57, 471] width 10 height 6
click at [141, 460] on div "Eraser" at bounding box center [132, 464] width 33 height 27
click at [62, 461] on div "Pen P" at bounding box center [56, 464] width 33 height 27
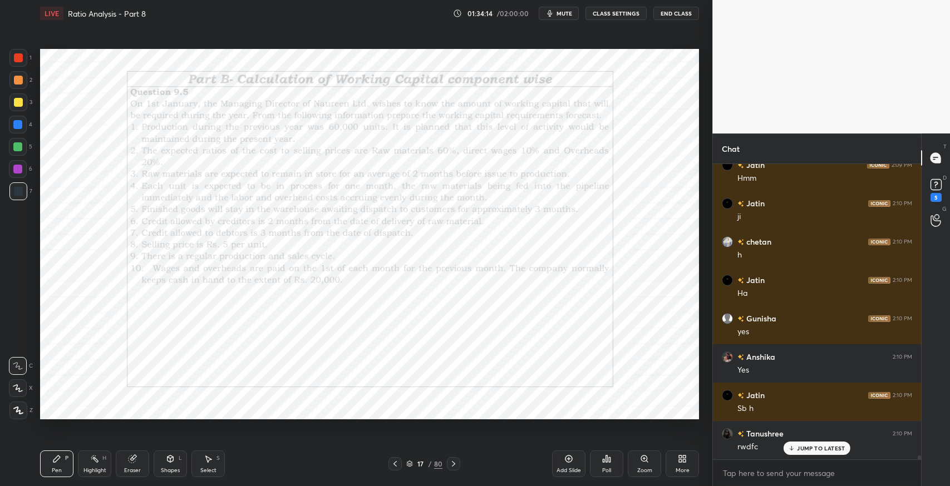
scroll to position [21738, 0]
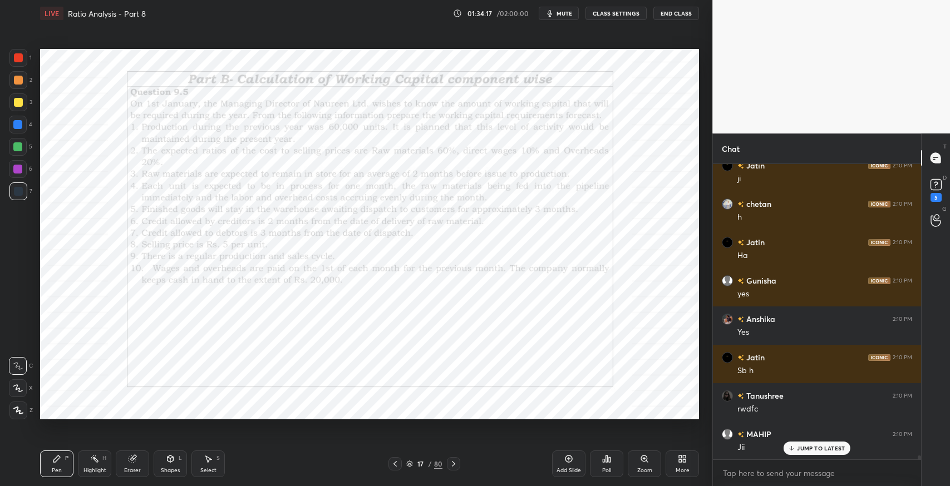
click at [569, 470] on div "Add Slide" at bounding box center [568, 471] width 24 height 6
click at [170, 464] on div "Shapes L" at bounding box center [170, 464] width 33 height 27
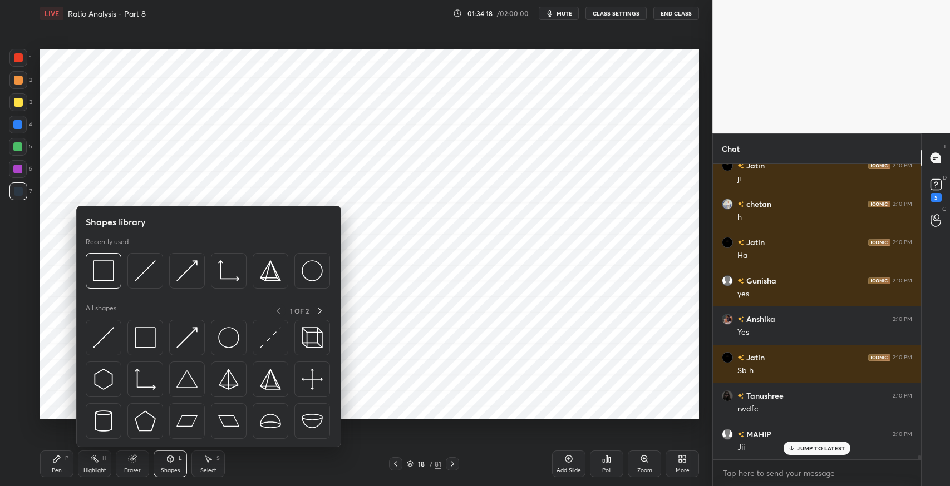
click at [142, 340] on img at bounding box center [145, 337] width 21 height 21
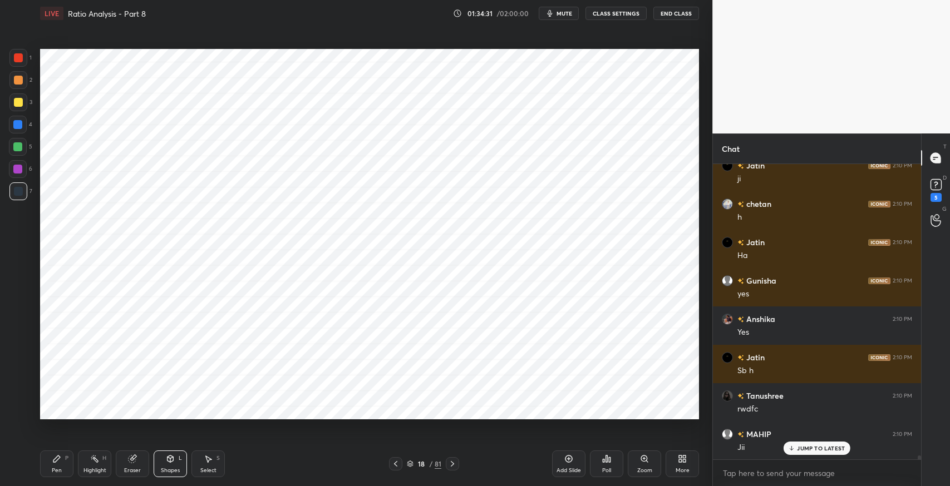
click at [56, 457] on icon at bounding box center [56, 459] width 7 height 7
click at [396, 465] on icon at bounding box center [395, 464] width 3 height 6
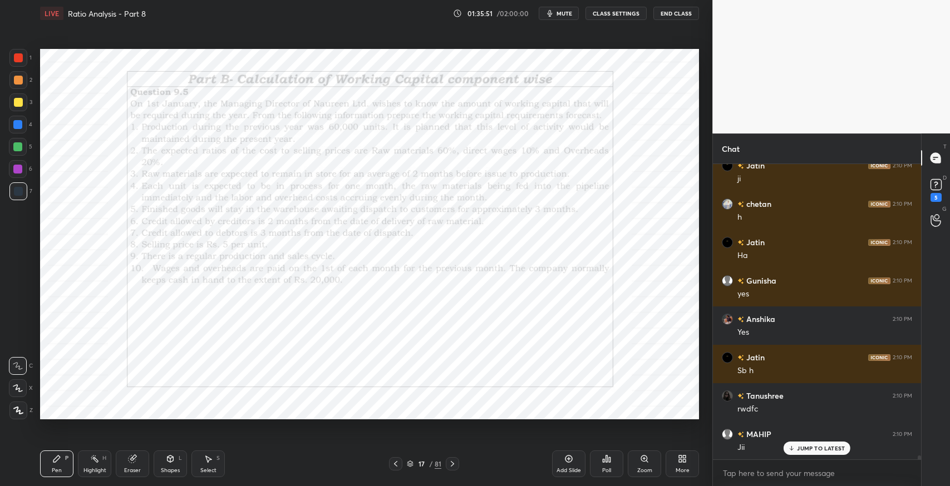
click at [453, 465] on icon at bounding box center [452, 464] width 3 height 6
click at [397, 463] on icon at bounding box center [395, 464] width 9 height 9
click at [453, 467] on icon at bounding box center [452, 464] width 9 height 9
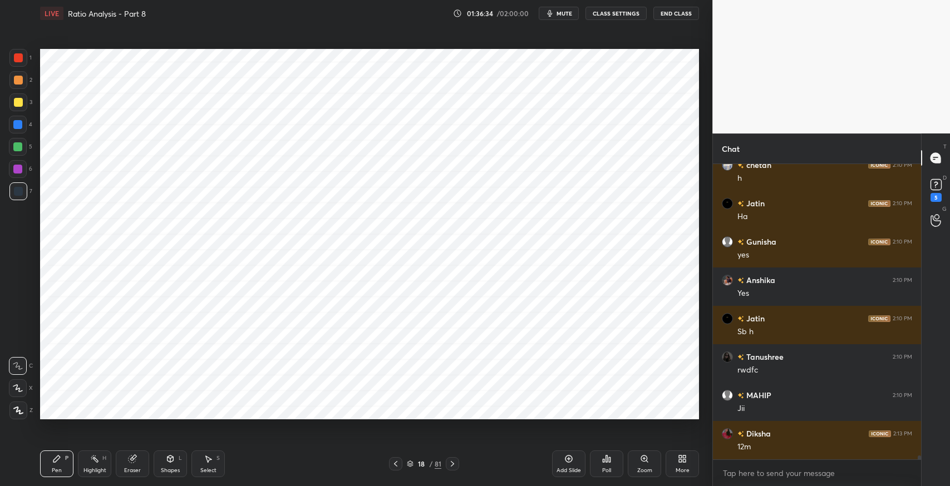
click at [174, 466] on div "Shapes L" at bounding box center [170, 464] width 33 height 27
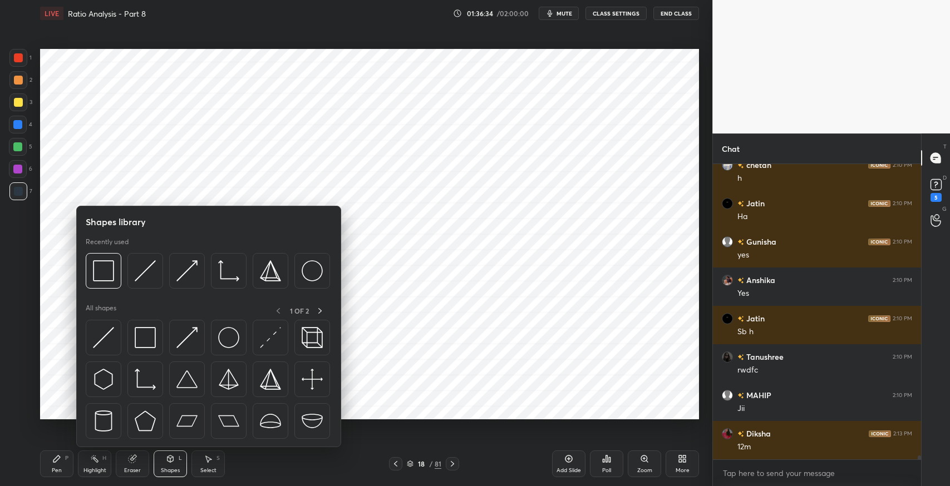
click at [142, 342] on img at bounding box center [145, 337] width 21 height 21
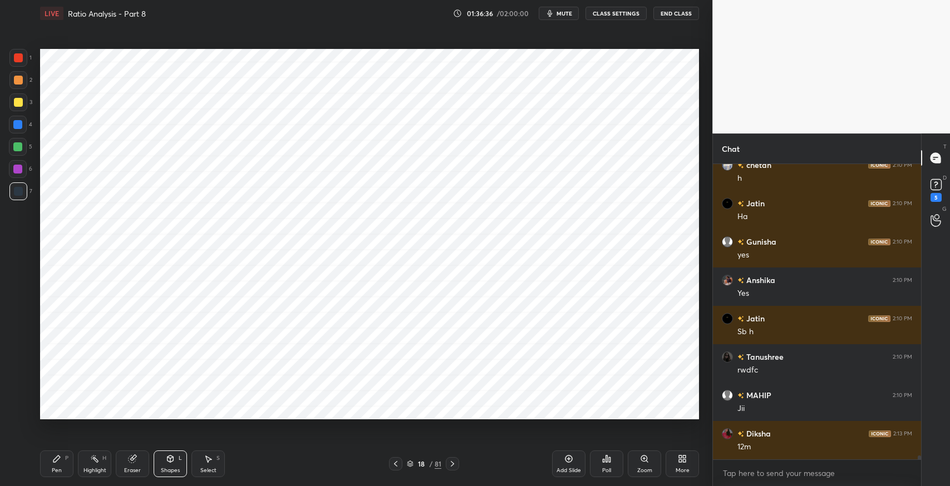
scroll to position [21815, 0]
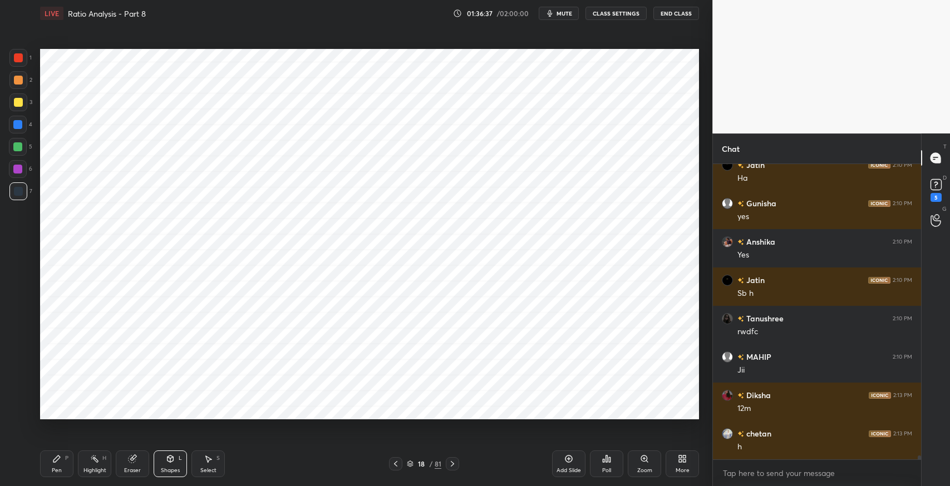
click at [61, 462] on icon at bounding box center [56, 459] width 9 height 9
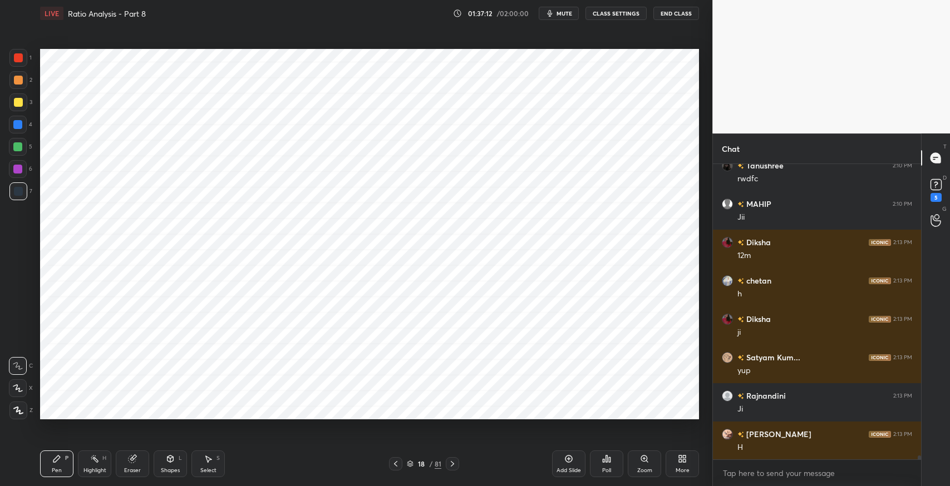
scroll to position [22007, 0]
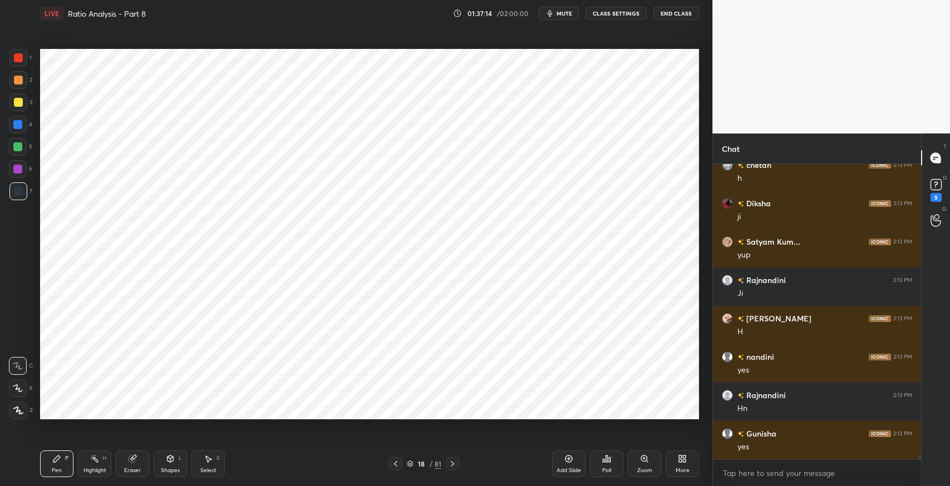
click at [454, 469] on div at bounding box center [452, 463] width 13 height 13
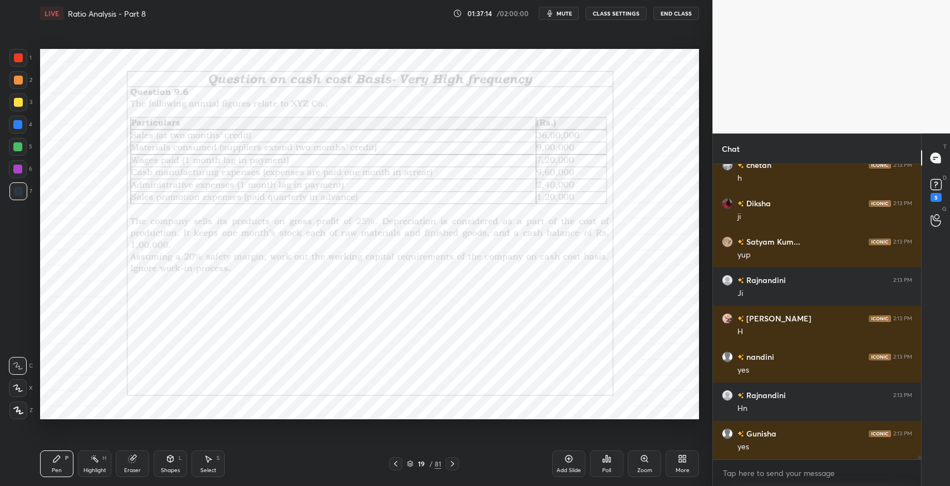
scroll to position [22122, 0]
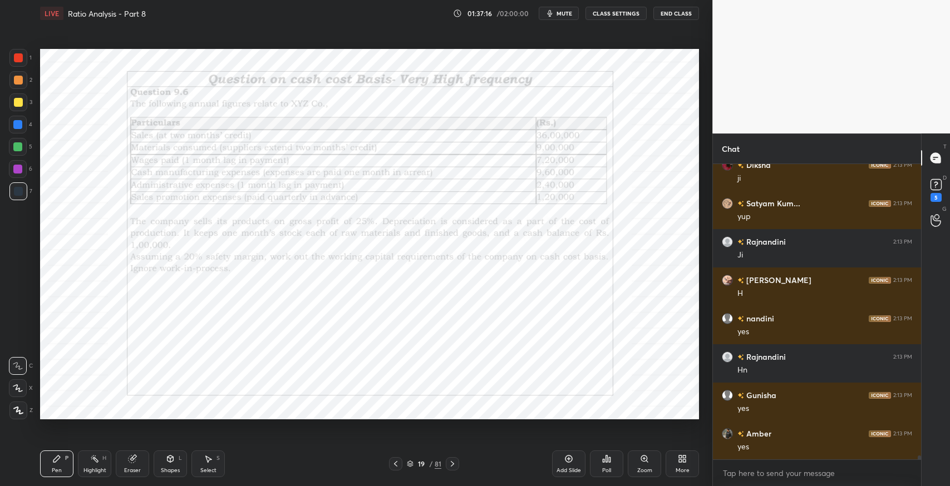
click at [397, 465] on icon at bounding box center [395, 464] width 9 height 9
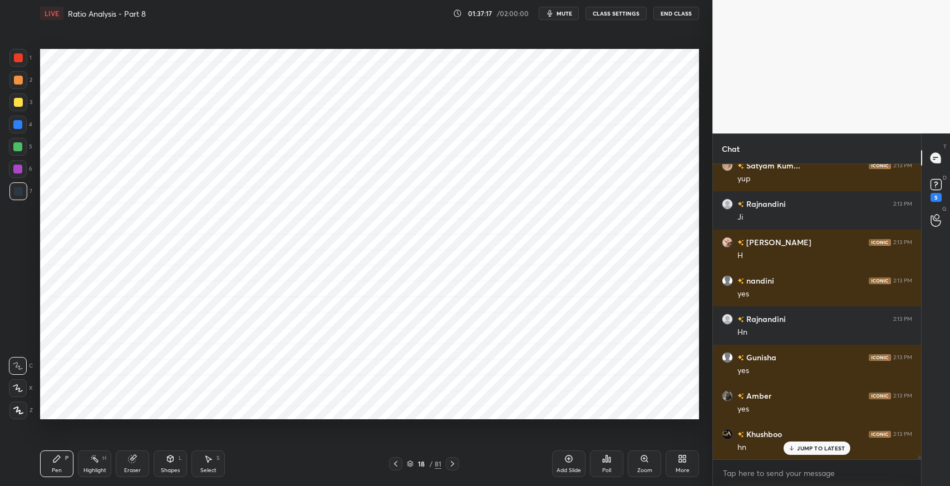
scroll to position [22199, 0]
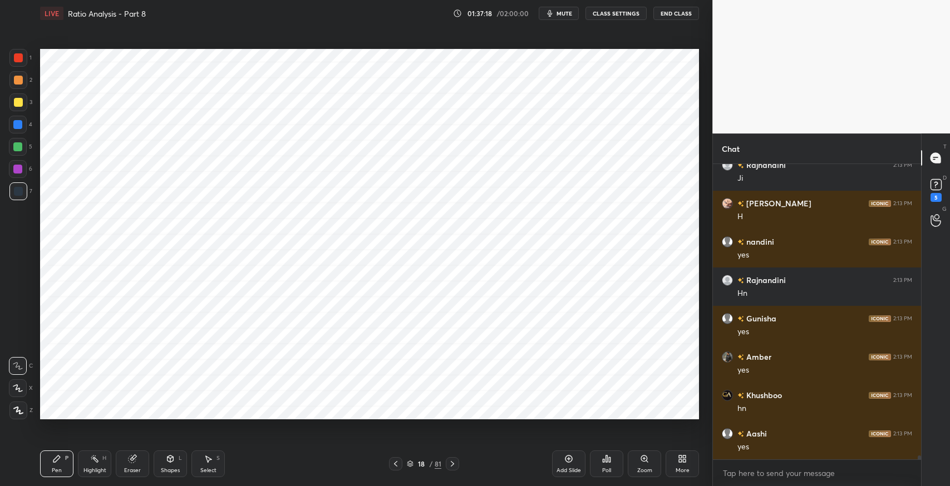
click at [568, 463] on icon at bounding box center [568, 459] width 9 height 9
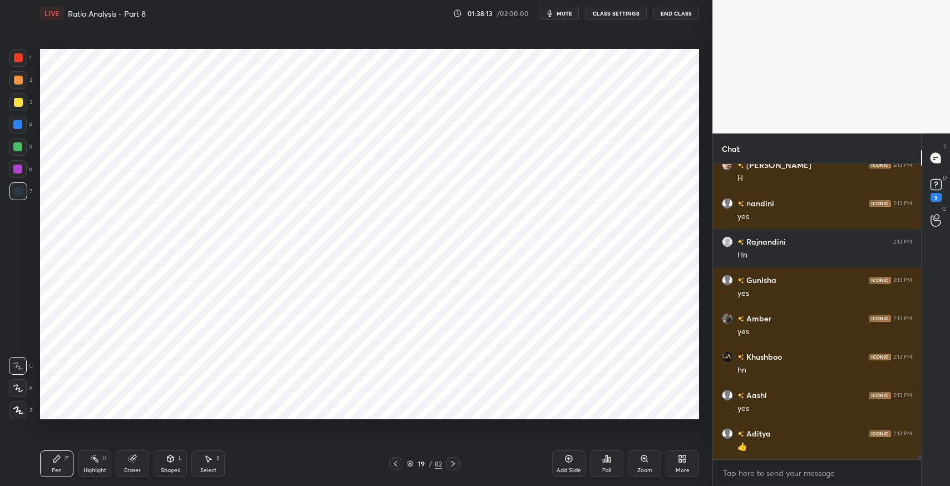
click at [395, 465] on icon at bounding box center [395, 464] width 3 height 6
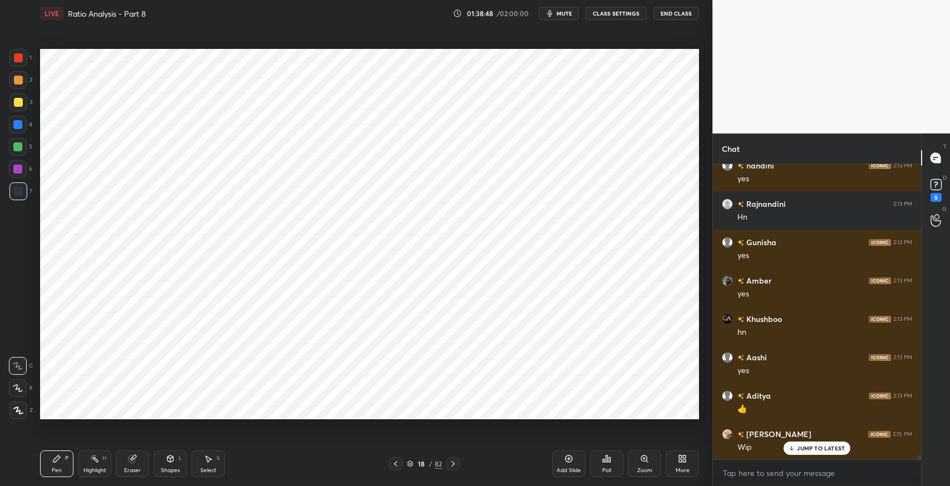
click at [169, 460] on icon at bounding box center [170, 459] width 6 height 7
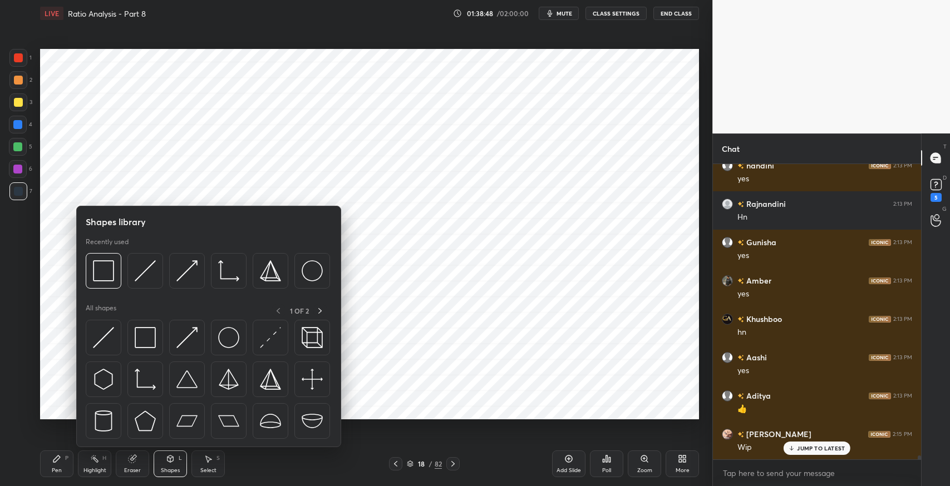
click at [139, 334] on img at bounding box center [145, 337] width 21 height 21
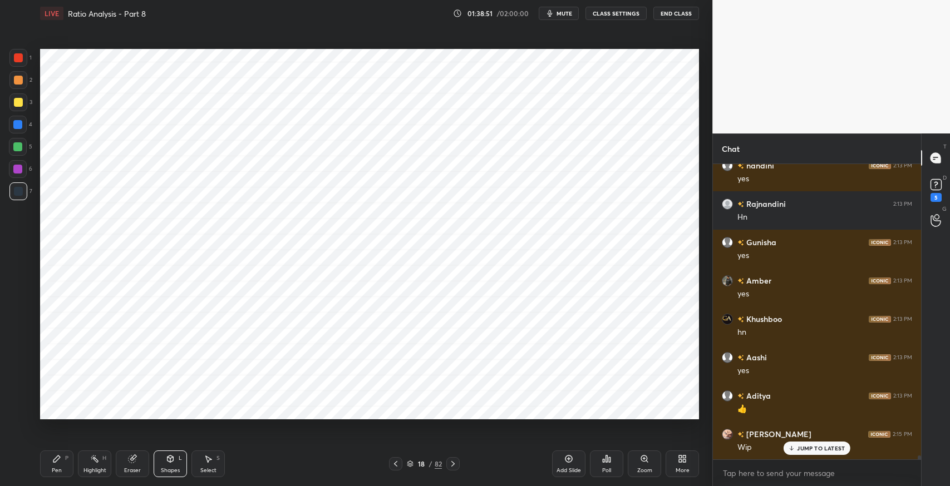
click at [58, 459] on icon at bounding box center [56, 459] width 7 height 7
click at [129, 462] on icon at bounding box center [132, 459] width 9 height 9
click at [63, 460] on div "Pen P" at bounding box center [56, 464] width 33 height 27
click at [61, 462] on icon at bounding box center [56, 459] width 9 height 9
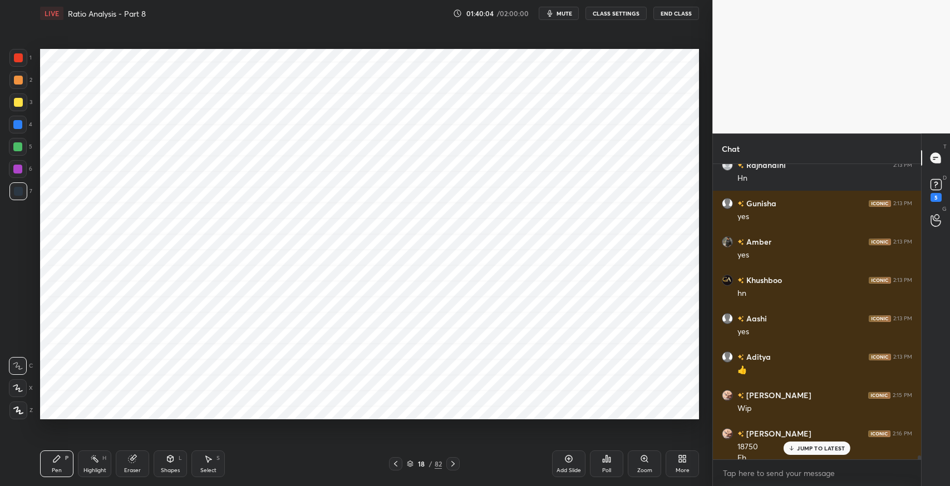
scroll to position [22325, 0]
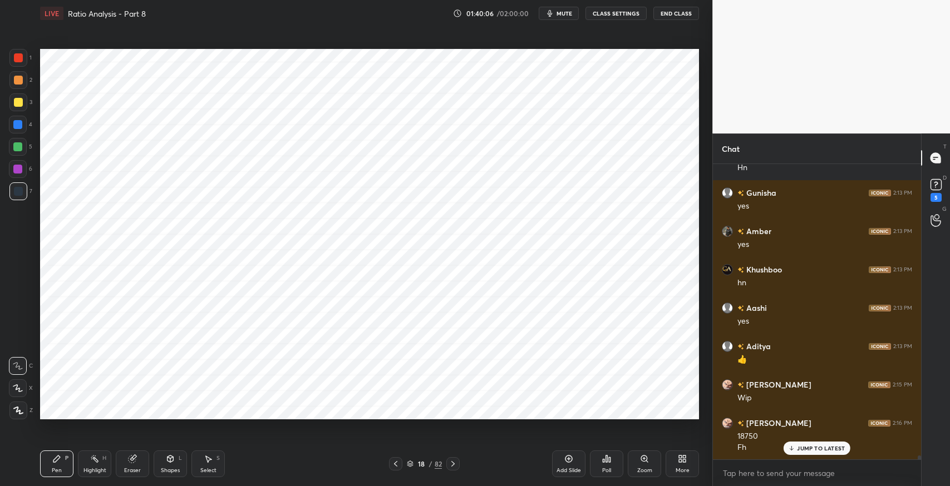
click at [390, 463] on div at bounding box center [395, 463] width 13 height 13
click at [451, 466] on icon at bounding box center [452, 464] width 3 height 6
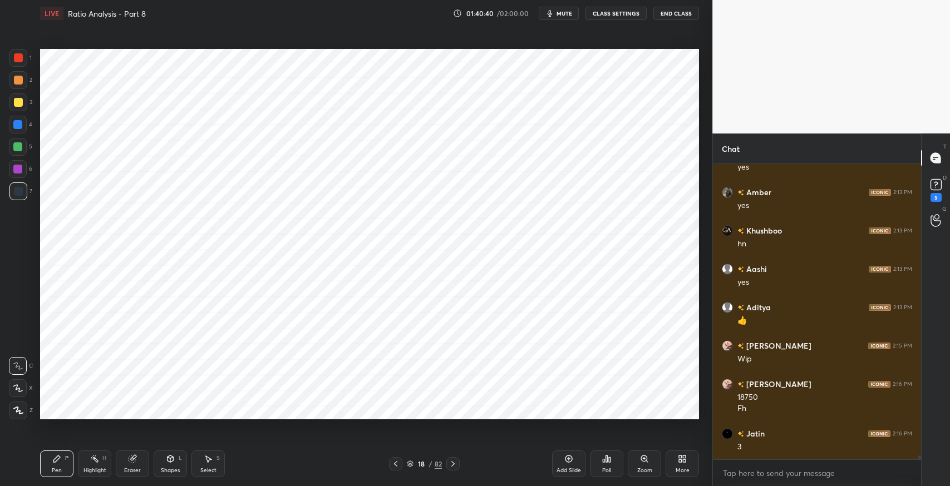
click at [143, 459] on div "Eraser" at bounding box center [132, 464] width 33 height 27
click at [58, 457] on icon at bounding box center [56, 459] width 7 height 7
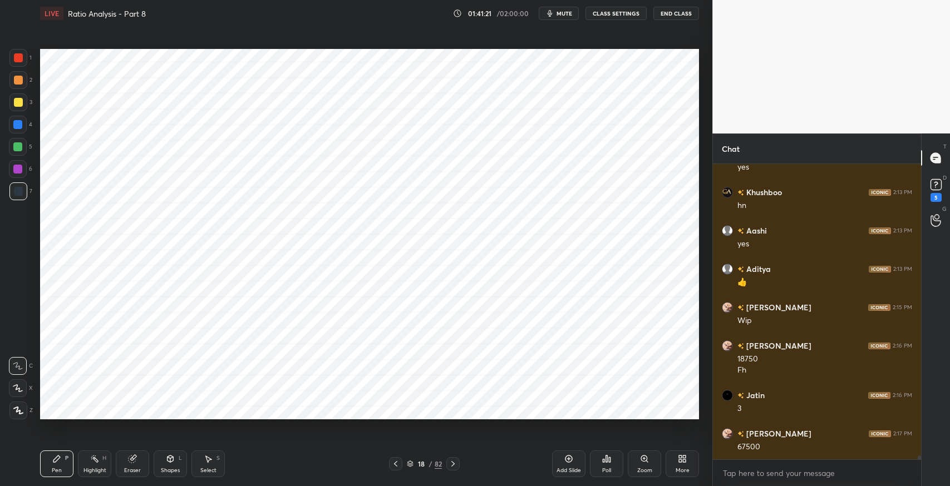
click at [131, 461] on icon at bounding box center [132, 459] width 7 height 7
click at [49, 467] on div "Pen P" at bounding box center [56, 464] width 33 height 27
click at [392, 461] on icon at bounding box center [395, 464] width 9 height 9
click at [140, 465] on div "Eraser" at bounding box center [132, 464] width 33 height 27
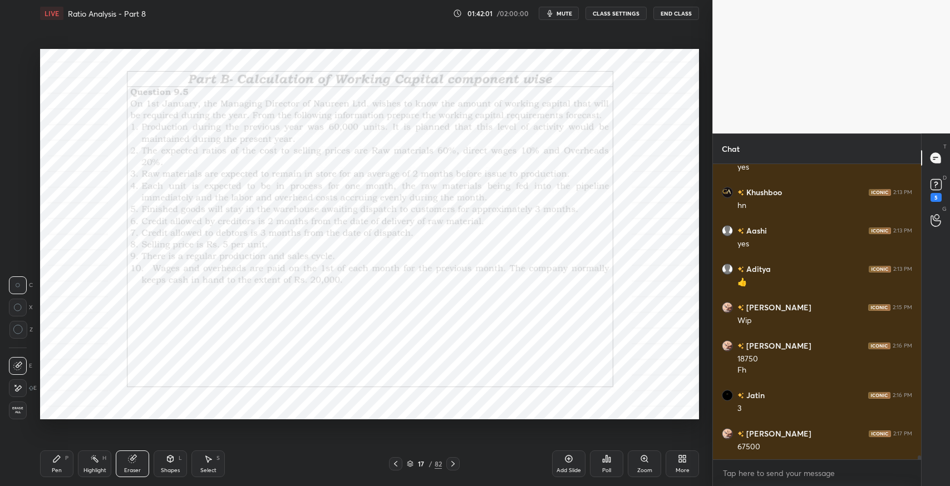
click at [16, 402] on div "Erase all" at bounding box center [18, 411] width 18 height 18
click at [20, 175] on div at bounding box center [18, 169] width 18 height 18
click at [20, 174] on div at bounding box center [18, 169] width 18 height 18
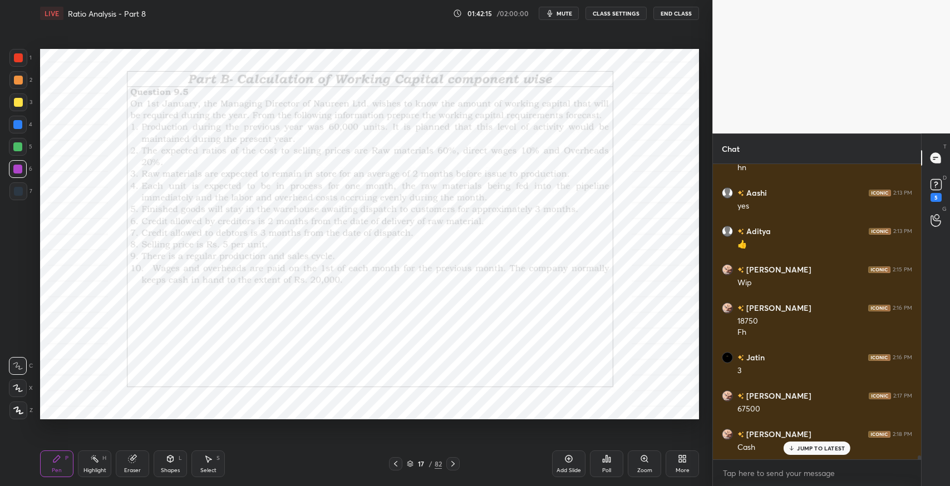
click at [396, 465] on icon at bounding box center [395, 464] width 9 height 9
click at [451, 466] on icon at bounding box center [452, 464] width 3 height 6
click at [453, 465] on icon at bounding box center [452, 464] width 9 height 9
click at [17, 195] on div at bounding box center [18, 191] width 9 height 9
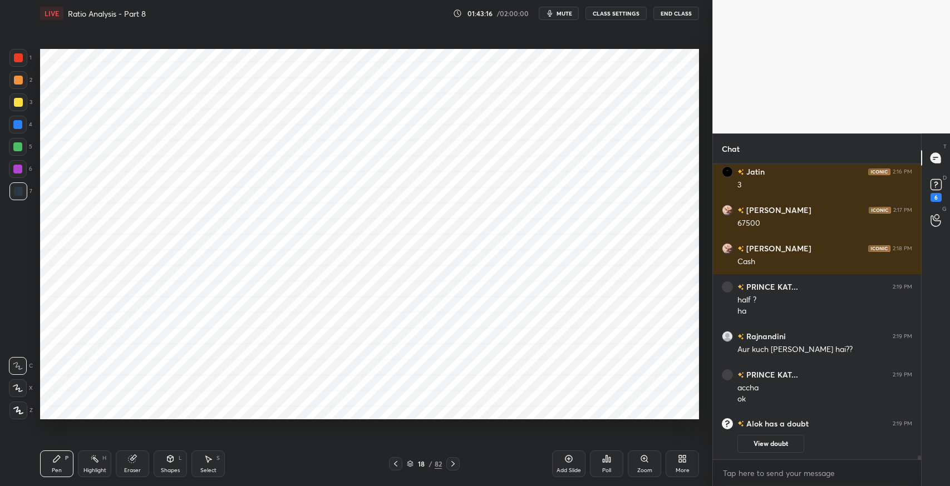
scroll to position [21966, 0]
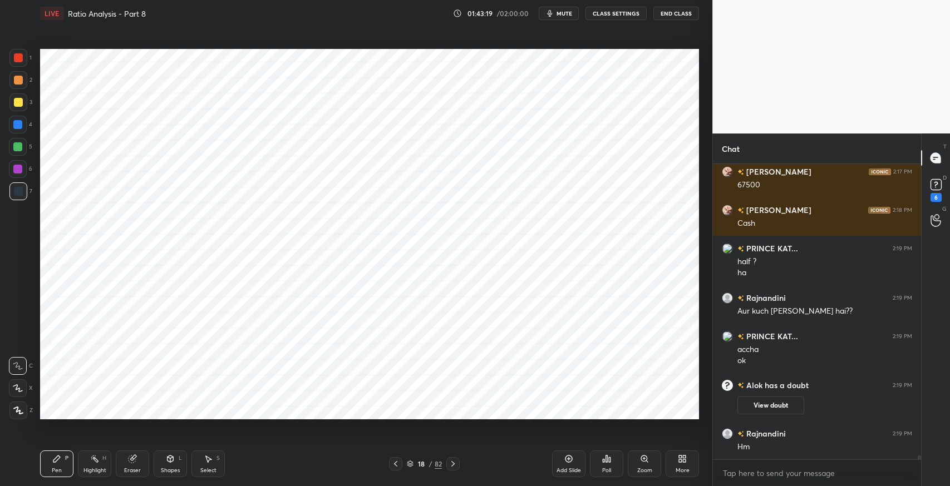
click at [212, 472] on div "Select" at bounding box center [208, 471] width 16 height 6
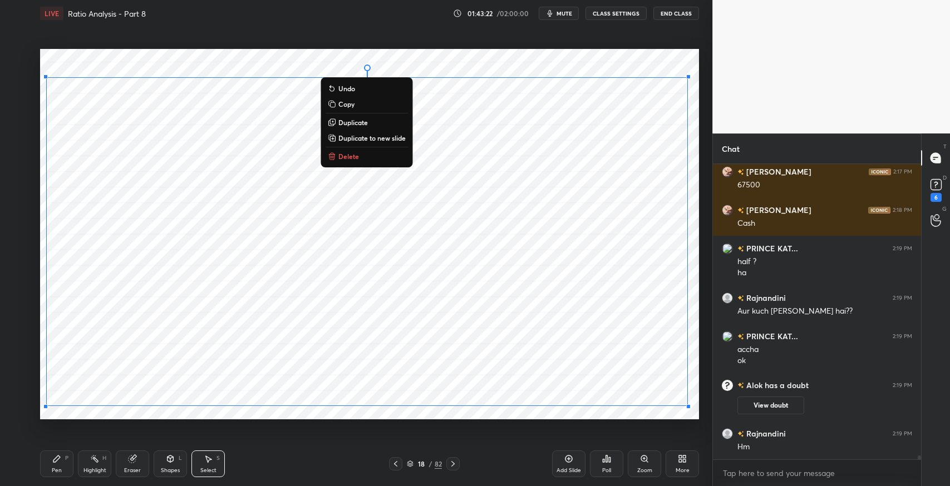
click at [366, 136] on p "Duplicate to new slide" at bounding box center [371, 138] width 67 height 9
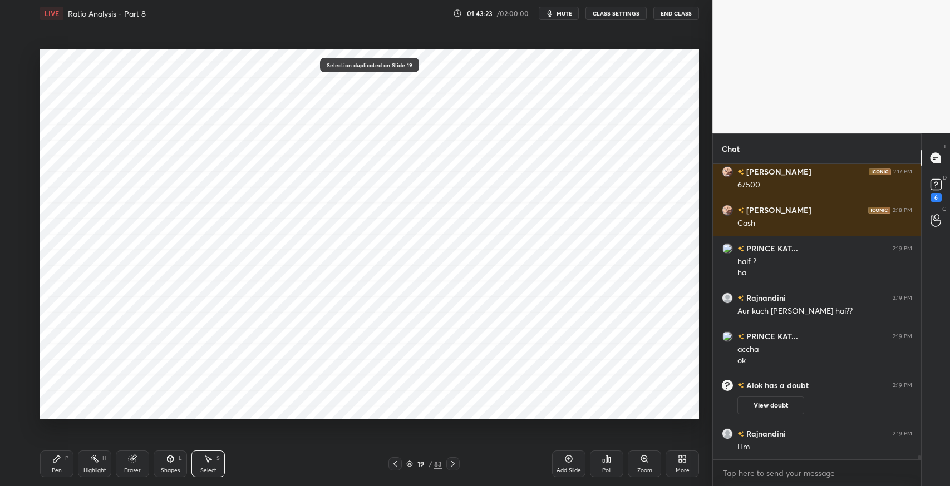
click at [54, 469] on div "Pen" at bounding box center [57, 471] width 10 height 6
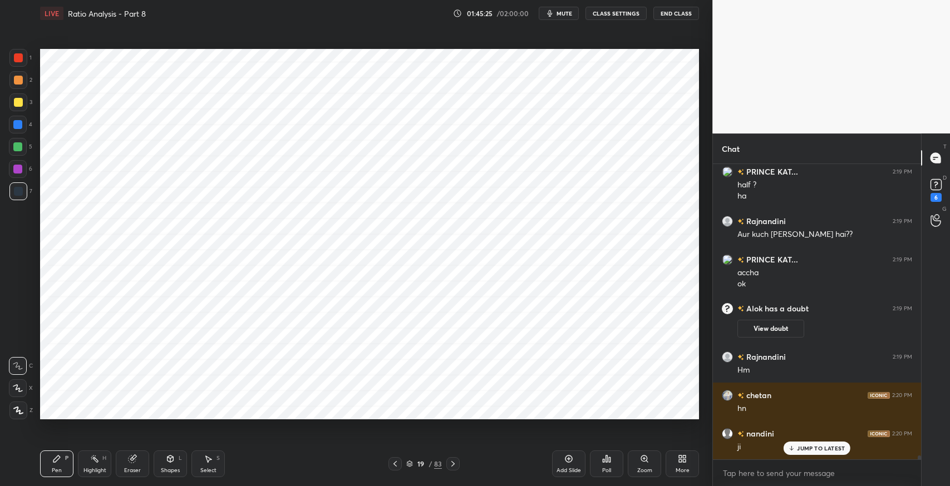
scroll to position [22081, 0]
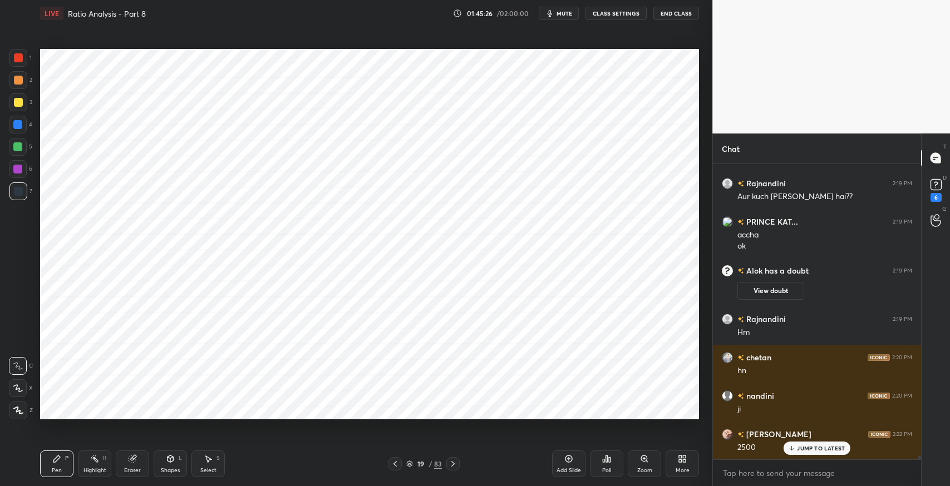
click at [215, 464] on div "Select S" at bounding box center [207, 464] width 33 height 27
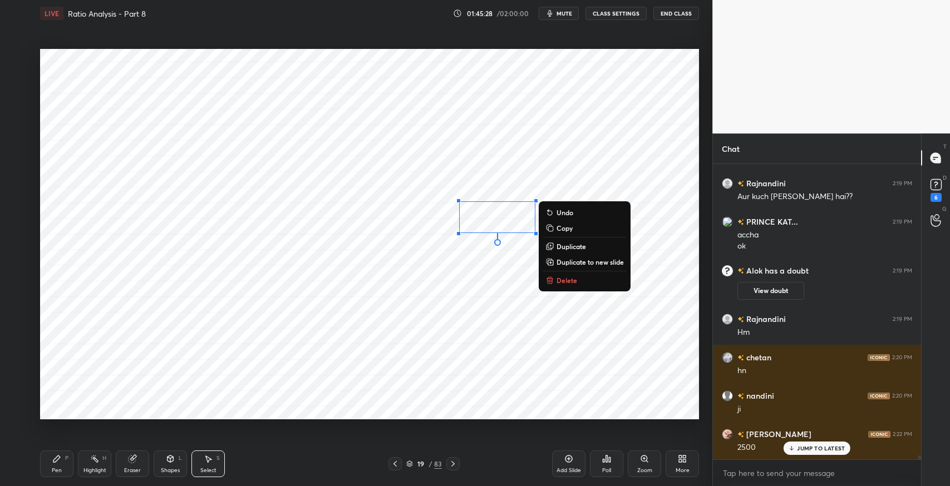
click at [561, 247] on p "Duplicate" at bounding box center [570, 246] width 29 height 9
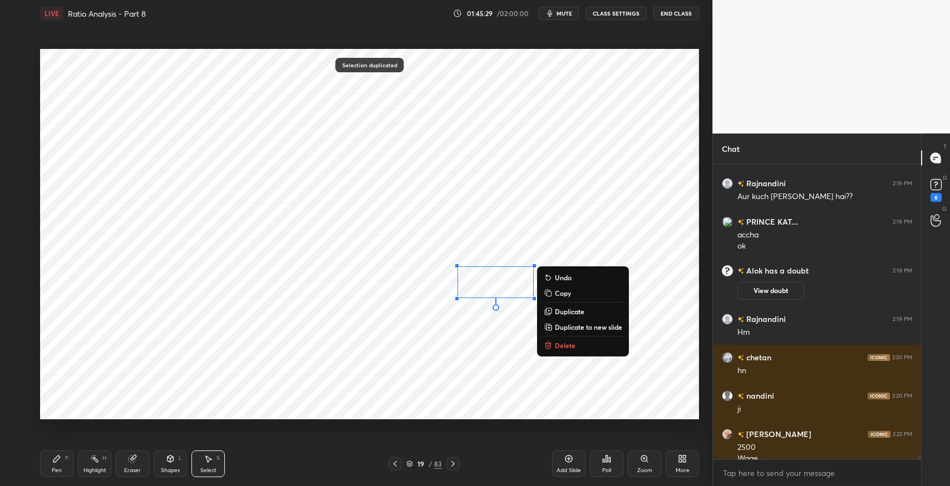
scroll to position [22092, 0]
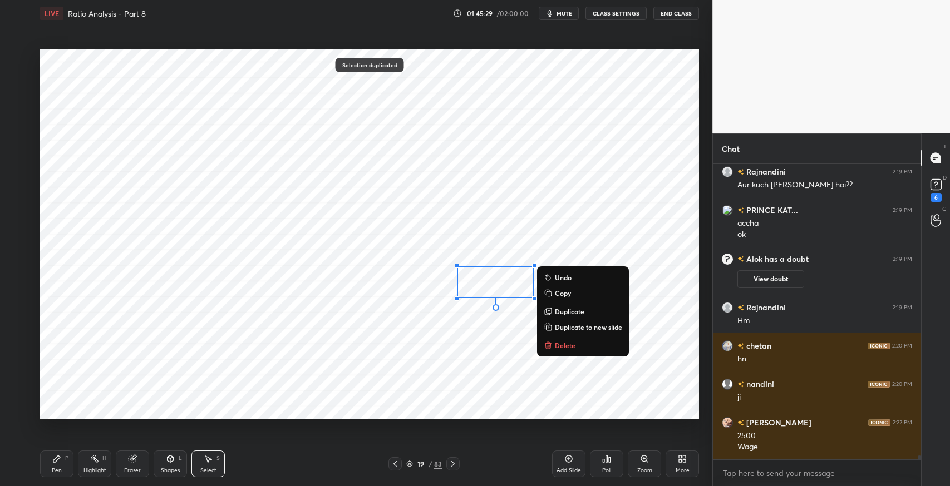
click at [65, 464] on div "Pen P" at bounding box center [56, 464] width 33 height 27
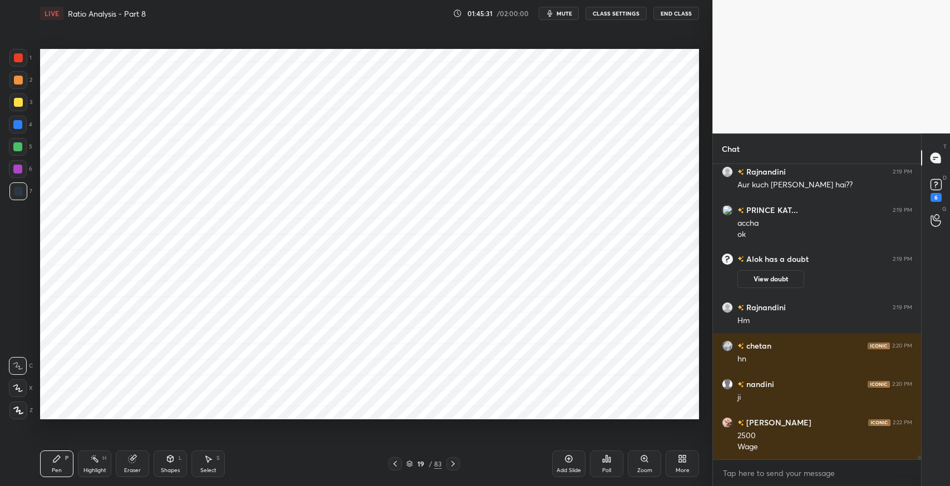
scroll to position [22131, 0]
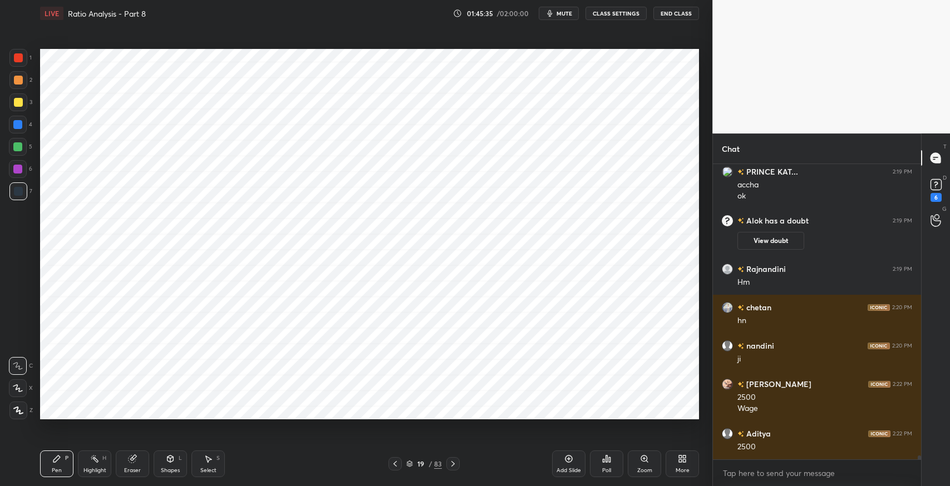
click at [137, 462] on div "Eraser" at bounding box center [132, 464] width 33 height 27
click at [51, 465] on div "Pen P" at bounding box center [56, 464] width 33 height 27
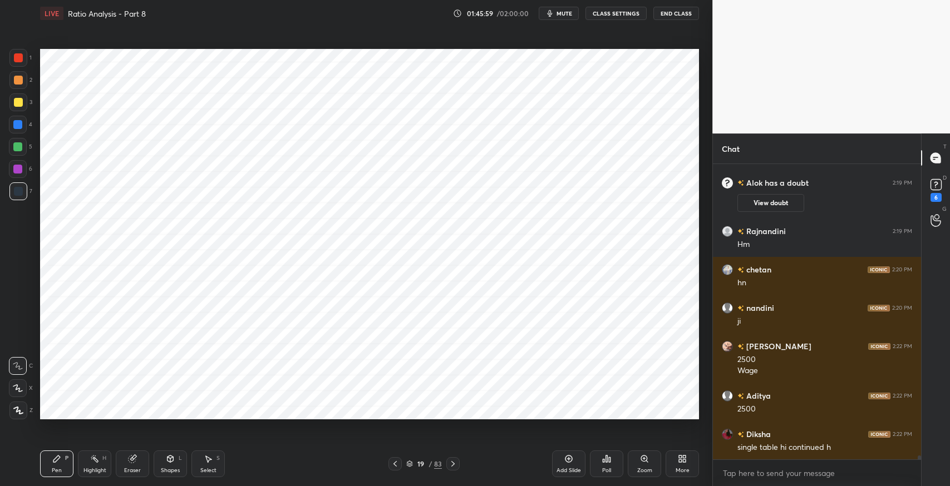
click at [196, 456] on div "Select S" at bounding box center [207, 464] width 33 height 27
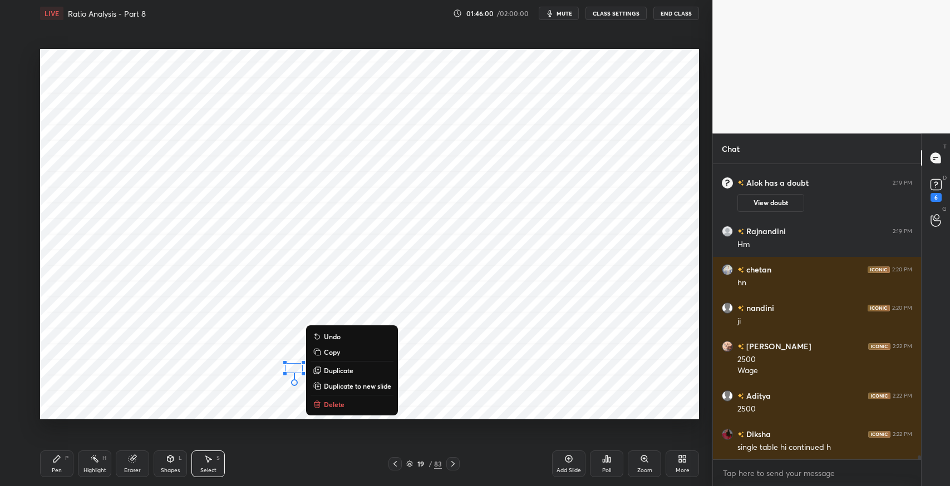
click at [338, 400] on p "Delete" at bounding box center [334, 404] width 21 height 9
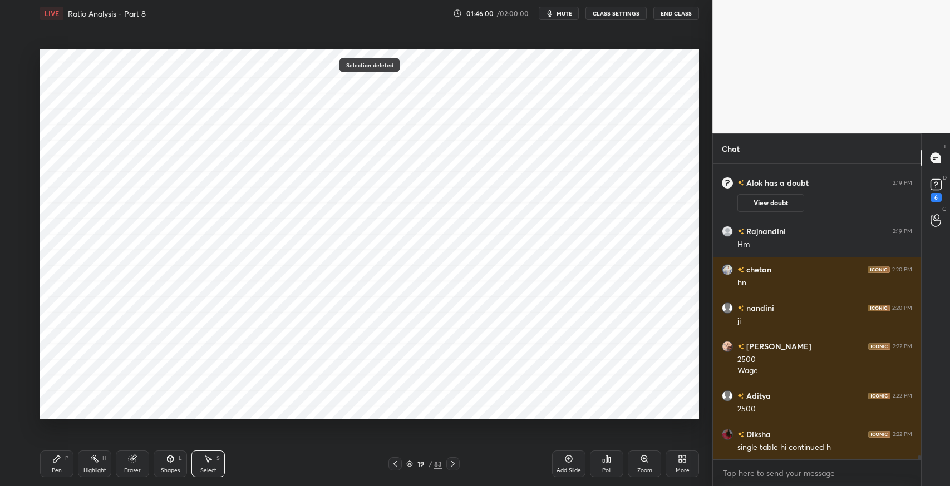
scroll to position [22207, 0]
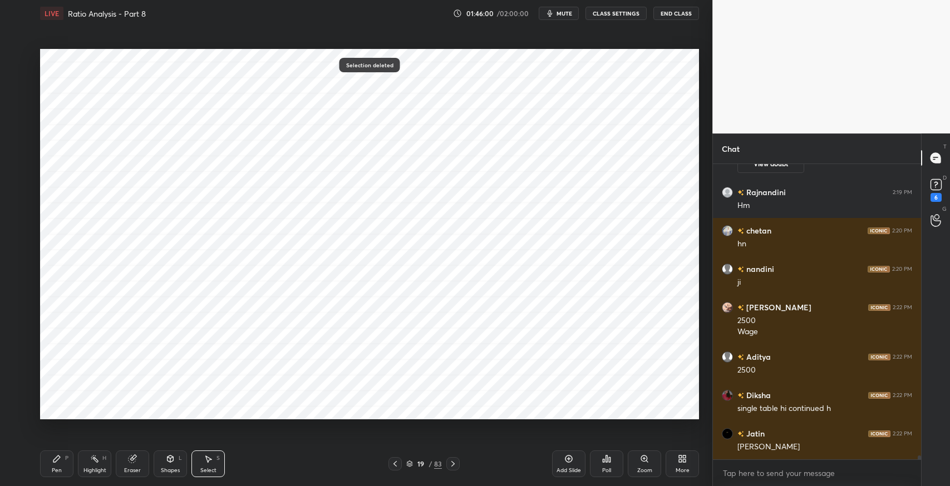
click at [51, 464] on div "Pen P" at bounding box center [56, 464] width 33 height 27
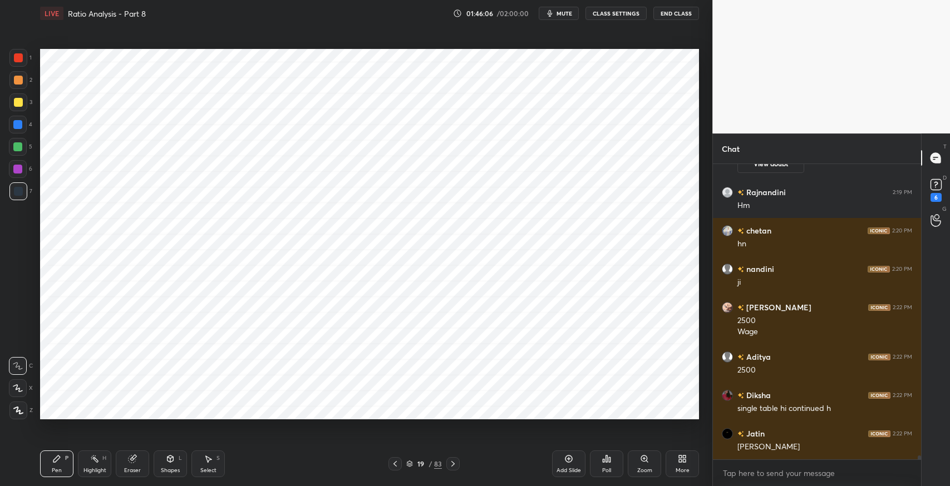
scroll to position [22245, 0]
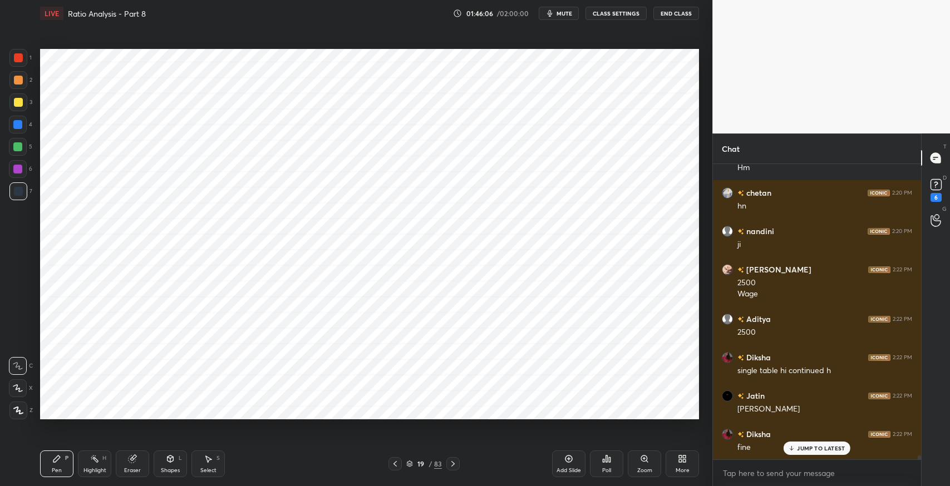
click at [392, 461] on icon at bounding box center [395, 464] width 9 height 9
click at [453, 463] on icon at bounding box center [452, 464] width 3 height 6
click at [811, 451] on p "JUMP TO LATEST" at bounding box center [821, 448] width 48 height 7
click at [393, 465] on icon at bounding box center [395, 464] width 9 height 9
click at [457, 464] on icon at bounding box center [452, 464] width 9 height 9
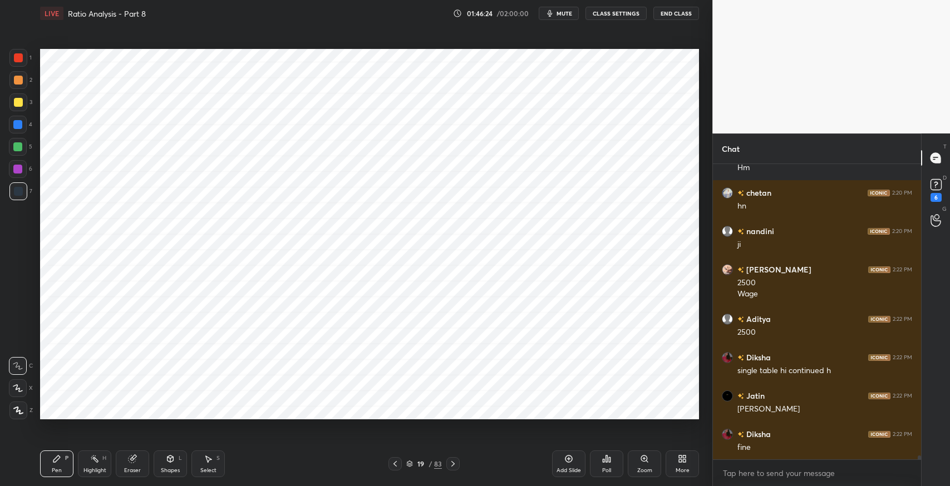
click at [392, 467] on icon at bounding box center [395, 464] width 9 height 9
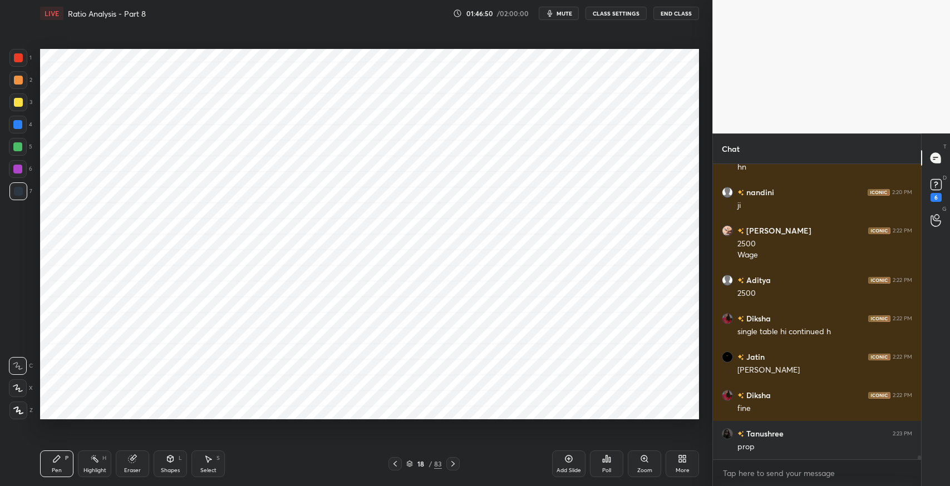
click at [455, 464] on icon at bounding box center [452, 464] width 9 height 9
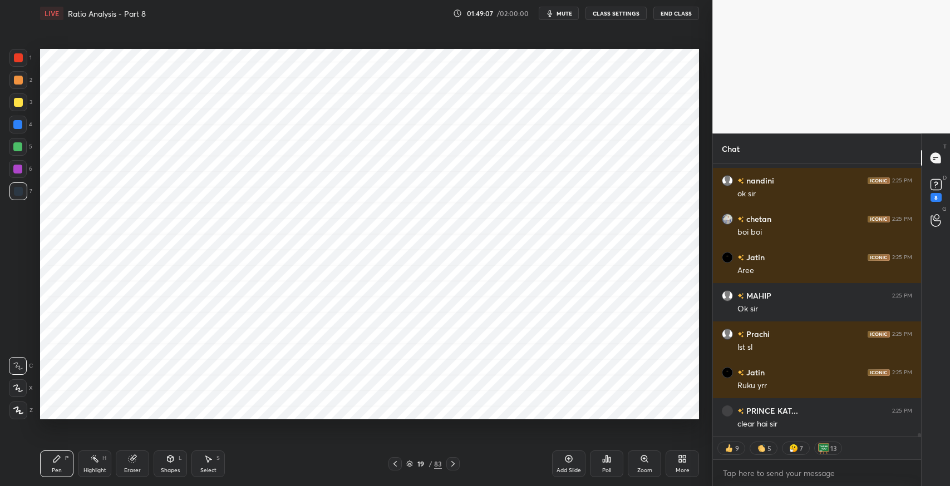
scroll to position [23242, 0]
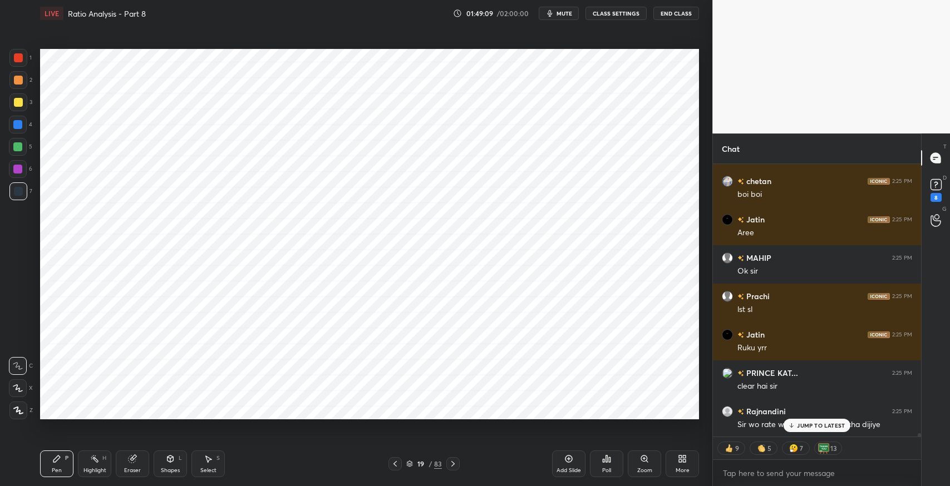
click at [826, 425] on p "JUMP TO LATEST" at bounding box center [821, 425] width 48 height 7
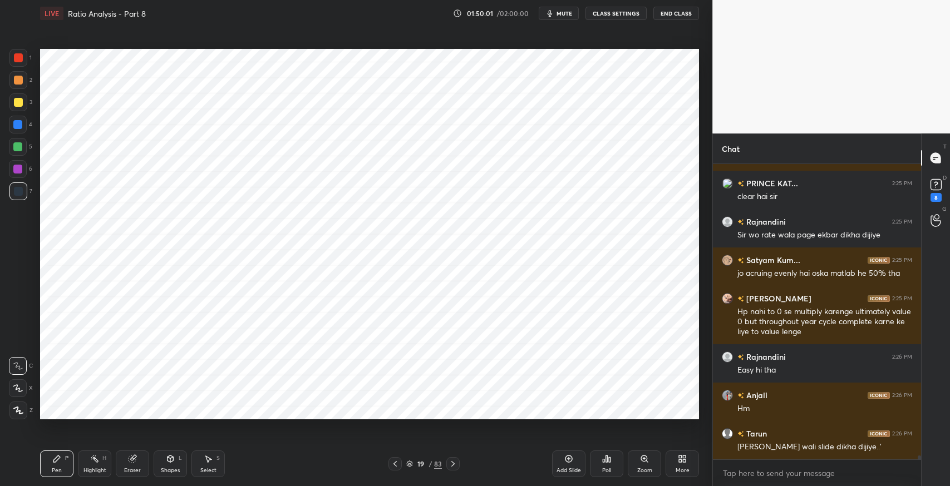
scroll to position [23281, 0]
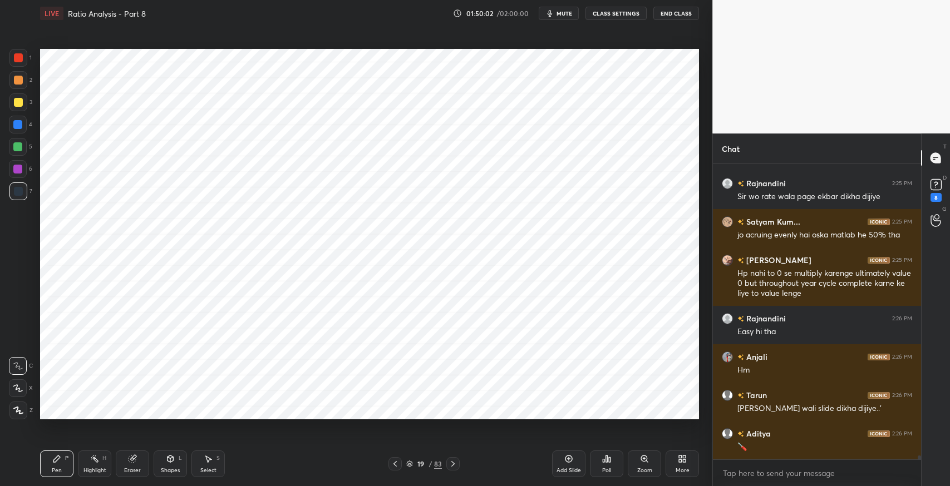
click at [452, 464] on icon at bounding box center [452, 464] width 9 height 9
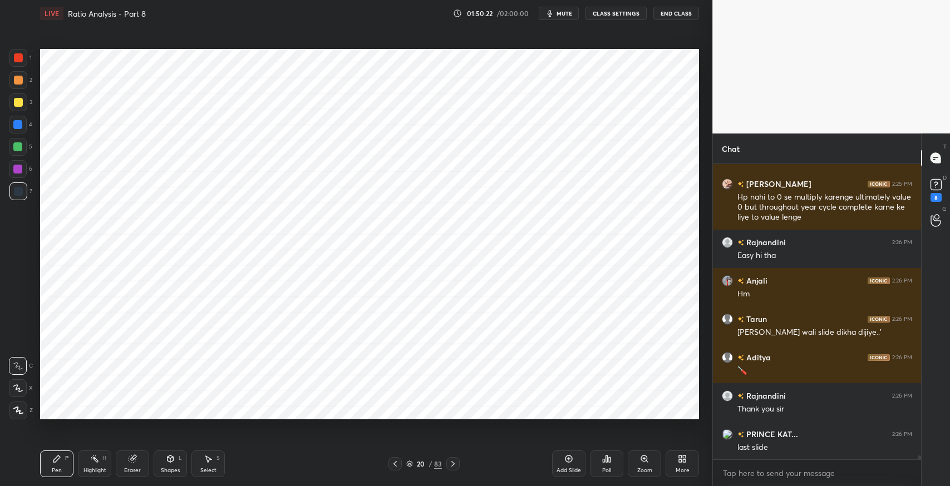
scroll to position [23396, 0]
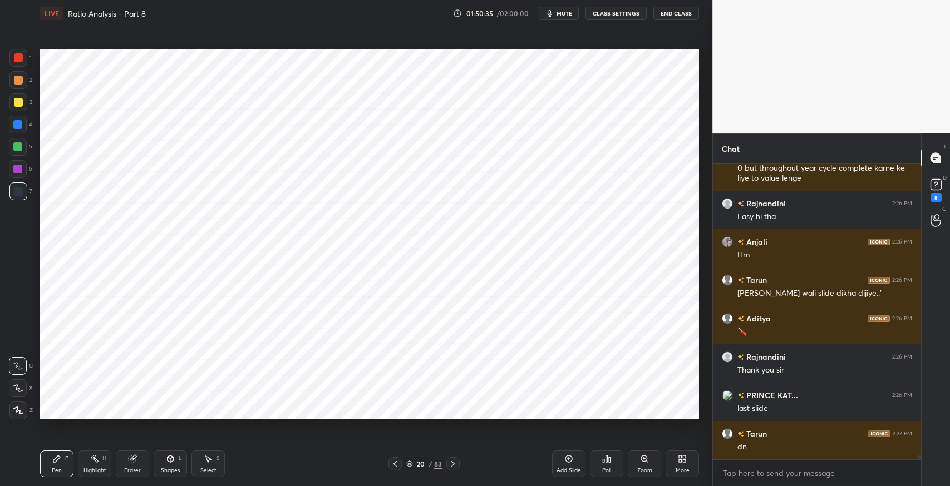
click at [395, 464] on icon at bounding box center [395, 464] width 9 height 9
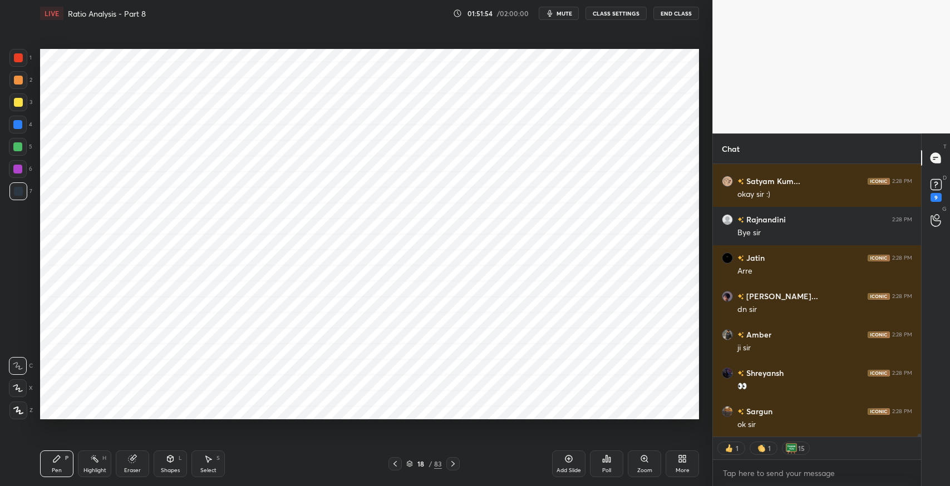
scroll to position [24647, 0]
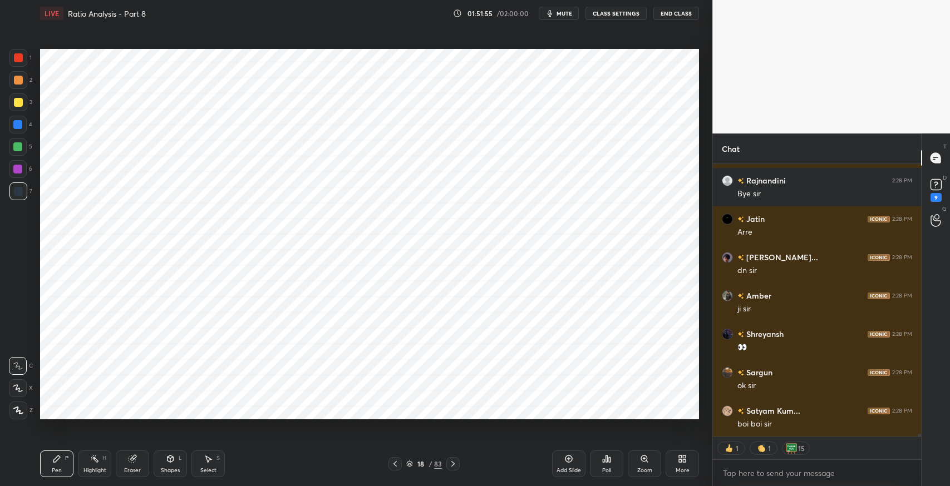
click at [672, 13] on button "End Class" at bounding box center [676, 13] width 46 height 13
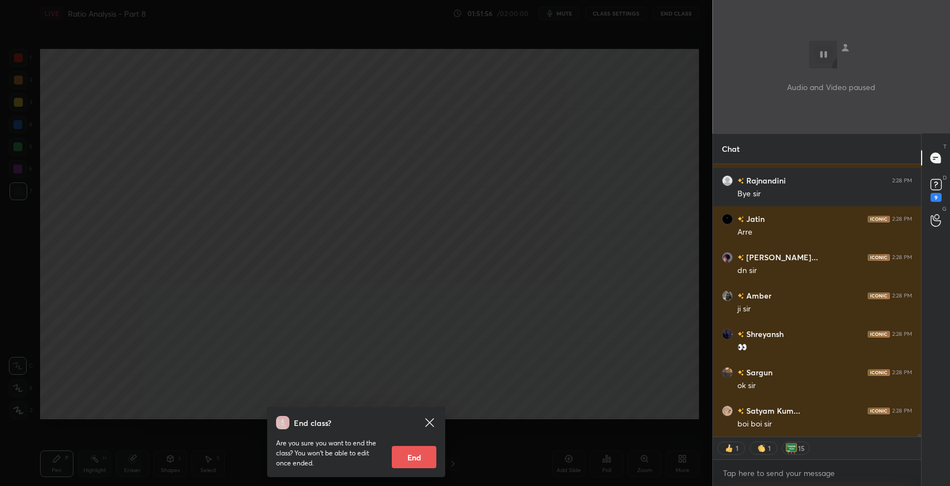
scroll to position [24686, 0]
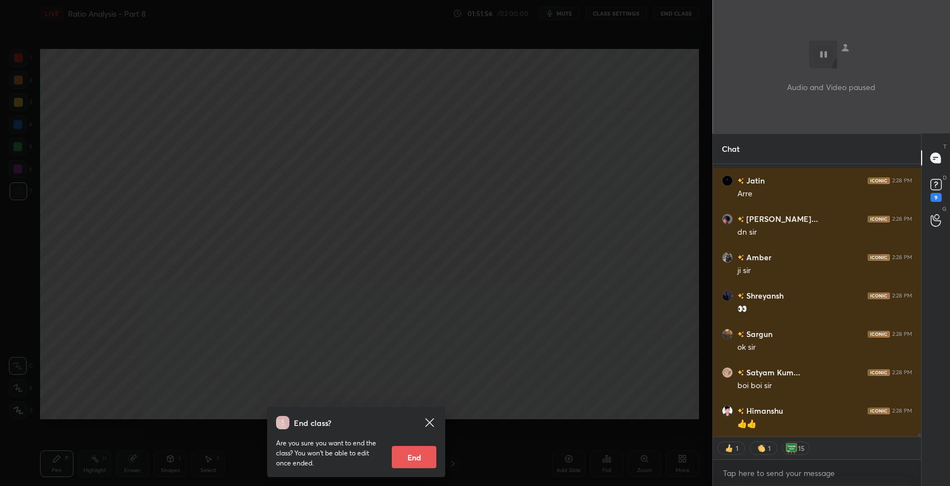
click at [413, 458] on button "End" at bounding box center [414, 457] width 45 height 22
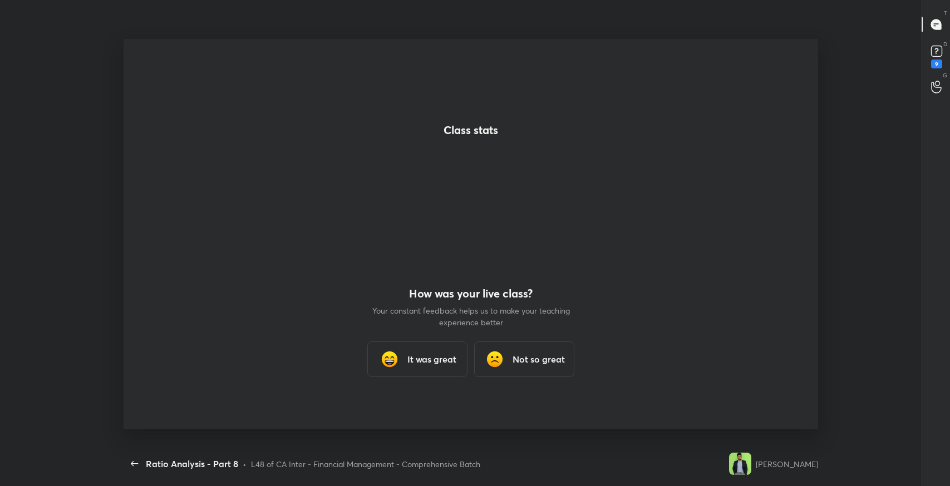
scroll to position [3, 3]
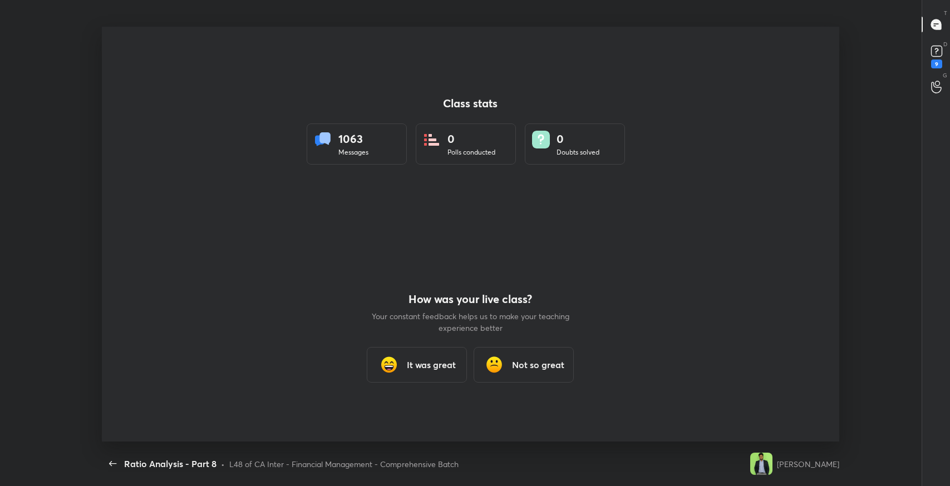
click at [401, 381] on div "It was great" at bounding box center [417, 365] width 100 height 36
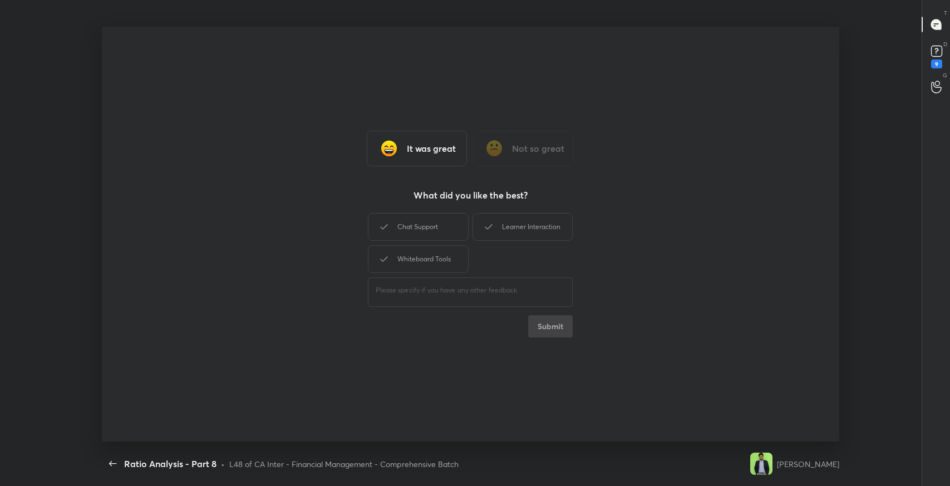
drag, startPoint x: 419, startPoint y: 220, endPoint x: 519, endPoint y: 227, distance: 99.9
click at [422, 220] on div "Chat Support" at bounding box center [418, 227] width 100 height 28
drag, startPoint x: 520, startPoint y: 227, endPoint x: 422, endPoint y: 264, distance: 105.3
click at [502, 237] on div "Learner Interaction" at bounding box center [522, 227] width 100 height 28
drag, startPoint x: 422, startPoint y: 264, endPoint x: 446, endPoint y: 275, distance: 26.2
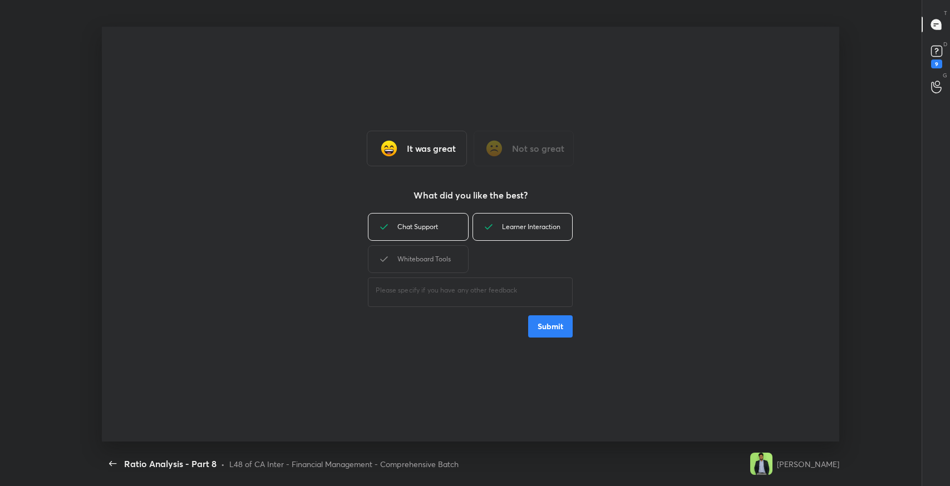
click at [422, 265] on div "Whiteboard Tools" at bounding box center [418, 259] width 100 height 28
click at [556, 329] on button "Submit" at bounding box center [550, 327] width 45 height 22
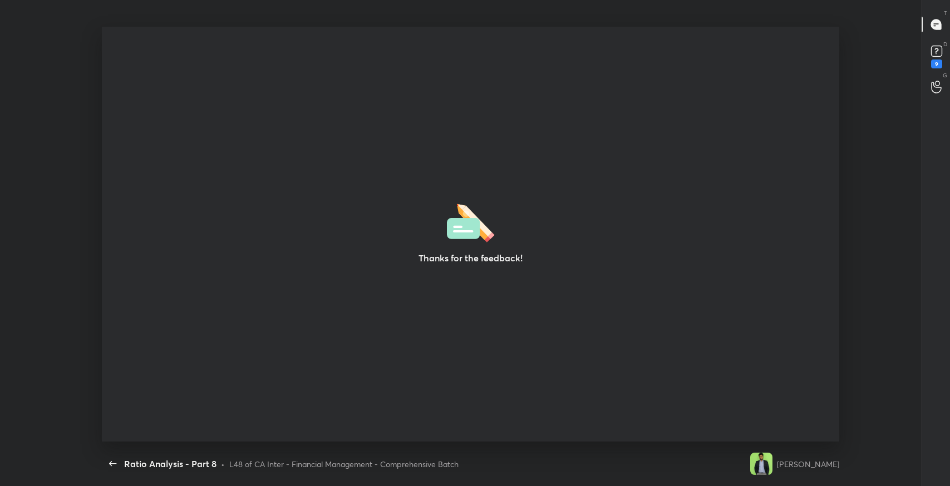
type textarea "x"
click at [106, 468] on icon "button" at bounding box center [112, 463] width 13 height 13
